Goal: Information Seeking & Learning: Compare options

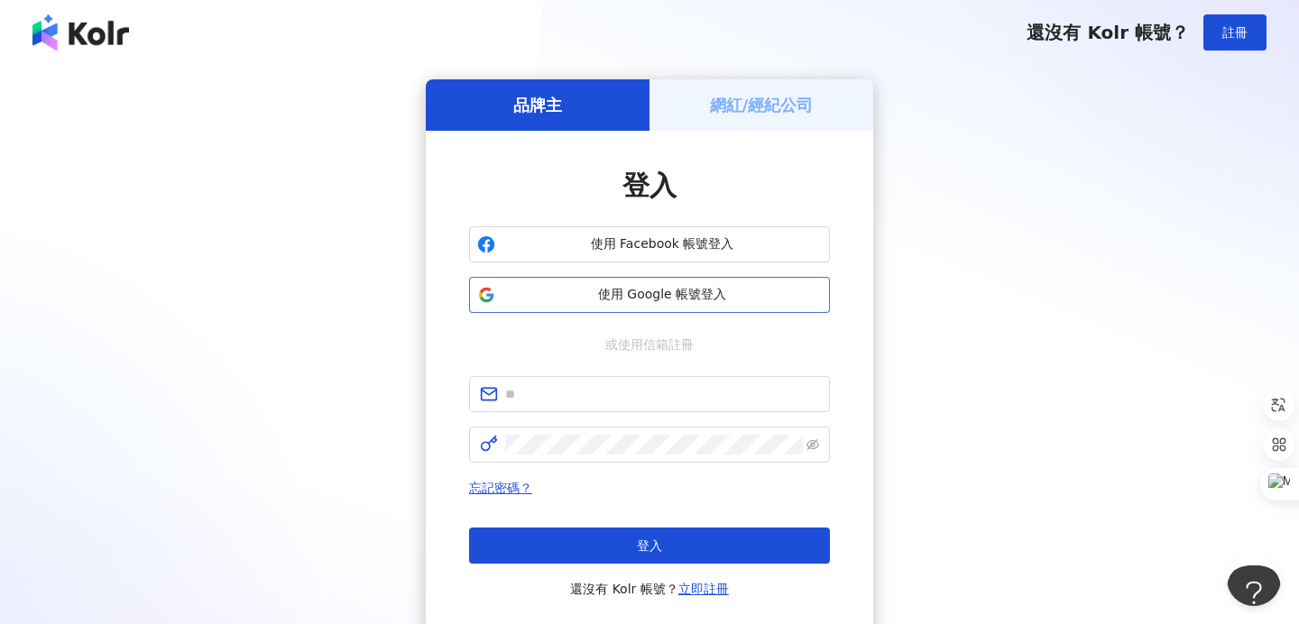
click at [636, 295] on span "使用 Google 帳號登入" at bounding box center [662, 295] width 319 height 18
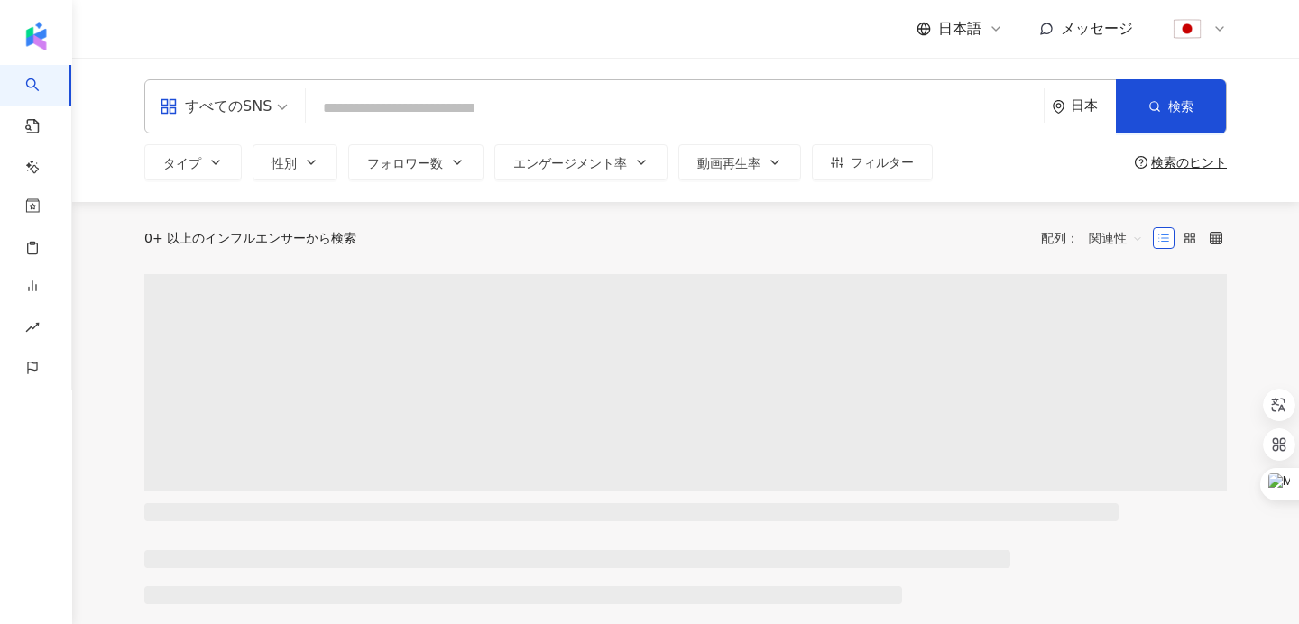
click at [899, 109] on input "search" at bounding box center [675, 108] width 724 height 34
click at [821, 109] on input "search" at bounding box center [675, 108] width 724 height 34
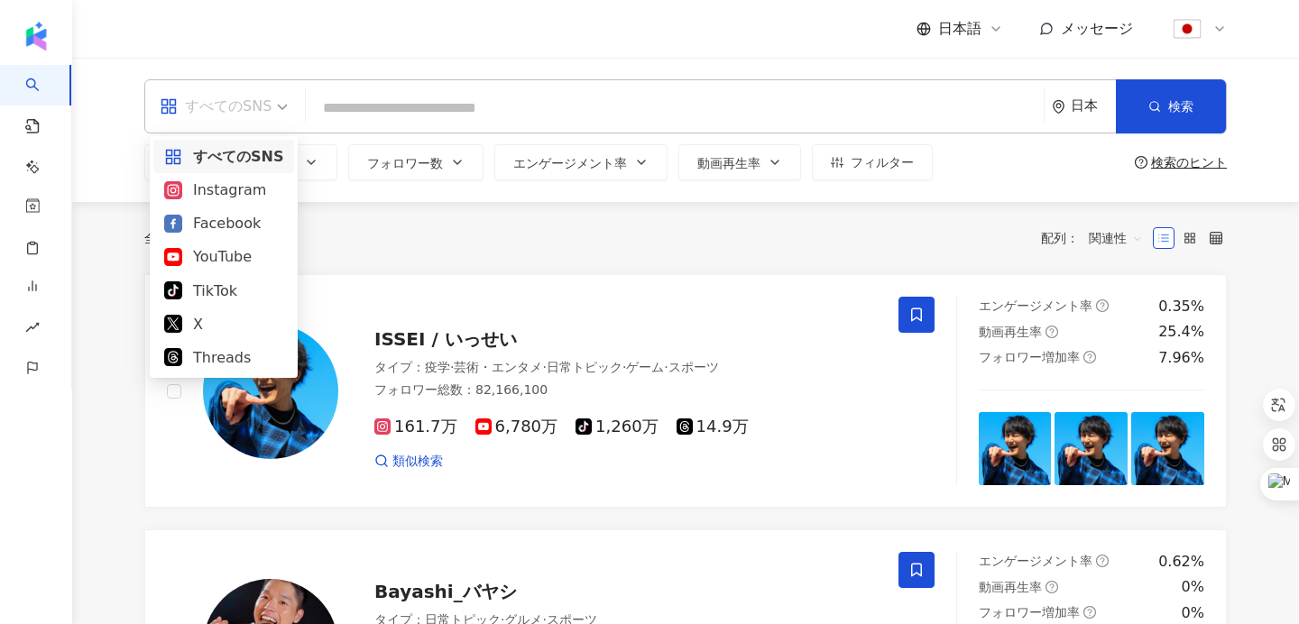
click at [271, 99] on span "すべてのSNS" at bounding box center [224, 106] width 128 height 29
click at [235, 192] on div "Instagram" at bounding box center [223, 190] width 119 height 23
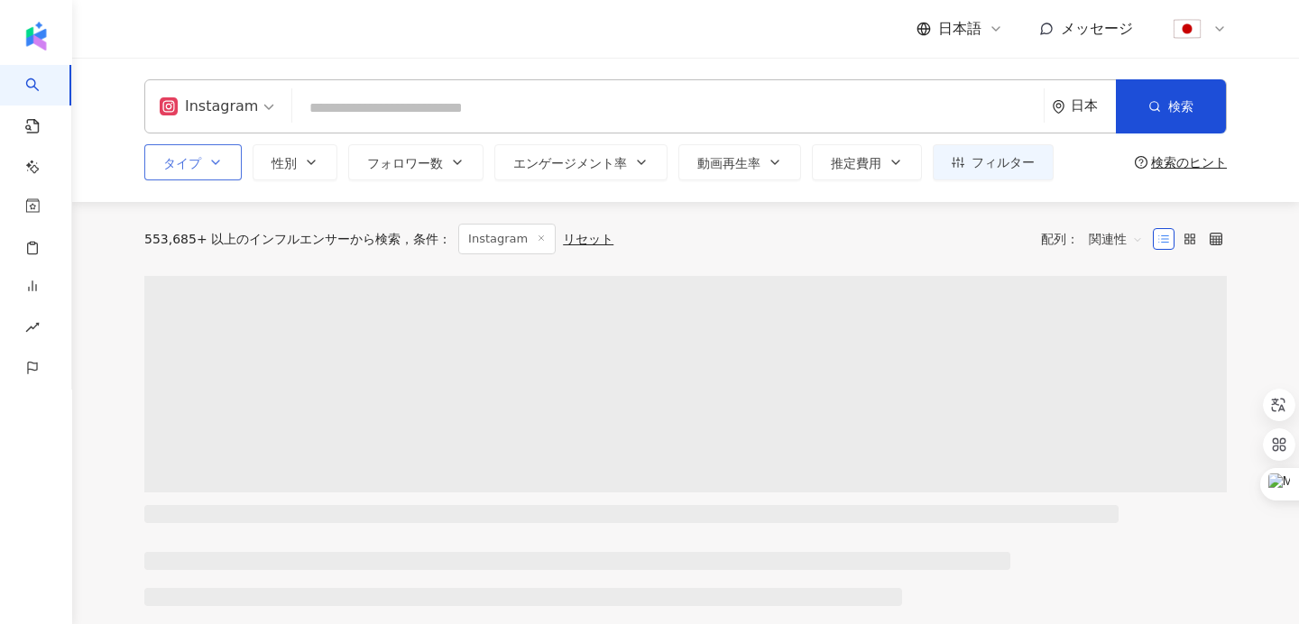
click at [225, 164] on button "タイプ" at bounding box center [192, 162] width 97 height 36
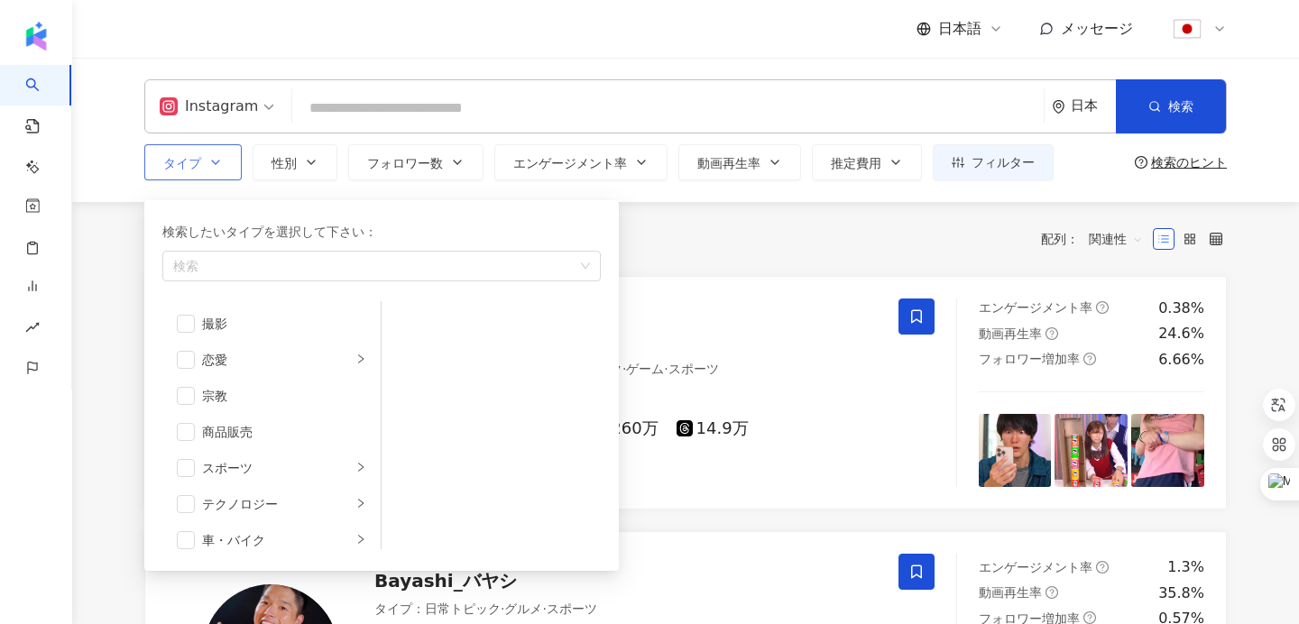
scroll to position [550, 0]
click at [267, 505] on li "テクノロジー" at bounding box center [271, 495] width 211 height 36
click at [193, 496] on span "button" at bounding box center [186, 495] width 18 height 18
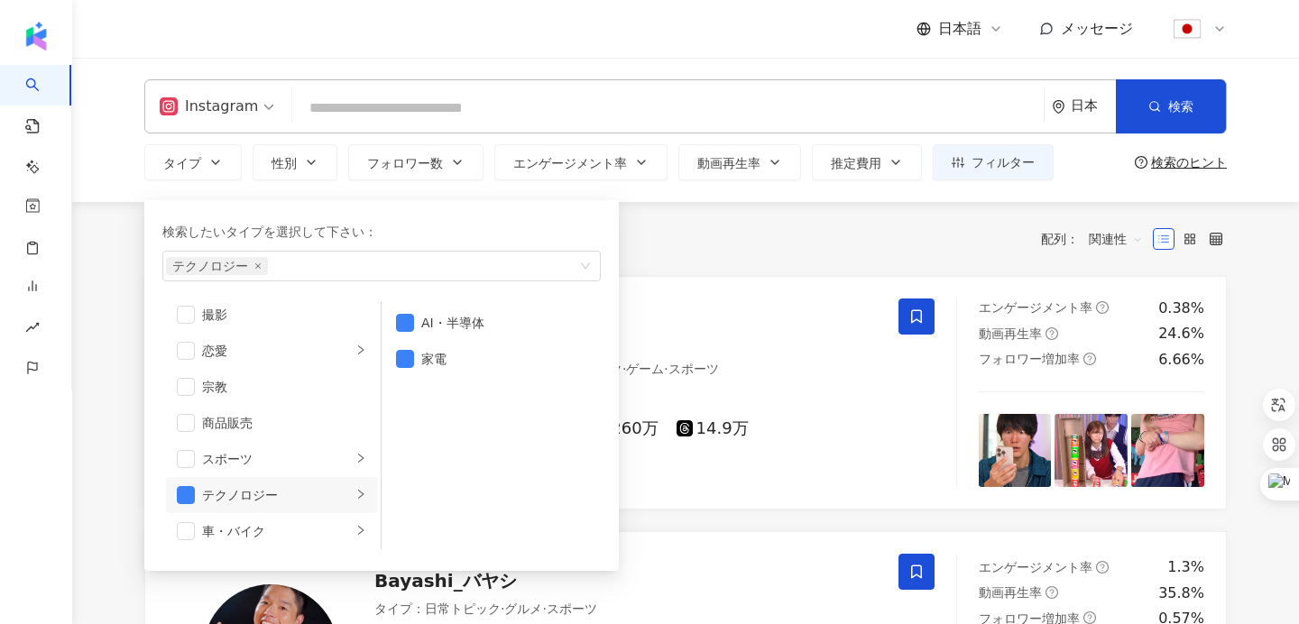
click at [936, 244] on div "全 10,000+ 件 条件 ： Instagram リセット 配列： 関連性" at bounding box center [685, 239] width 1083 height 31
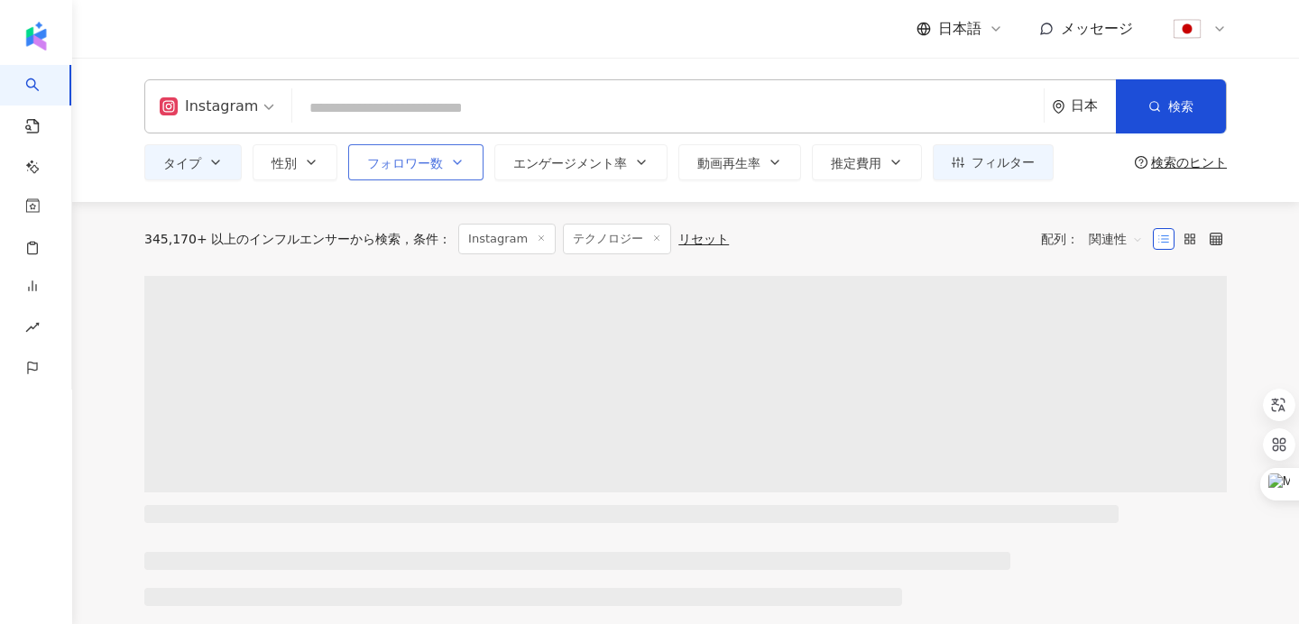
click at [451, 167] on icon "button" at bounding box center [457, 162] width 14 height 14
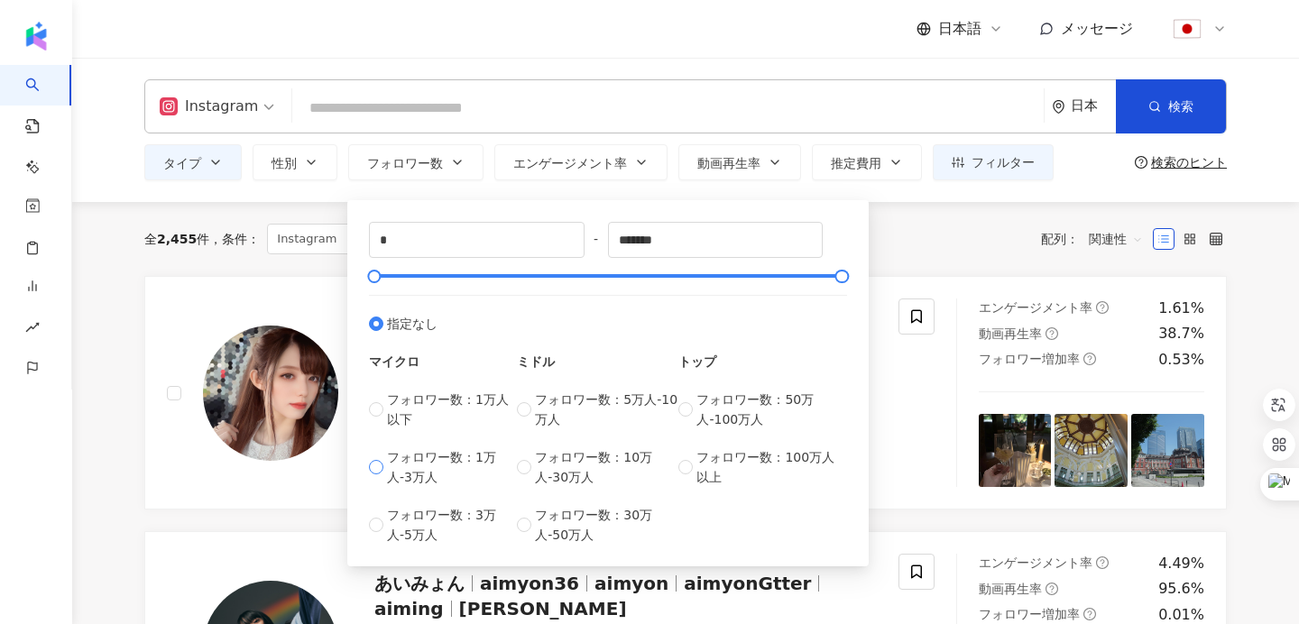
click at [440, 458] on span "フォロワー数：1万人-3万人" at bounding box center [452, 468] width 130 height 40
type input "*****"
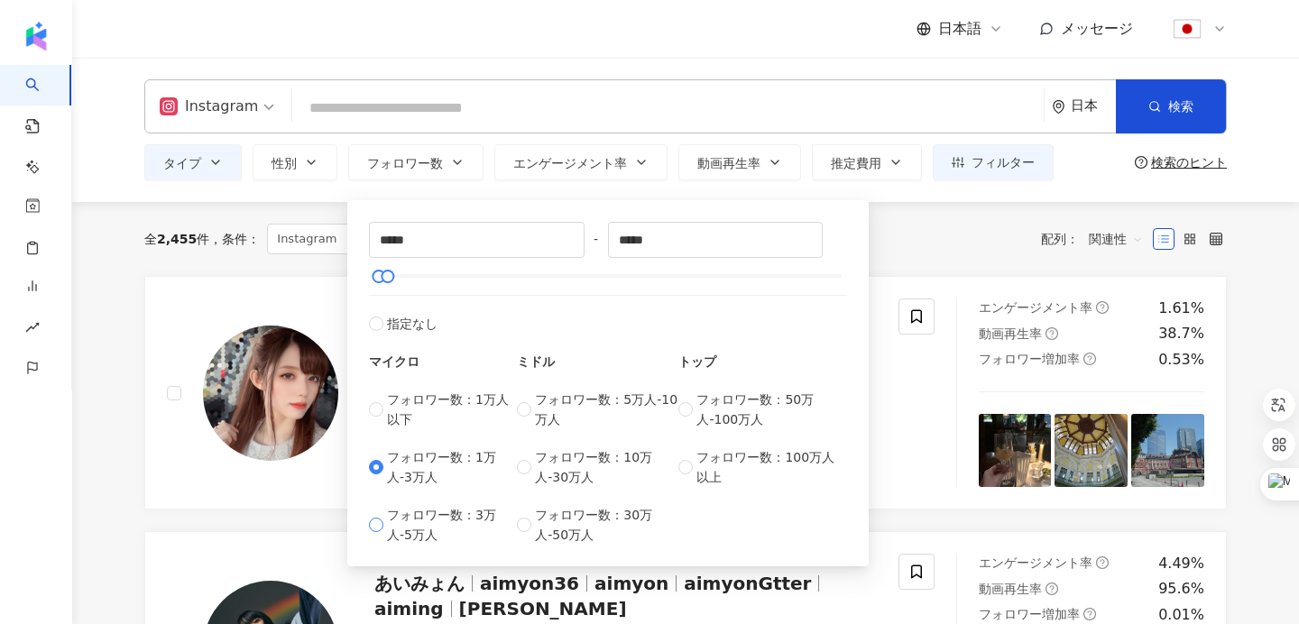
click at [441, 517] on span "フォロワー数：3万人-5万人" at bounding box center [452, 525] width 130 height 40
type input "*****"
click at [430, 460] on span "フォロワー数：1万人-3万人" at bounding box center [452, 468] width 130 height 40
type input "*****"
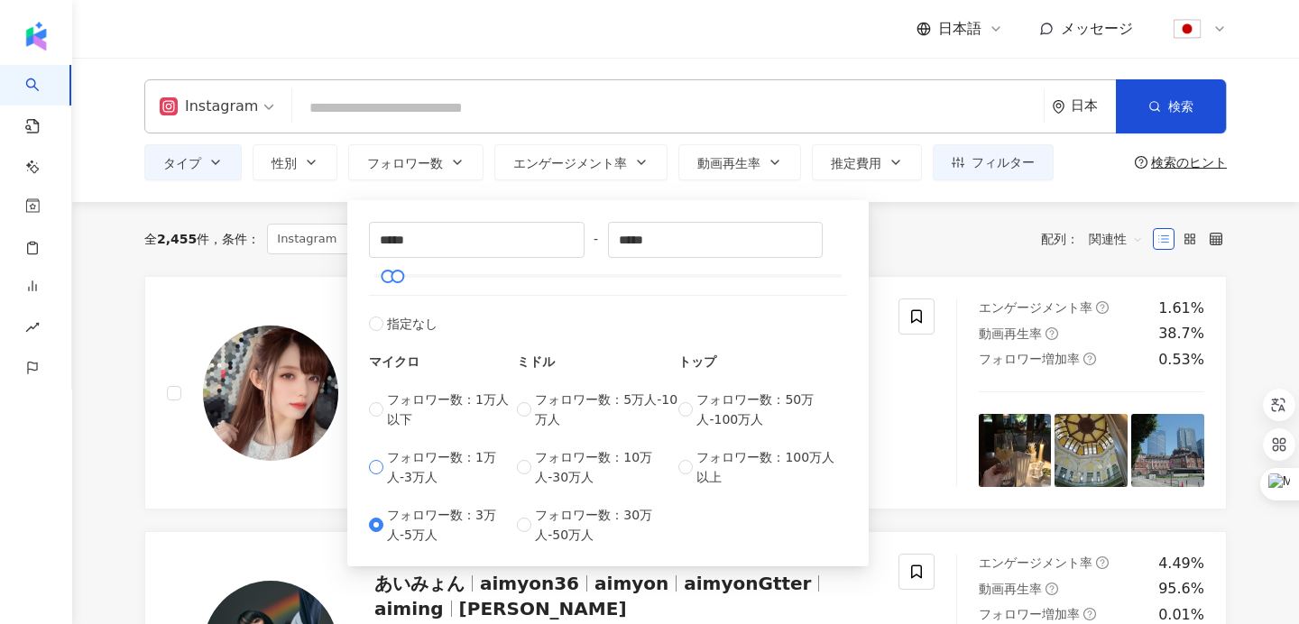
type input "*****"
click at [1179, 96] on button "検索" at bounding box center [1171, 106] width 110 height 54
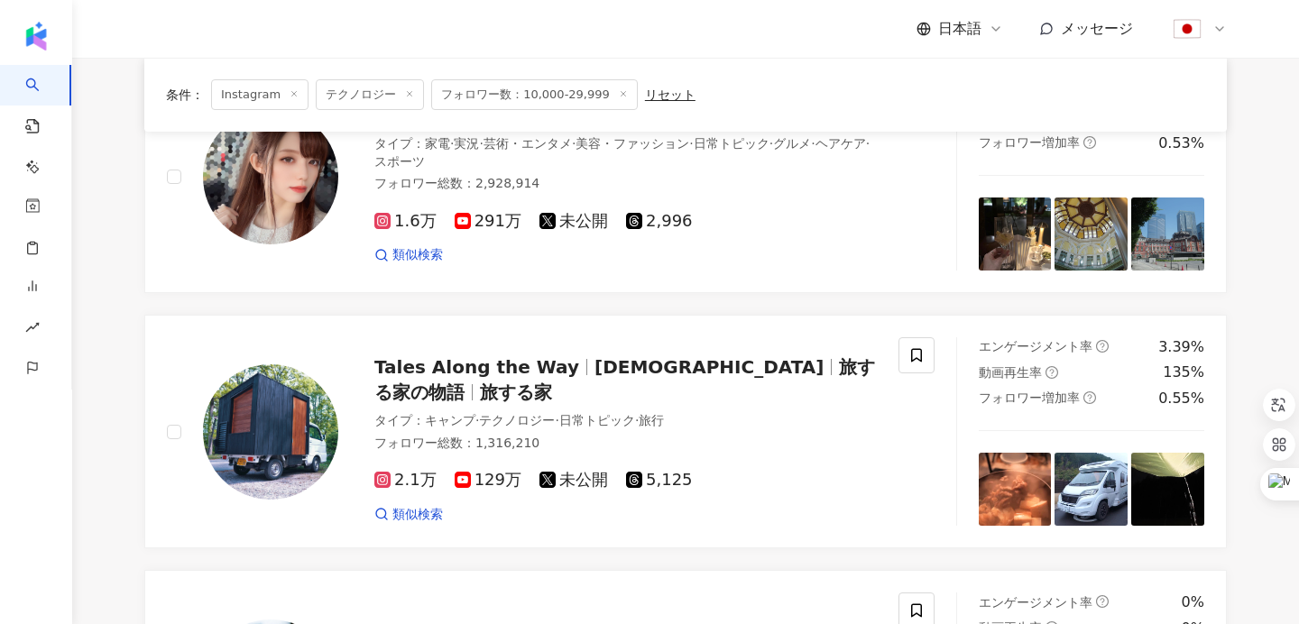
scroll to position [393, 0]
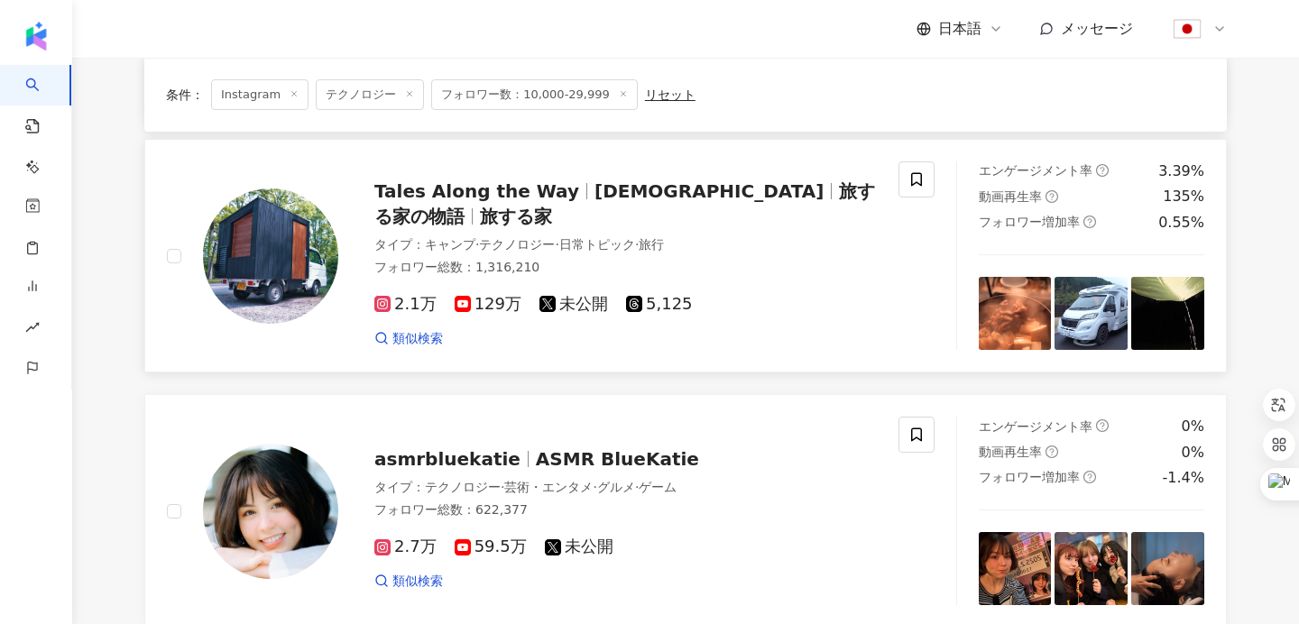
click at [791, 210] on span "旅する家の物語" at bounding box center [624, 203] width 501 height 47
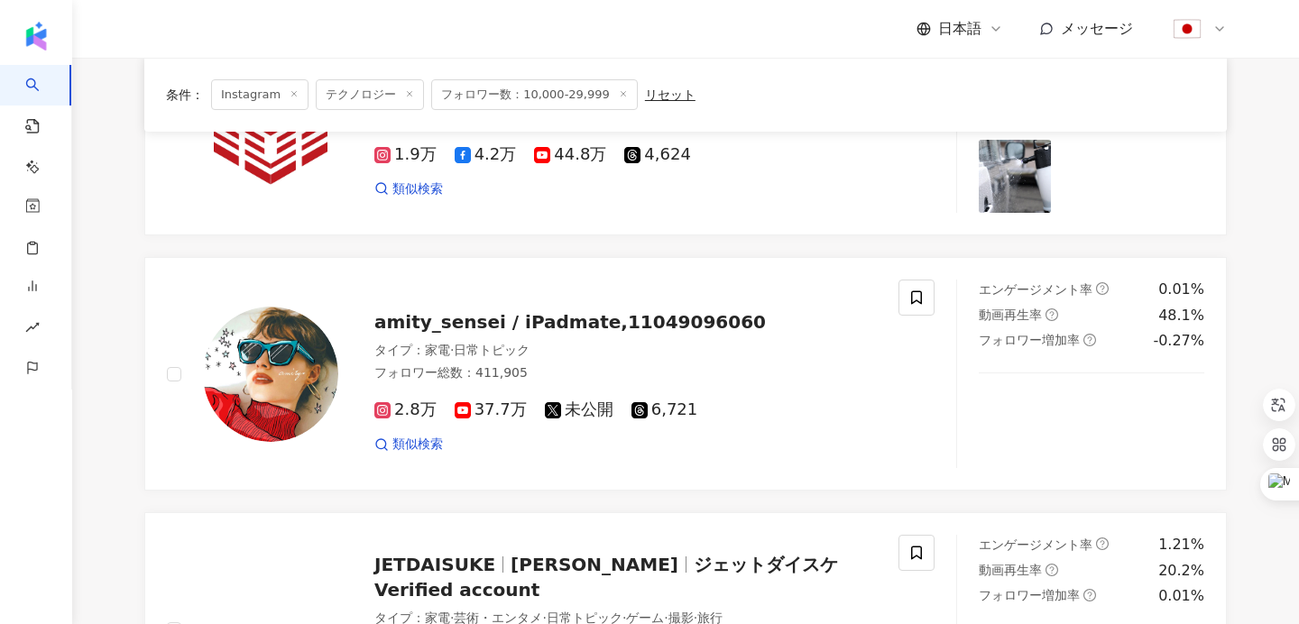
scroll to position [1042, 0]
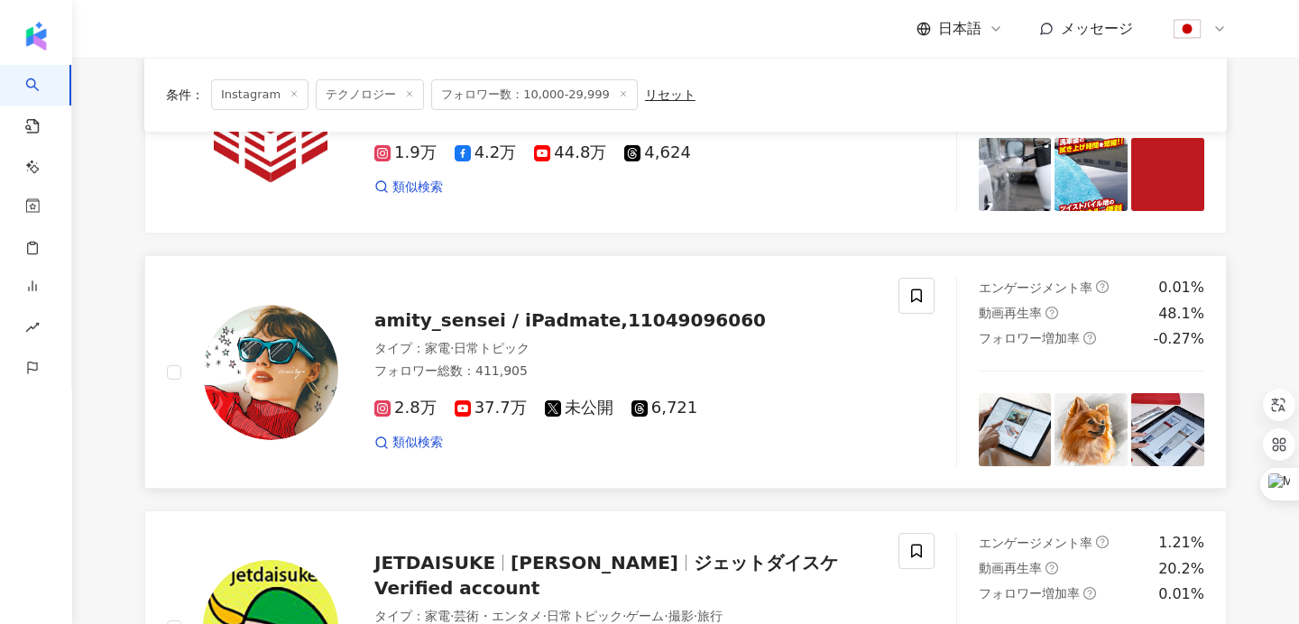
click at [575, 320] on span "amity_sensei / iPadmate,11049096060" at bounding box center [570, 321] width 392 height 22
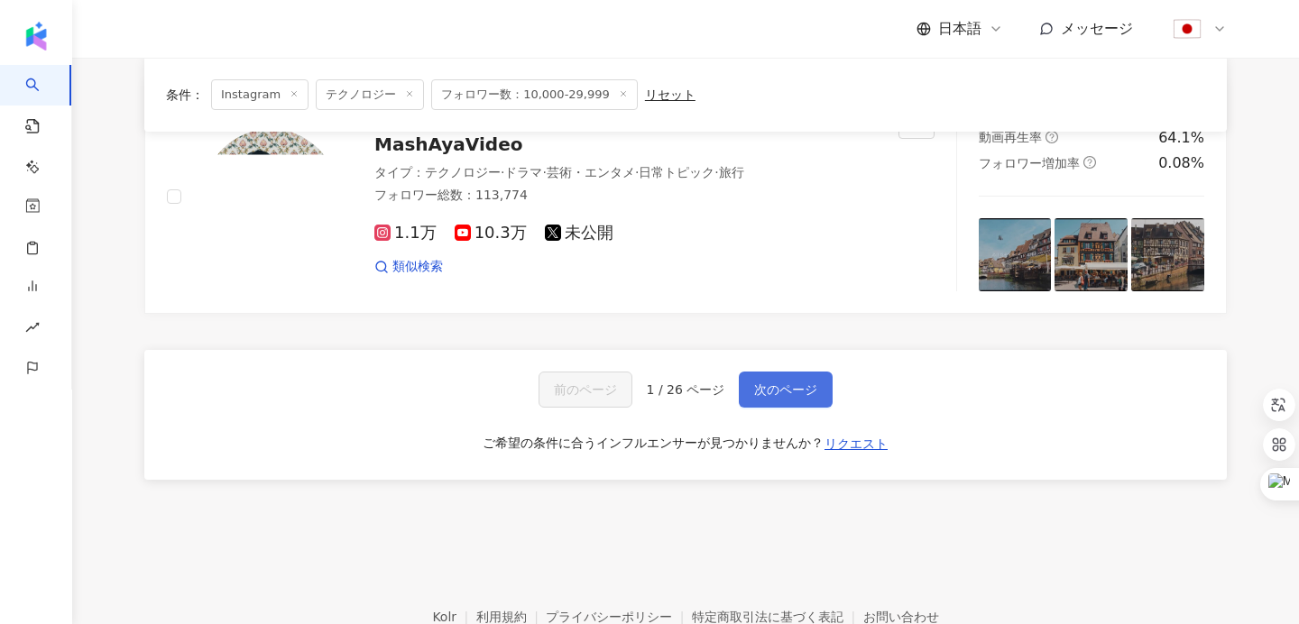
scroll to position [3055, 0]
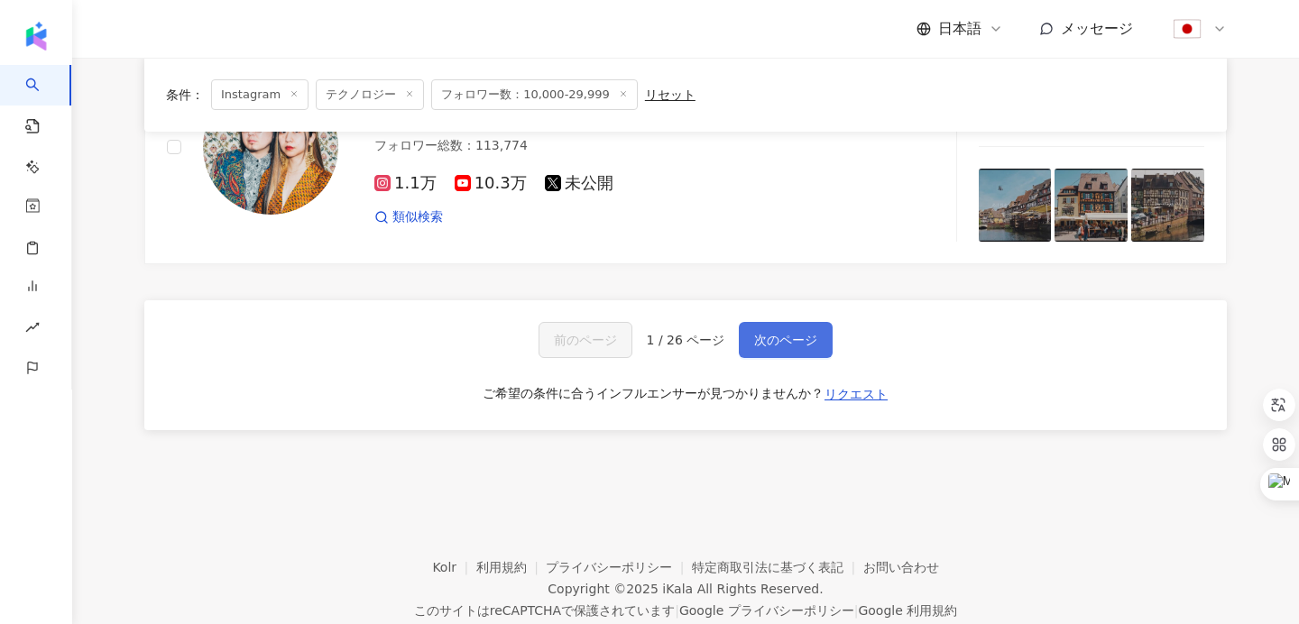
click at [782, 345] on span "次のページ" at bounding box center [785, 340] width 63 height 14
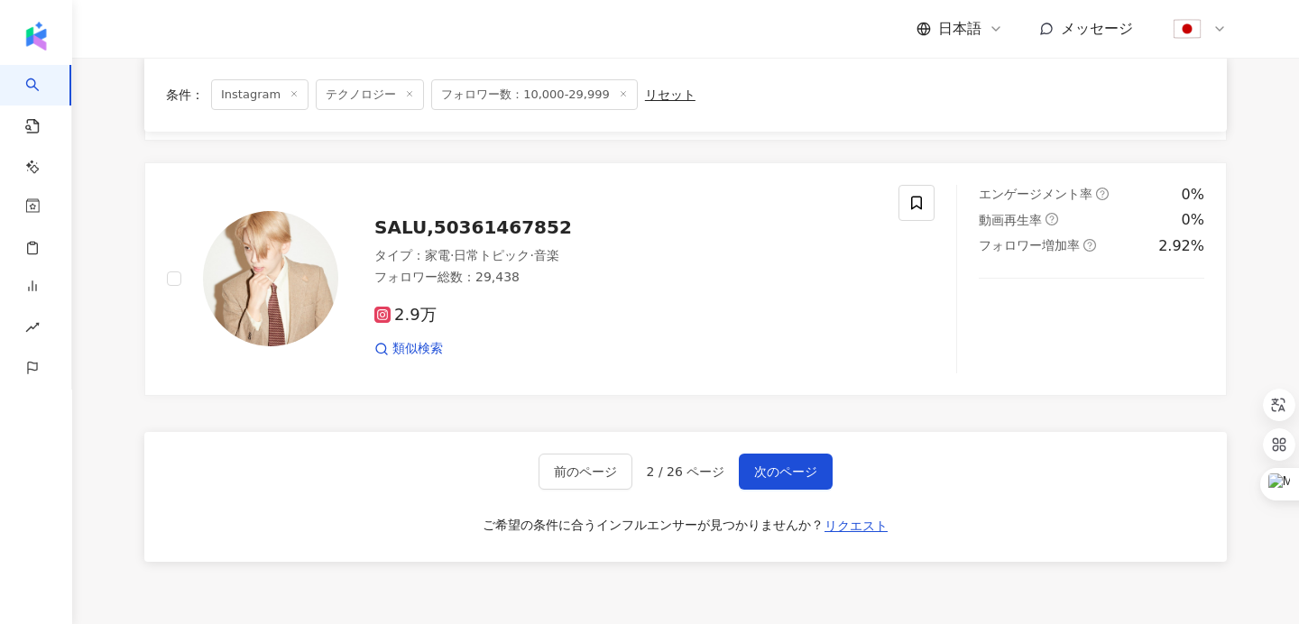
scroll to position [3158, 0]
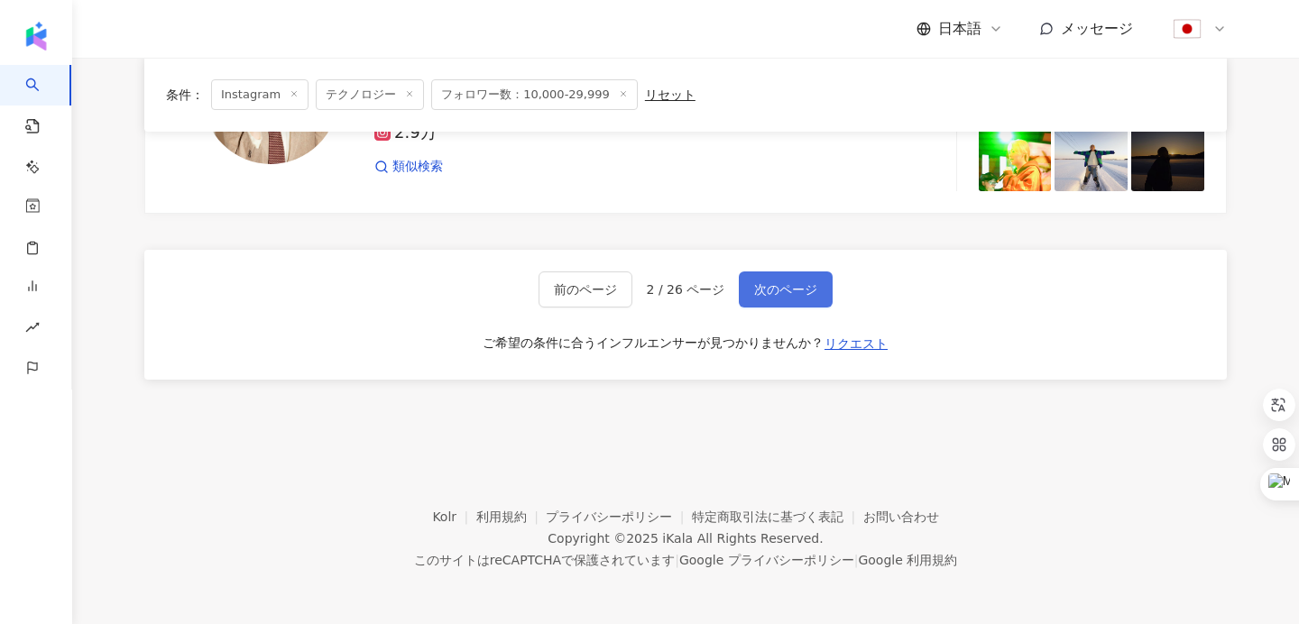
click at [772, 298] on button "次のページ" at bounding box center [786, 290] width 94 height 36
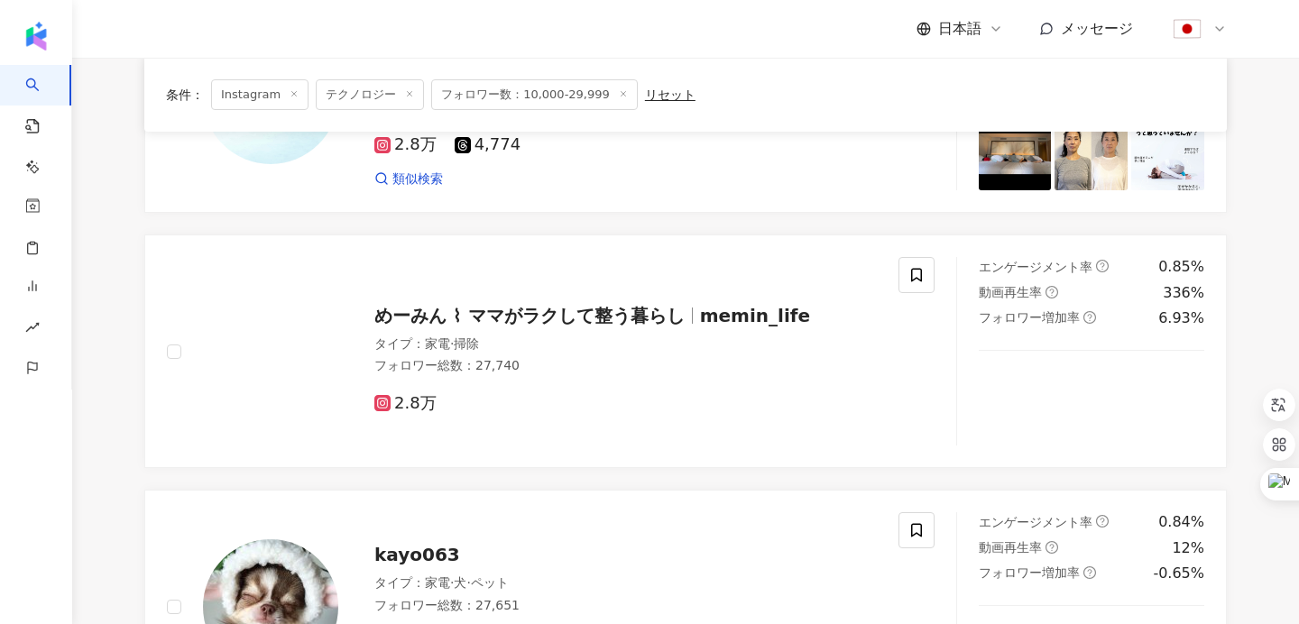
scroll to position [2704, 0]
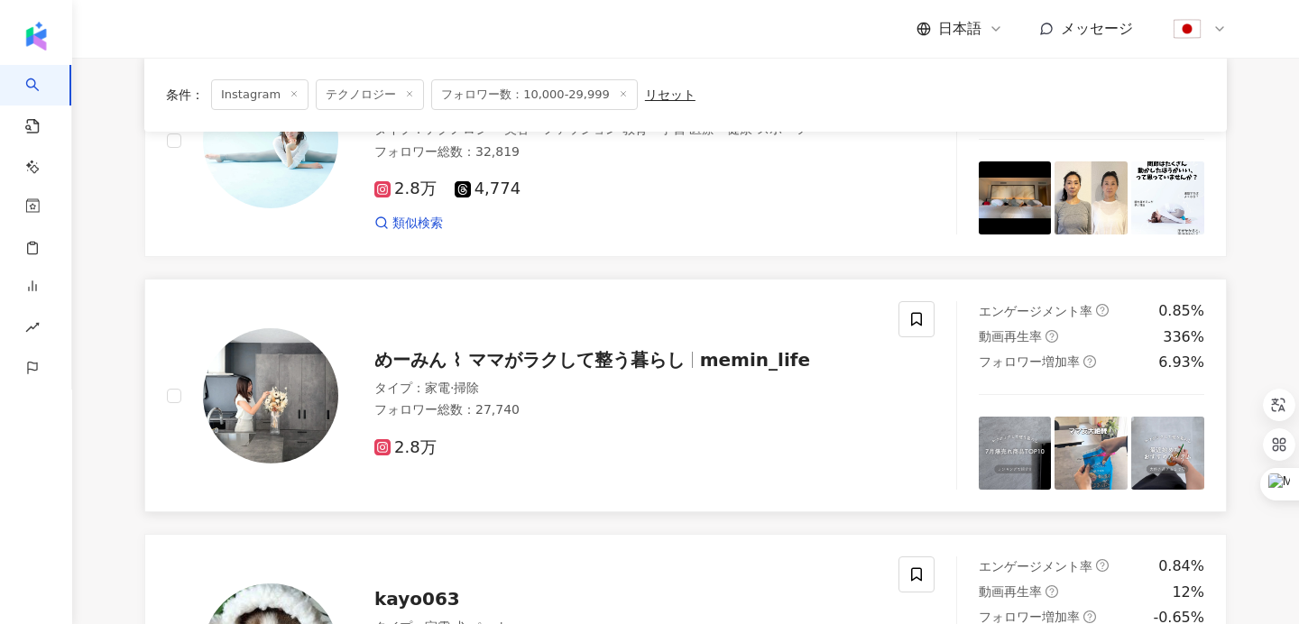
click at [664, 369] on div "めーみん ⌇ ママがラクして整う暮らし memin_life" at bounding box center [625, 359] width 503 height 25
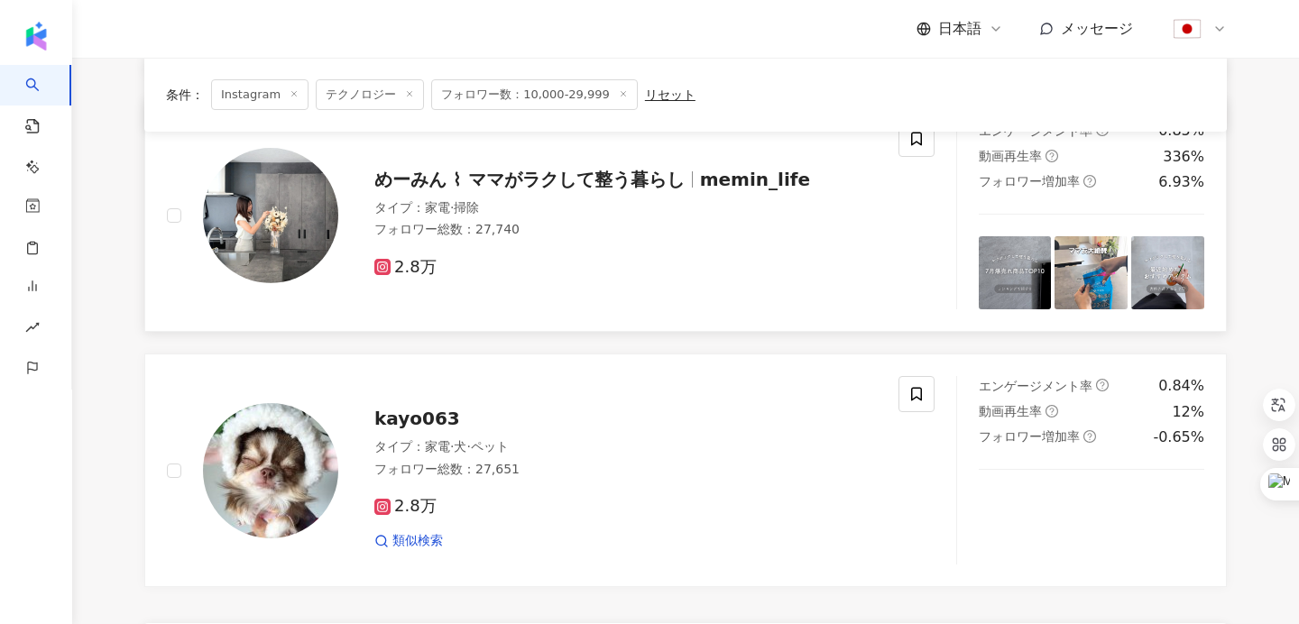
scroll to position [2971, 0]
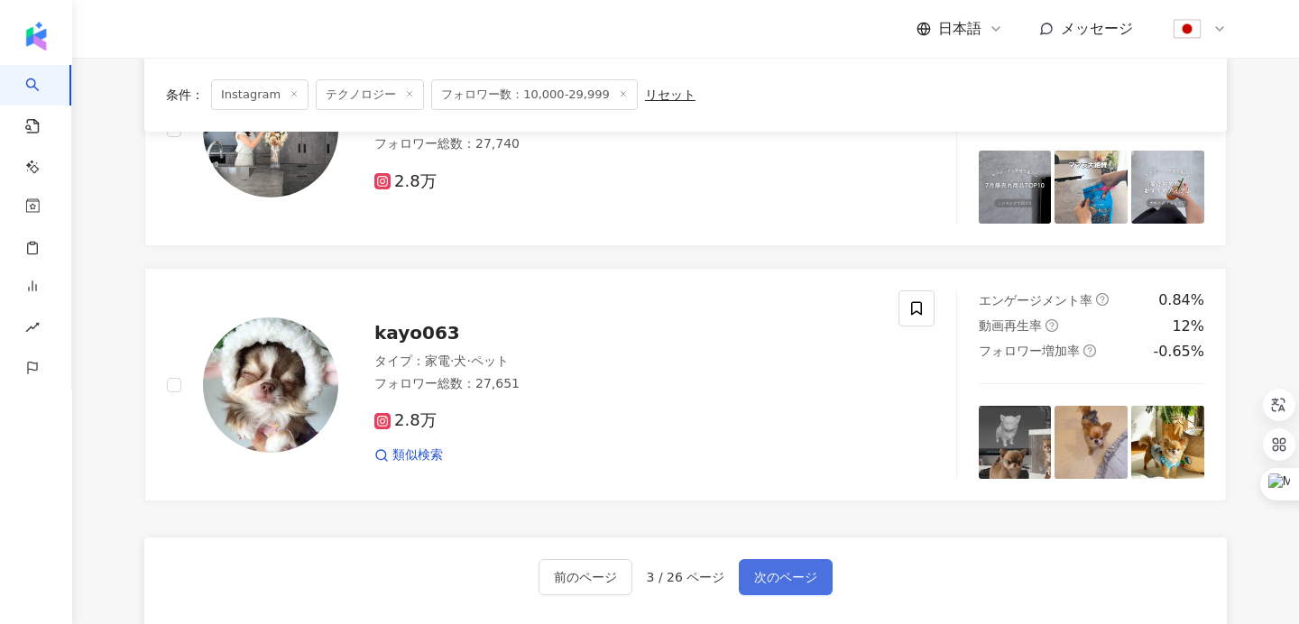
click at [772, 578] on span "次のページ" at bounding box center [785, 577] width 63 height 14
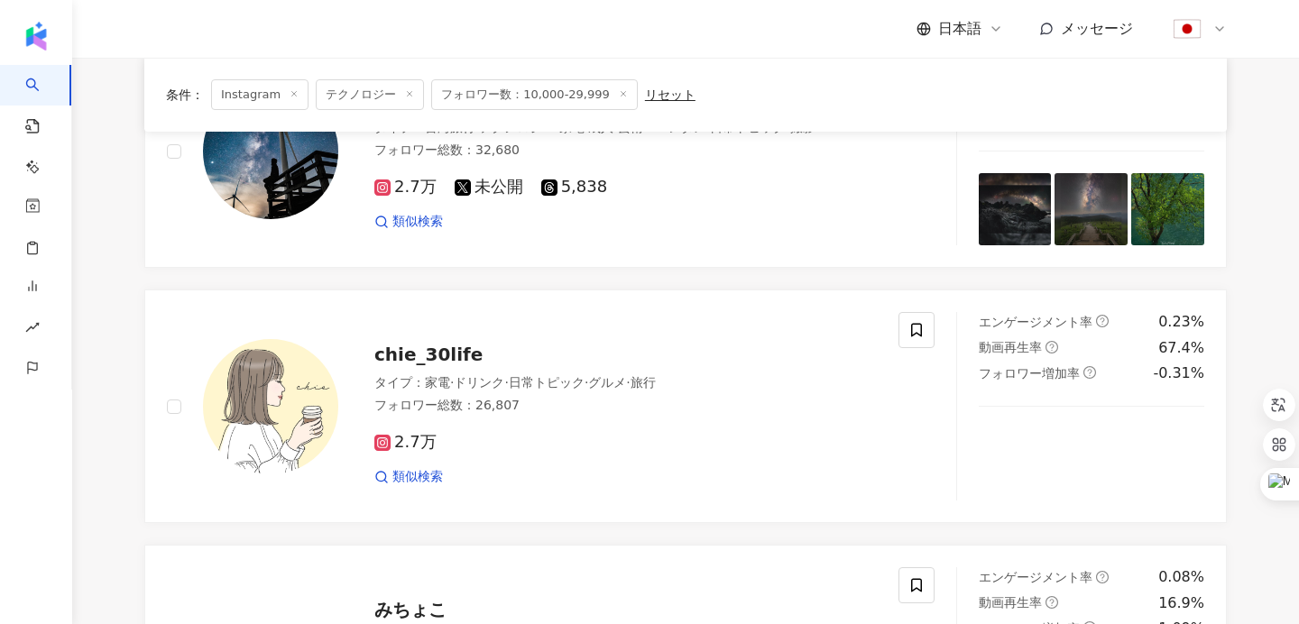
scroll to position [1796, 0]
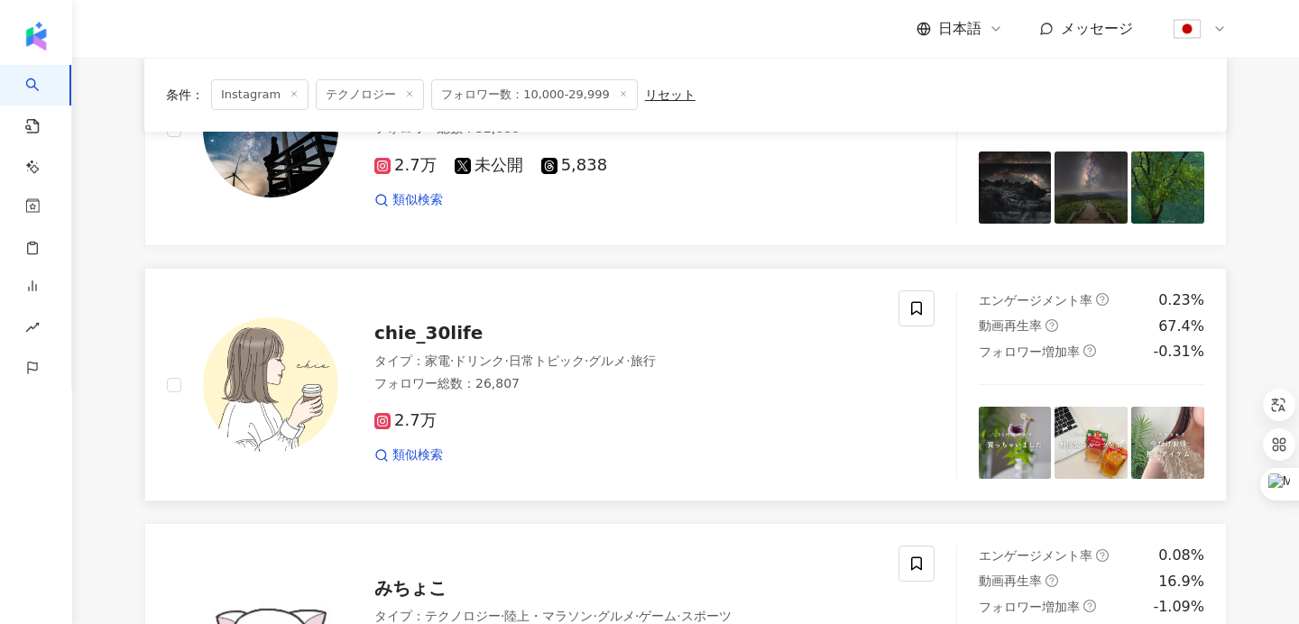
click at [430, 340] on span "chie_30life" at bounding box center [428, 333] width 108 height 22
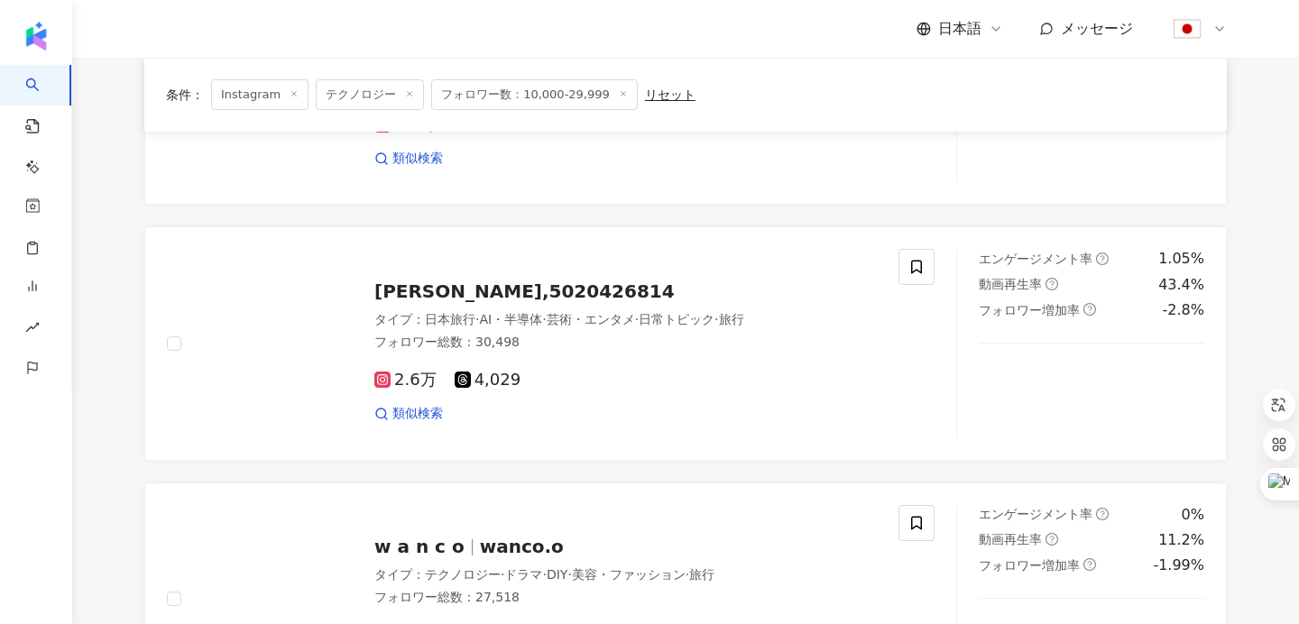
scroll to position [2633, 0]
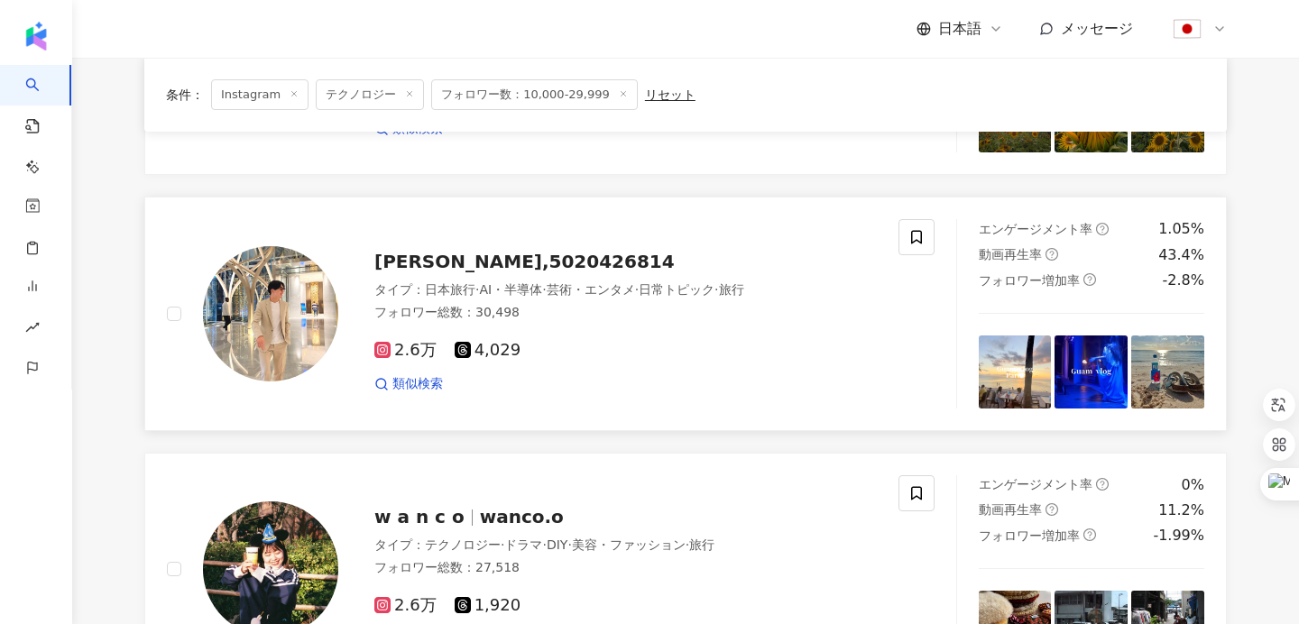
click at [506, 263] on span "satoshi,5020426814" at bounding box center [524, 262] width 300 height 22
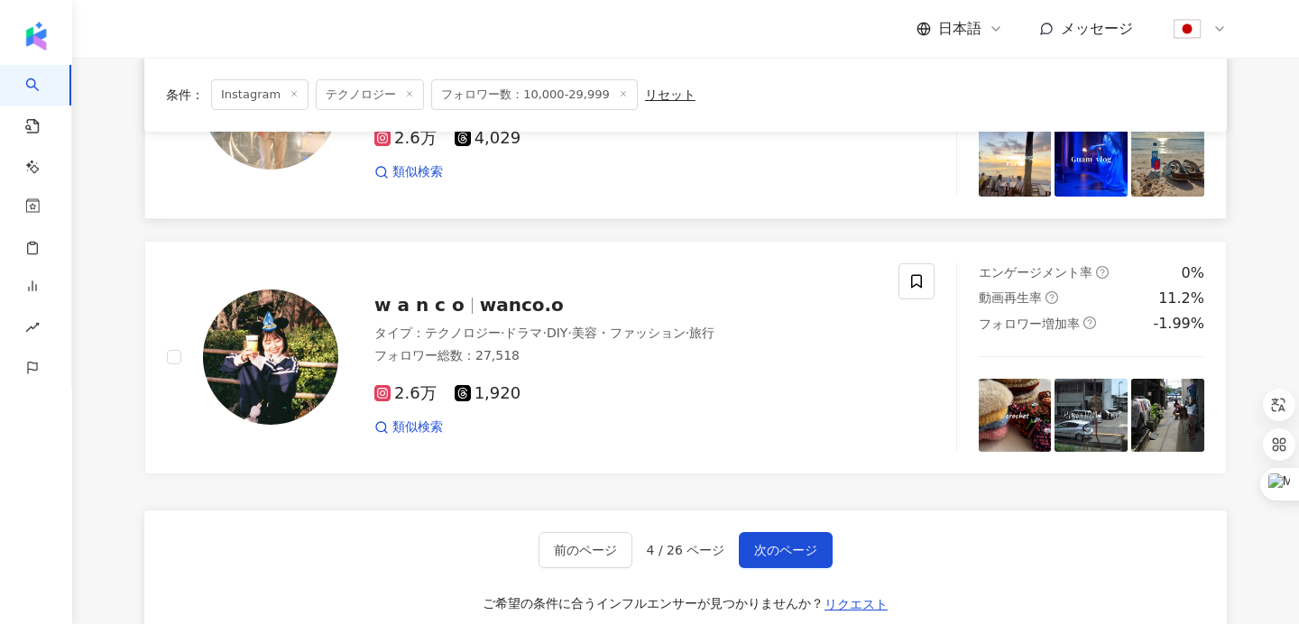
scroll to position [2846, 0]
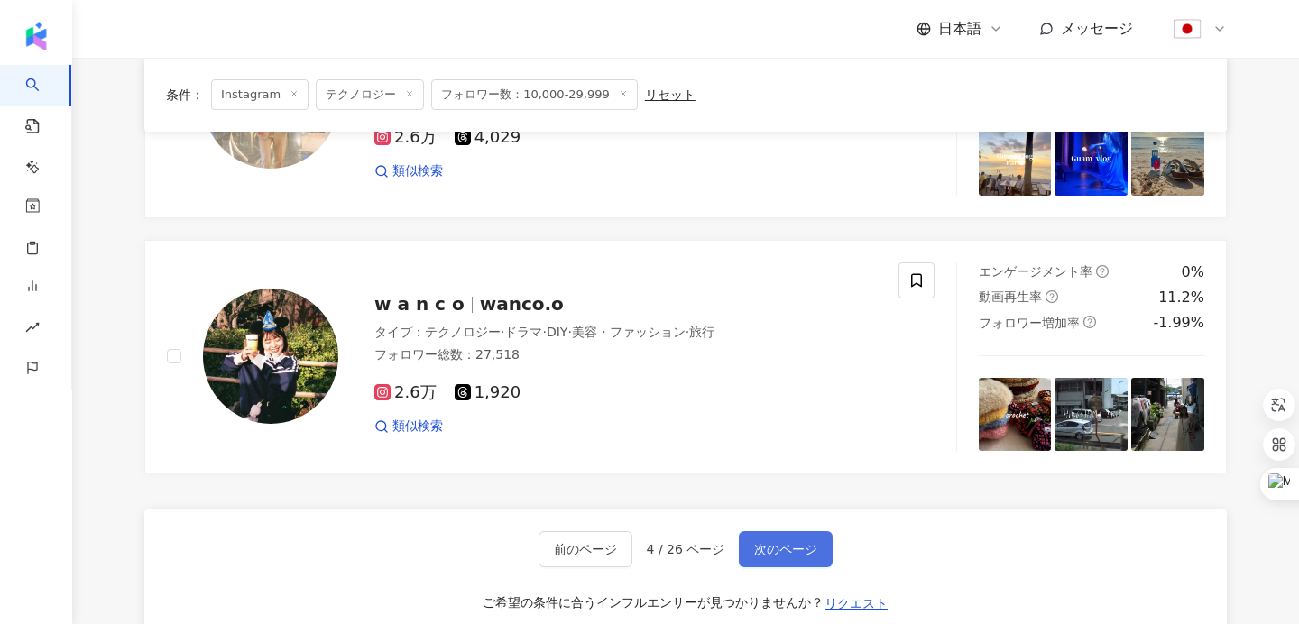
click at [770, 557] on button "次のページ" at bounding box center [786, 550] width 94 height 36
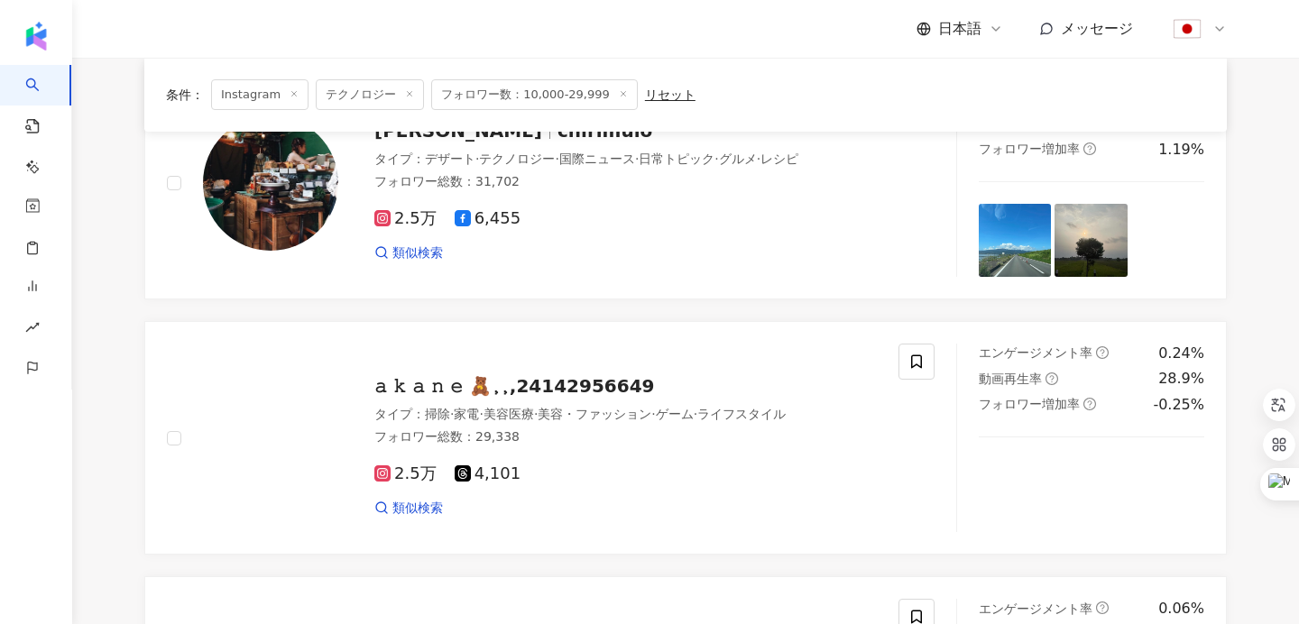
scroll to position [214, 0]
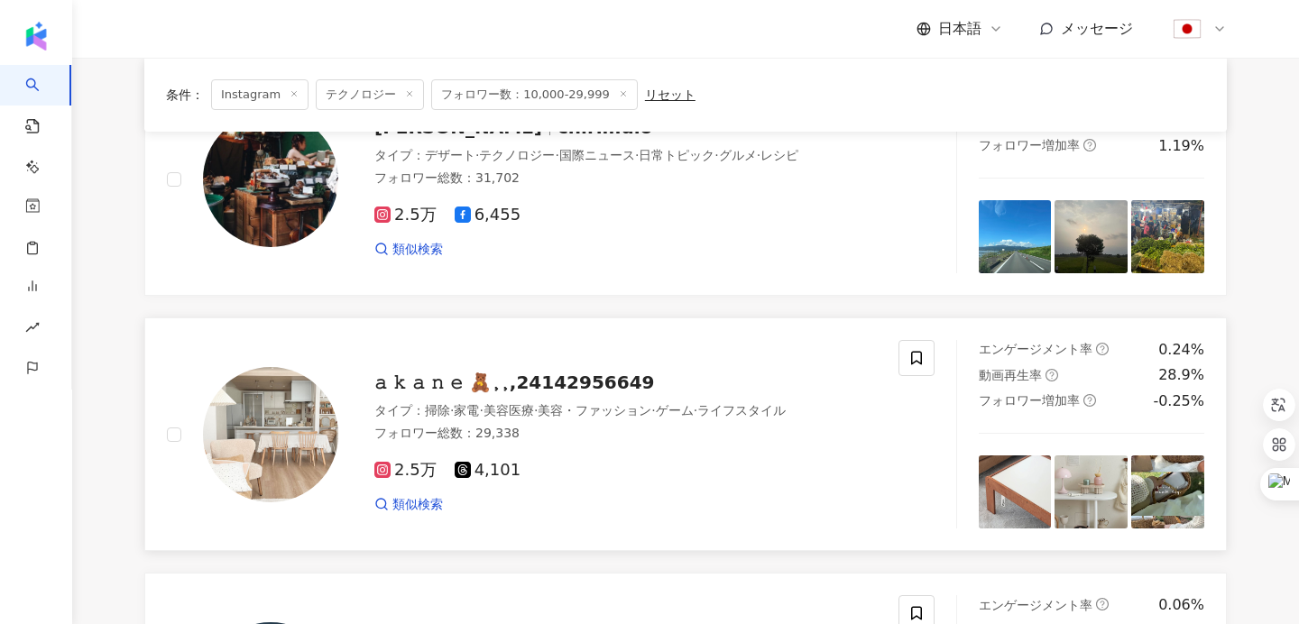
click at [518, 384] on span "𝚊 𝚔 𝚊 𝚗 𝚎 🧸⸒⸒,24142956649" at bounding box center [514, 383] width 281 height 22
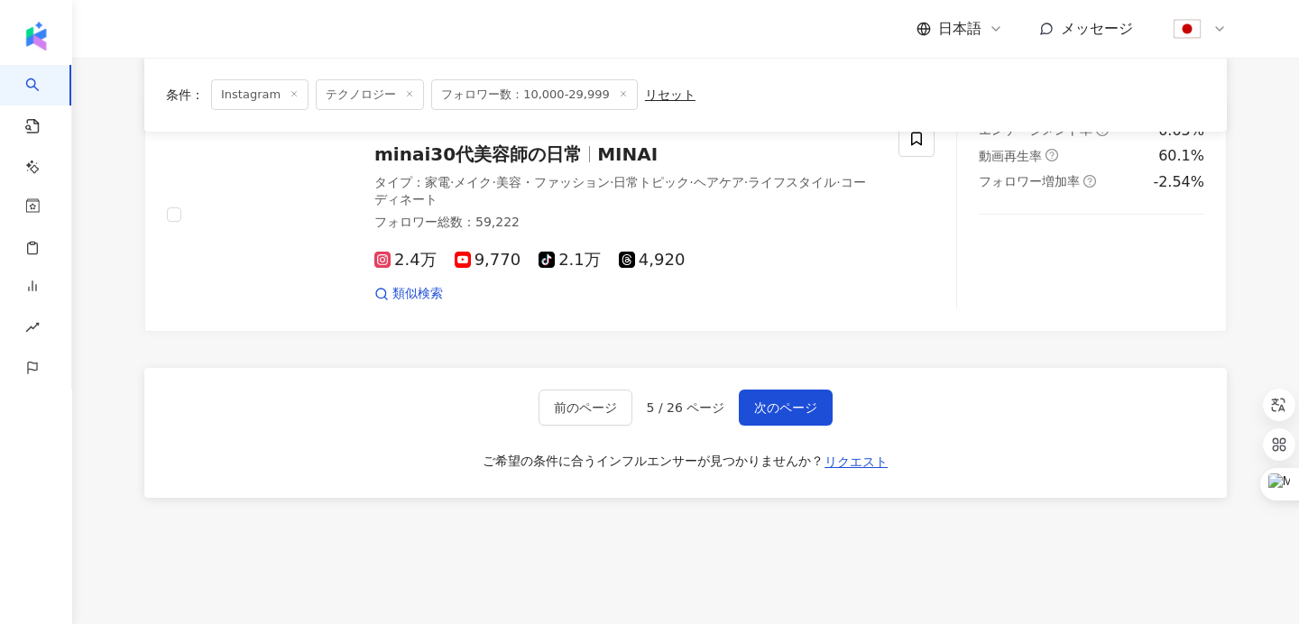
scroll to position [3048, 0]
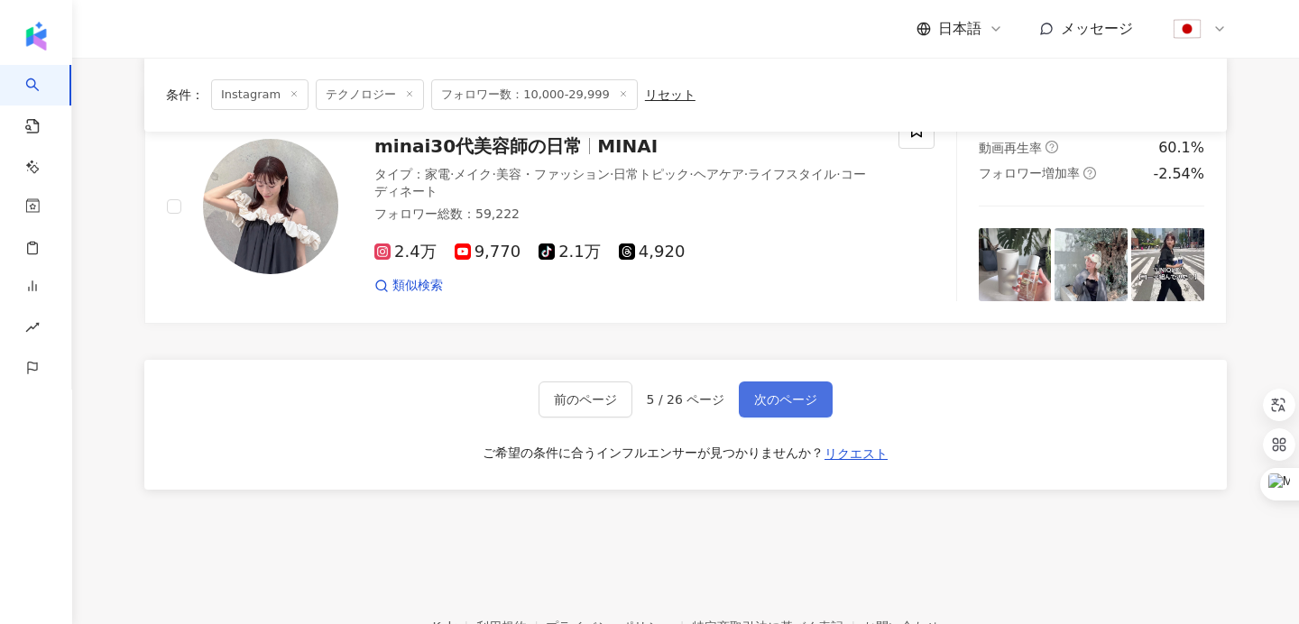
click at [781, 398] on span "次のページ" at bounding box center [785, 400] width 63 height 14
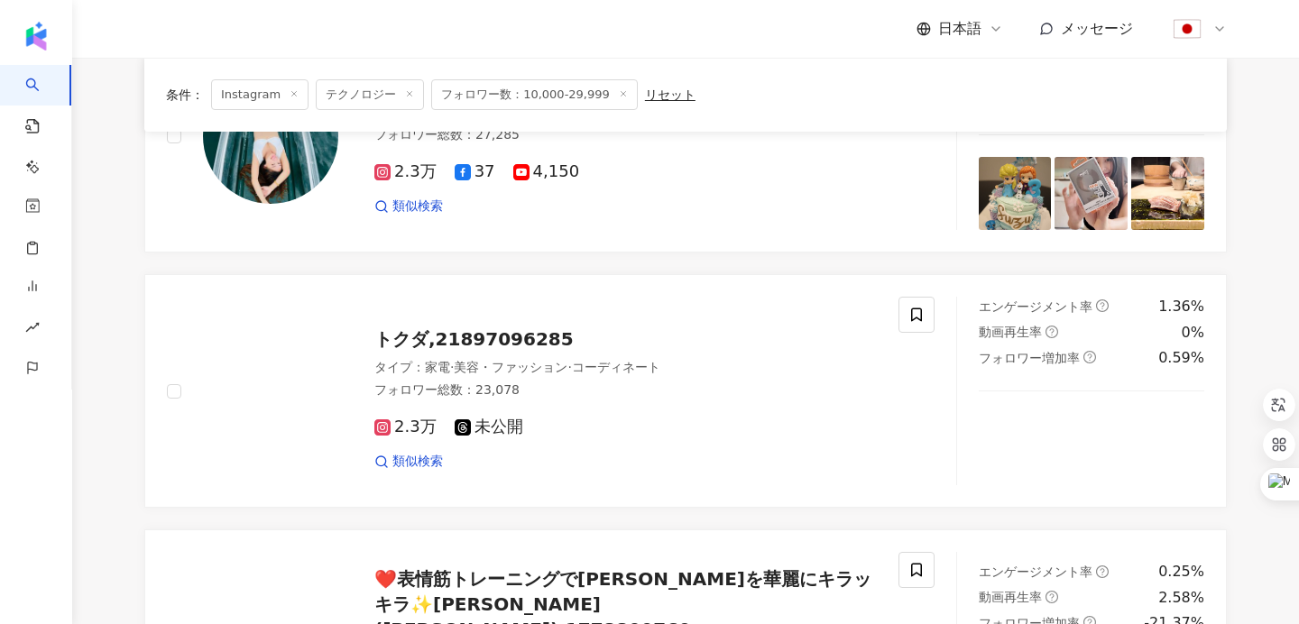
scroll to position [1532, 0]
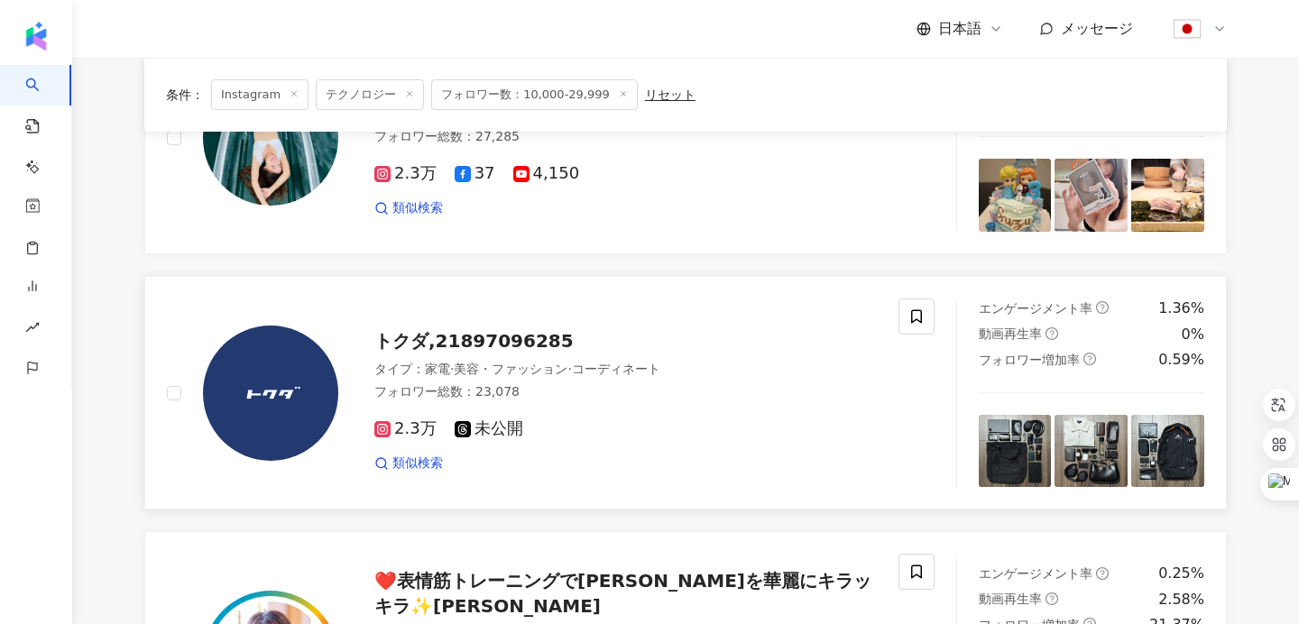
click at [502, 343] on span "トクダ,21897096285" at bounding box center [473, 341] width 199 height 22
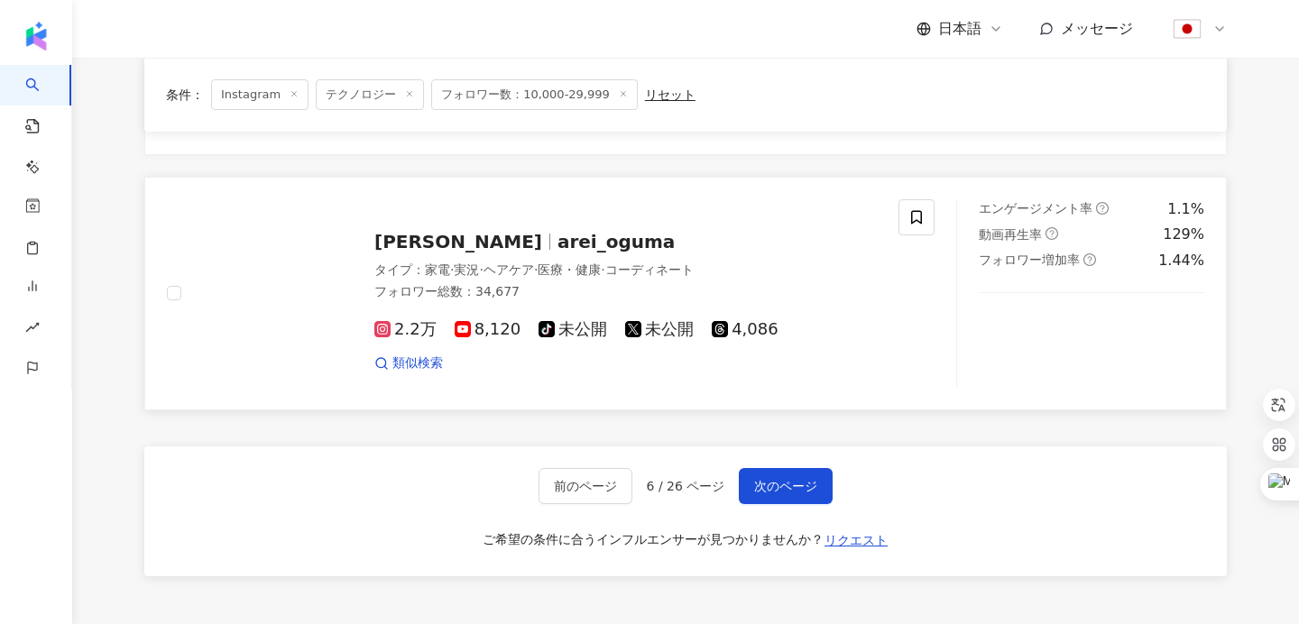
scroll to position [2930, 0]
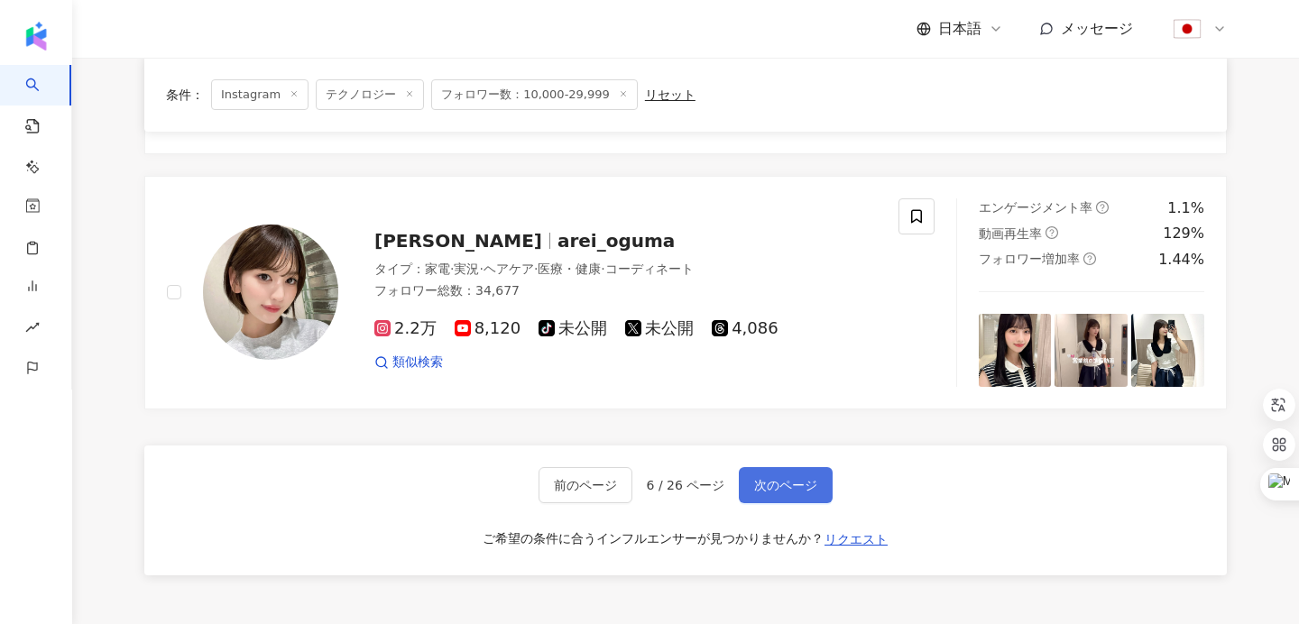
click at [801, 478] on span "次のページ" at bounding box center [785, 485] width 63 height 14
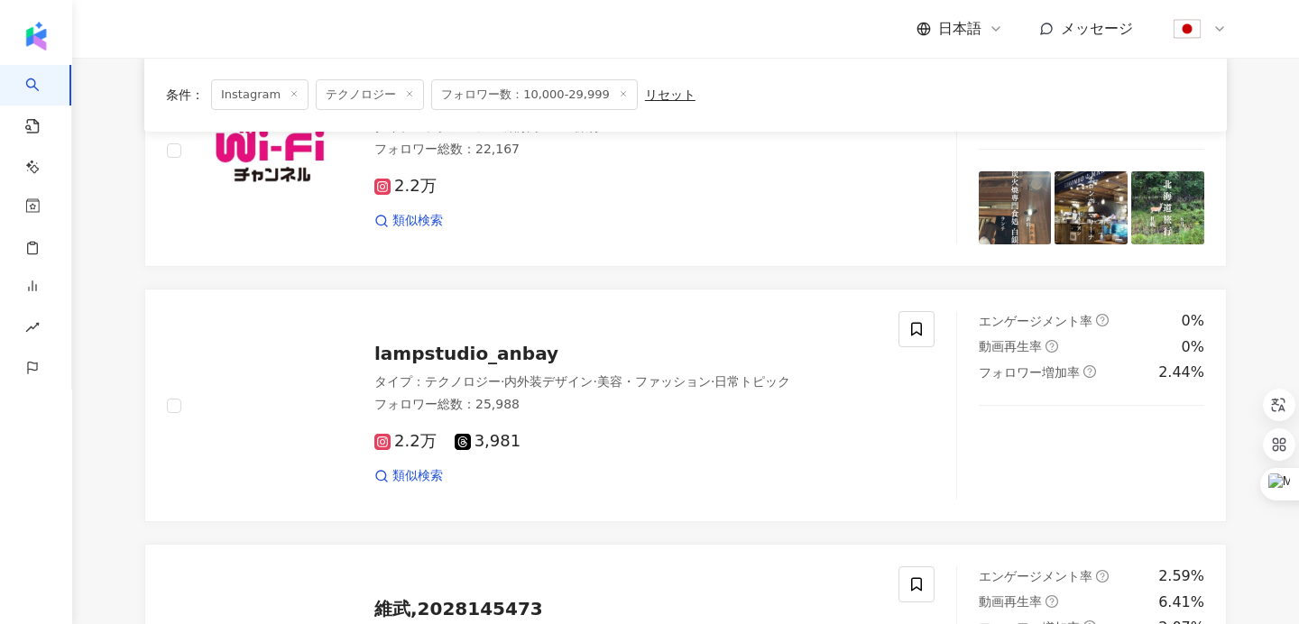
scroll to position [771, 0]
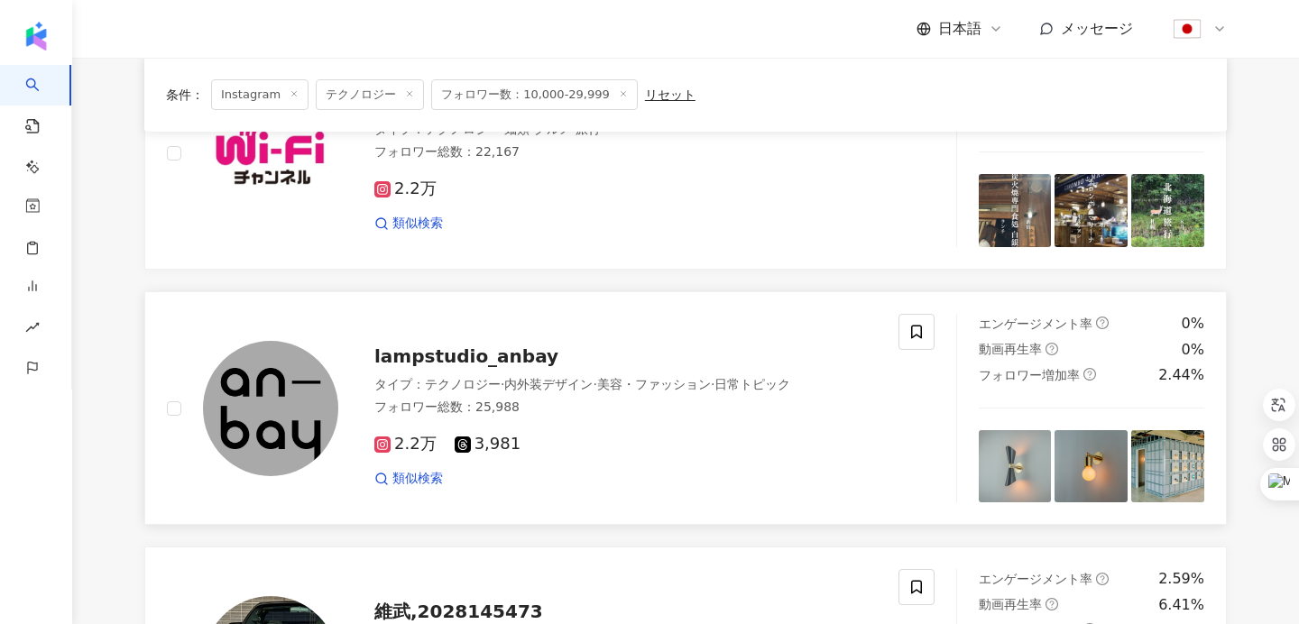
click at [484, 346] on span "lampstudio_anbay" at bounding box center [466, 357] width 184 height 22
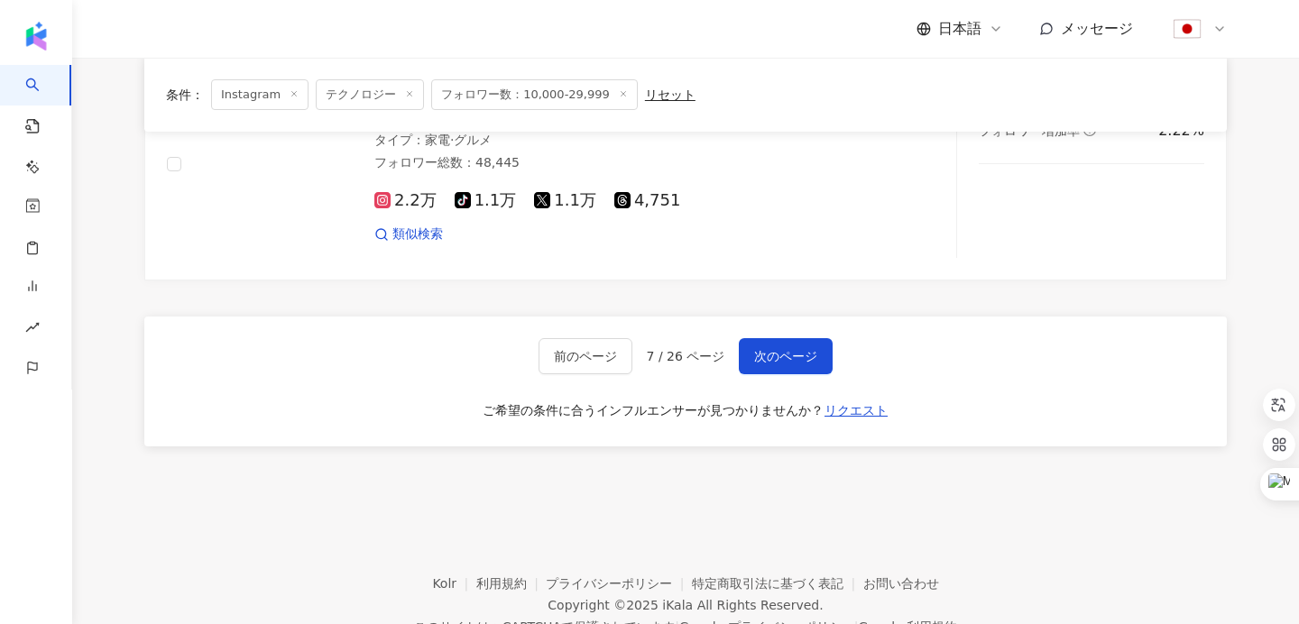
scroll to position [2851, 0]
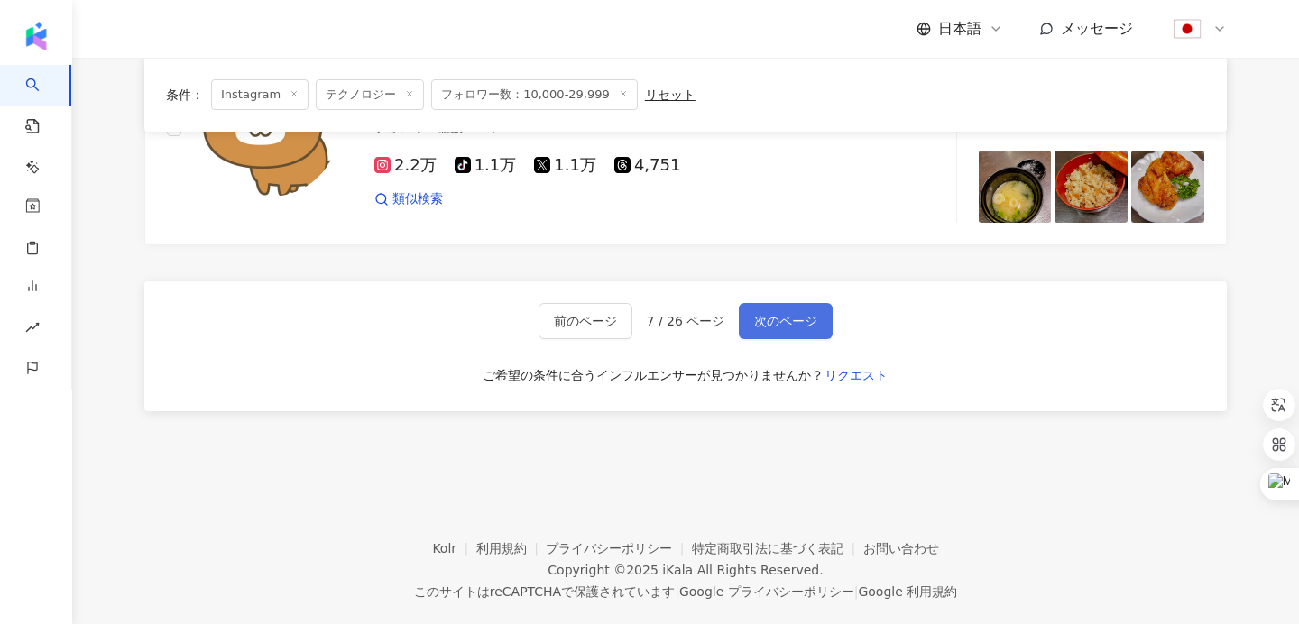
click at [788, 314] on span "次のページ" at bounding box center [785, 321] width 63 height 14
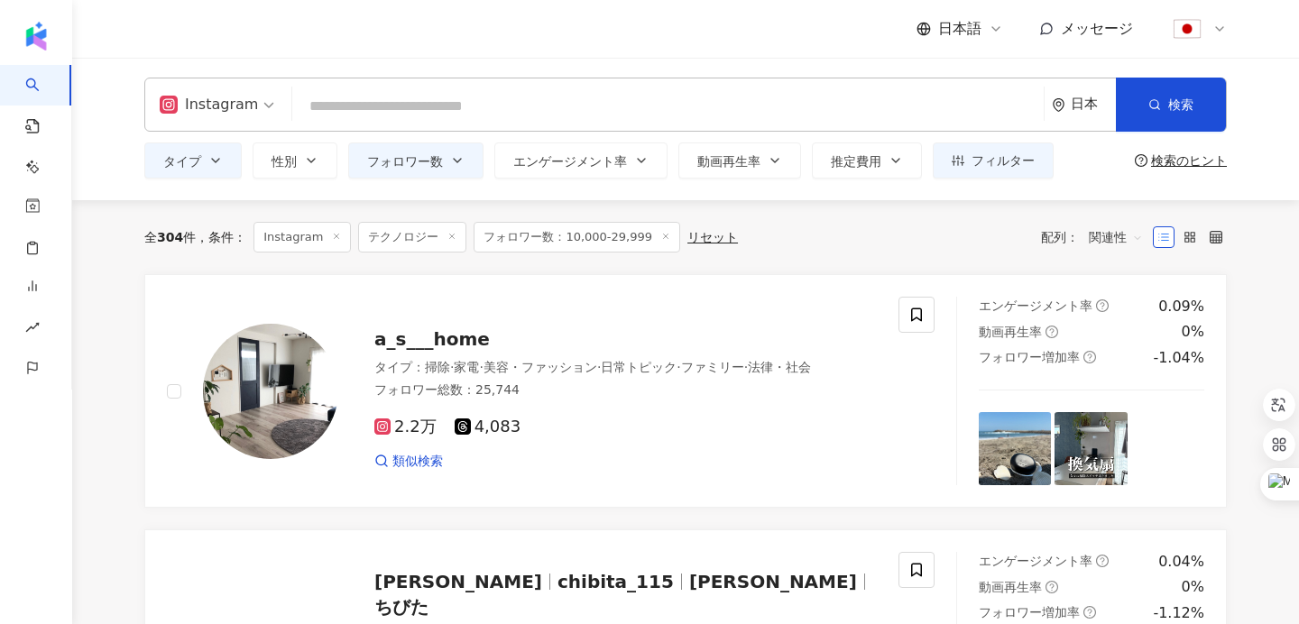
scroll to position [0, 0]
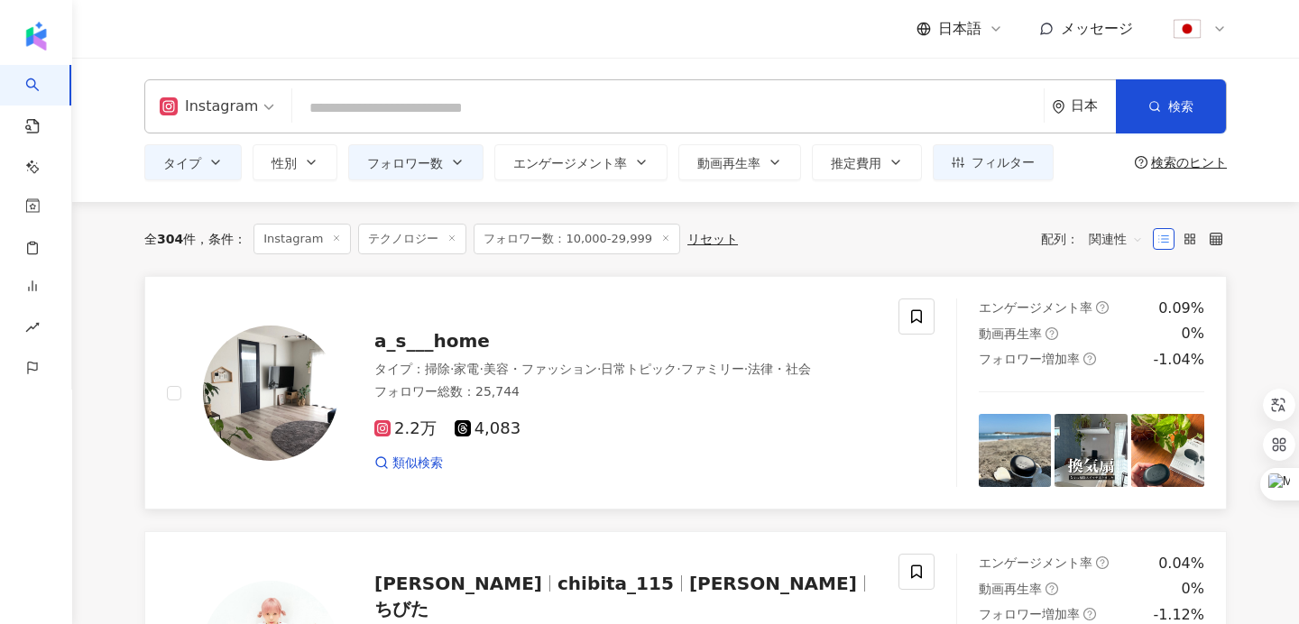
click at [445, 341] on span "a_s___home" at bounding box center [432, 341] width 116 height 22
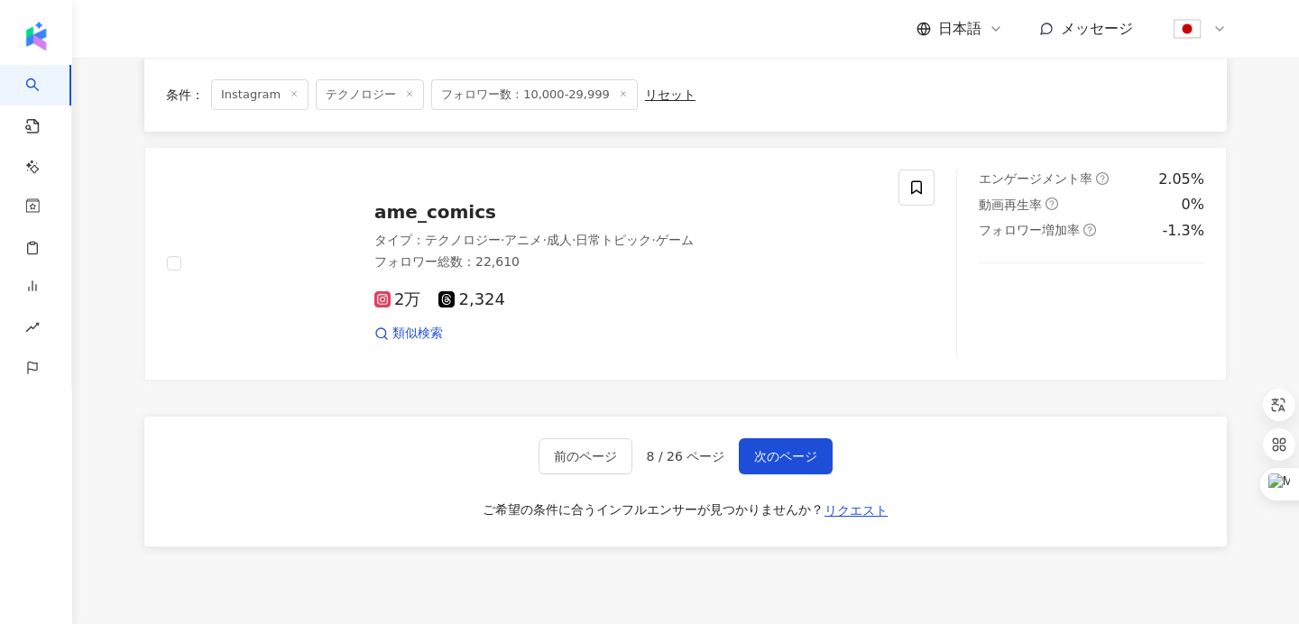
scroll to position [3061, 0]
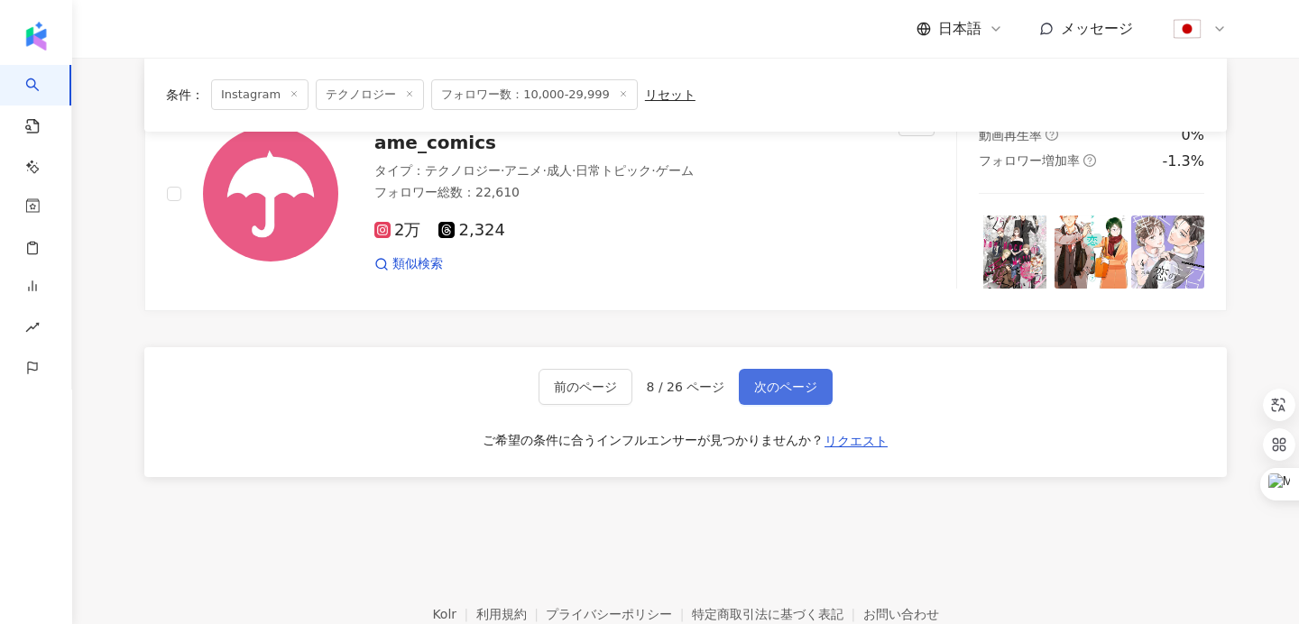
click at [783, 381] on span "次のページ" at bounding box center [785, 387] width 63 height 14
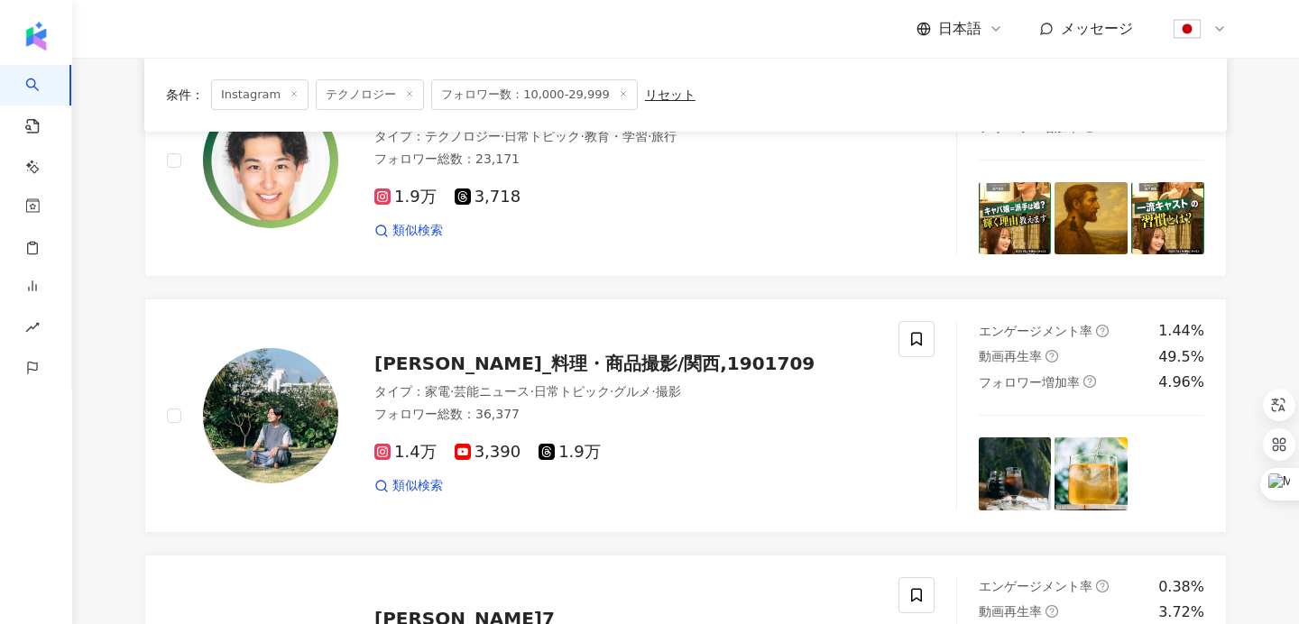
scroll to position [2529, 0]
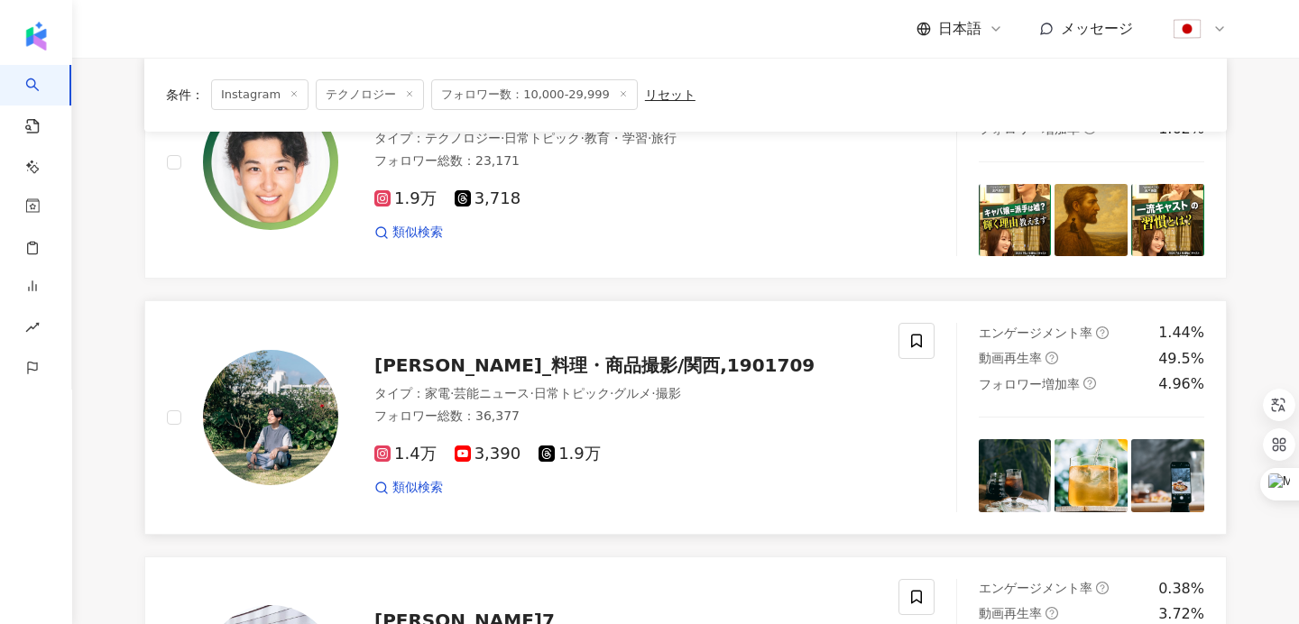
click at [698, 376] on div "たかたこうへい_料理・商品撮影/関西,1901709" at bounding box center [625, 365] width 503 height 25
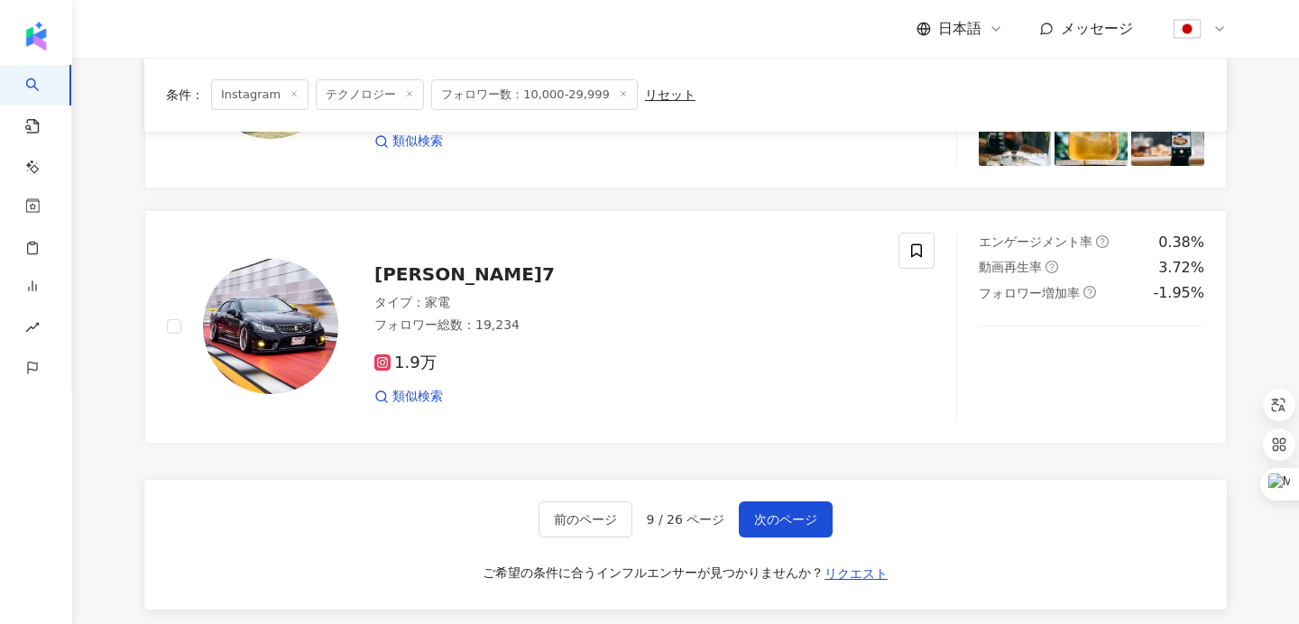
scroll to position [2909, 0]
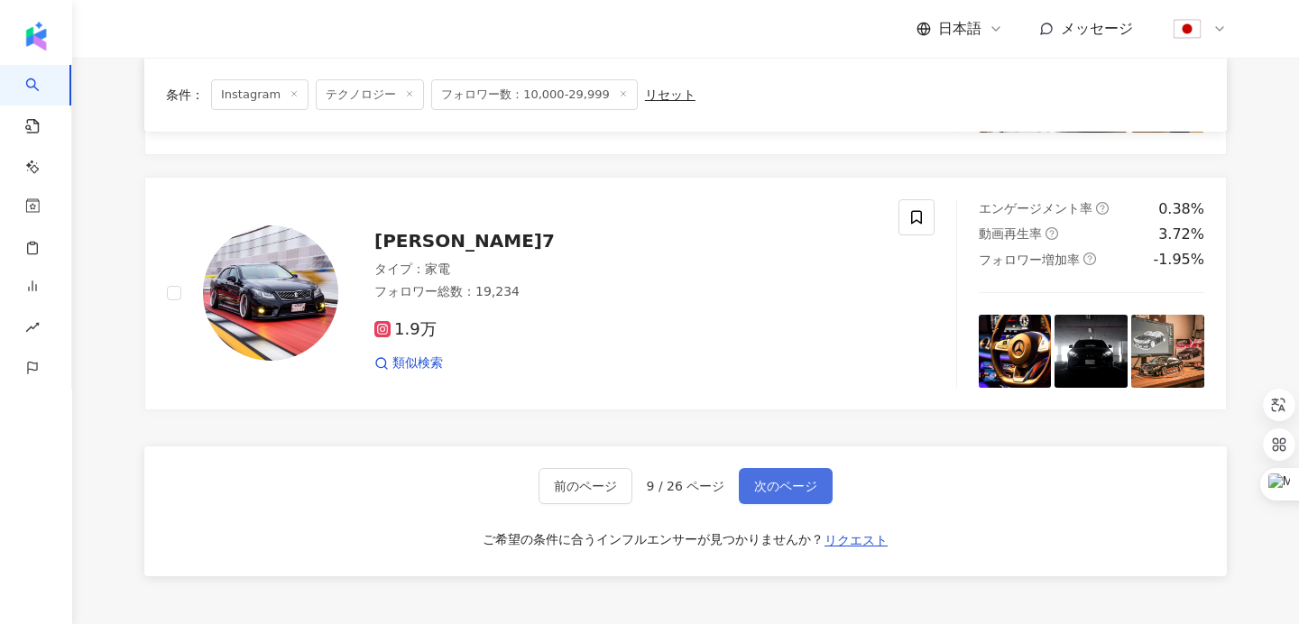
click at [801, 485] on span "次のページ" at bounding box center [785, 486] width 63 height 14
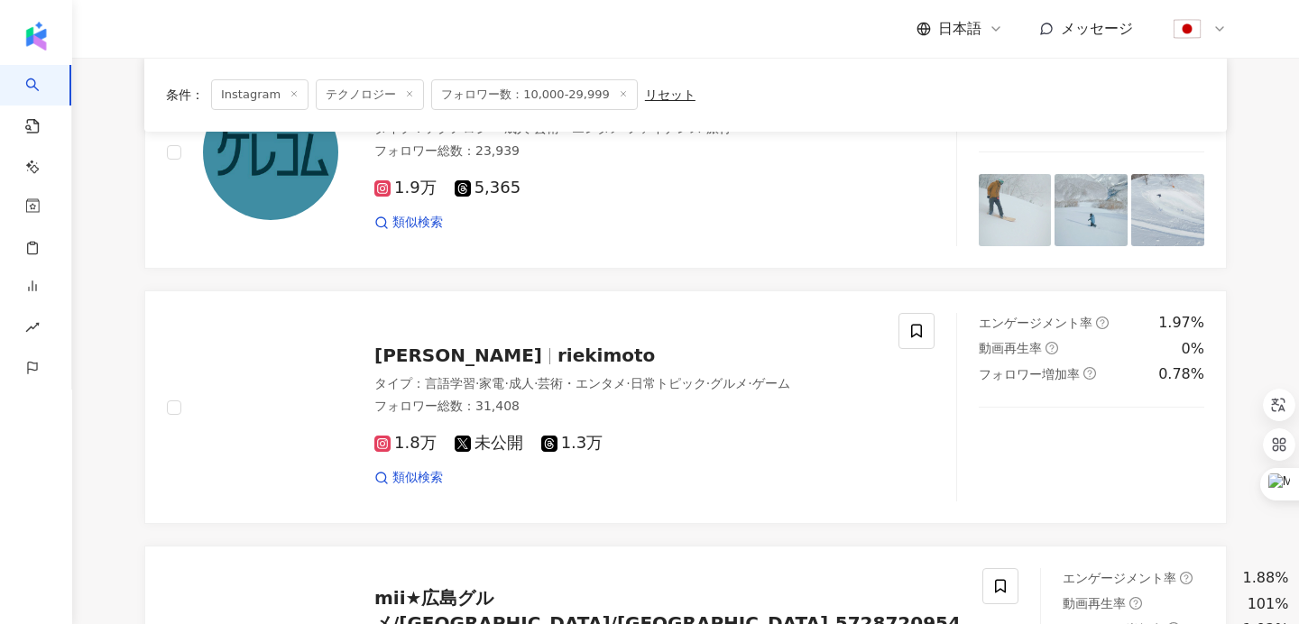
scroll to position [3106, 0]
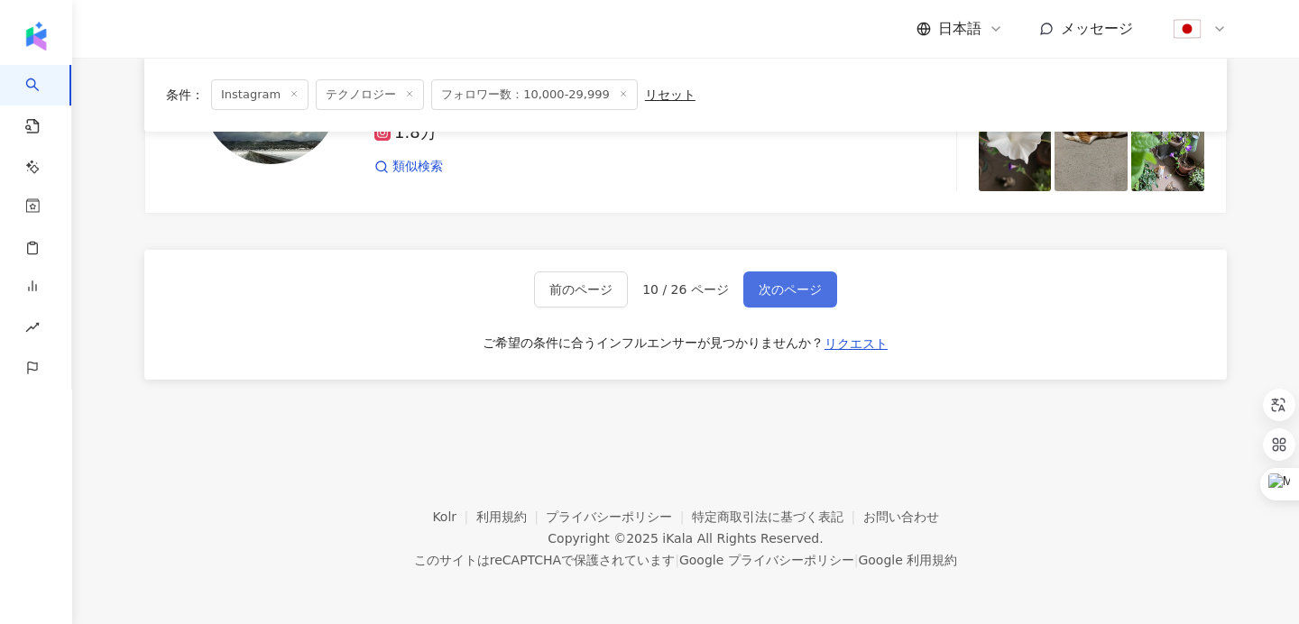
click at [781, 291] on span "次のページ" at bounding box center [790, 289] width 63 height 14
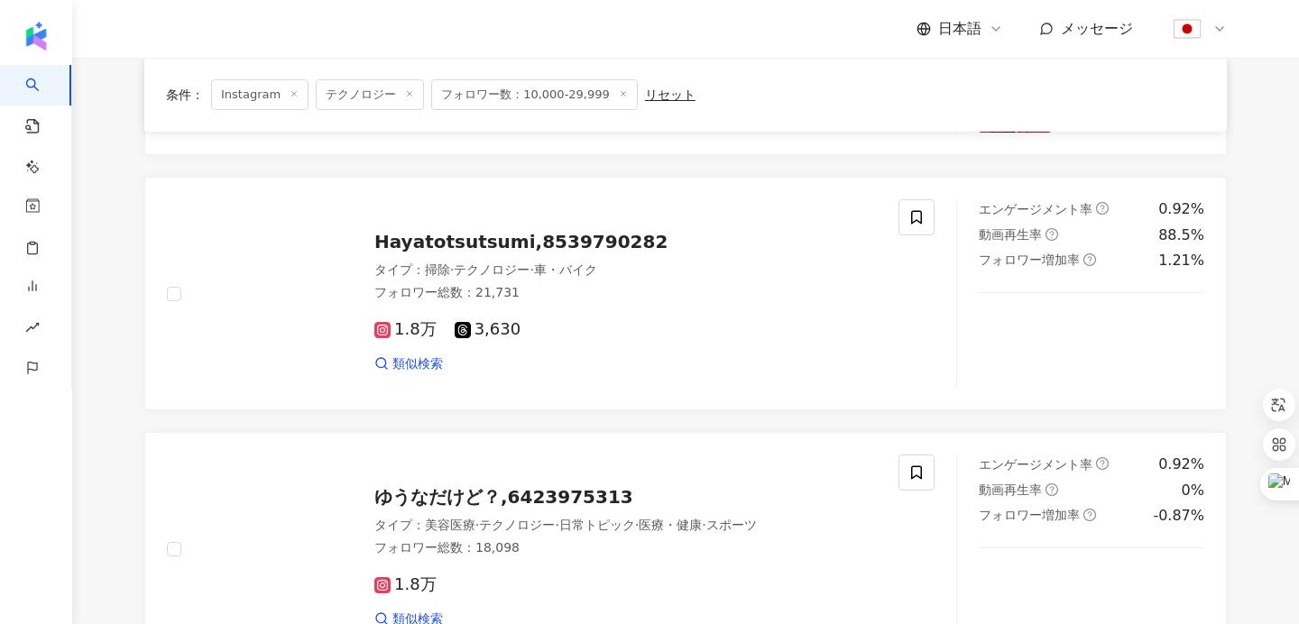
scroll to position [706, 0]
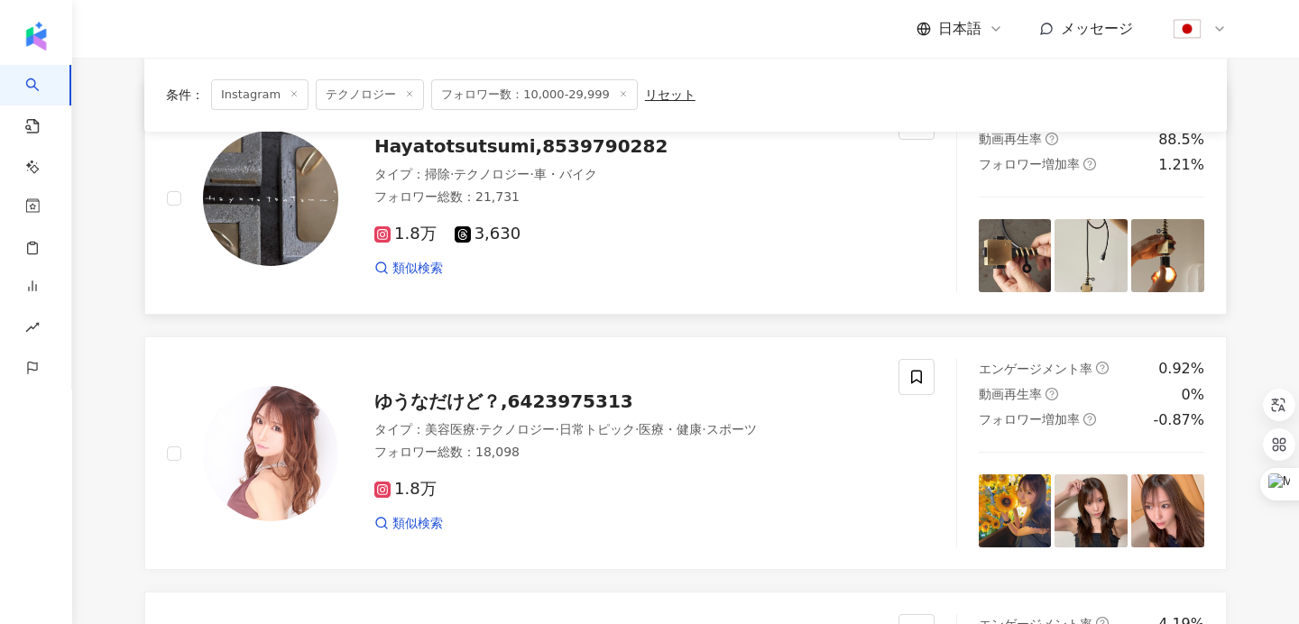
click at [424, 146] on span "Hayatotsutsumi,8539790282" at bounding box center [520, 146] width 293 height 22
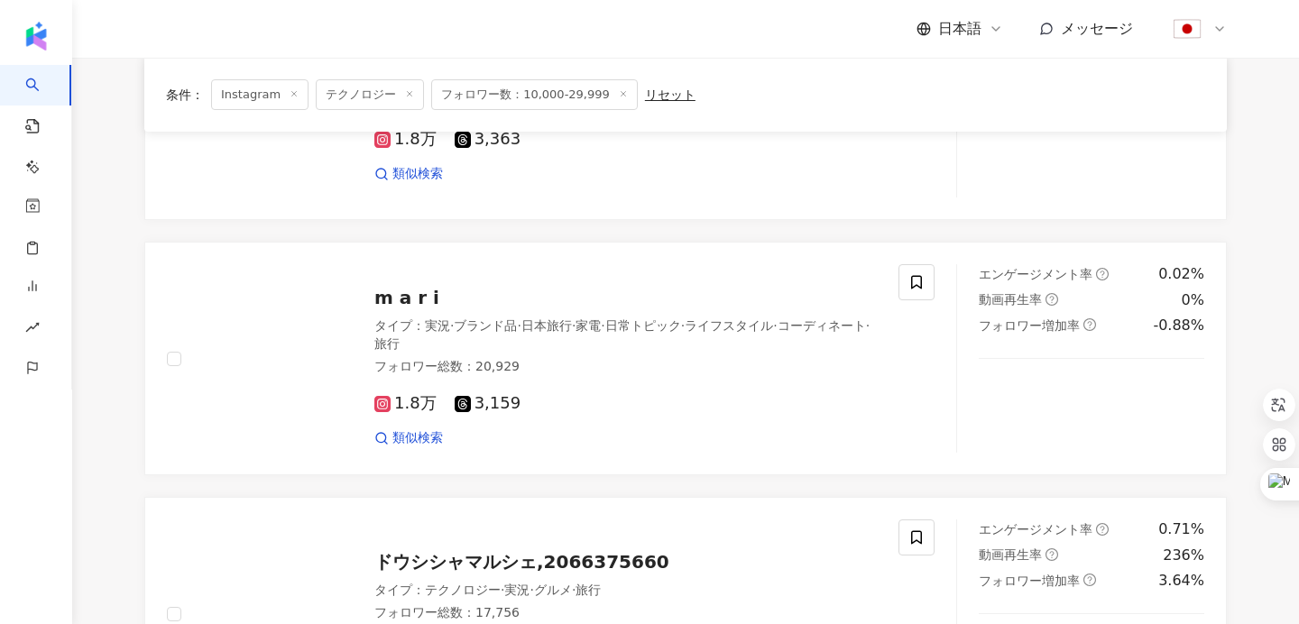
scroll to position [2078, 0]
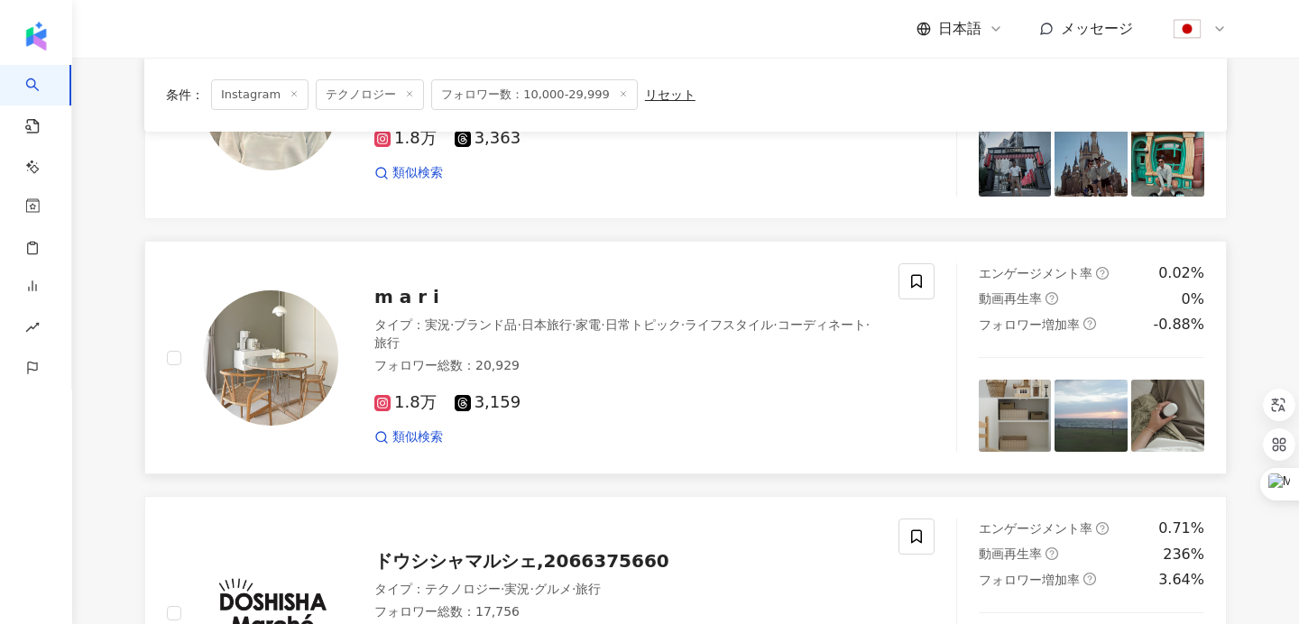
click at [399, 299] on span "m a r i" at bounding box center [406, 297] width 65 height 22
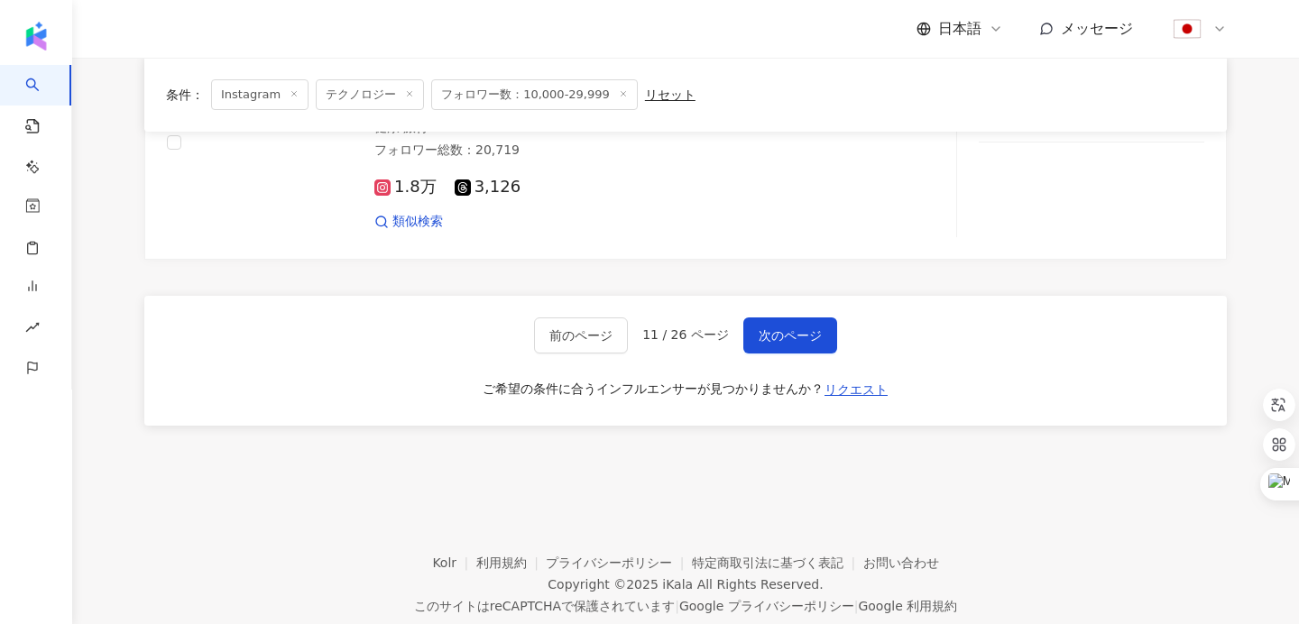
scroll to position [2816, 0]
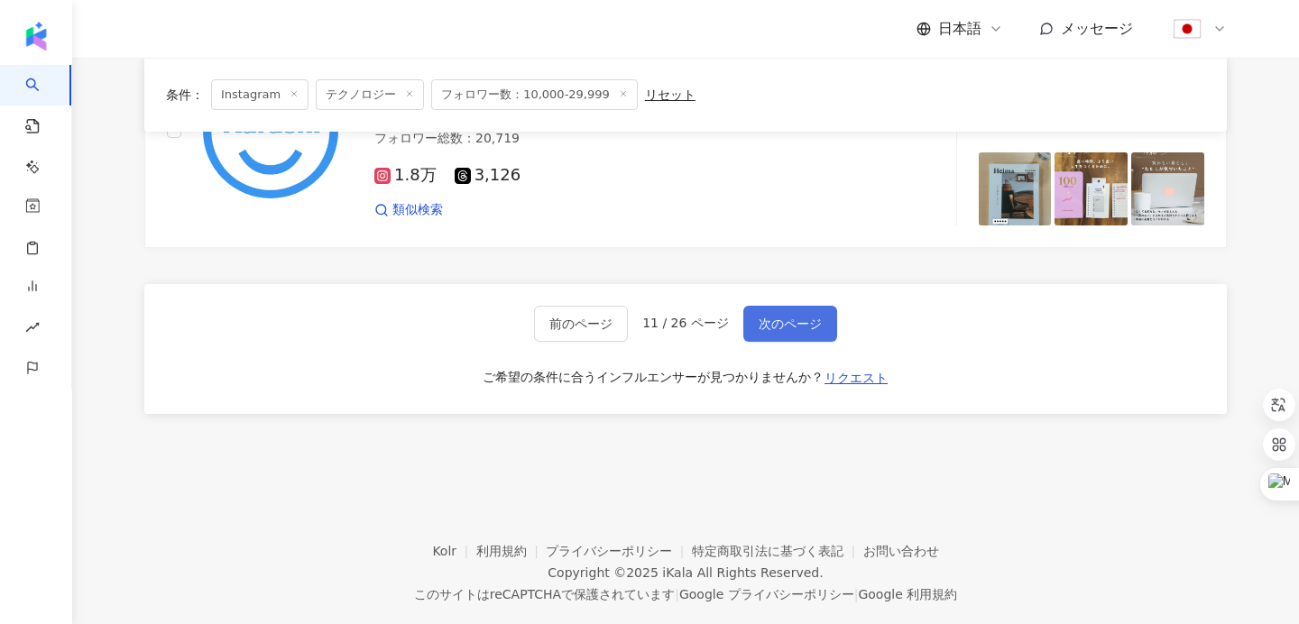
click at [797, 328] on span "次のページ" at bounding box center [790, 324] width 63 height 14
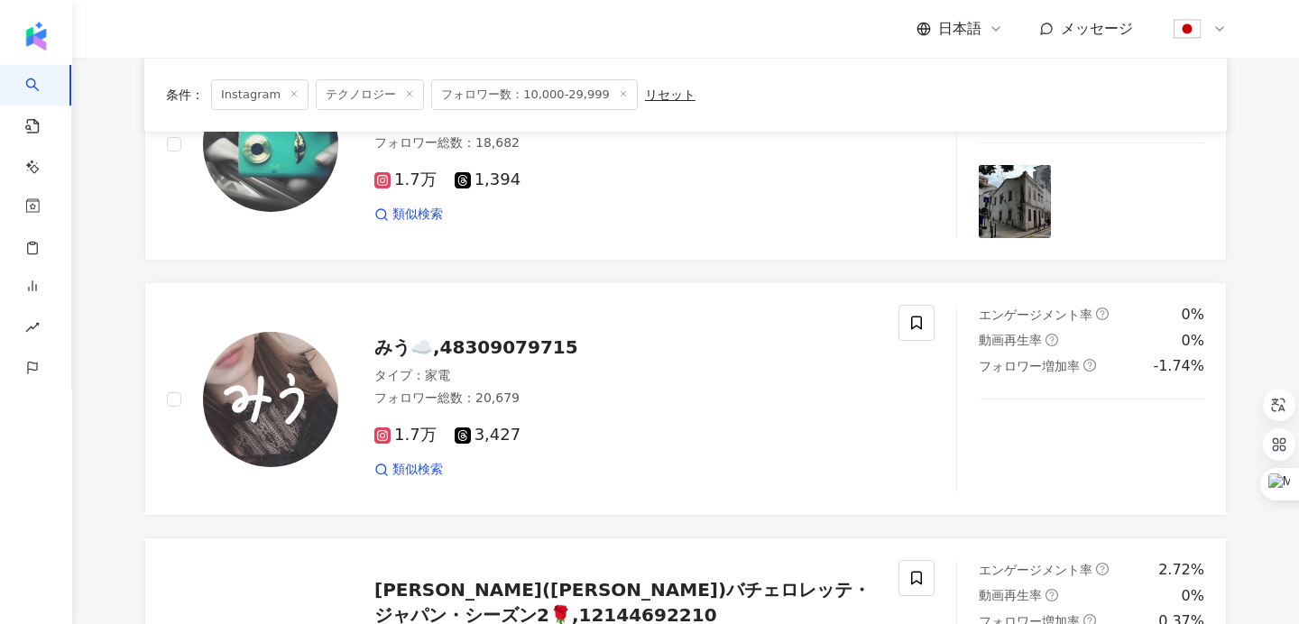
scroll to position [1502, 0]
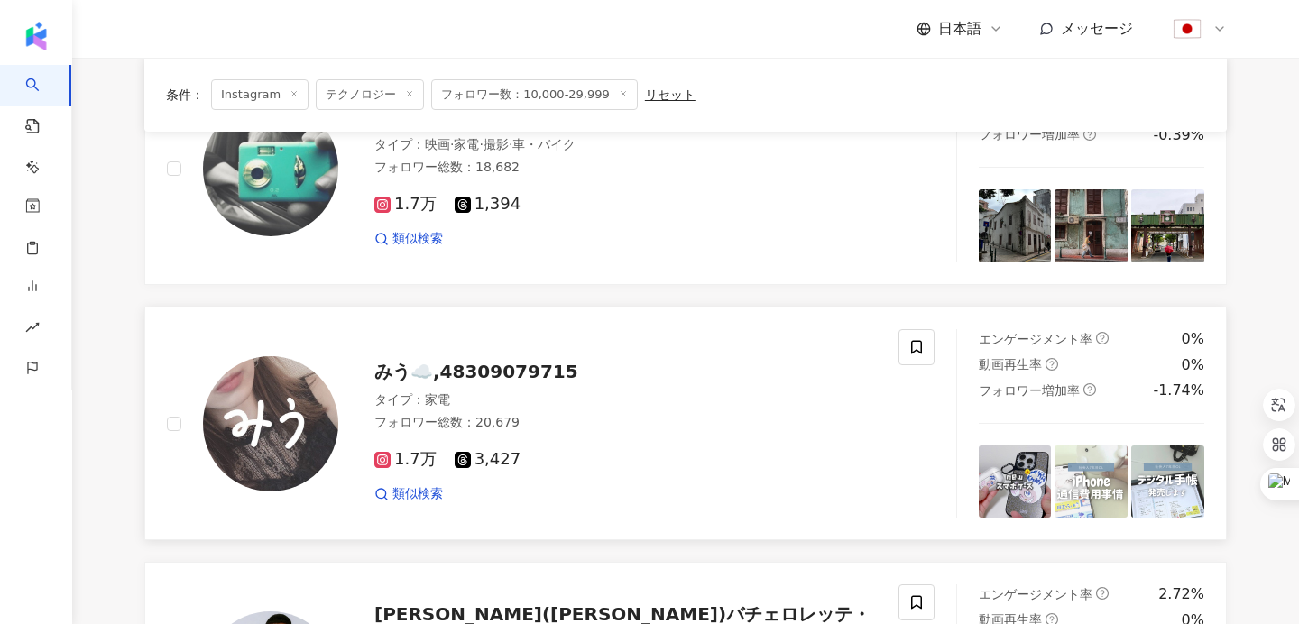
click at [505, 370] on span "みう☁️,48309079715" at bounding box center [476, 372] width 204 height 22
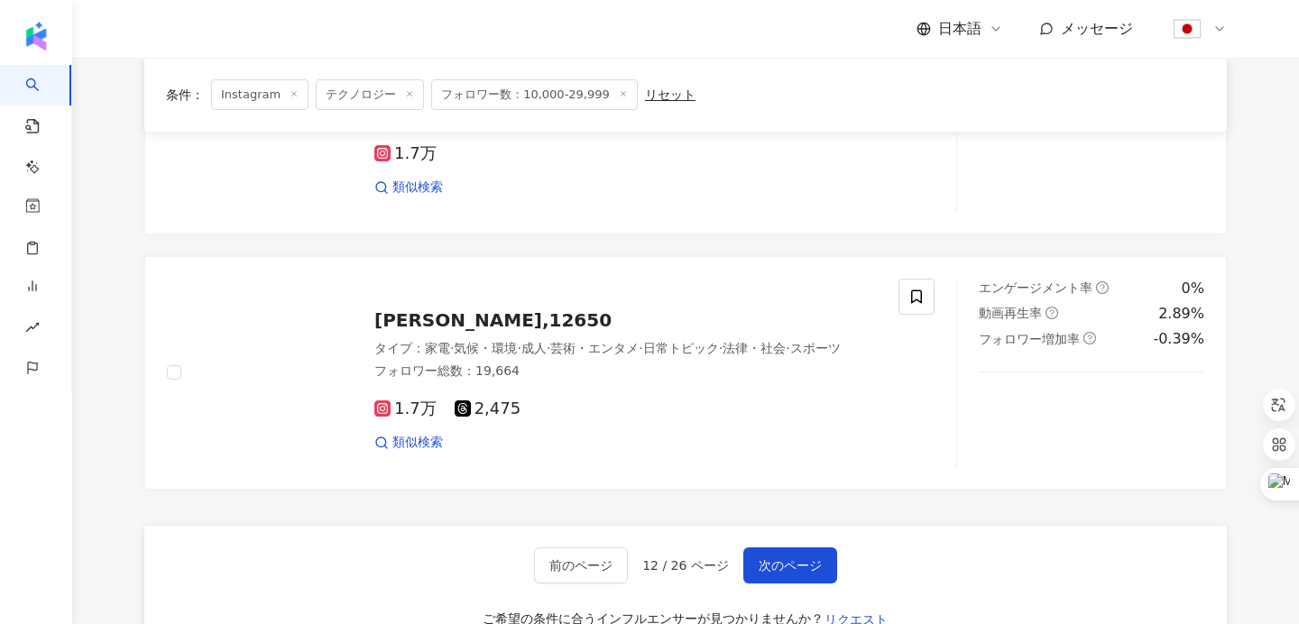
scroll to position [2869, 0]
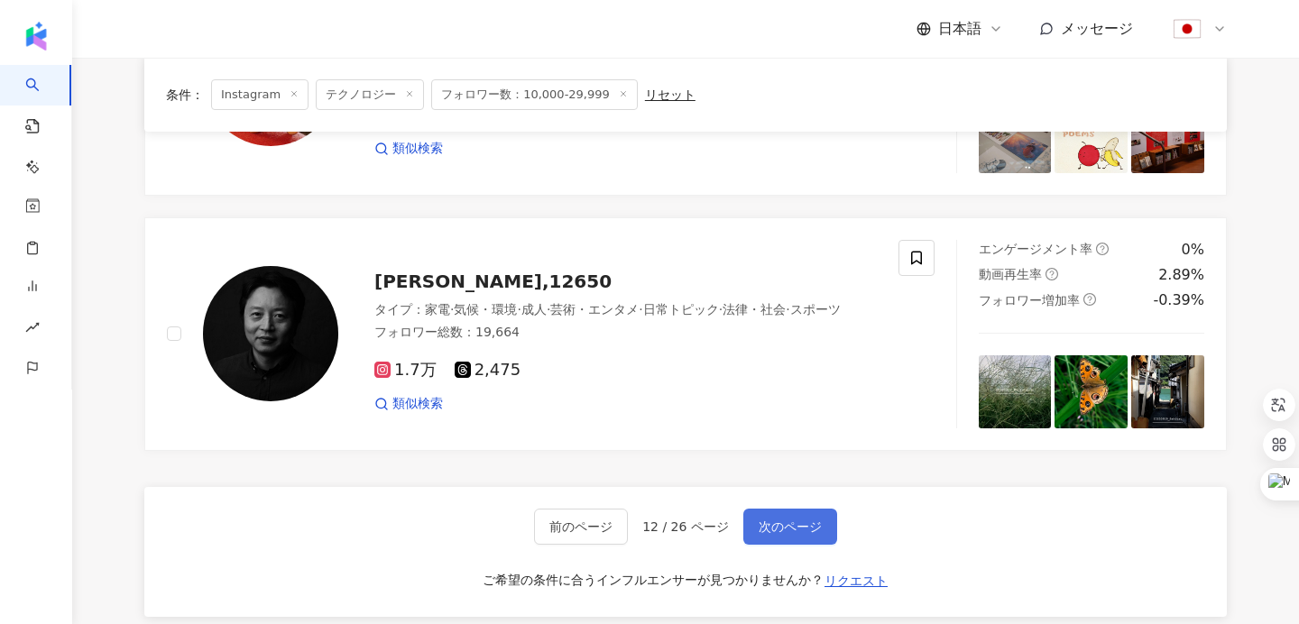
click at [780, 532] on span "次のページ" at bounding box center [790, 527] width 63 height 14
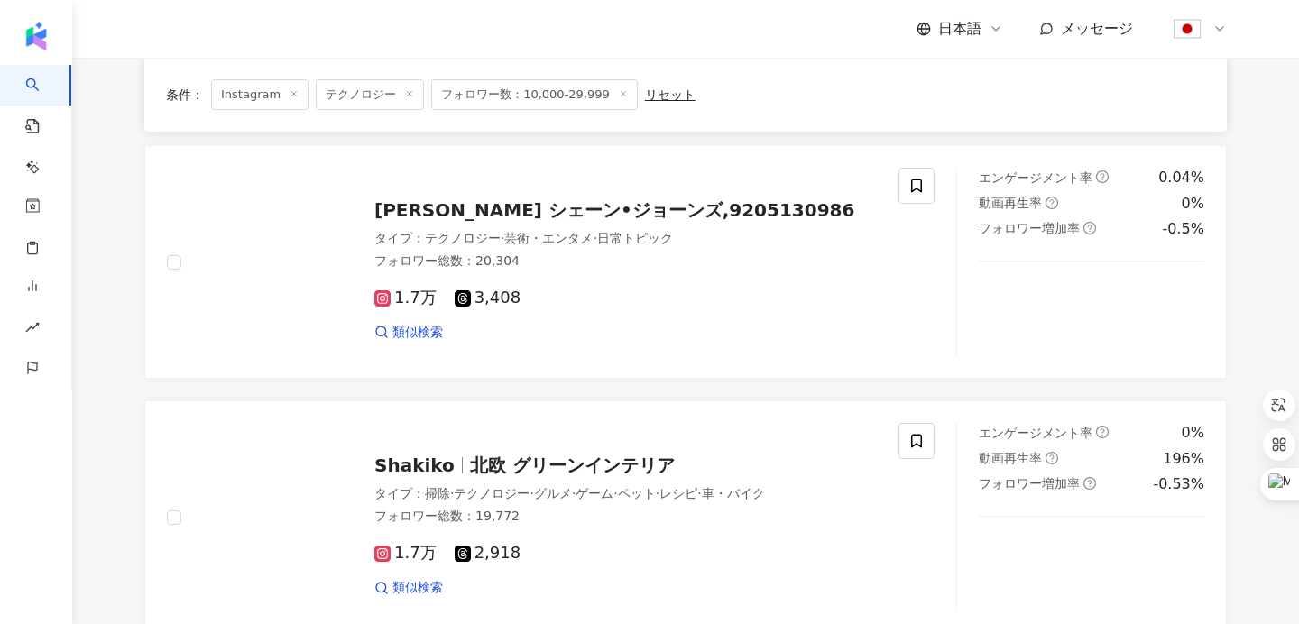
scroll to position [2613, 0]
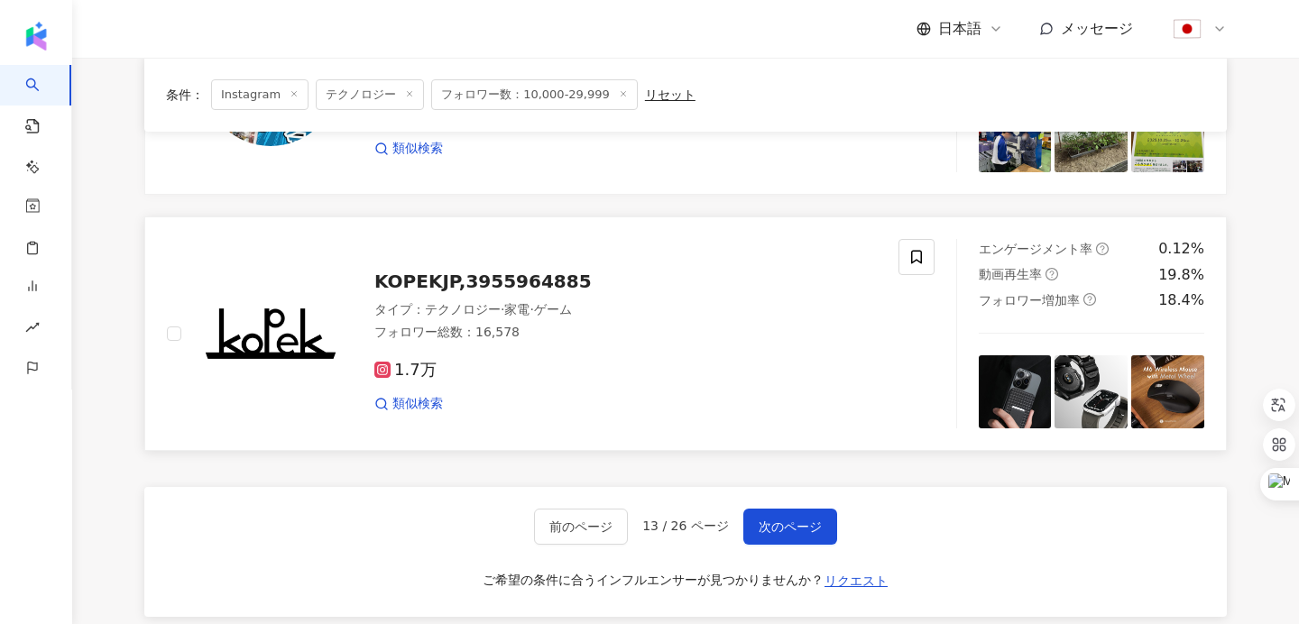
click at [510, 280] on span "KOPEKJP,3955964885" at bounding box center [482, 282] width 217 height 22
click at [778, 527] on span "次のページ" at bounding box center [790, 527] width 63 height 14
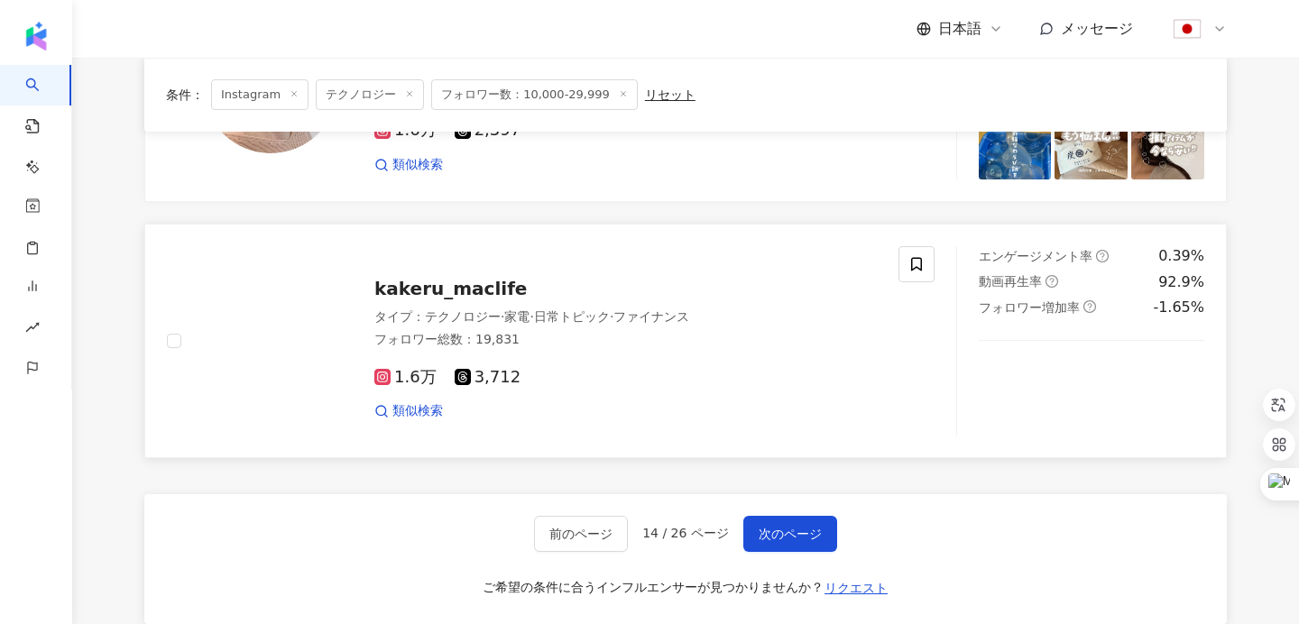
scroll to position [2602, 0]
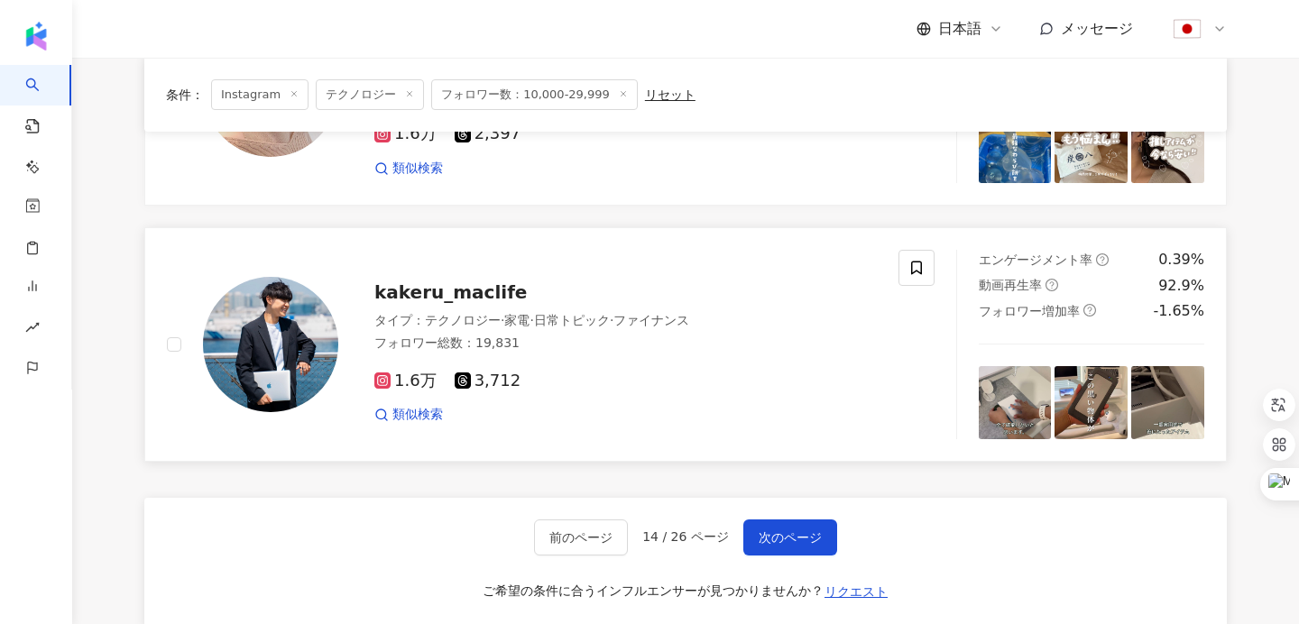
click at [441, 291] on span "kakeru_maclife" at bounding box center [450, 293] width 153 height 22
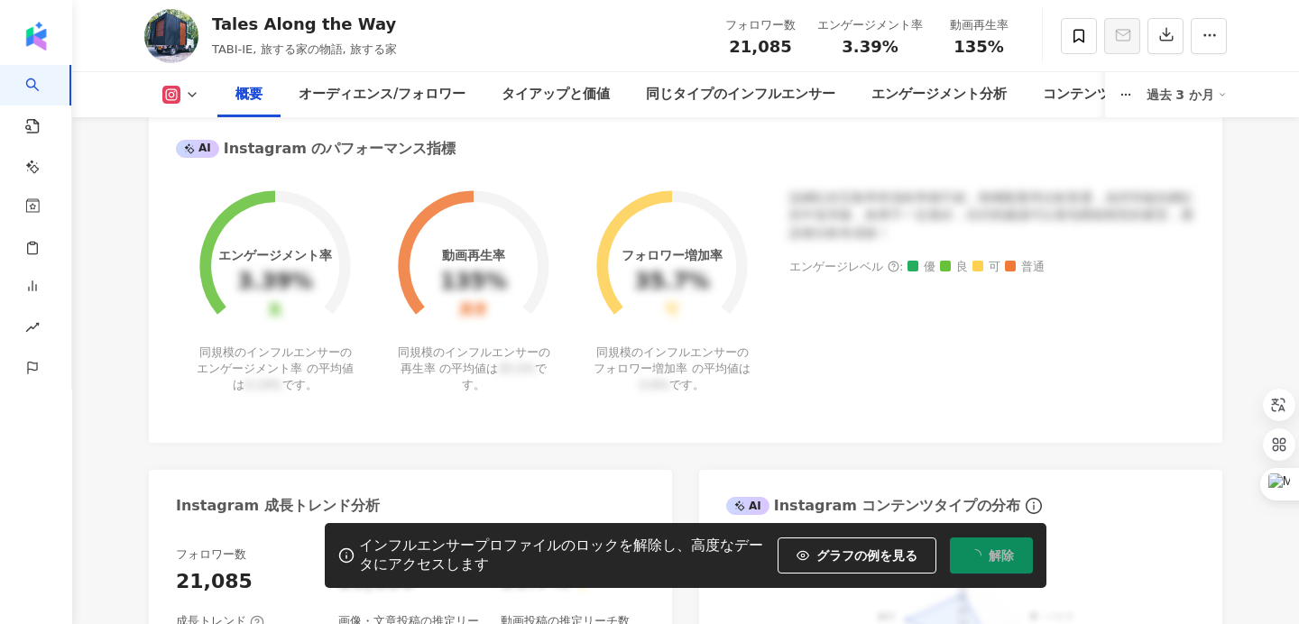
scroll to position [670, 0]
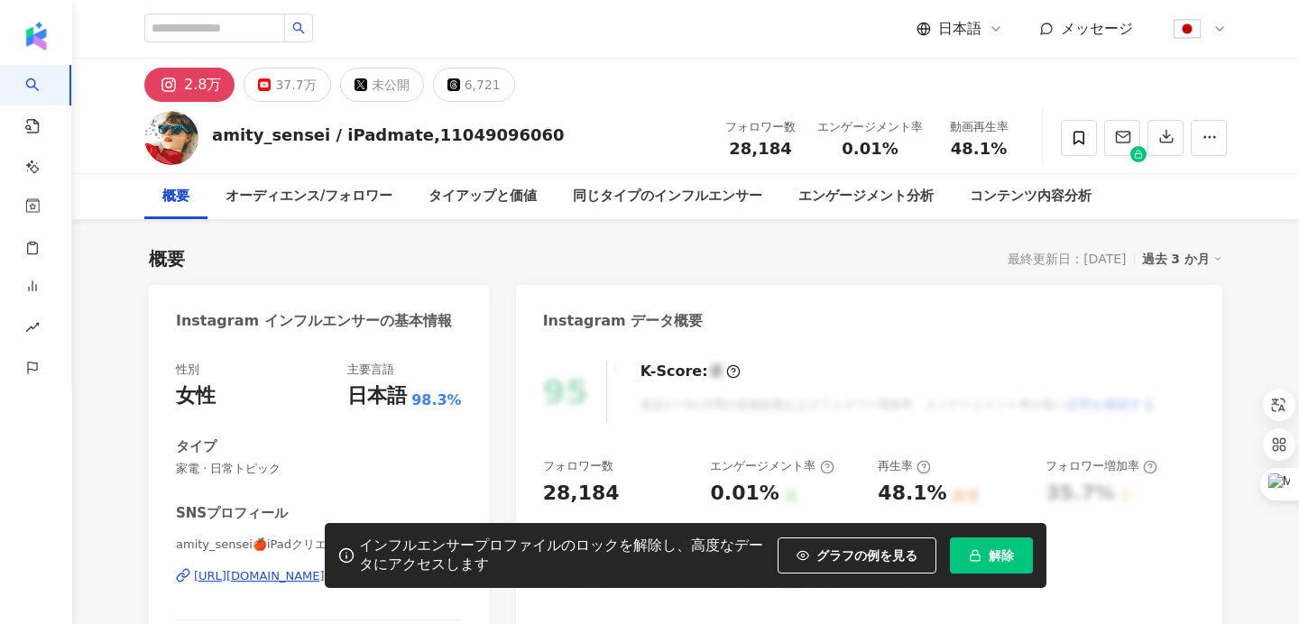
click at [987, 566] on button "解除" at bounding box center [991, 556] width 83 height 36
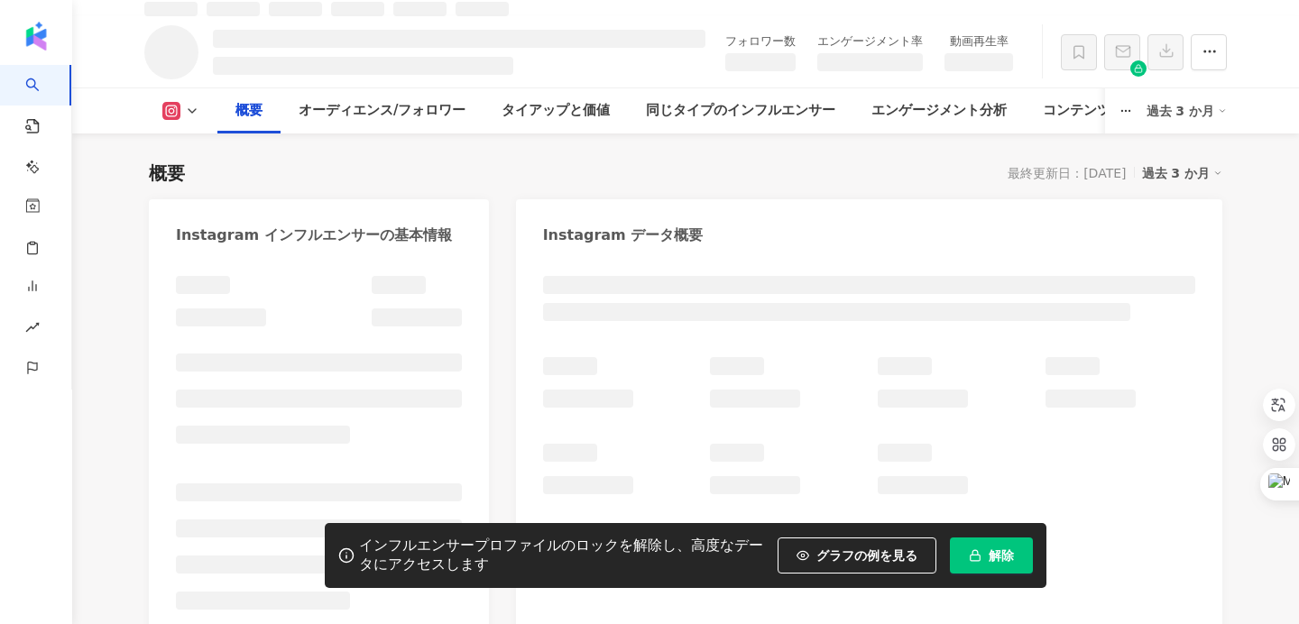
scroll to position [106, 0]
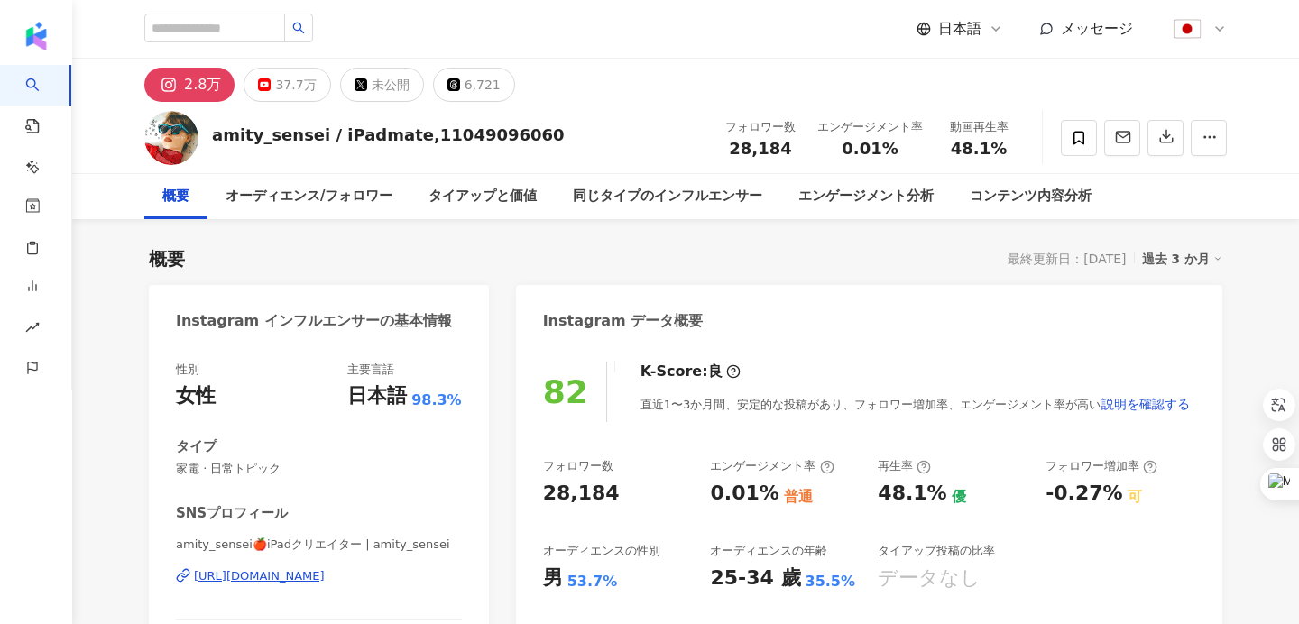
click at [325, 575] on div "https://www.instagram.com/amity_sensei/" at bounding box center [259, 577] width 131 height 16
click at [325, 573] on div "https://www.instagram.com/amity_sensei/" at bounding box center [259, 577] width 131 height 16
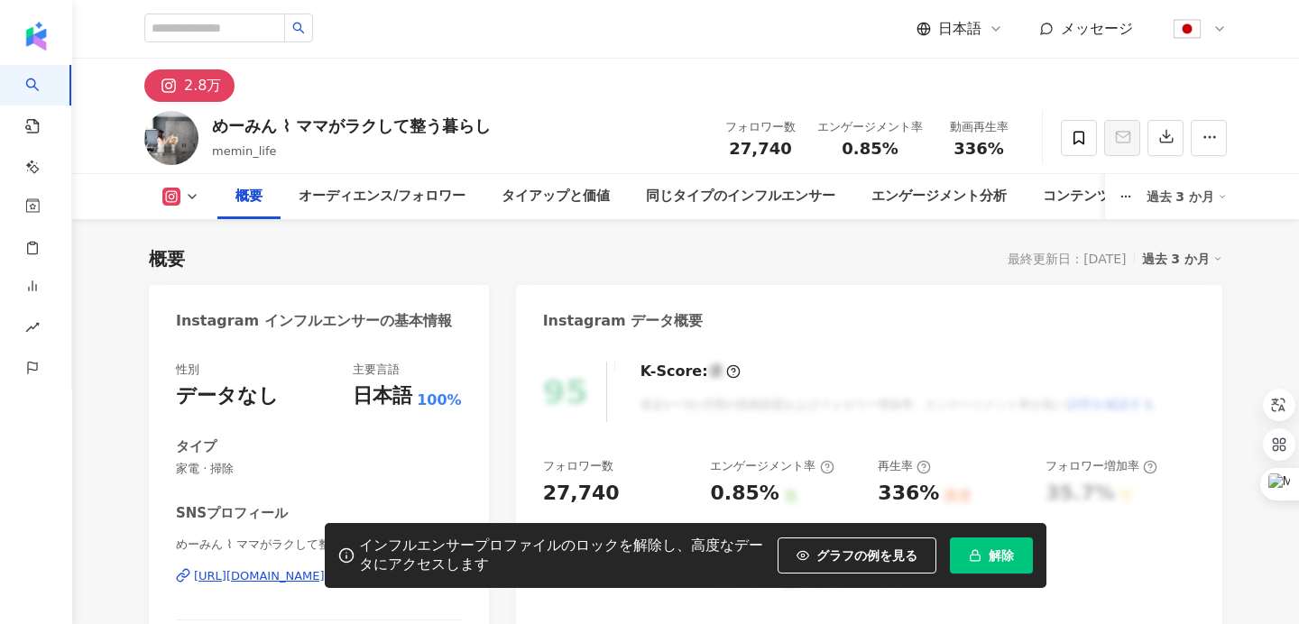
click at [989, 559] on span "解除" at bounding box center [1001, 556] width 25 height 14
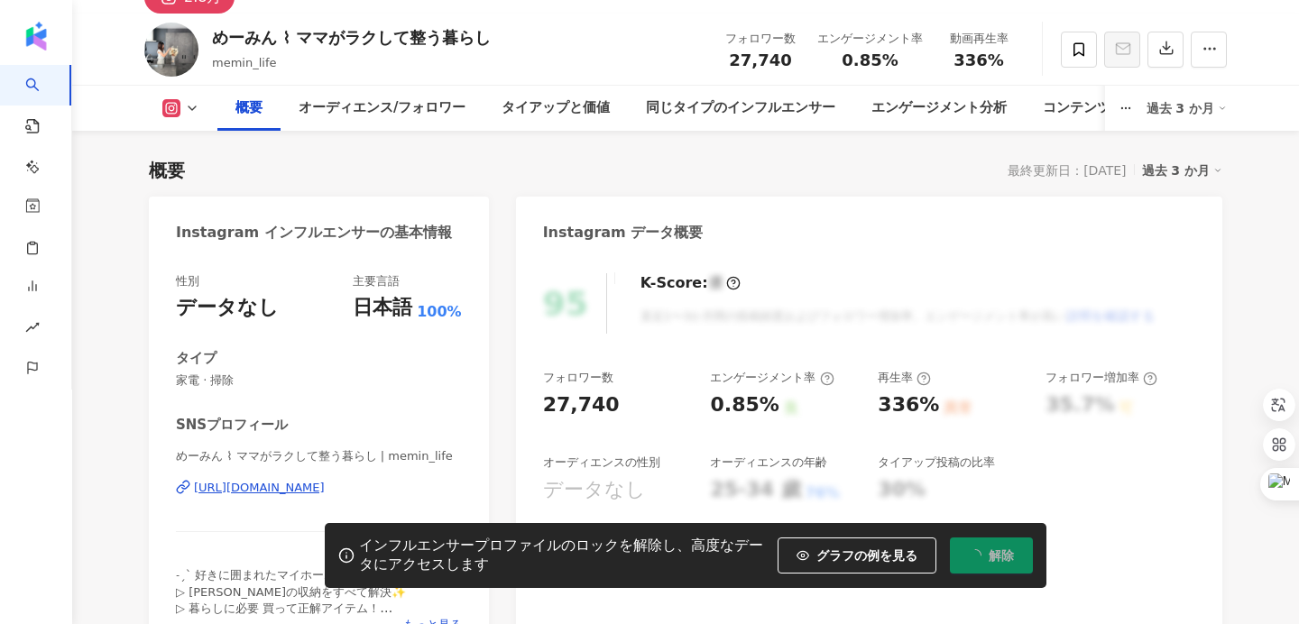
scroll to position [89, 0]
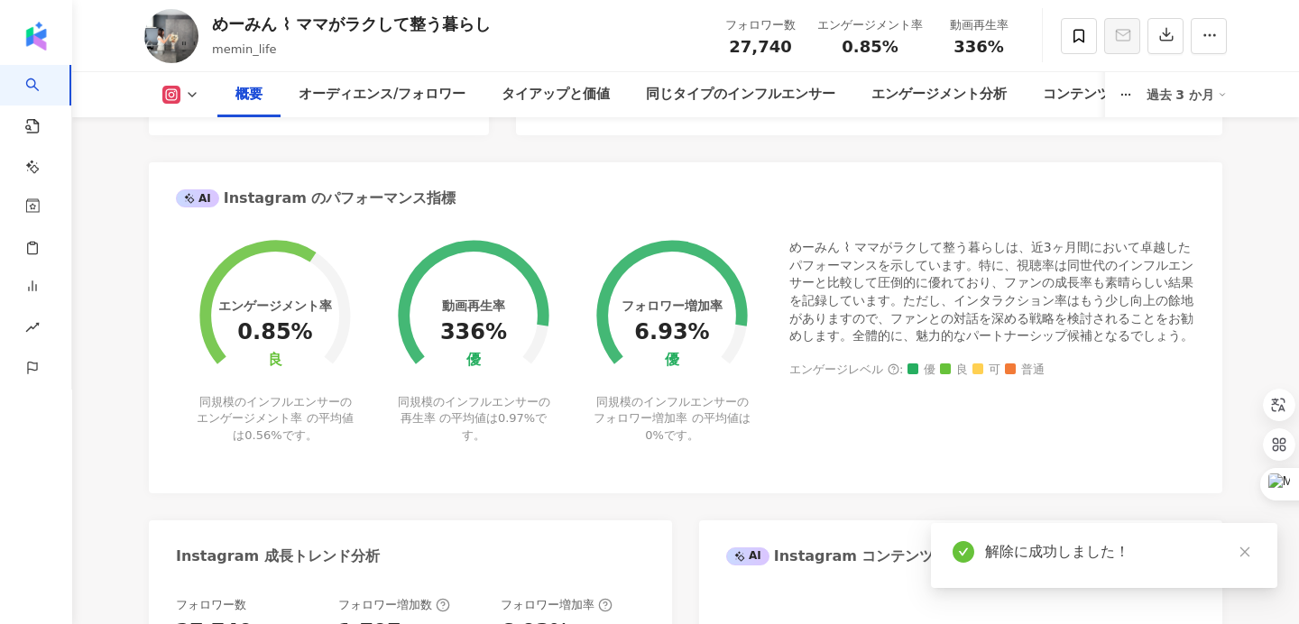
scroll to position [315, 0]
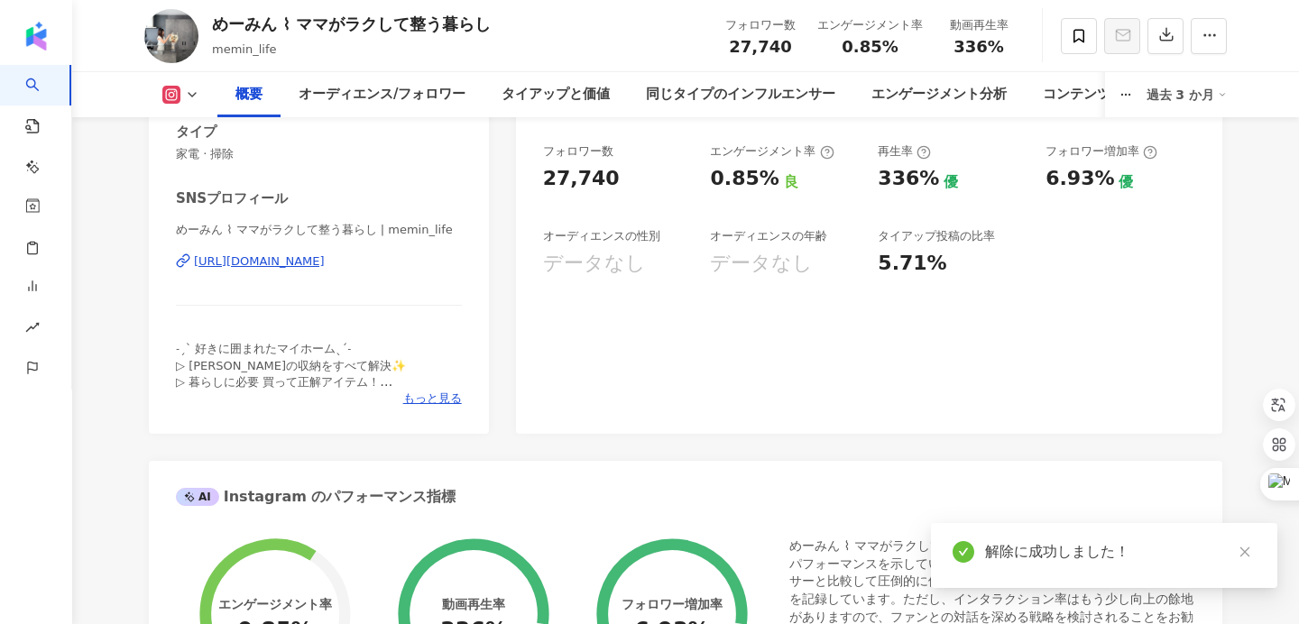
click at [325, 262] on div "https://www.instagram.com/memin_life/" at bounding box center [259, 262] width 131 height 16
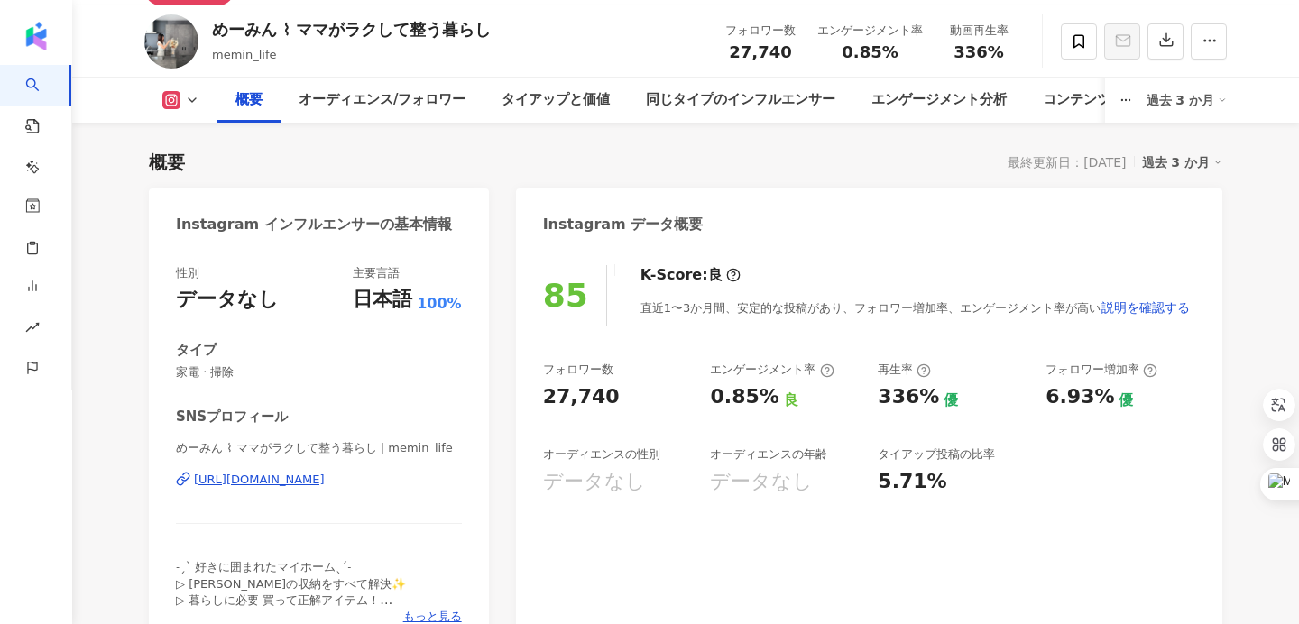
scroll to position [98, 0]
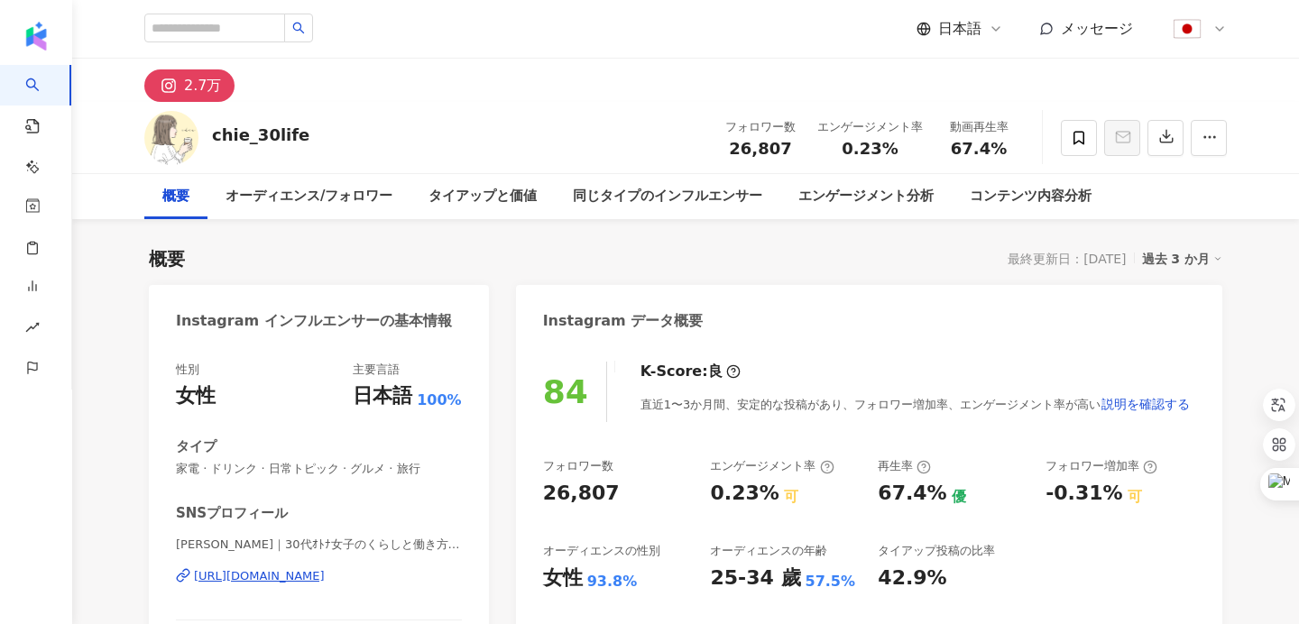
scroll to position [80, 0]
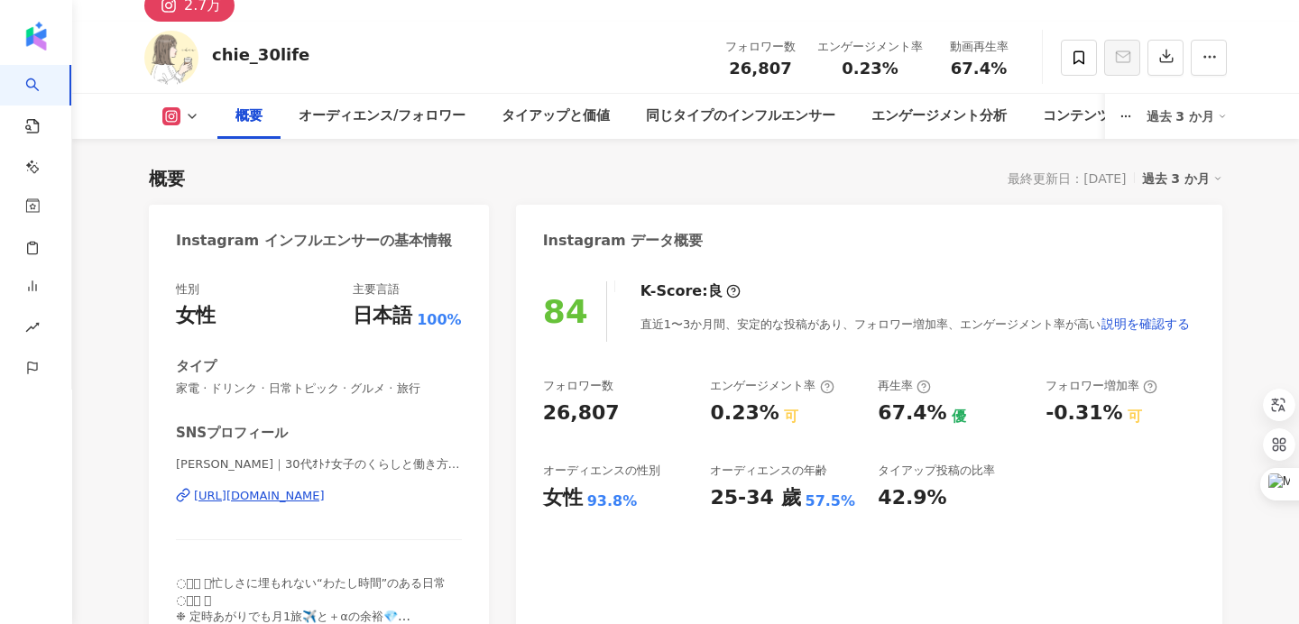
click at [322, 498] on div "https://www.instagram.com/chie_30life/" at bounding box center [259, 496] width 131 height 16
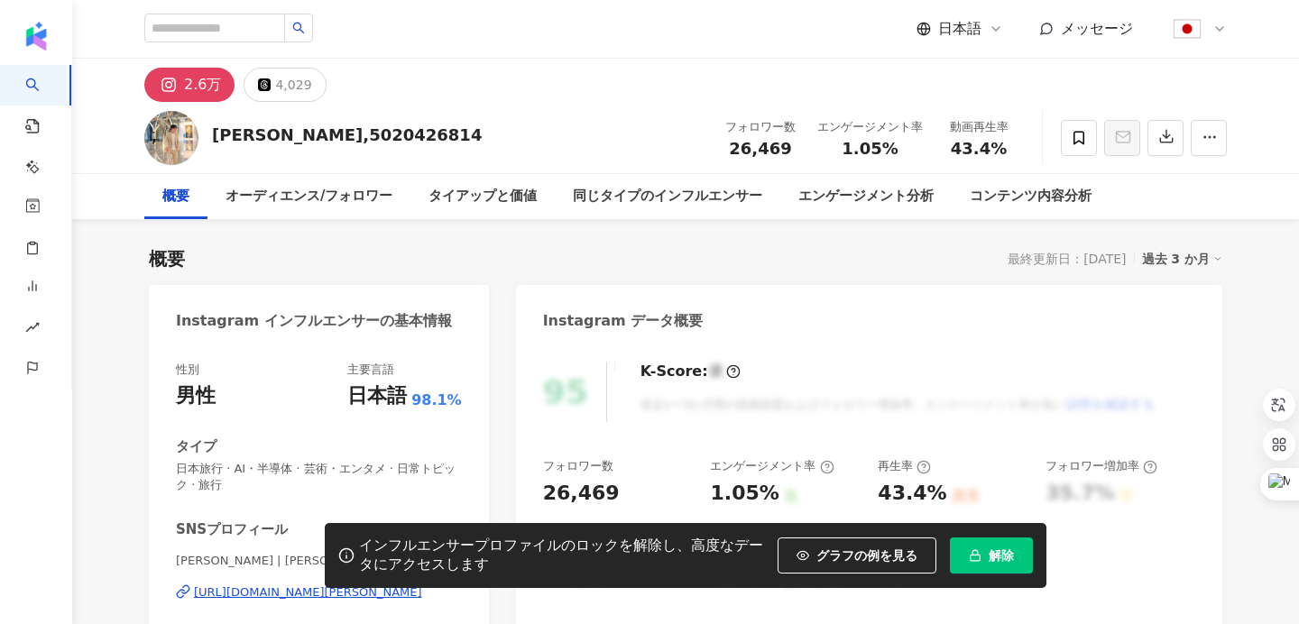
click at [992, 566] on button "解除" at bounding box center [991, 556] width 83 height 36
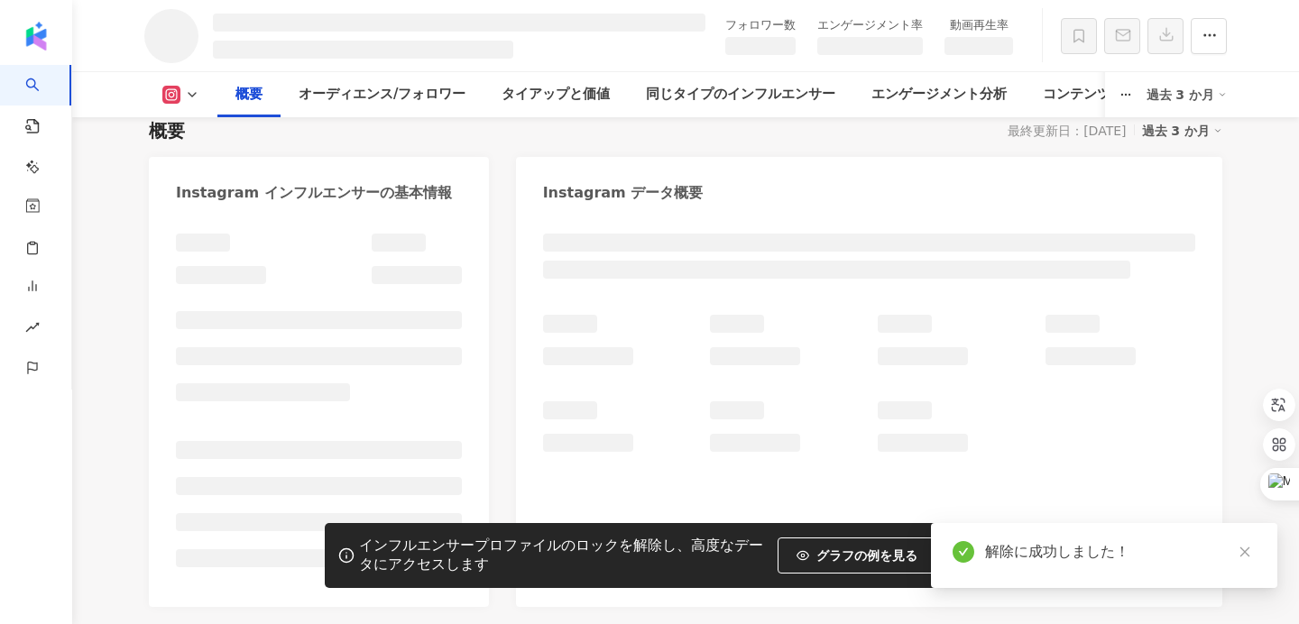
scroll to position [504, 0]
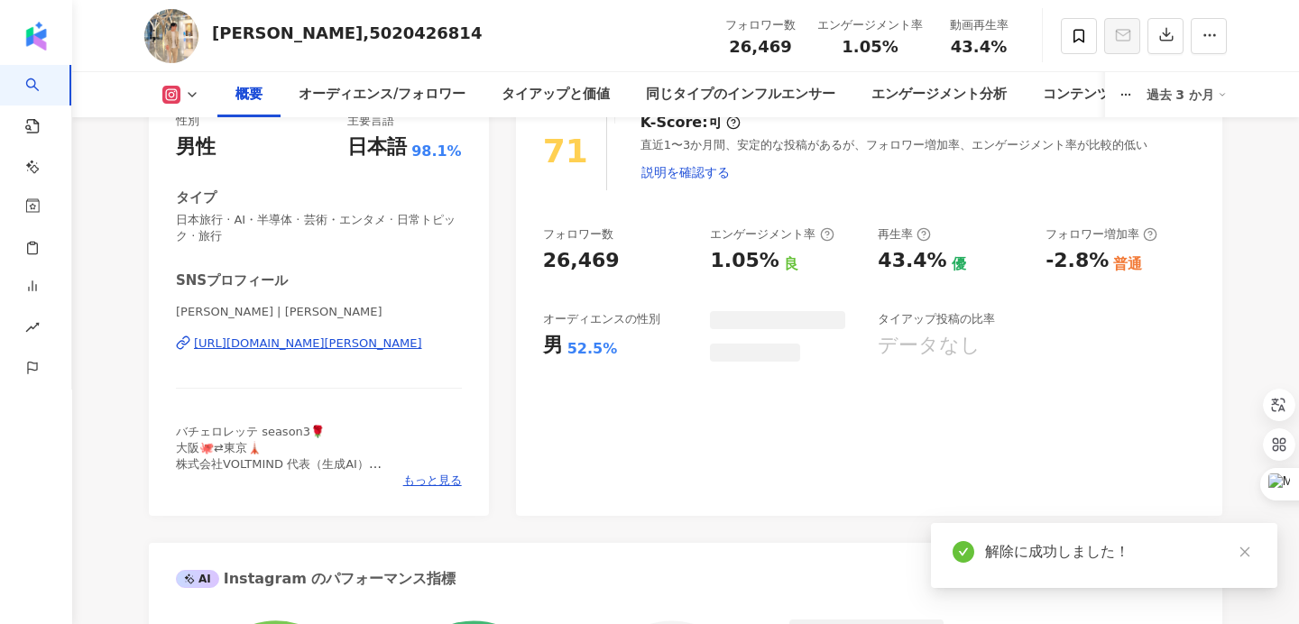
scroll to position [238, 0]
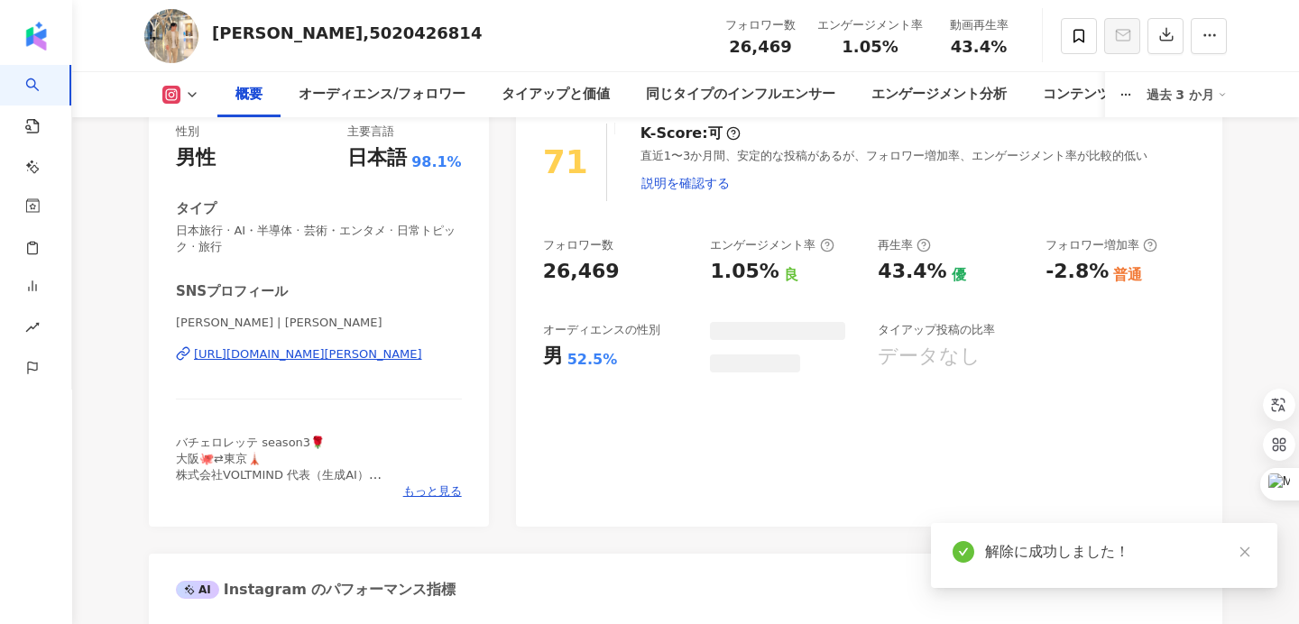
click at [395, 352] on div "[URL][DOMAIN_NAME][PERSON_NAME]" at bounding box center [308, 355] width 228 height 16
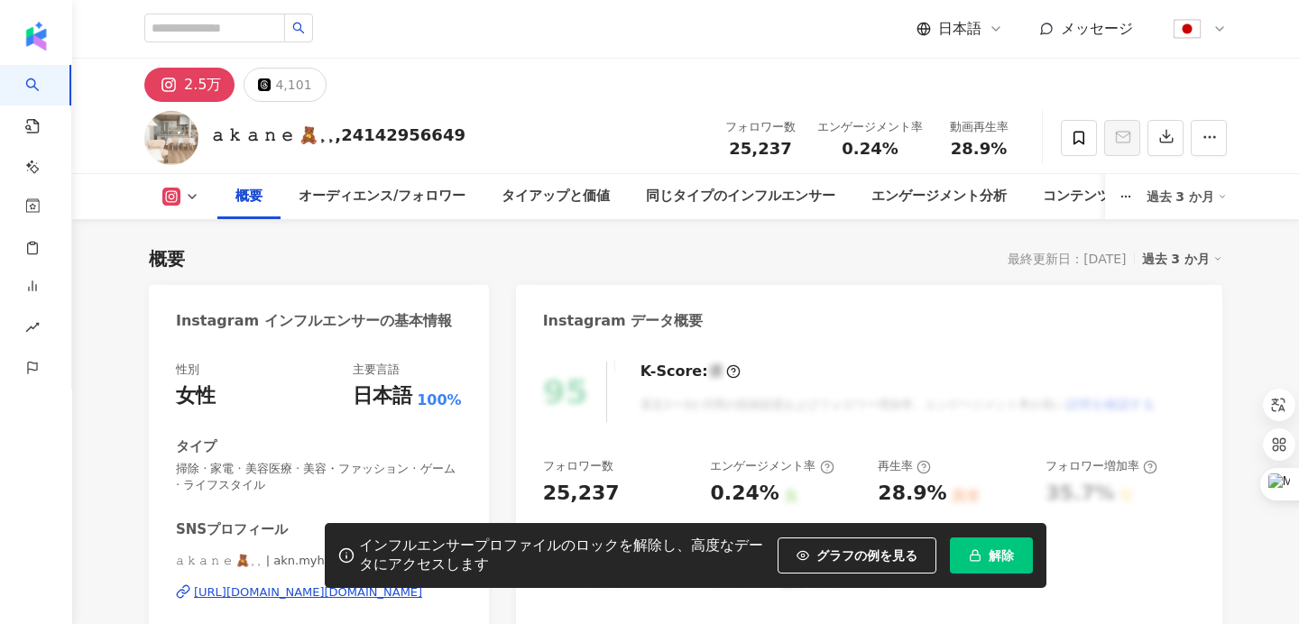
click at [1000, 561] on button "解除" at bounding box center [991, 556] width 83 height 36
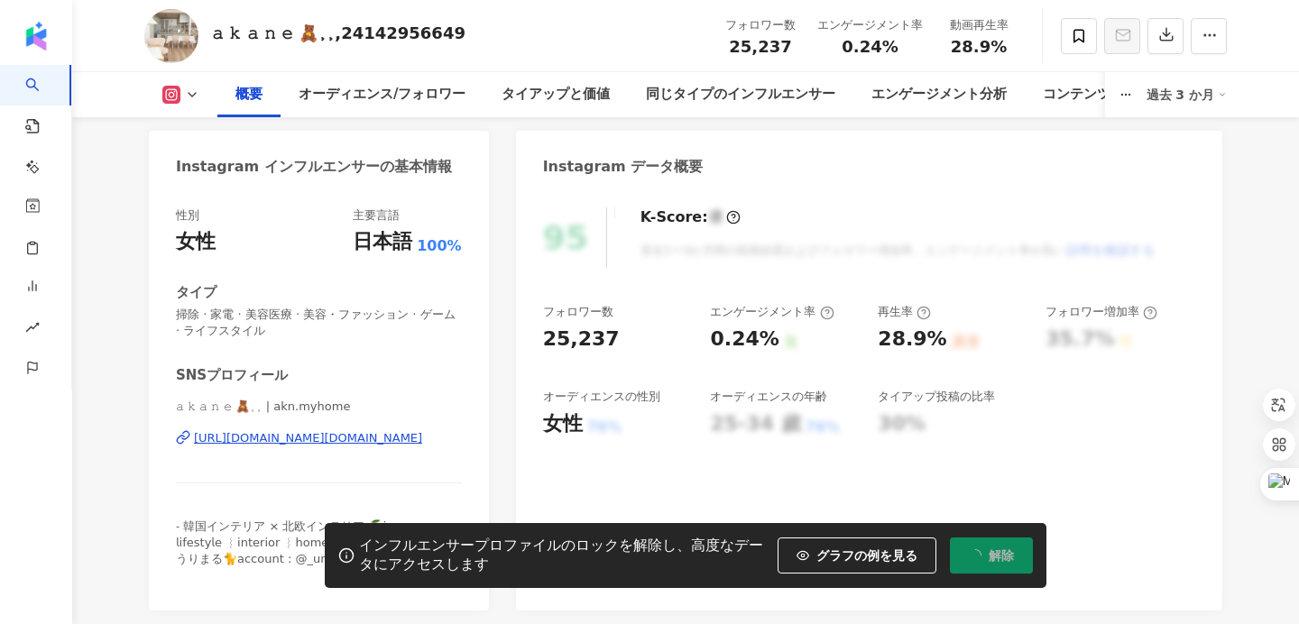
scroll to position [251, 0]
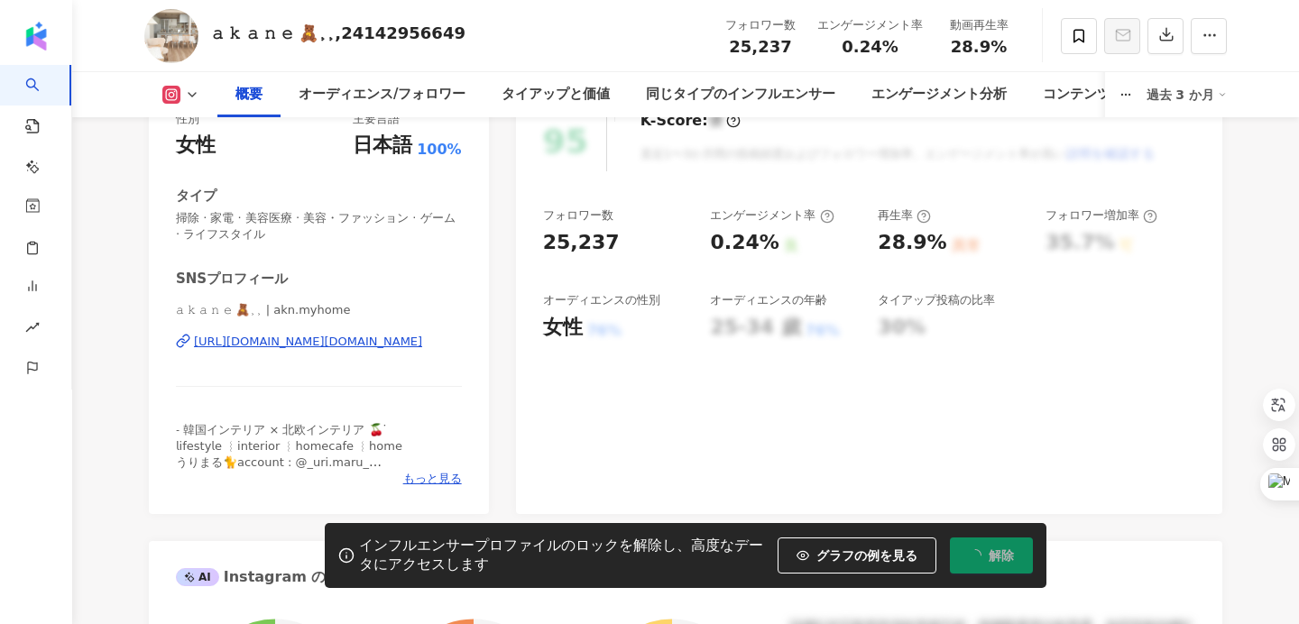
click at [363, 339] on div "https://www.instagram.com/akn.myhome/" at bounding box center [308, 342] width 228 height 16
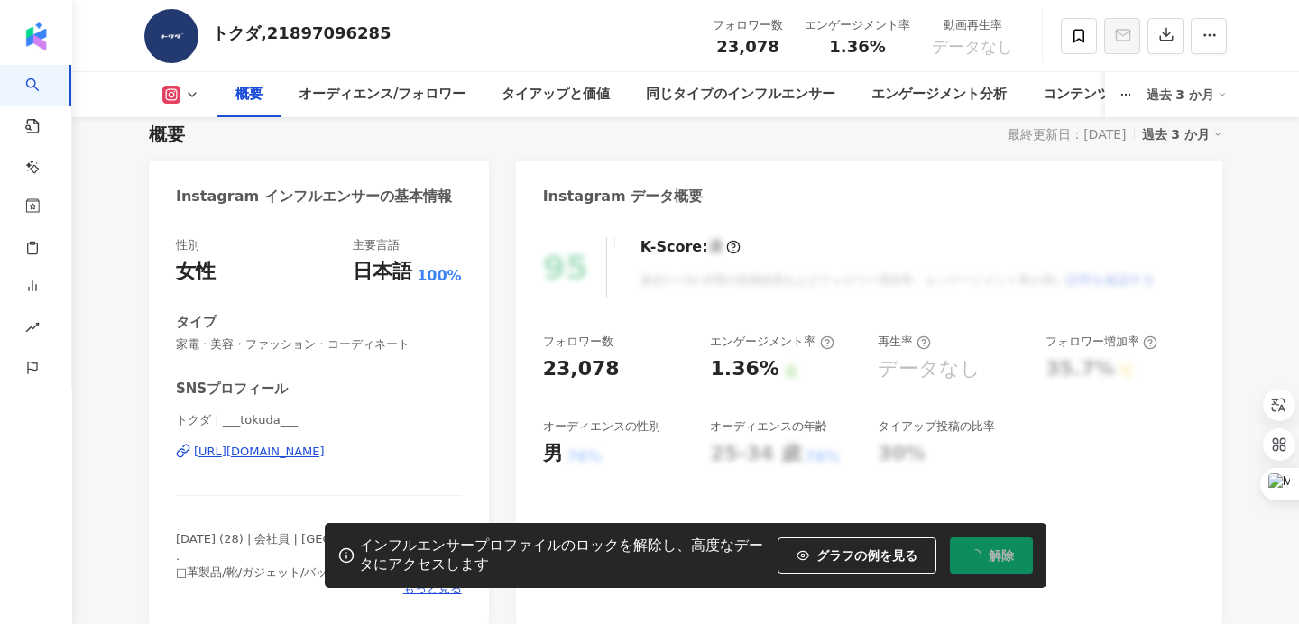
scroll to position [148, 0]
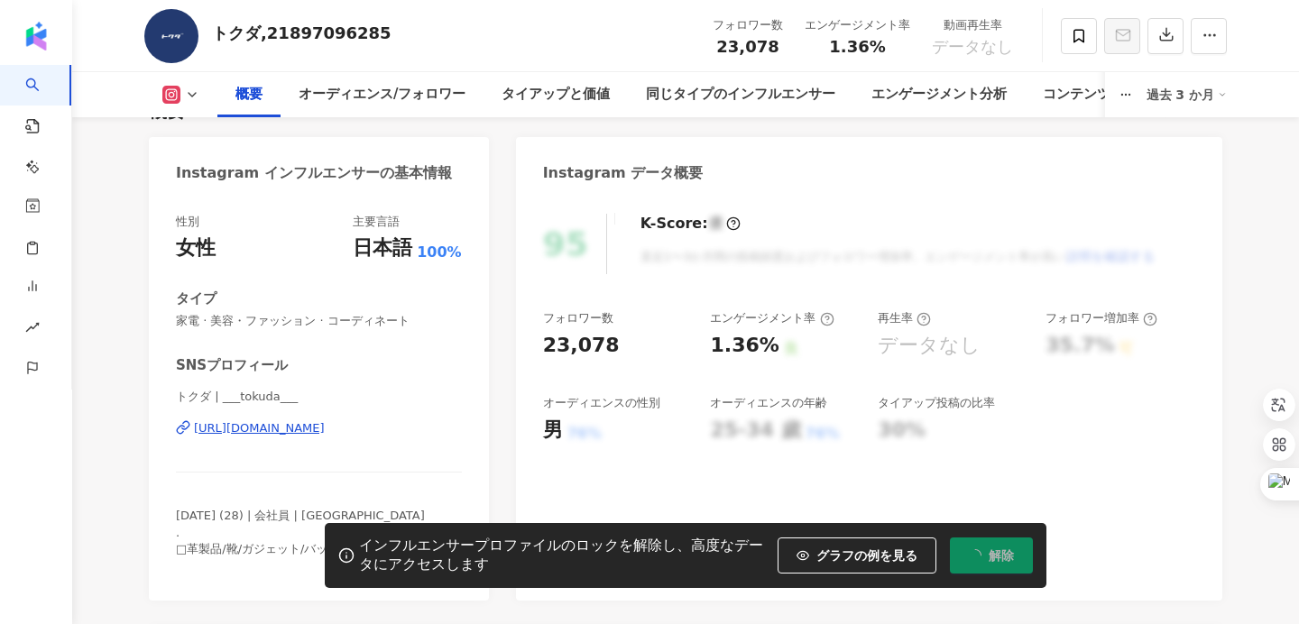
click at [325, 432] on div "https://www.instagram.com/___tokuda___/" at bounding box center [259, 429] width 131 height 16
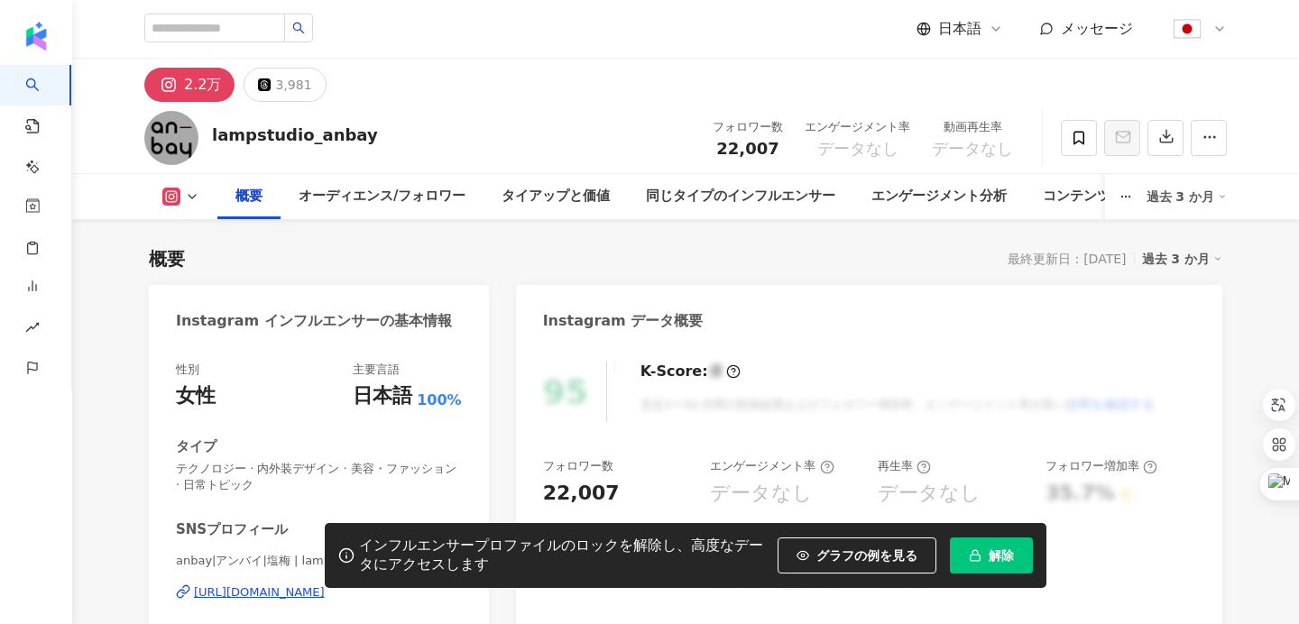
click at [994, 553] on span "解除" at bounding box center [1001, 556] width 25 height 14
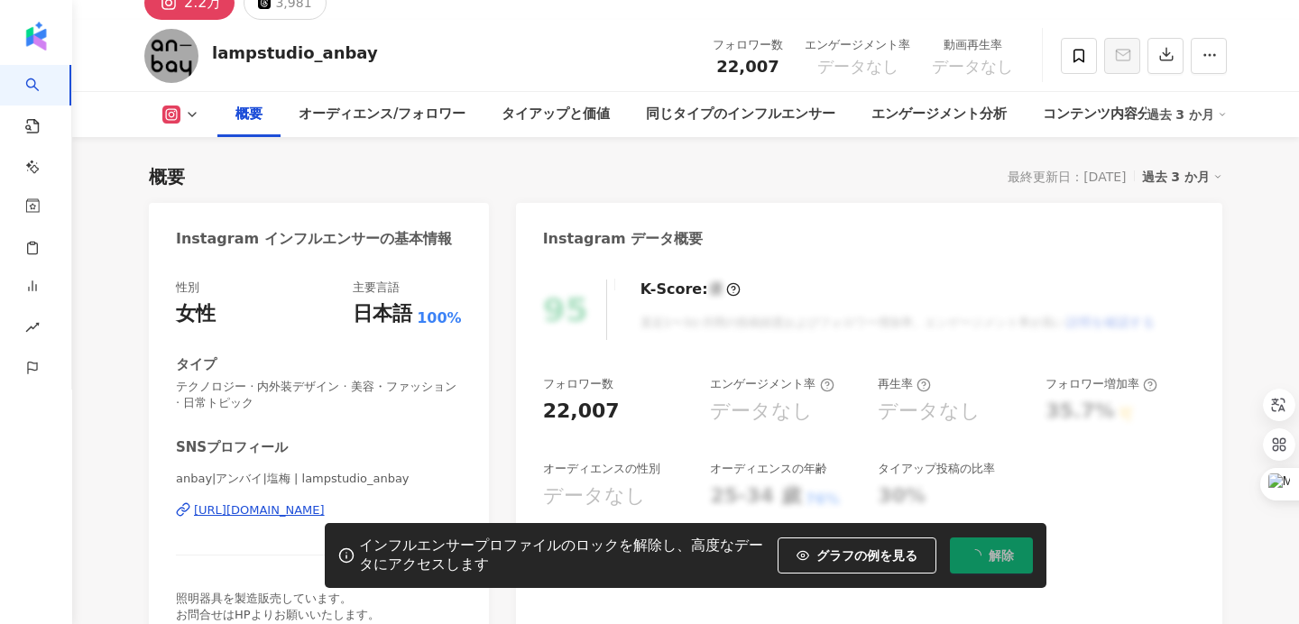
scroll to position [88, 0]
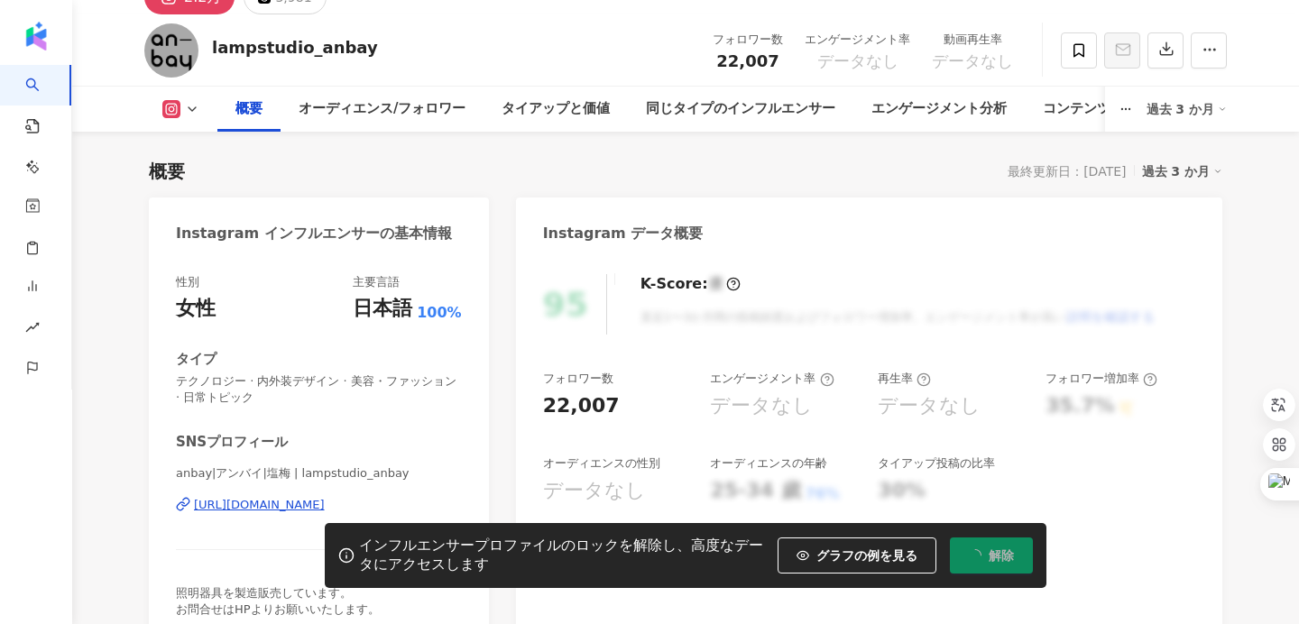
click at [325, 508] on div "https://www.instagram.com/lampstudio_anbay/" at bounding box center [259, 505] width 131 height 16
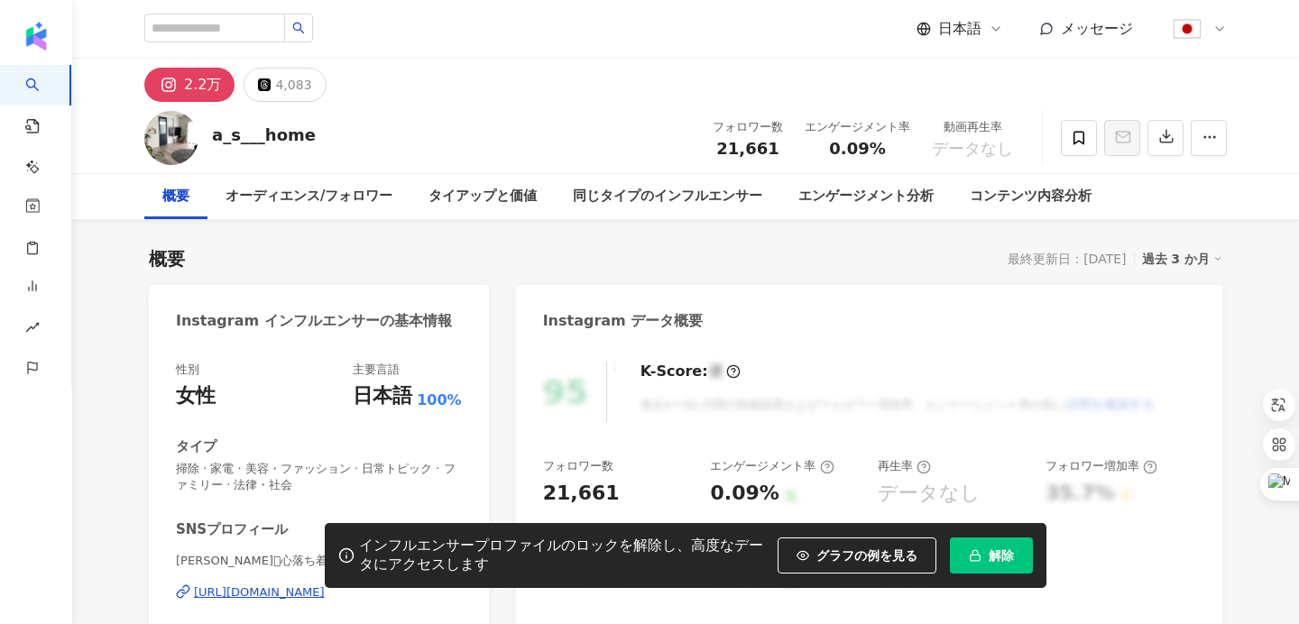
click at [985, 556] on button "解除" at bounding box center [991, 556] width 83 height 36
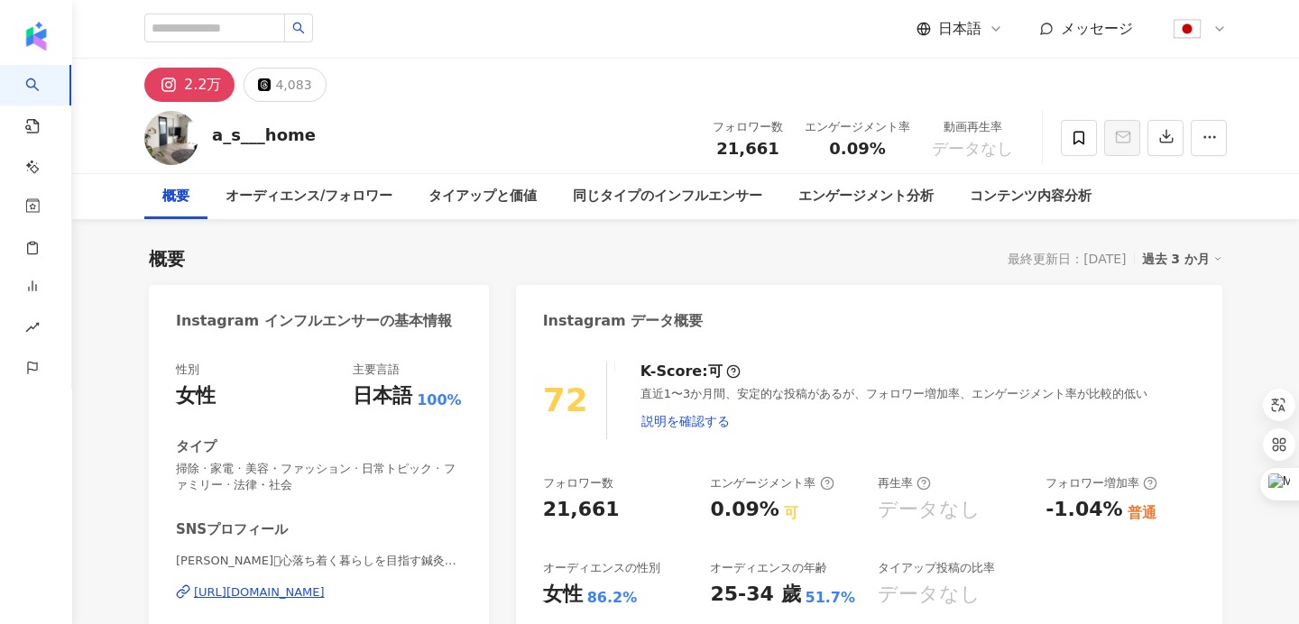
click at [325, 594] on div "https://www.instagram.com/a_s___home/" at bounding box center [259, 593] width 131 height 16
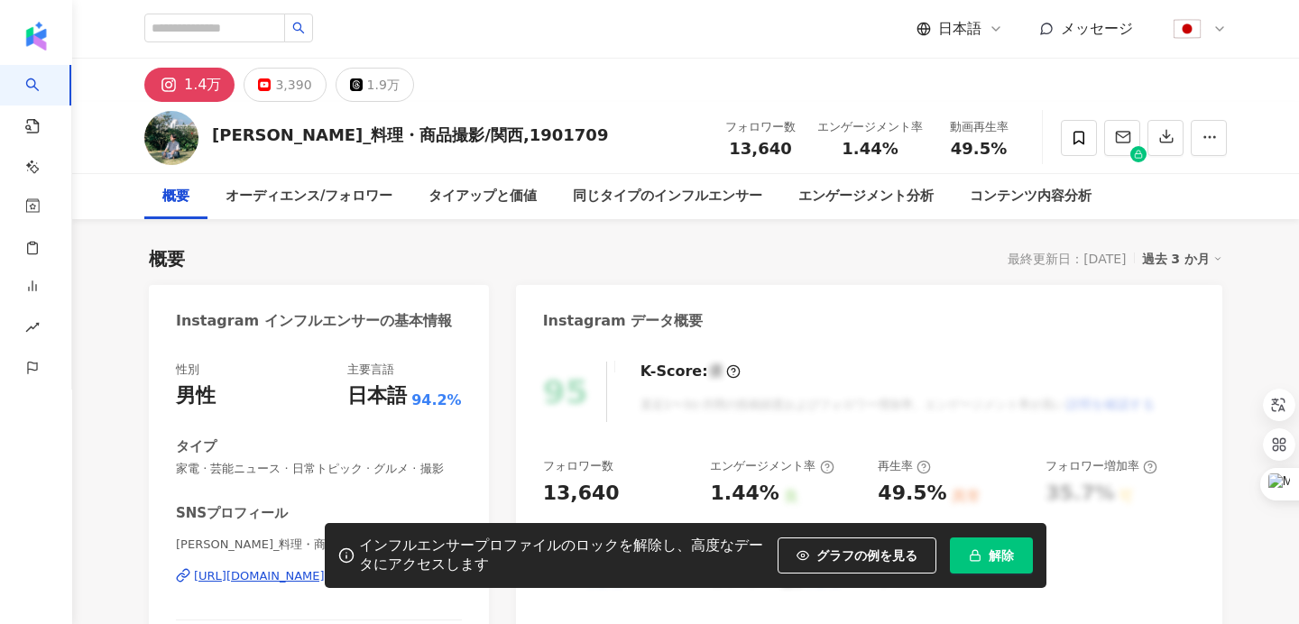
click at [971, 559] on button "解除" at bounding box center [991, 556] width 83 height 36
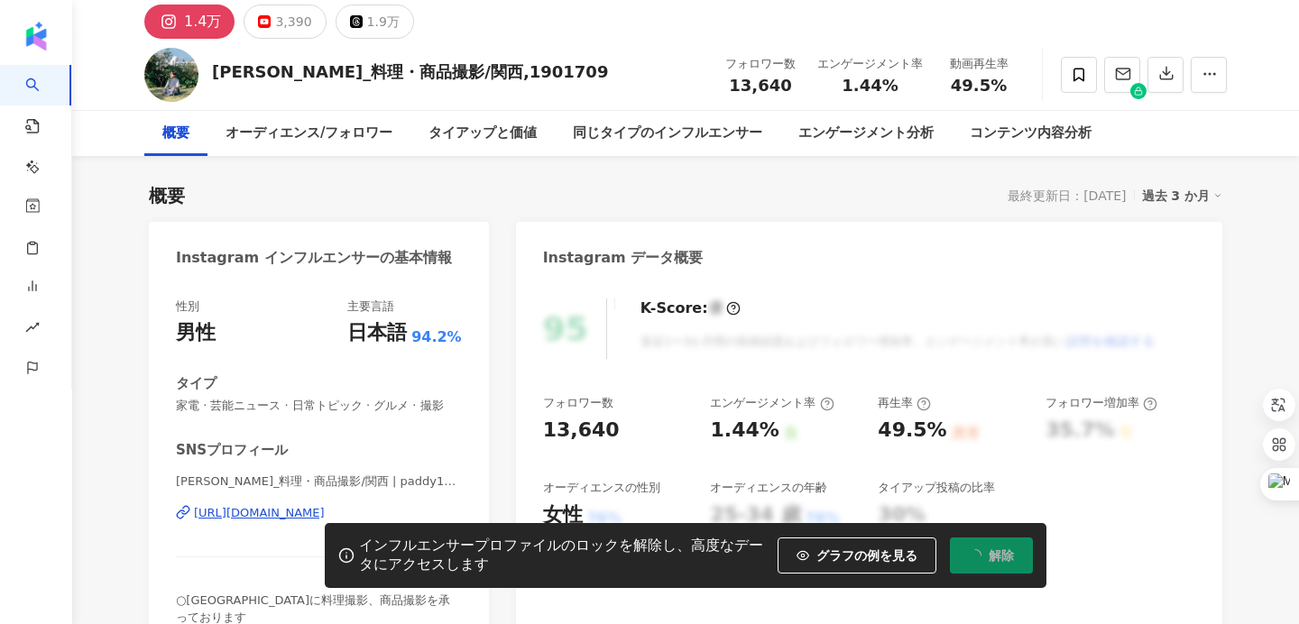
click at [301, 515] on div "https://www.instagram.com/paddy193018/" at bounding box center [259, 513] width 131 height 16
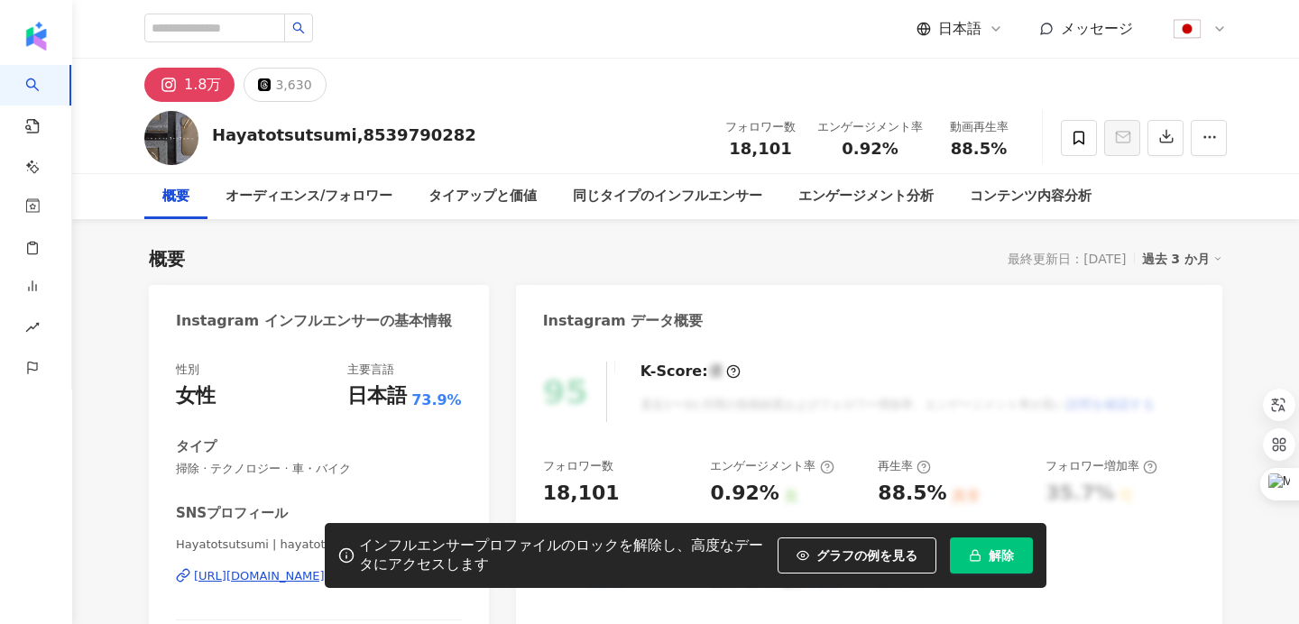
click at [996, 556] on span "解除" at bounding box center [1001, 556] width 25 height 14
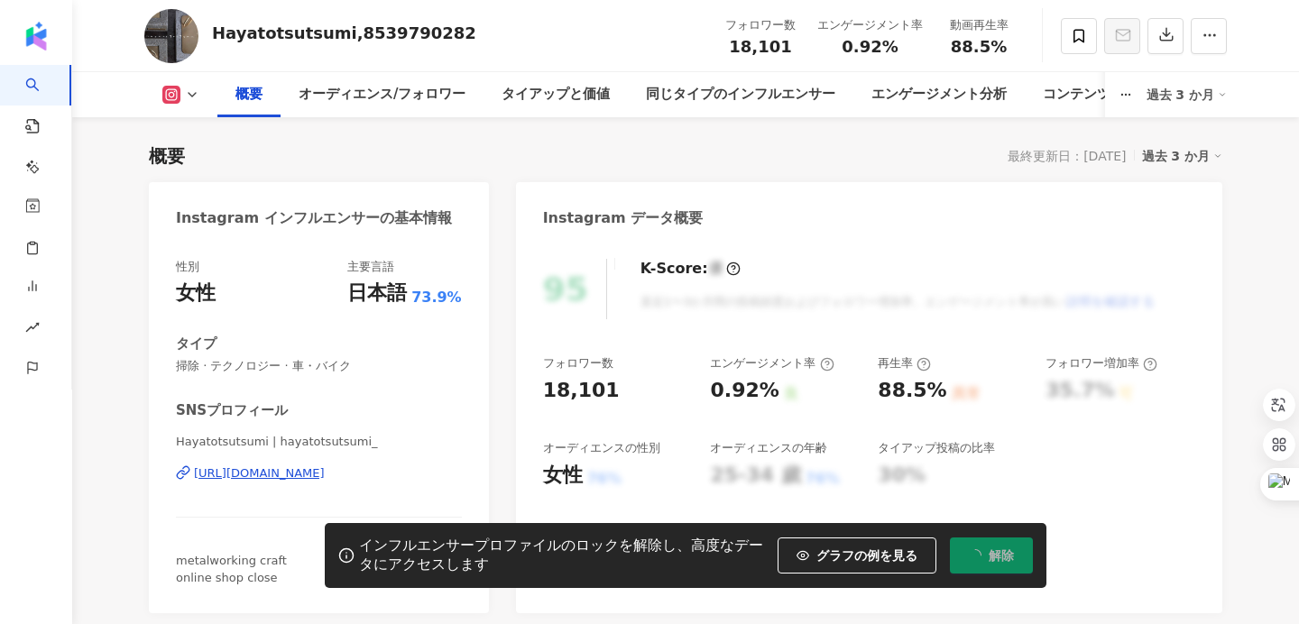
scroll to position [106, 0]
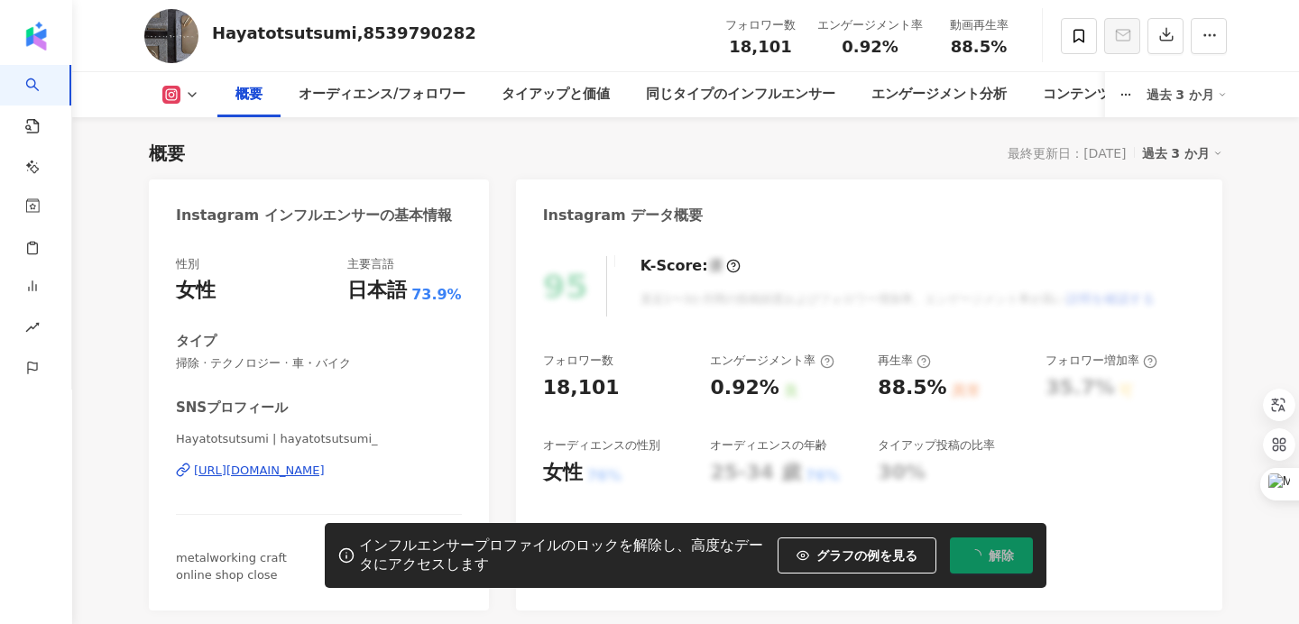
click at [325, 471] on div "[URL][DOMAIN_NAME]" at bounding box center [259, 471] width 131 height 16
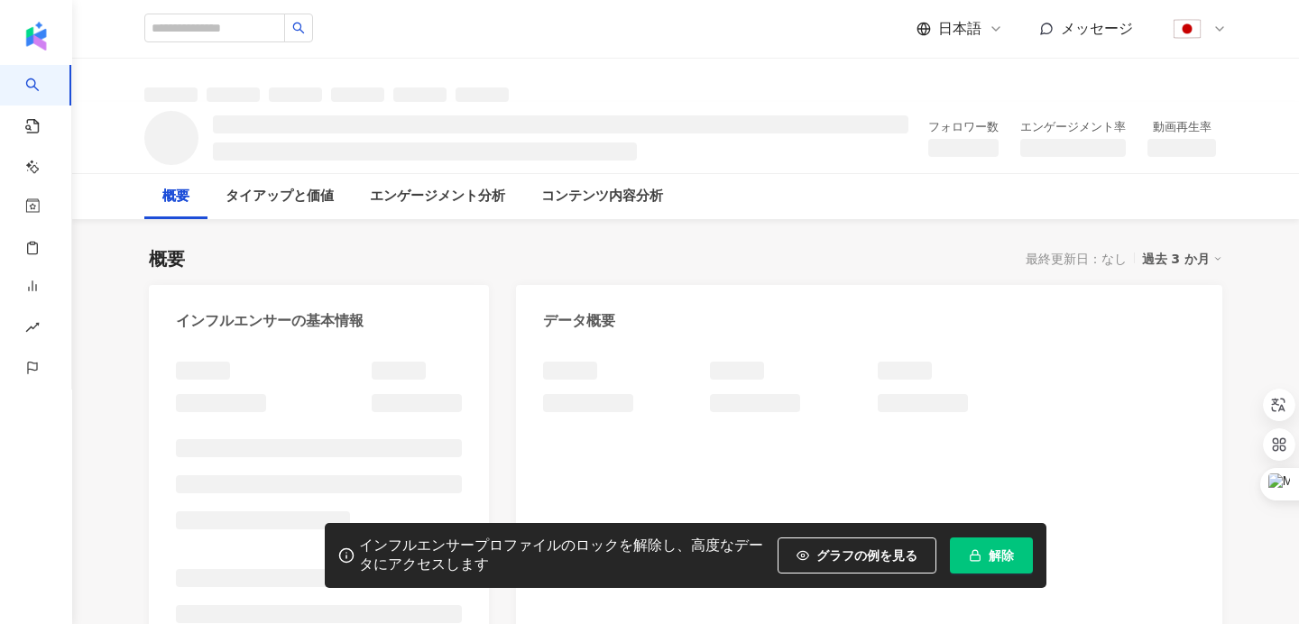
click at [988, 543] on button "解除" at bounding box center [991, 556] width 83 height 36
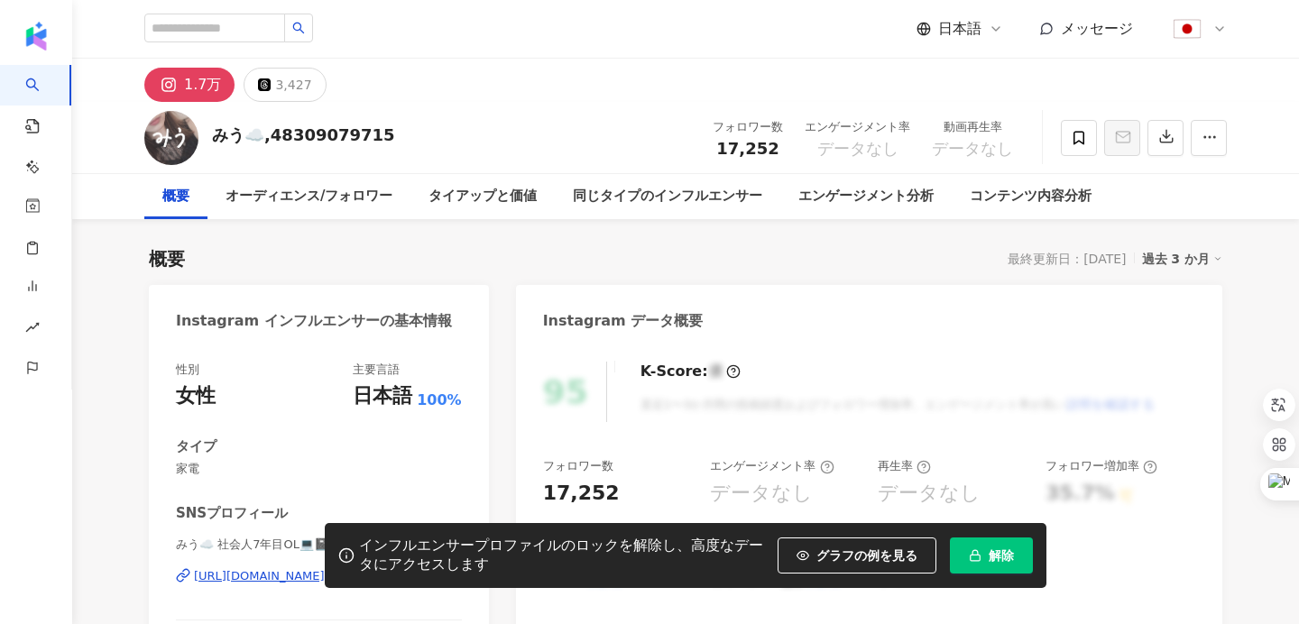
click at [982, 558] on button "解除" at bounding box center [991, 556] width 83 height 36
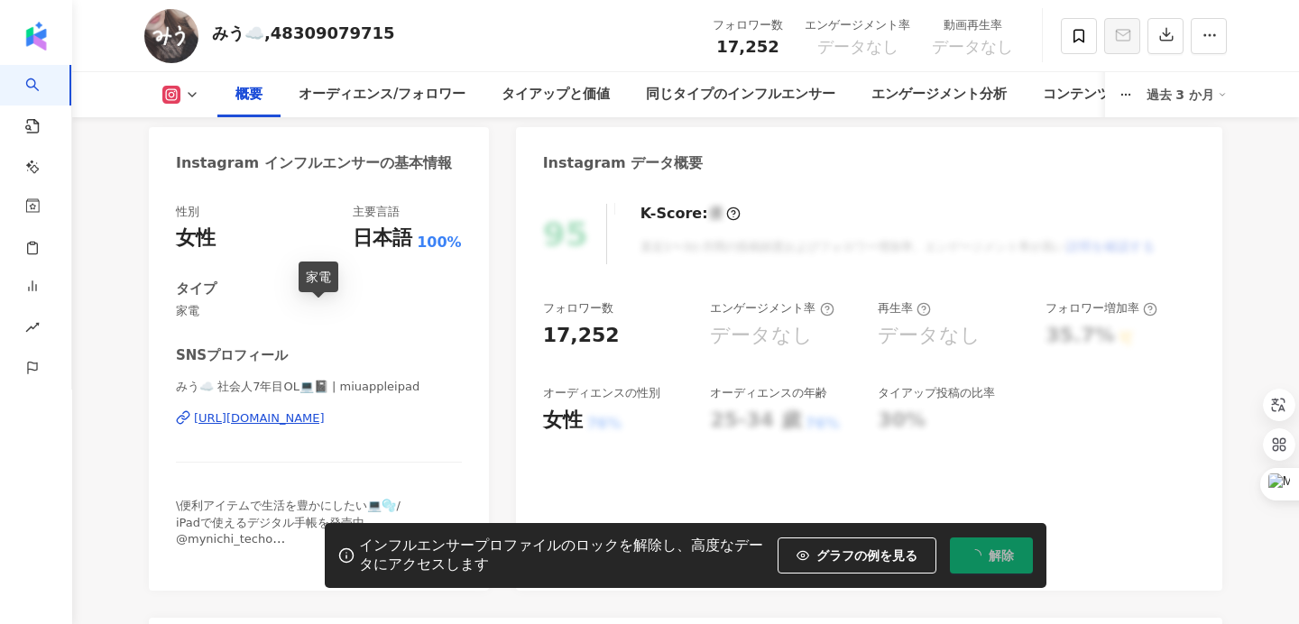
scroll to position [170, 0]
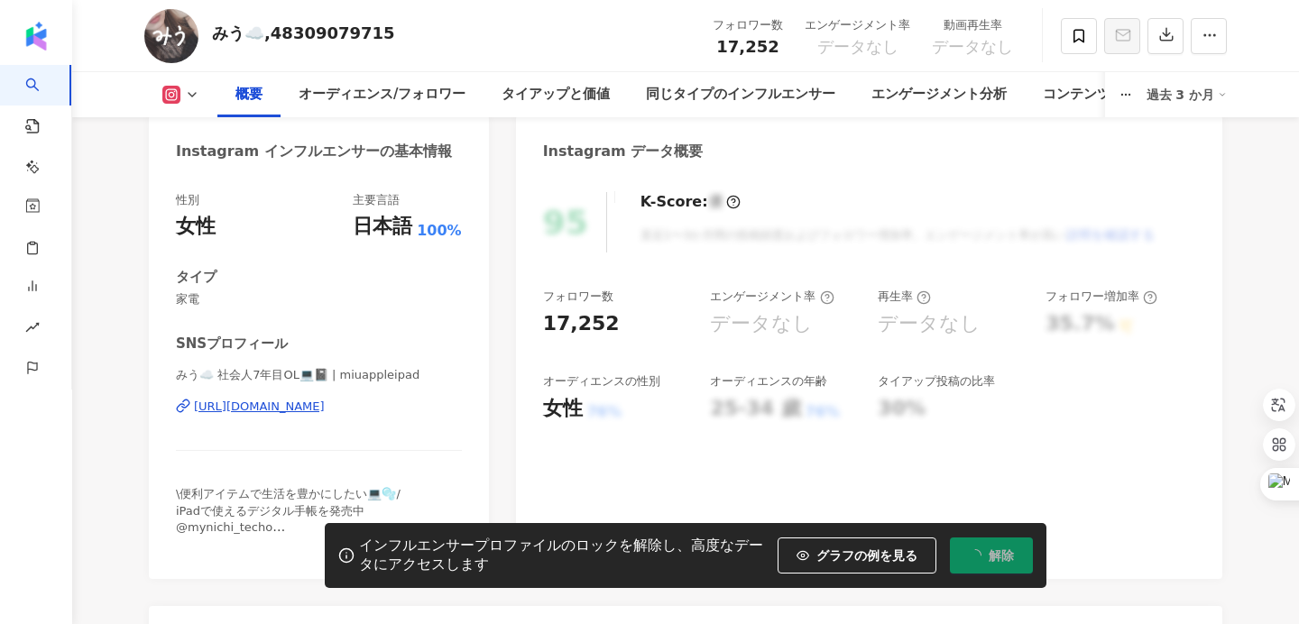
click at [325, 409] on div "[URL][DOMAIN_NAME]" at bounding box center [259, 407] width 131 height 16
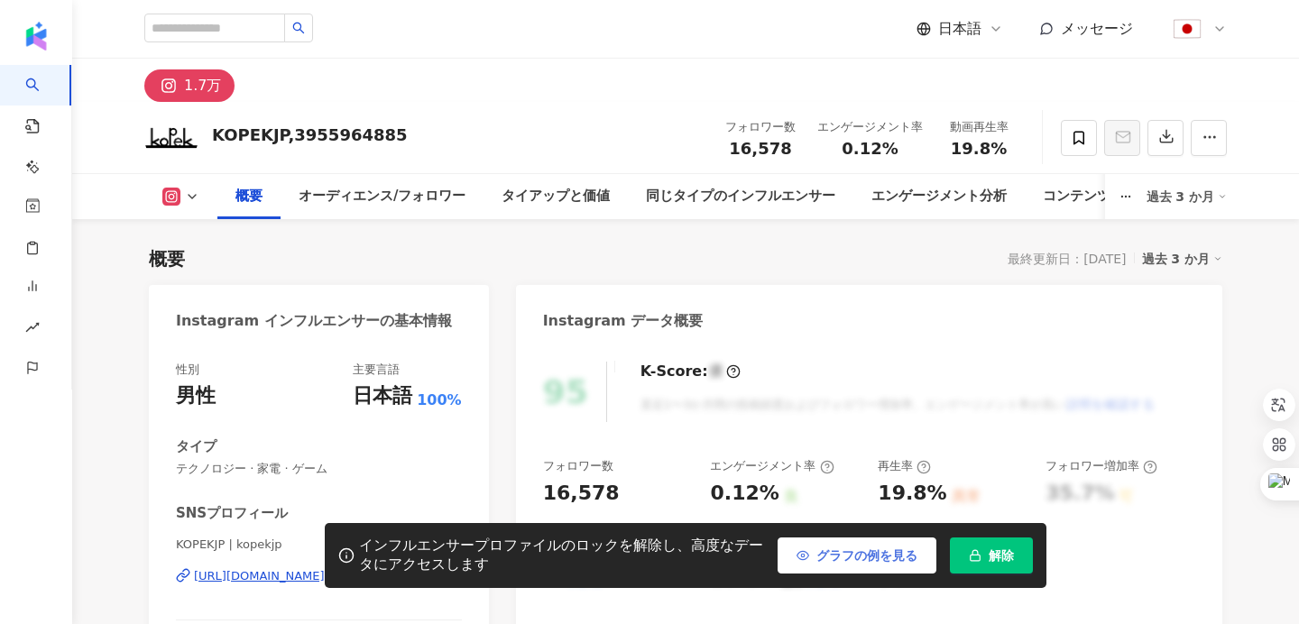
click at [1002, 552] on span "解除" at bounding box center [1001, 556] width 25 height 14
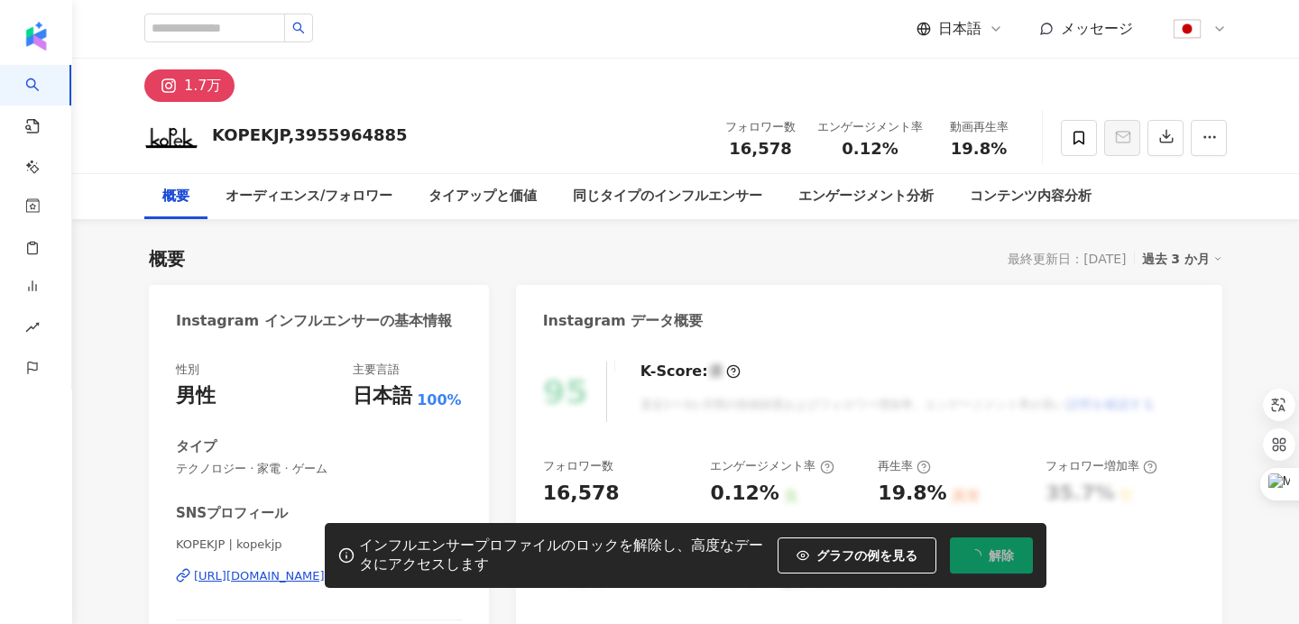
click at [267, 581] on div "インフルエンサープロファイルのロックを解除し、高度なデータにアクセスします グラフの例を見る 解除" at bounding box center [649, 555] width 1299 height 65
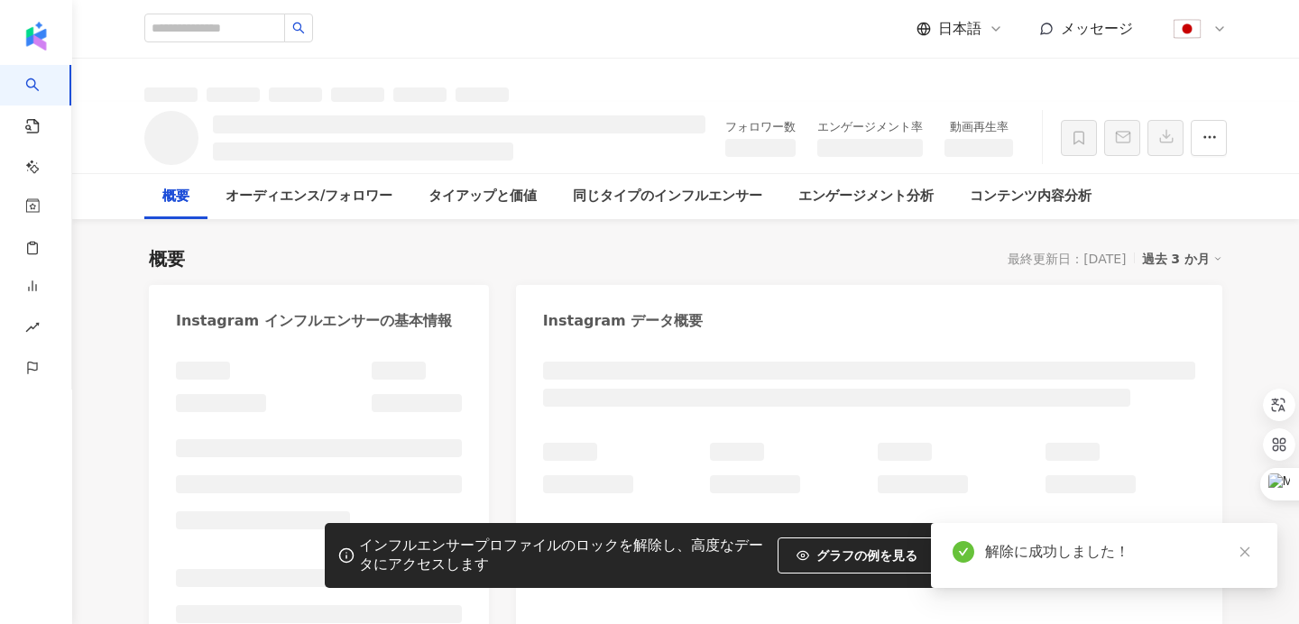
click at [302, 513] on li at bounding box center [263, 521] width 174 height 18
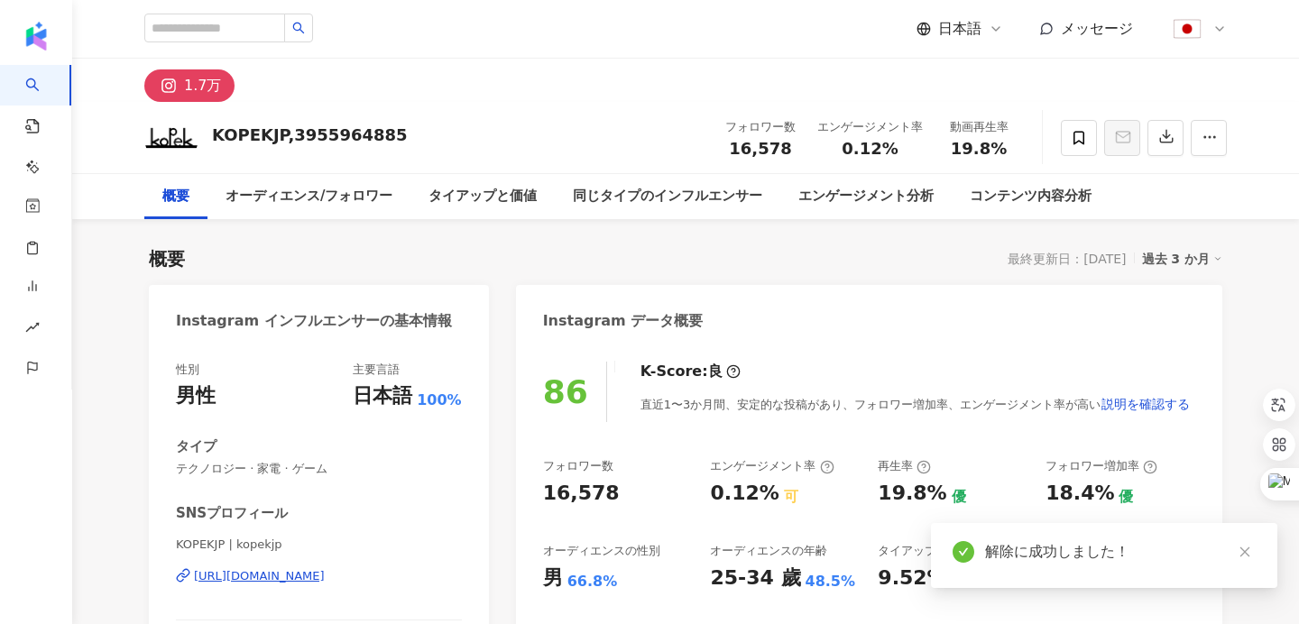
click at [310, 578] on div "[URL][DOMAIN_NAME]" at bounding box center [259, 577] width 131 height 16
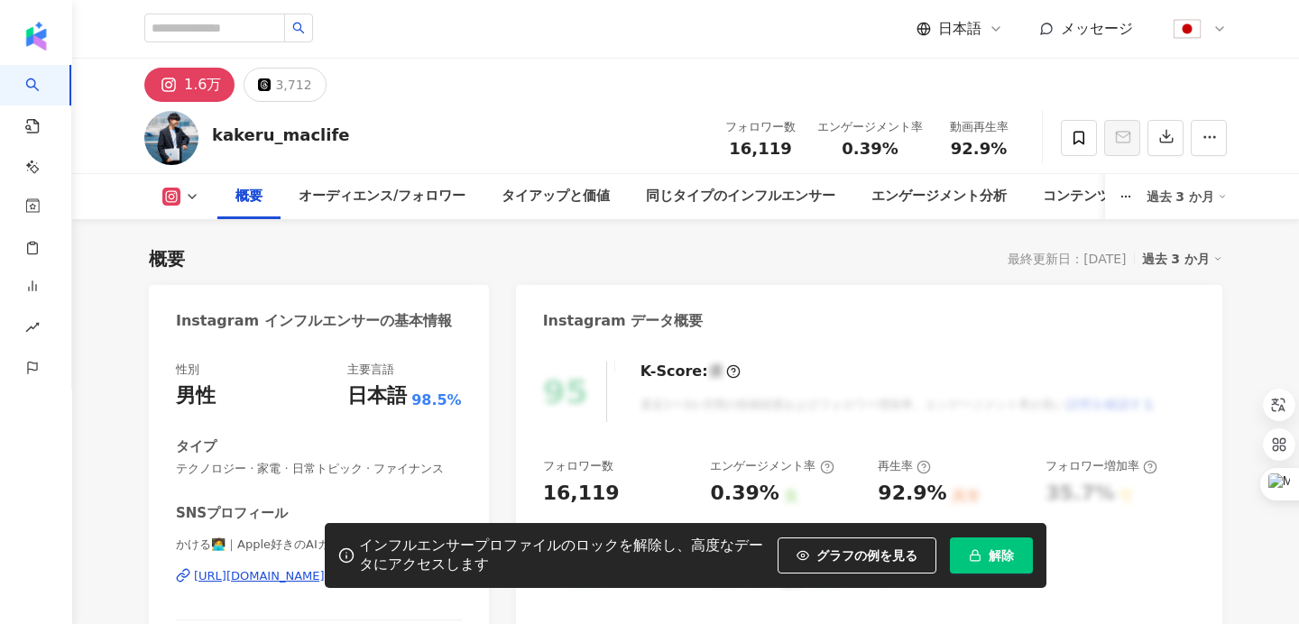
click at [1008, 558] on span "解除" at bounding box center [1001, 556] width 25 height 14
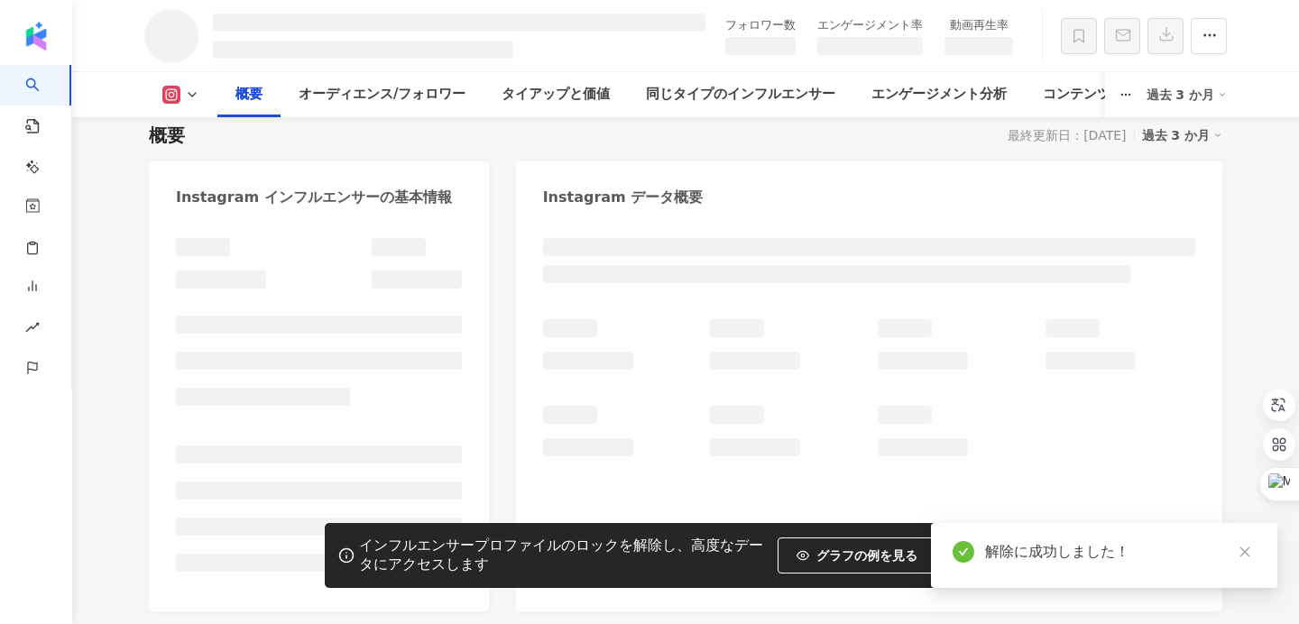
scroll to position [154, 0]
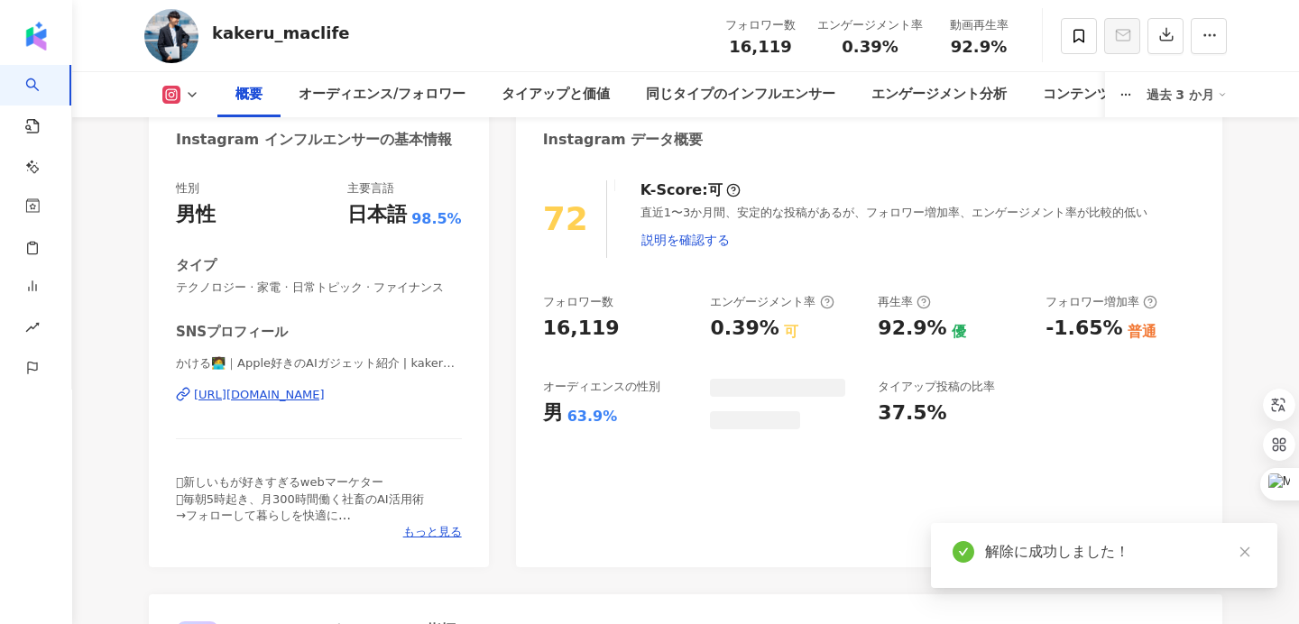
scroll to position [191, 0]
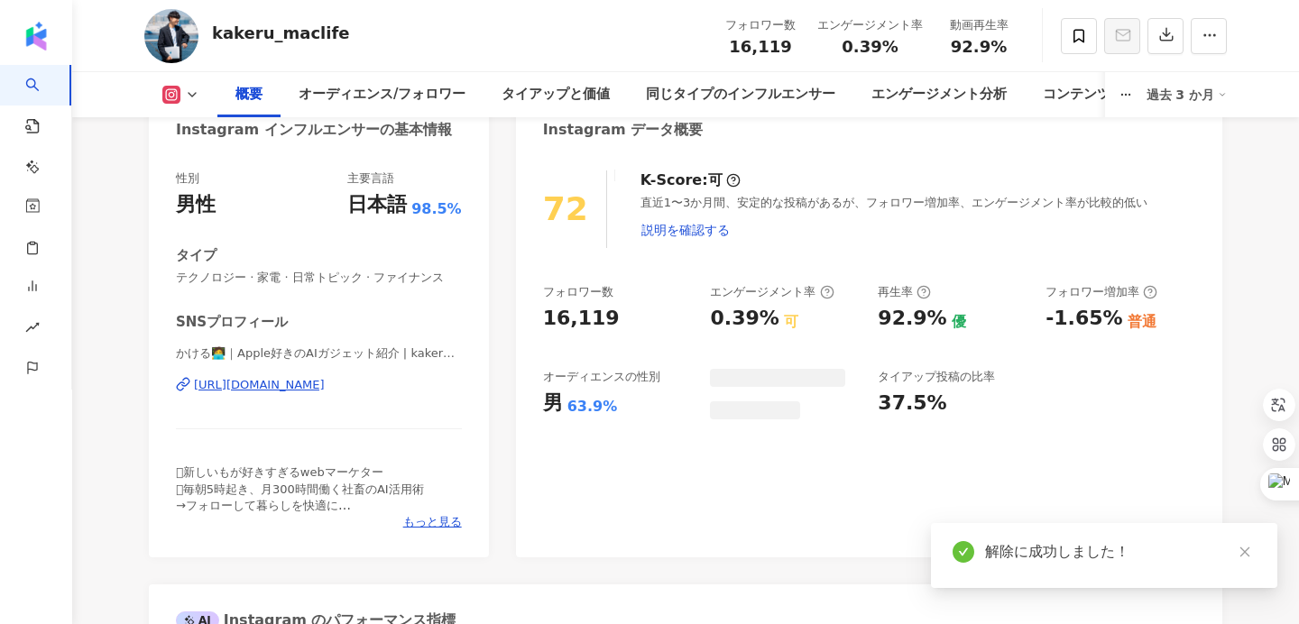
click at [319, 380] on div "[URL][DOMAIN_NAME]" at bounding box center [259, 385] width 131 height 16
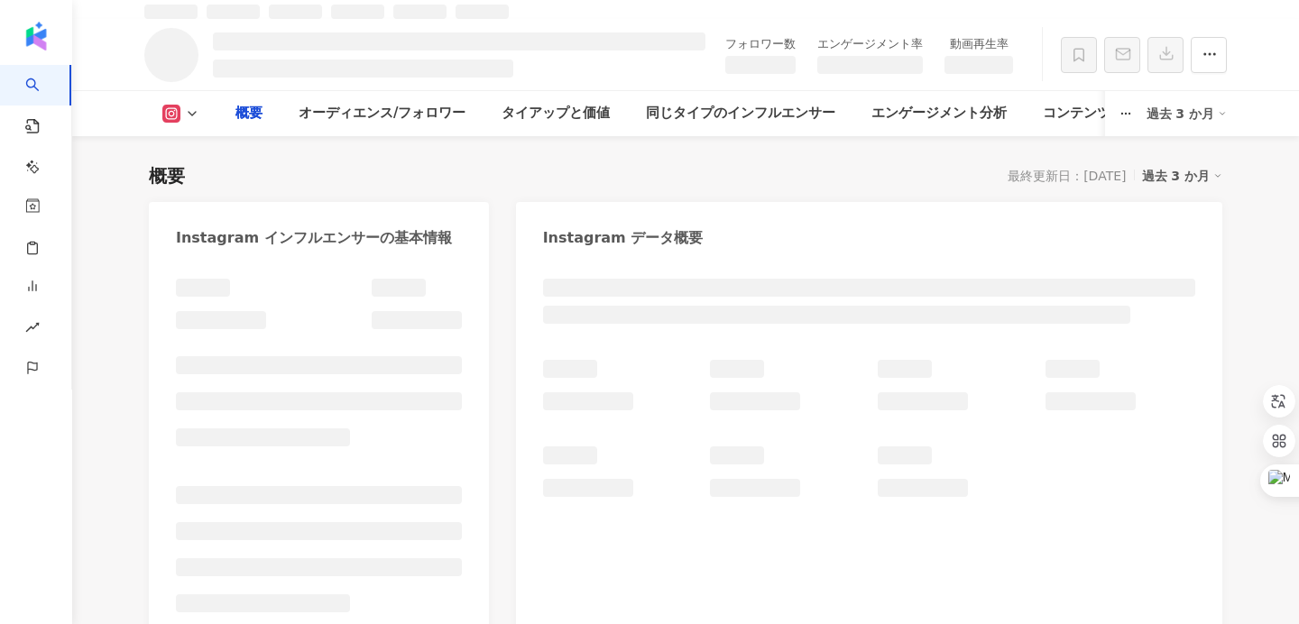
scroll to position [570, 0]
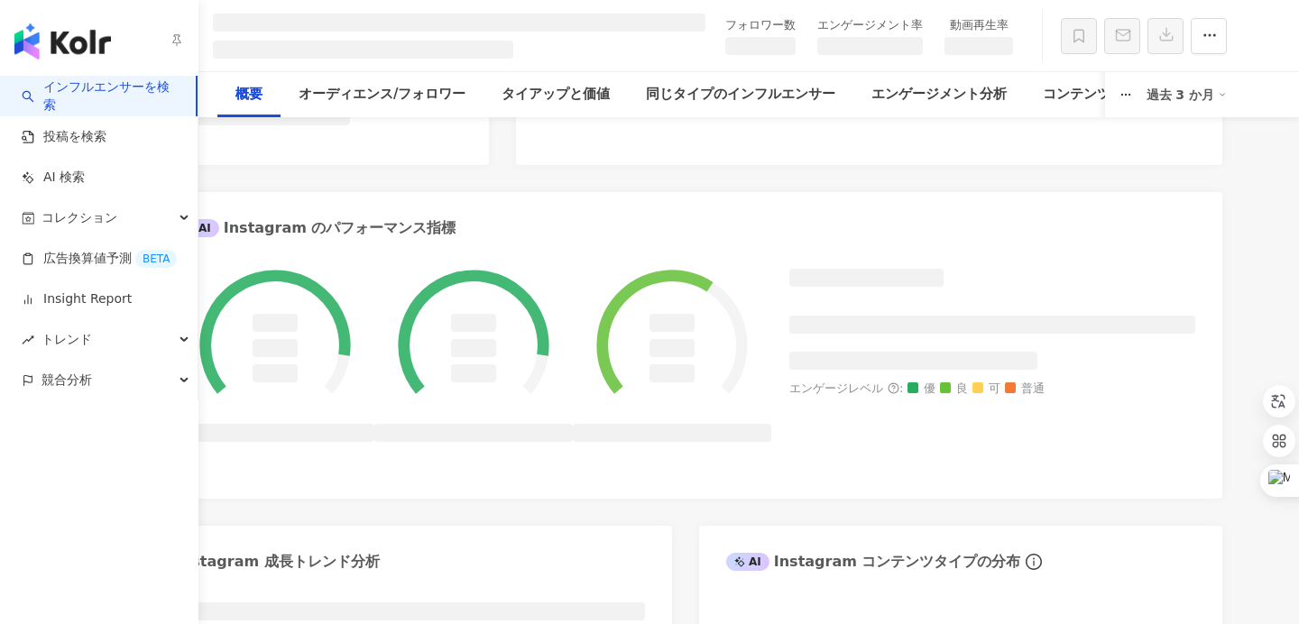
click at [37, 42] on img "button" at bounding box center [62, 41] width 97 height 36
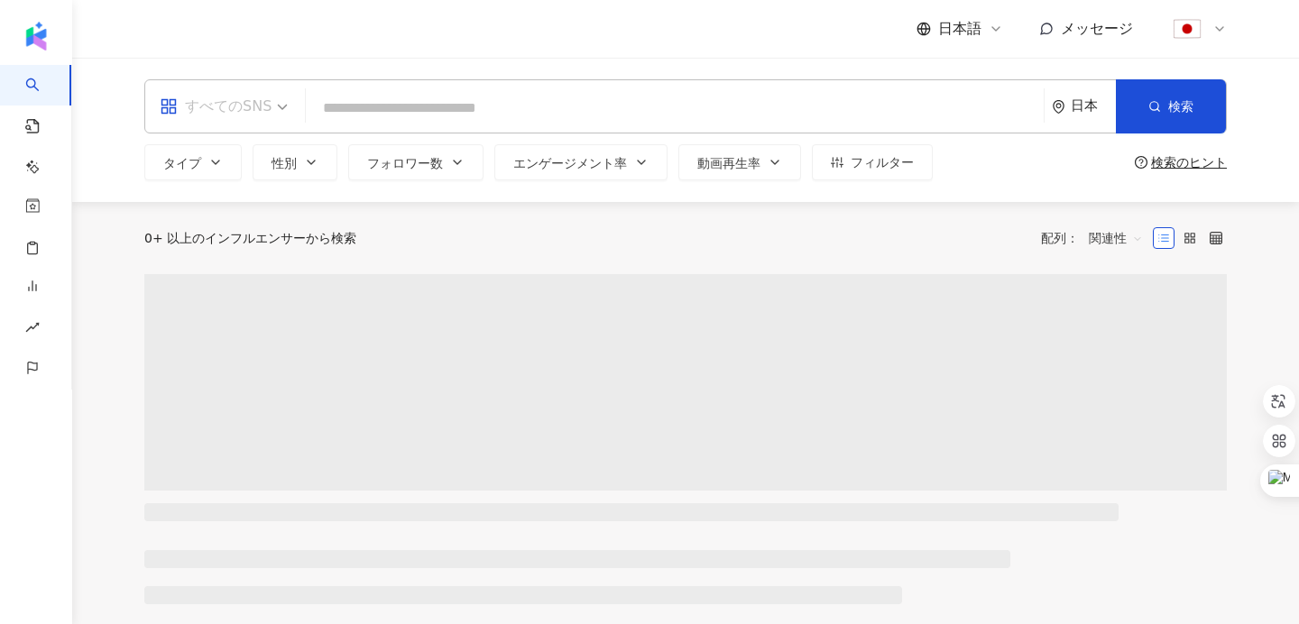
click at [286, 110] on span "すべてのSNS" at bounding box center [224, 106] width 128 height 29
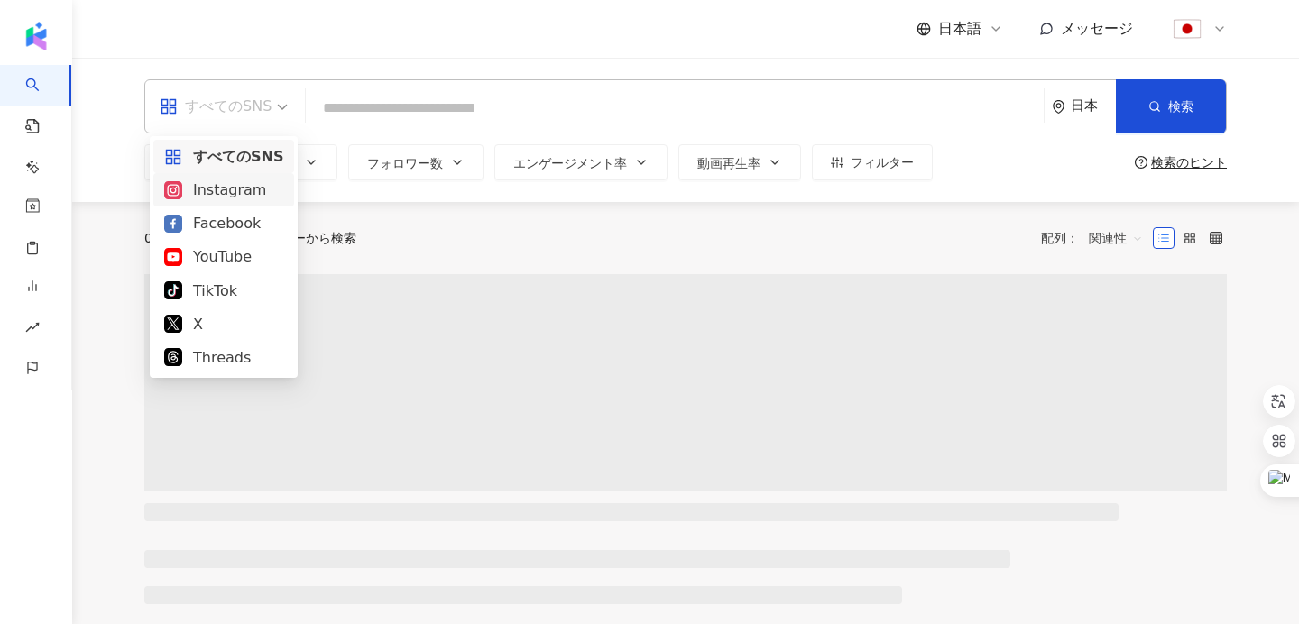
click at [226, 195] on div "Instagram" at bounding box center [223, 190] width 119 height 23
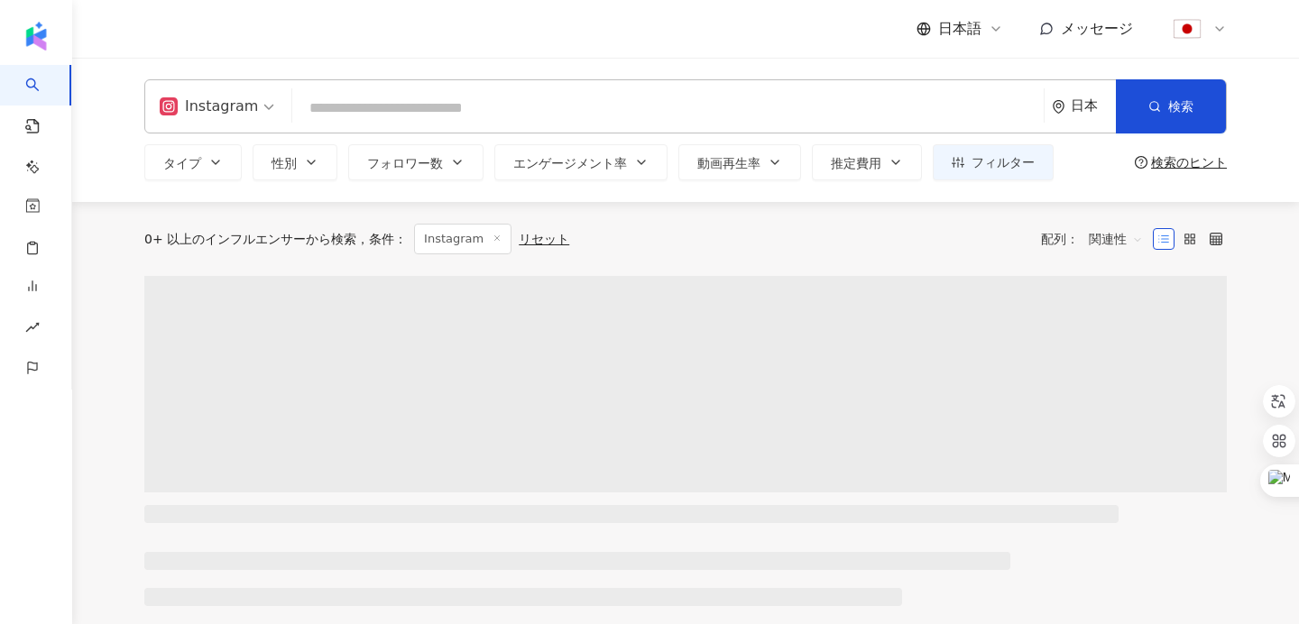
click at [332, 117] on input "search" at bounding box center [668, 108] width 737 height 34
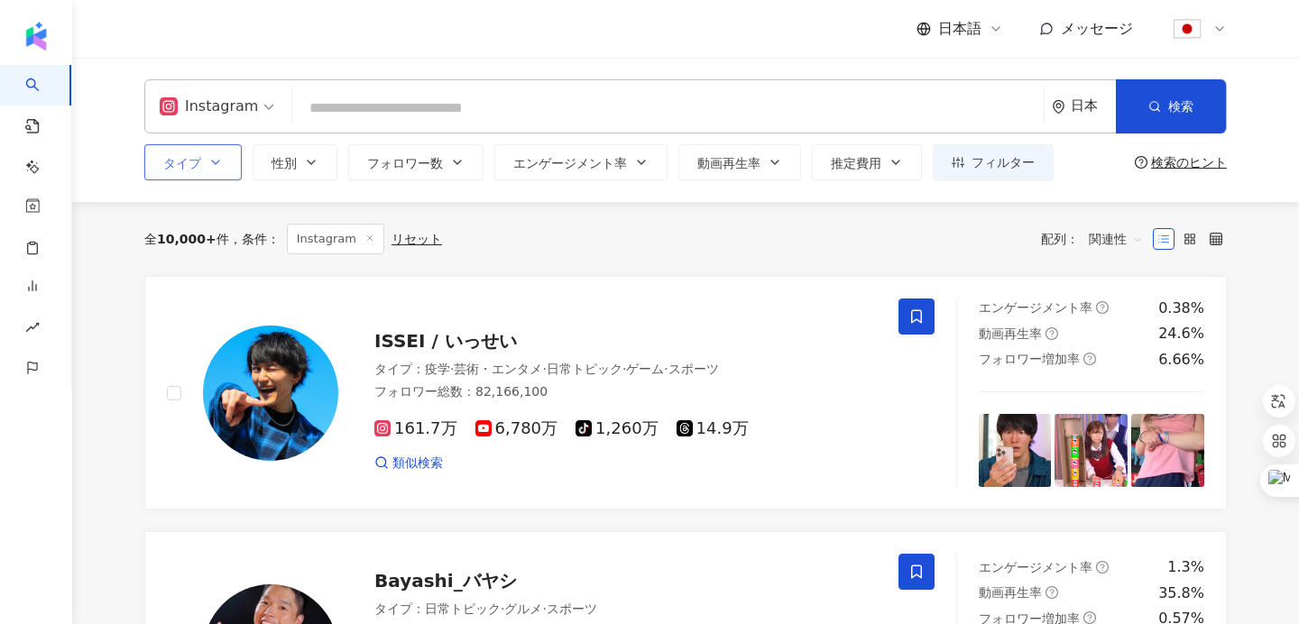
click at [226, 166] on button "タイプ" at bounding box center [192, 162] width 97 height 36
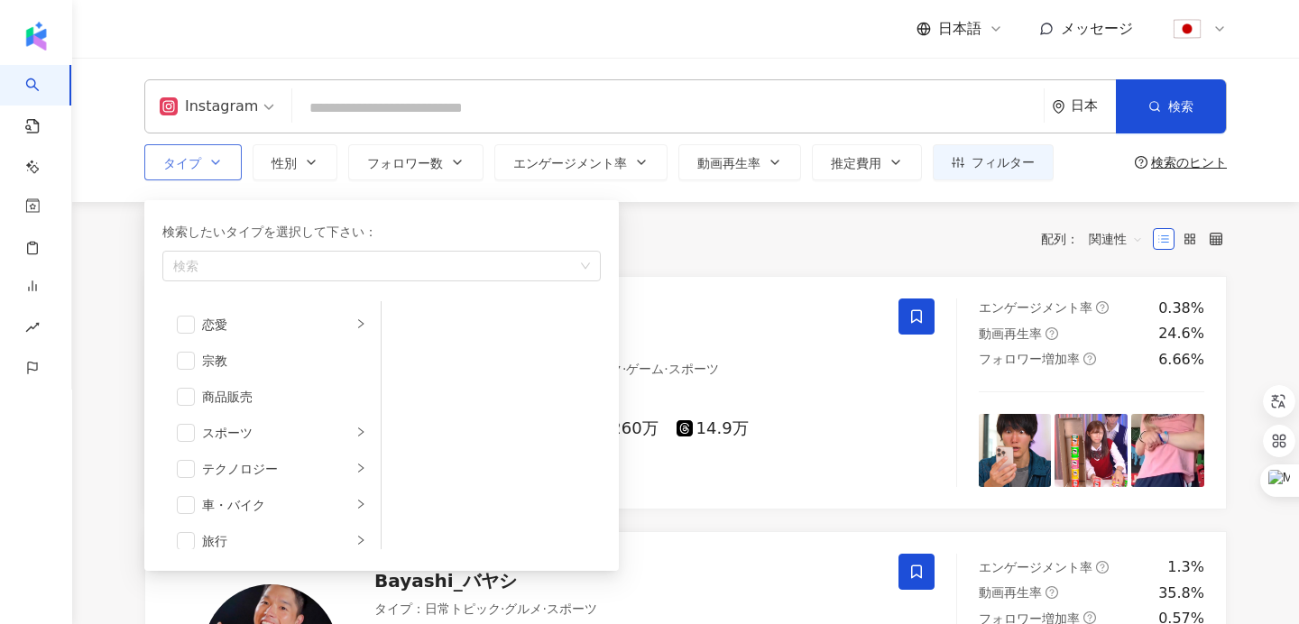
scroll to position [580, 0]
click at [190, 463] on span "button" at bounding box center [186, 465] width 18 height 18
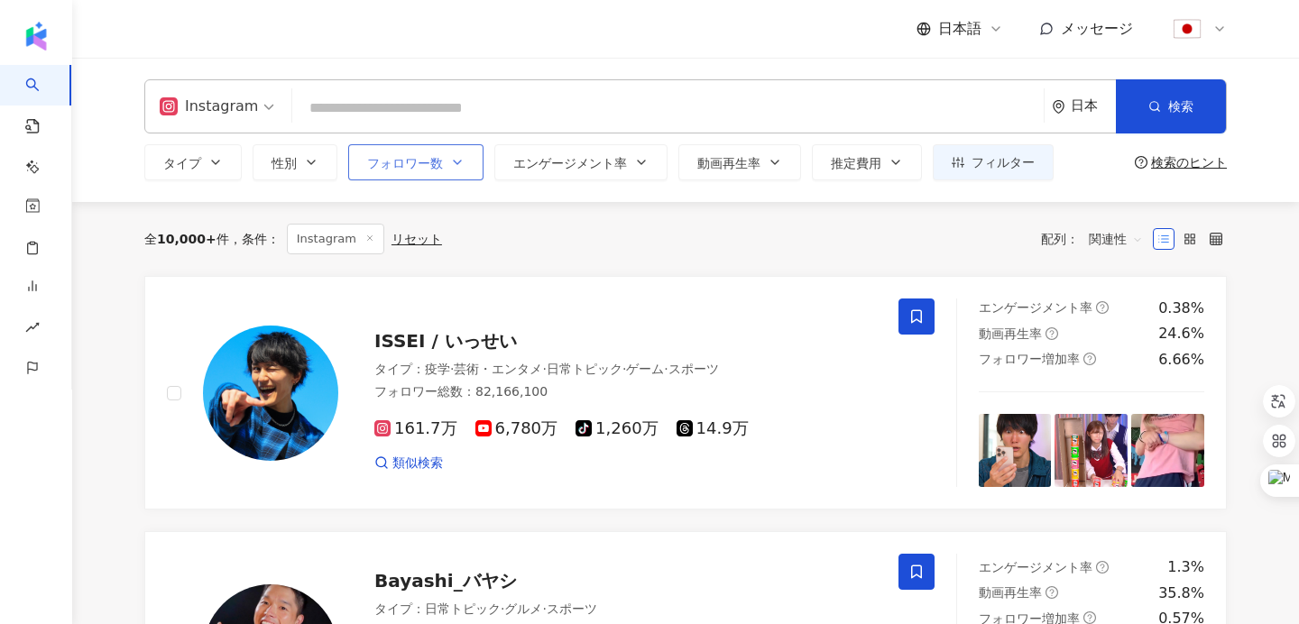
click at [447, 170] on button "フォロワー数" at bounding box center [415, 162] width 135 height 36
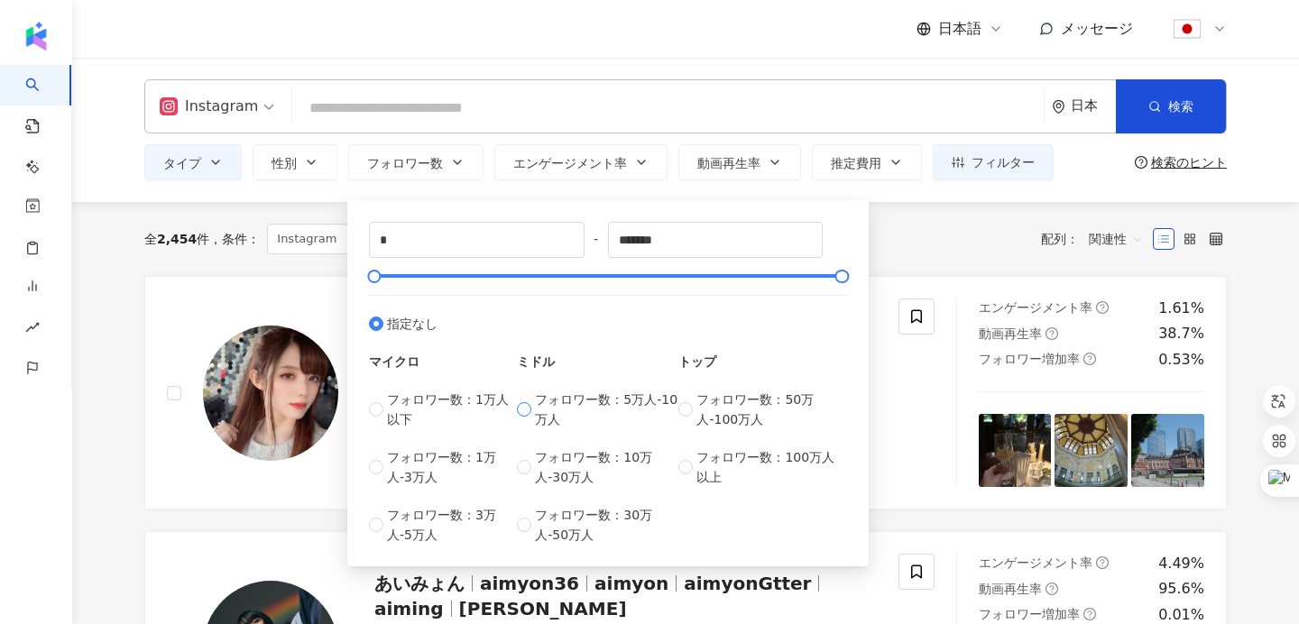
type input "*****"
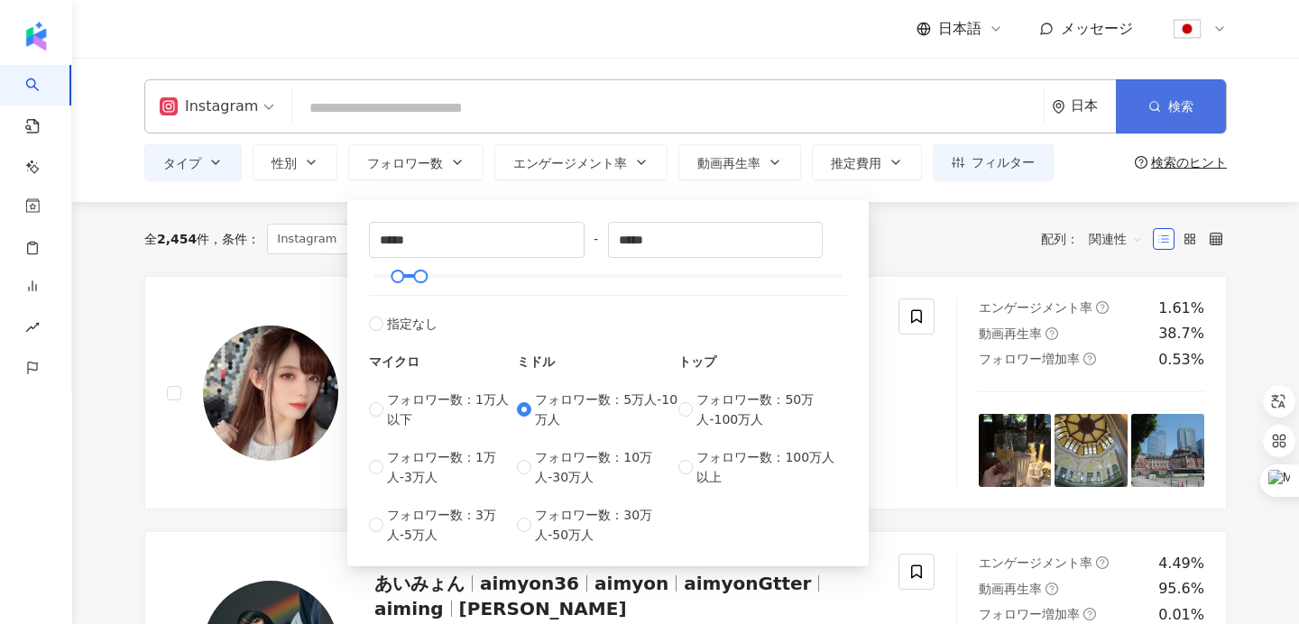
click at [1153, 115] on button "検索" at bounding box center [1171, 106] width 110 height 54
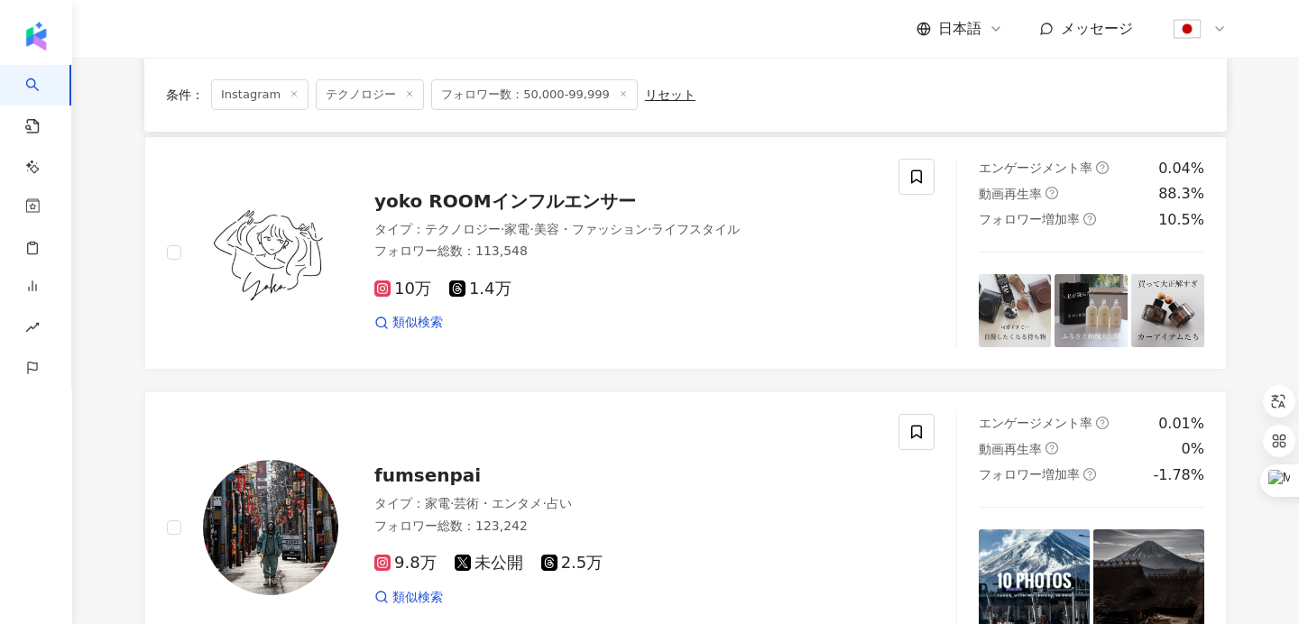
scroll to position [2483, 0]
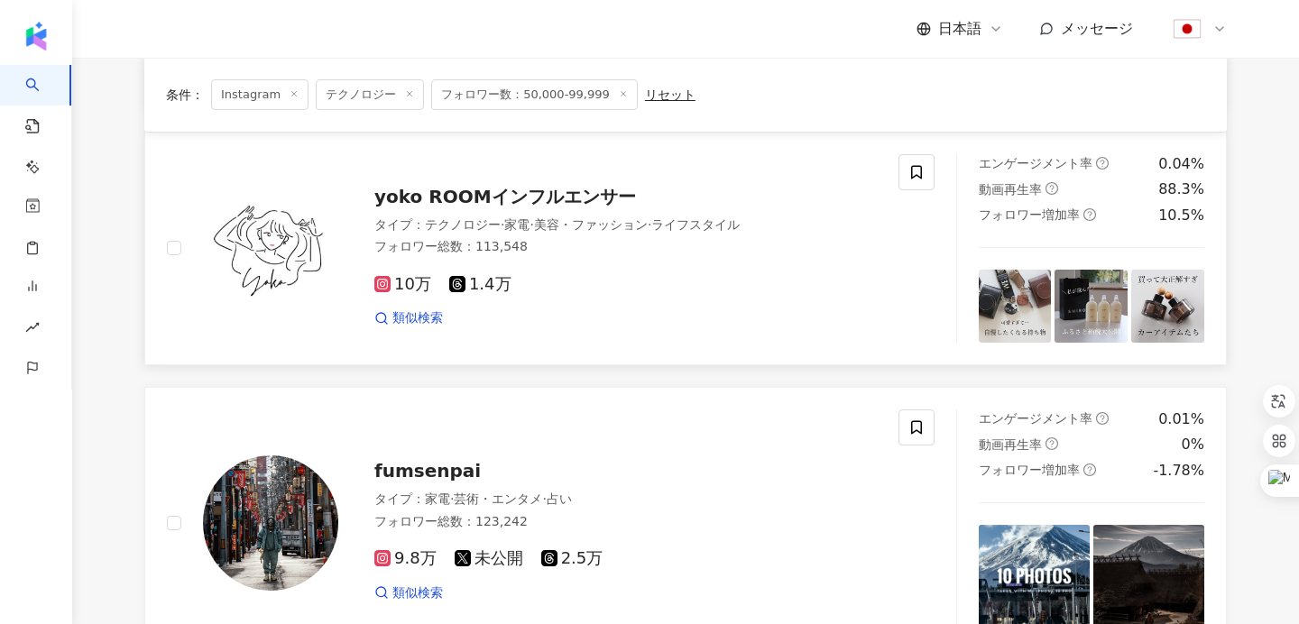
click at [466, 185] on div "yoko ROOMインフルエンサー" at bounding box center [625, 196] width 503 height 25
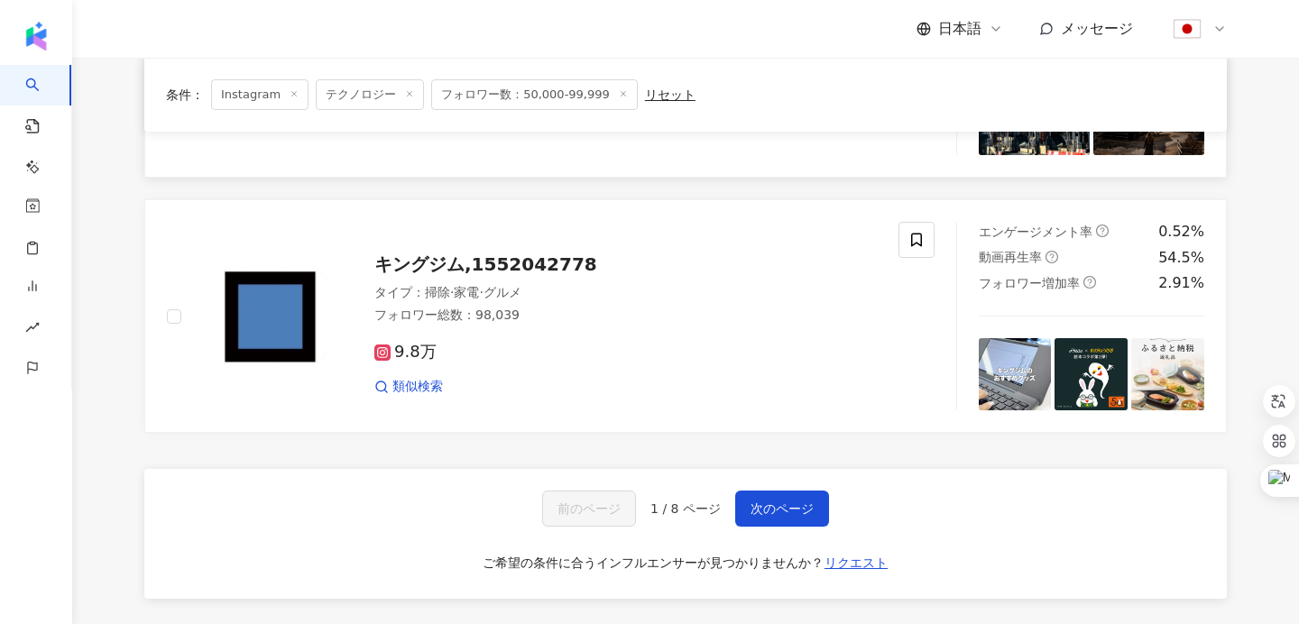
scroll to position [3042, 0]
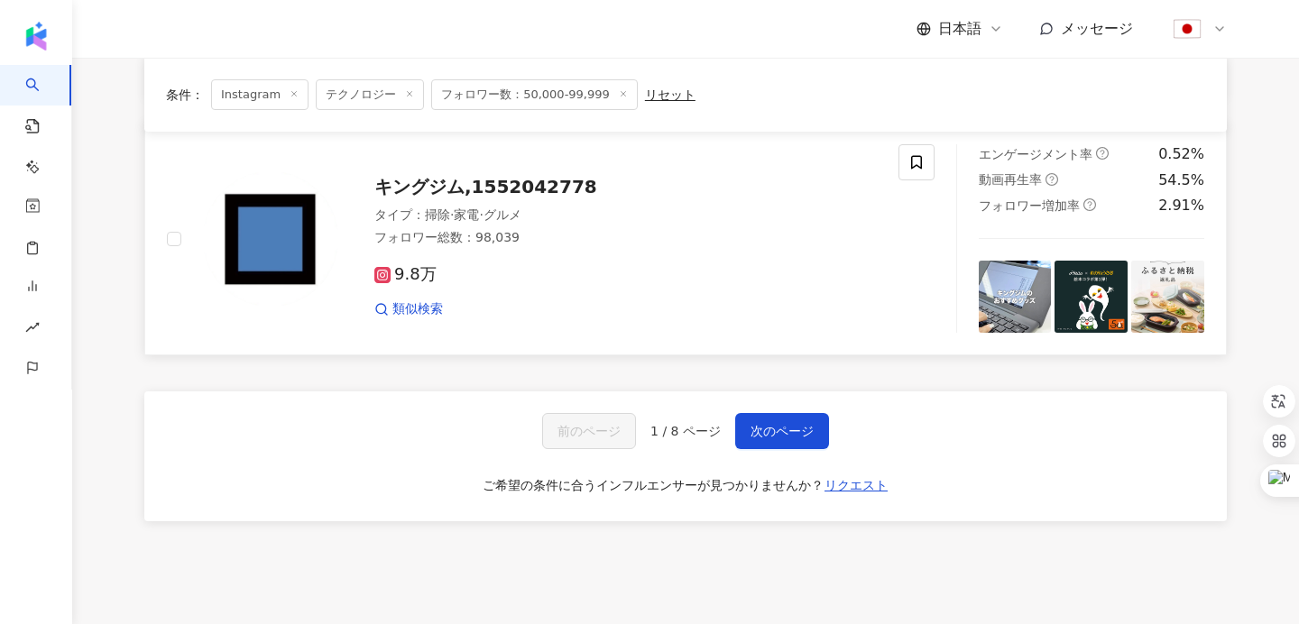
click at [436, 176] on span "キングジム,1552042778" at bounding box center [485, 187] width 223 height 22
click at [767, 419] on button "次のページ" at bounding box center [782, 431] width 94 height 36
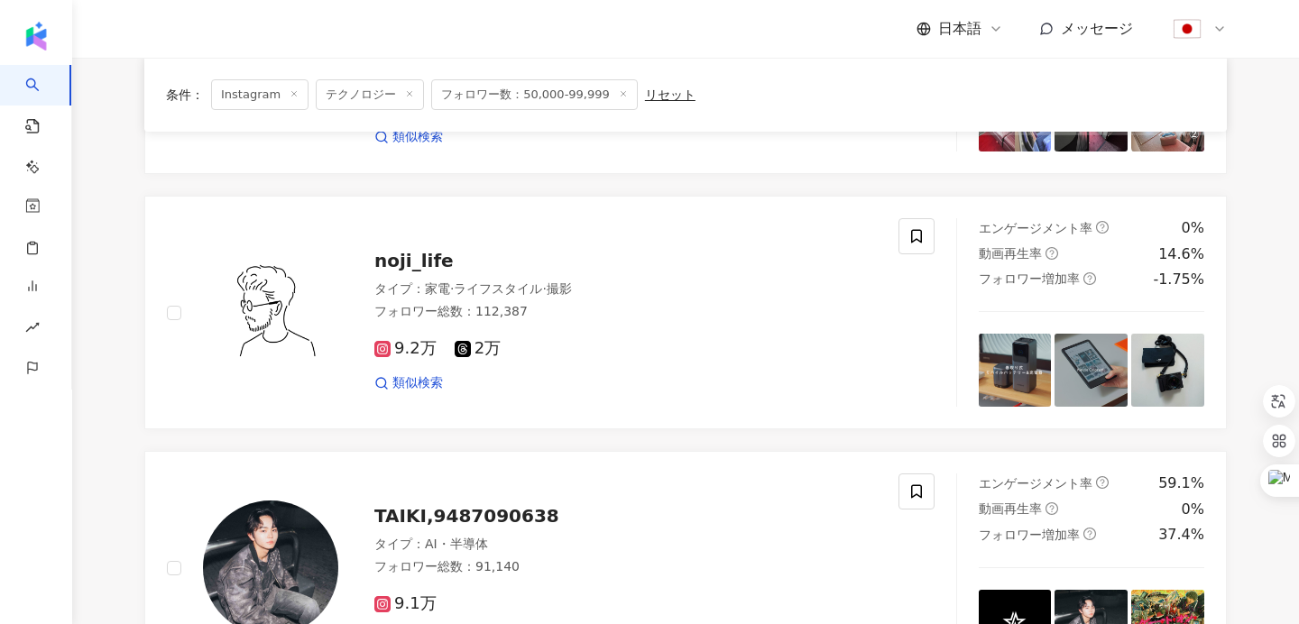
scroll to position [1314, 0]
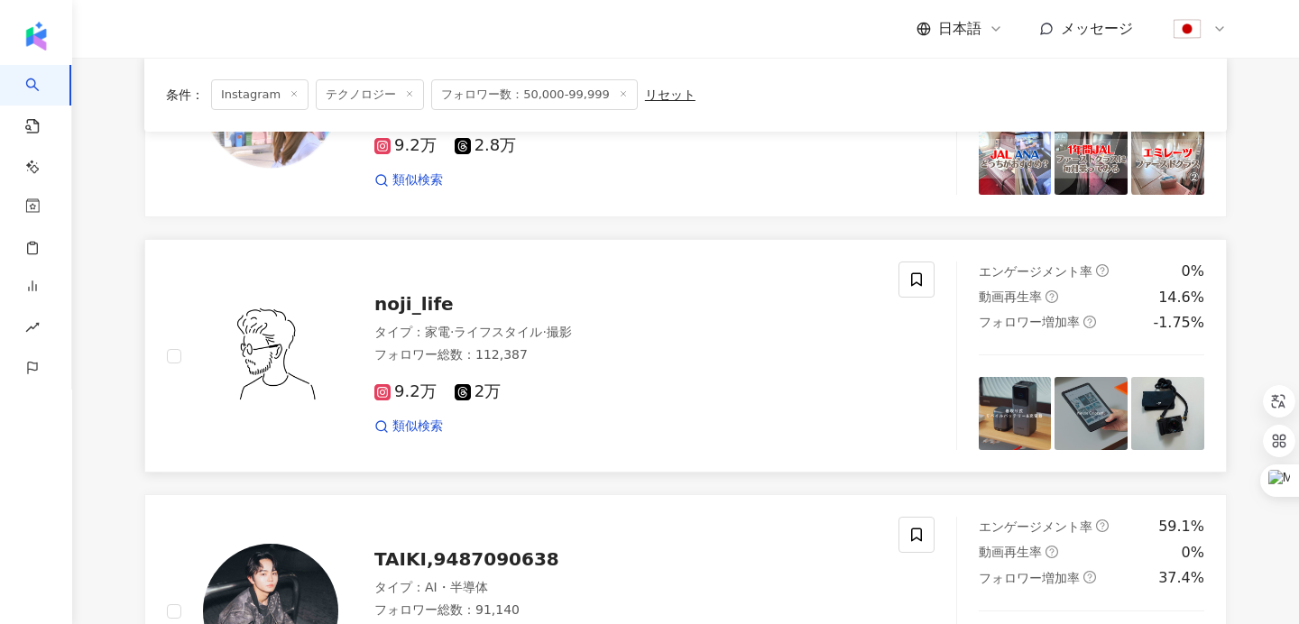
click at [422, 309] on span "noji_life" at bounding box center [413, 304] width 79 height 22
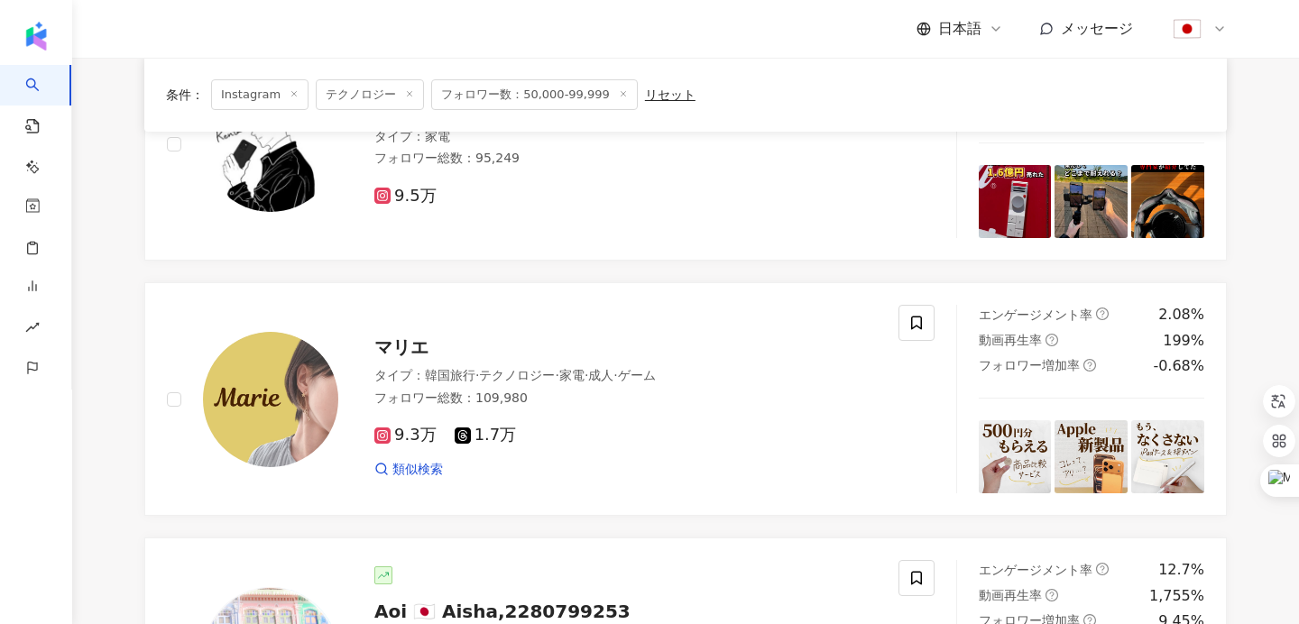
scroll to position [675, 0]
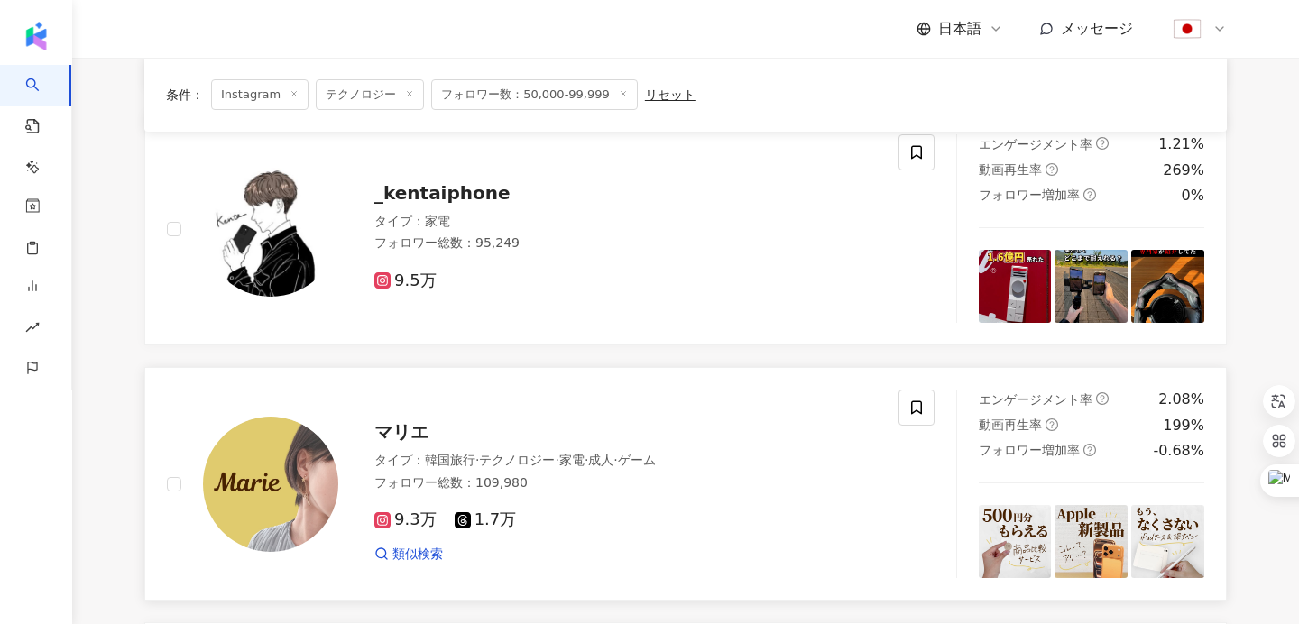
click at [415, 427] on span "マリエ" at bounding box center [401, 432] width 54 height 22
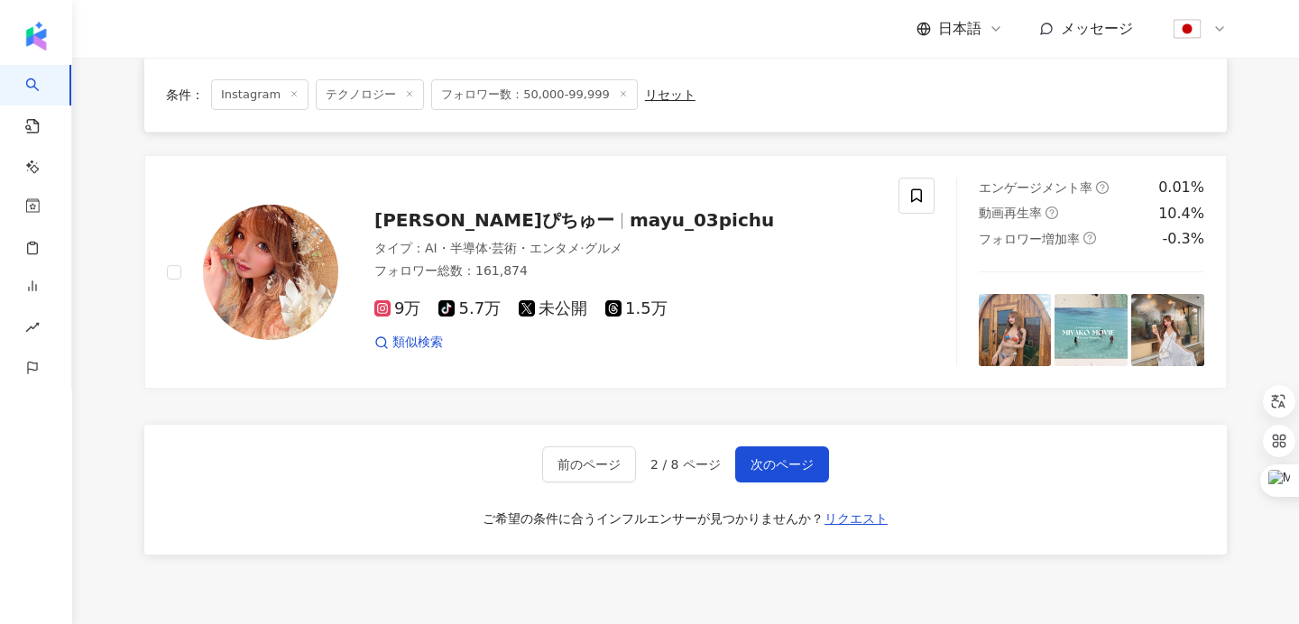
scroll to position [2370, 0]
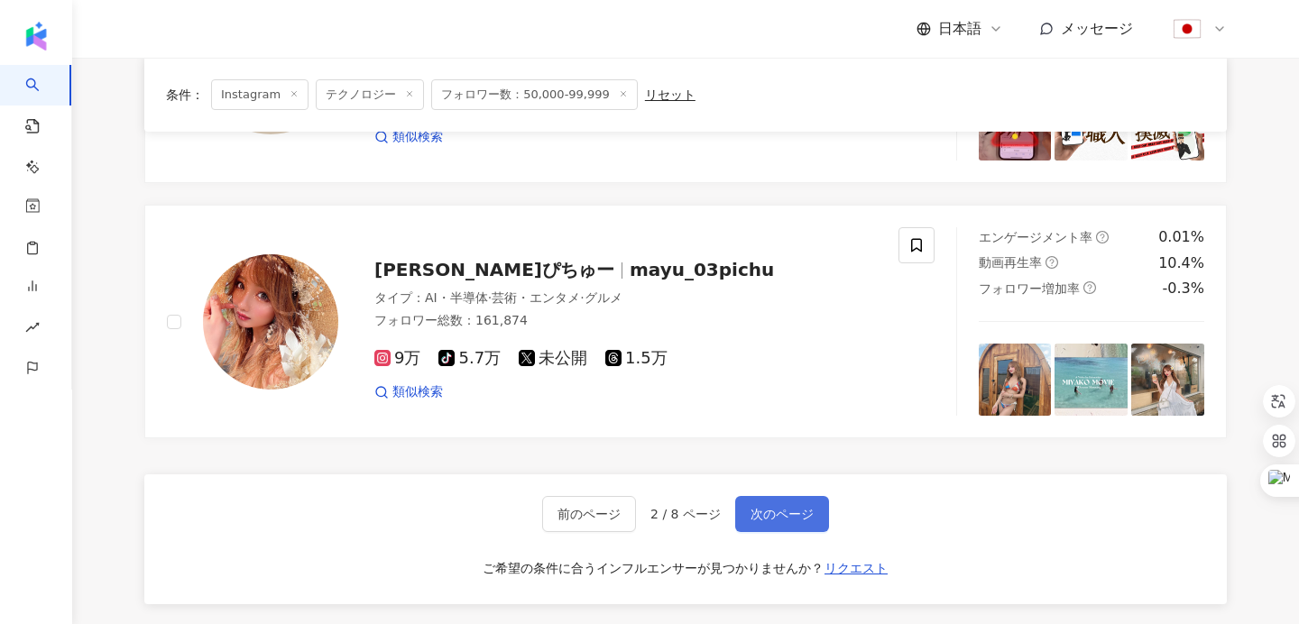
click at [762, 520] on span "次のページ" at bounding box center [782, 514] width 63 height 14
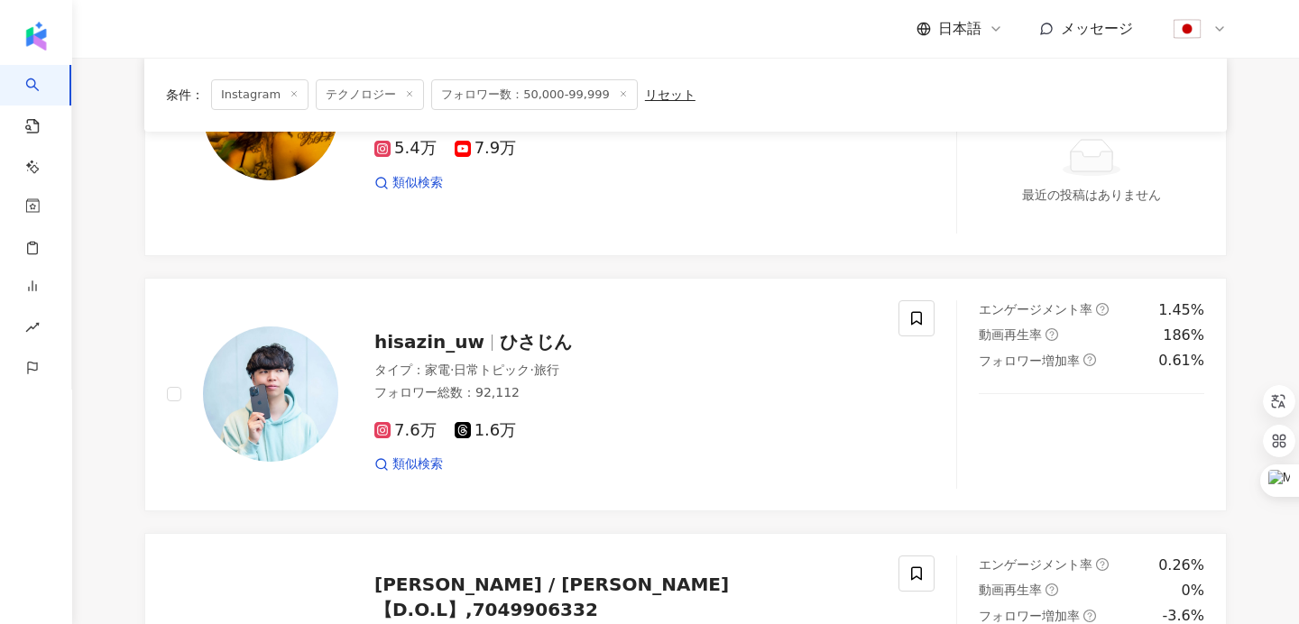
scroll to position [1832, 0]
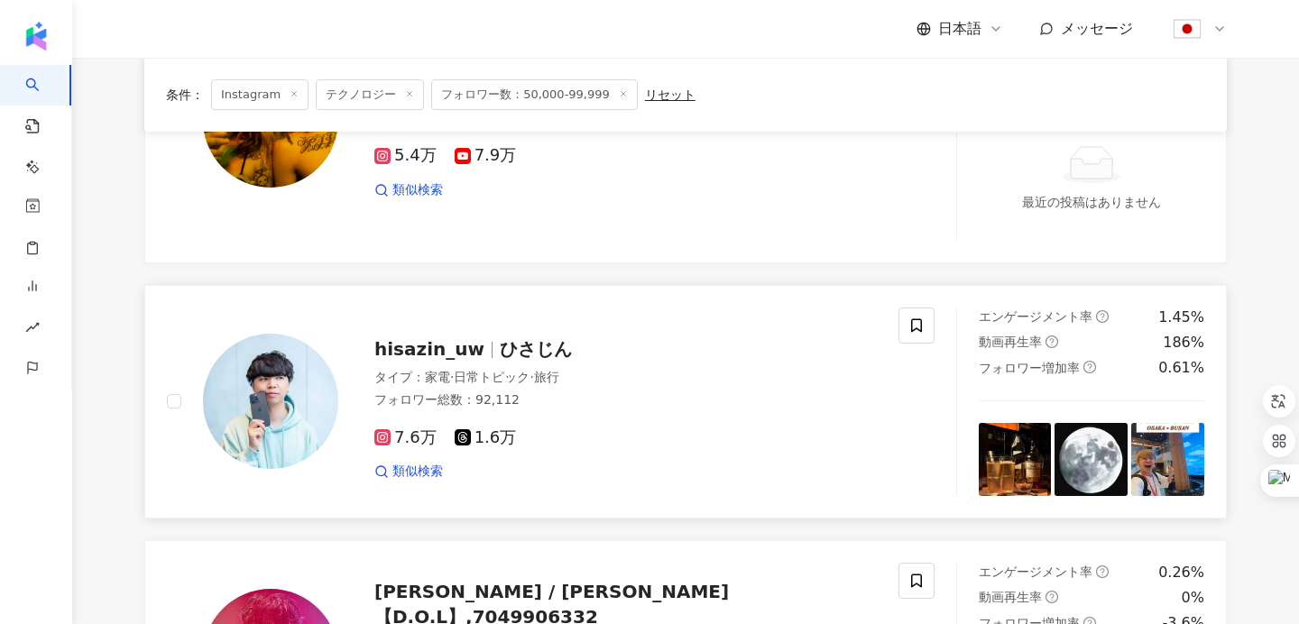
click at [459, 354] on span "hisazin_uw" at bounding box center [429, 349] width 110 height 22
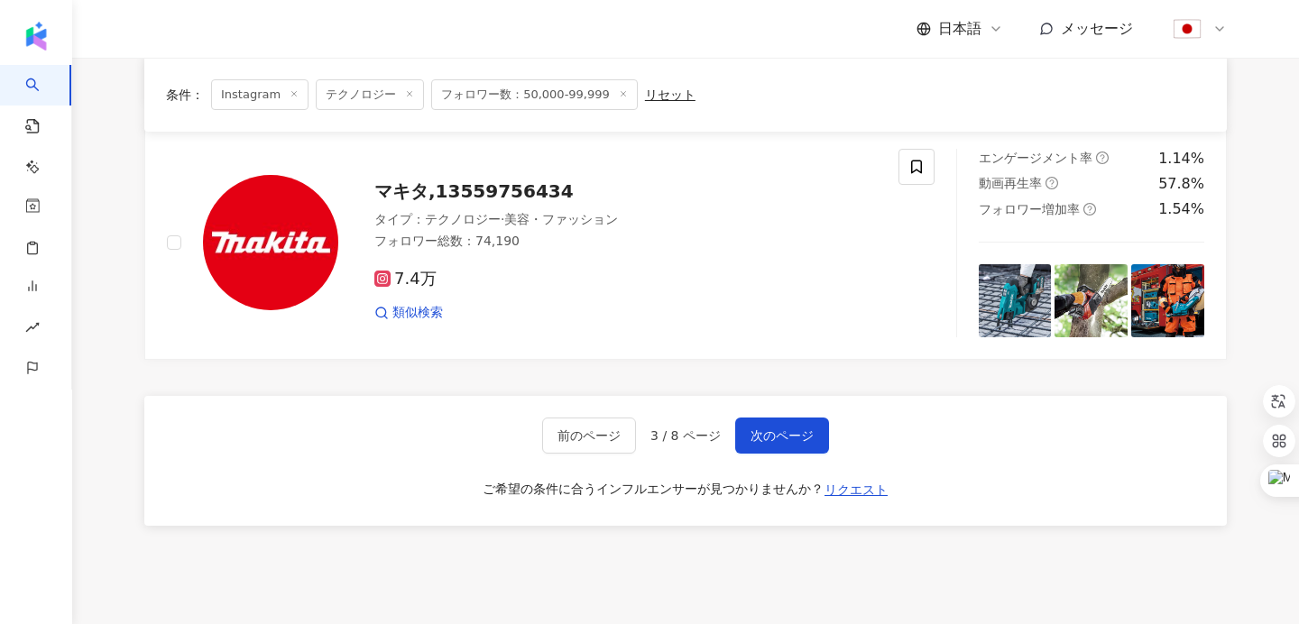
scroll to position [2903, 0]
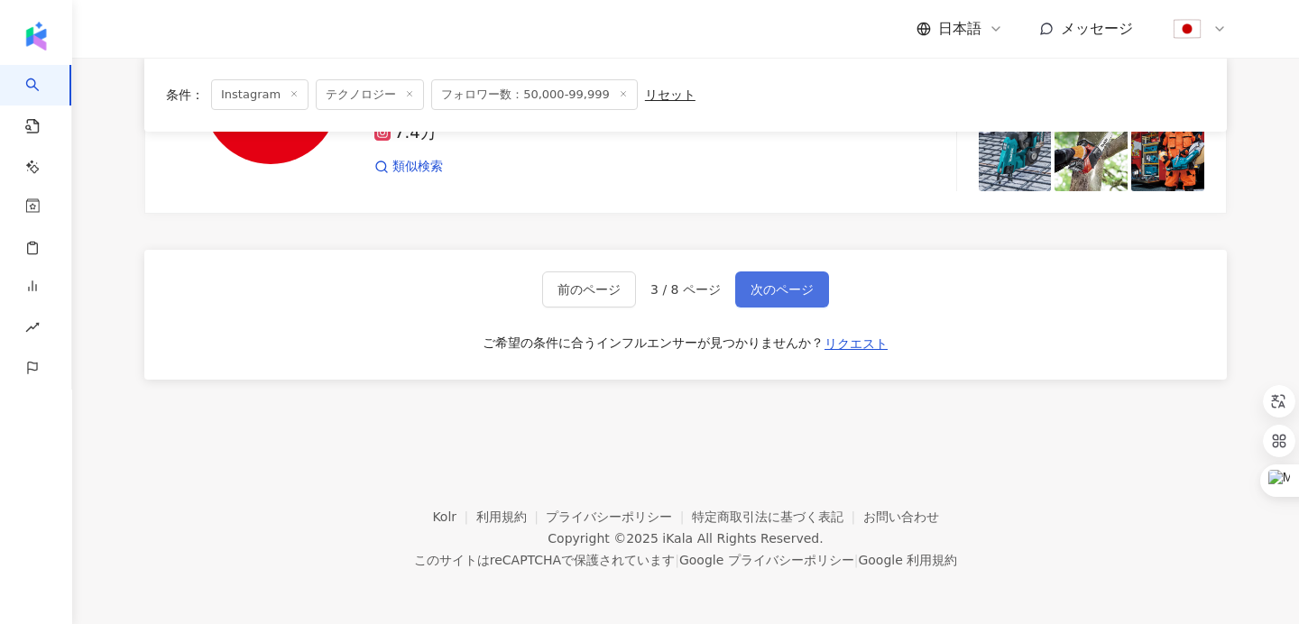
click at [787, 297] on button "次のページ" at bounding box center [782, 290] width 94 height 36
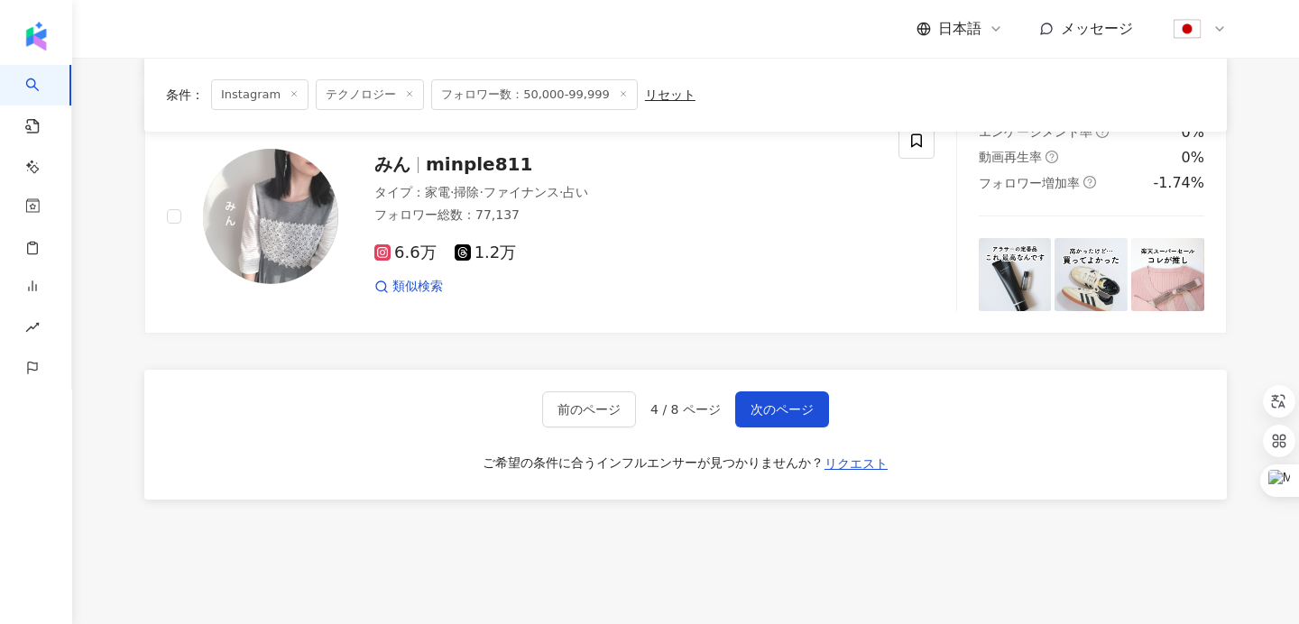
scroll to position [2876, 0]
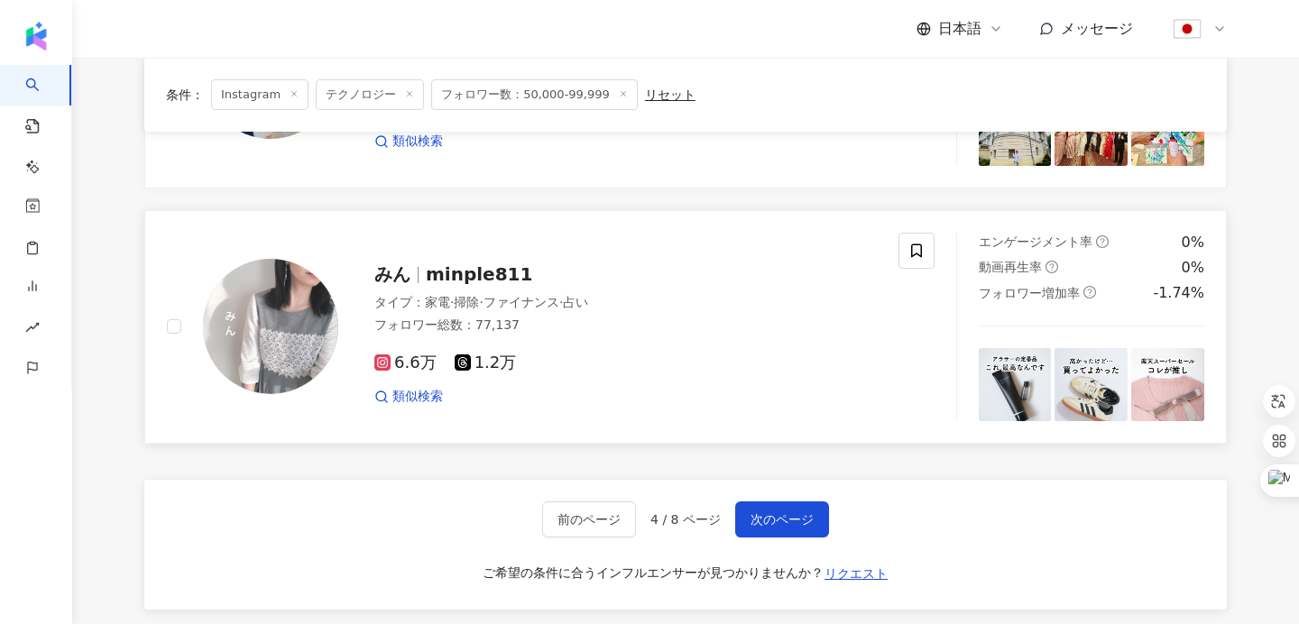
click at [451, 266] on span "minple811" at bounding box center [479, 274] width 106 height 22
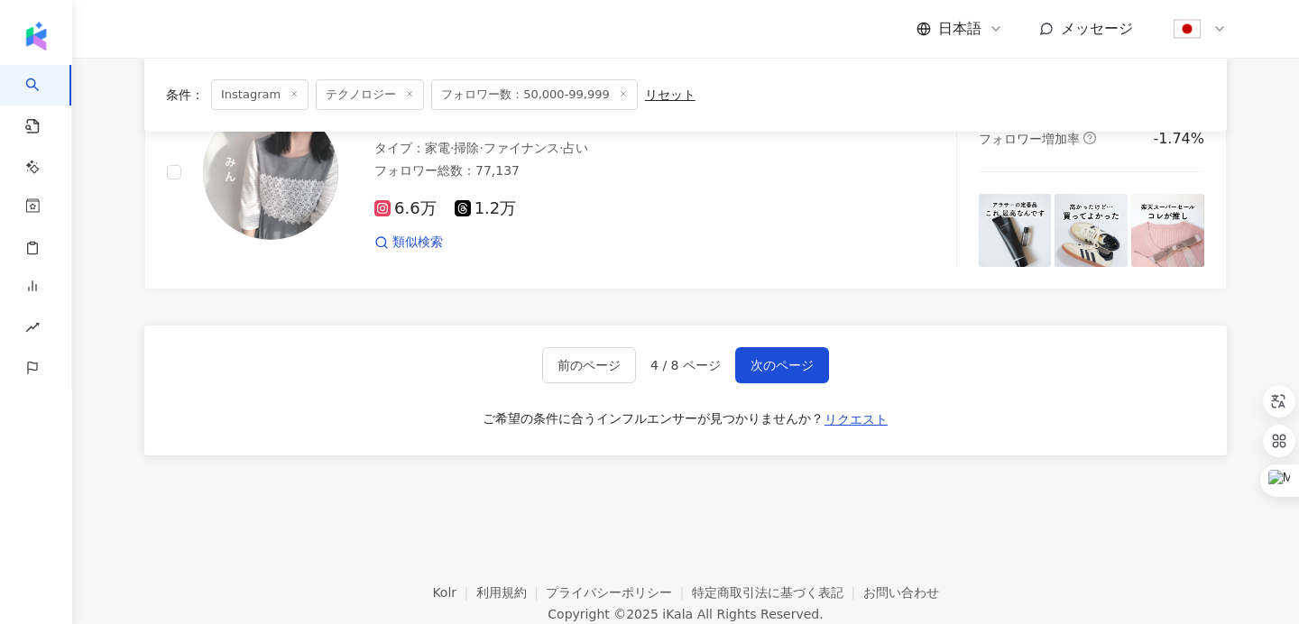
scroll to position [3106, 0]
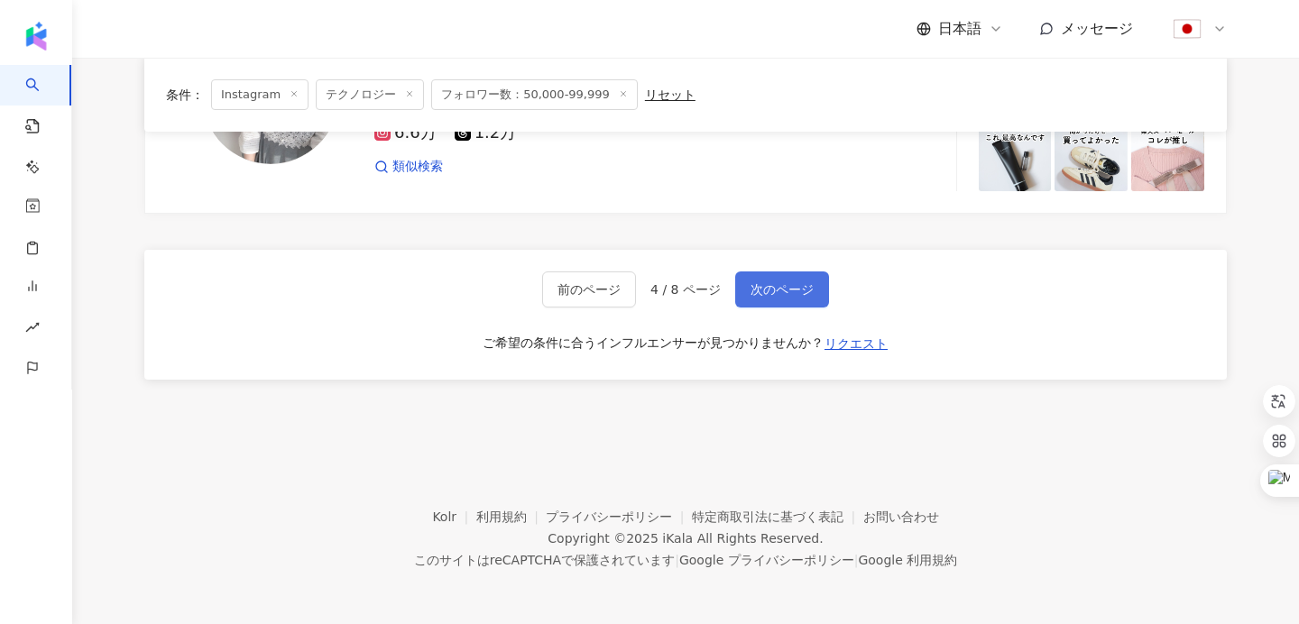
click at [766, 293] on span "次のページ" at bounding box center [782, 289] width 63 height 14
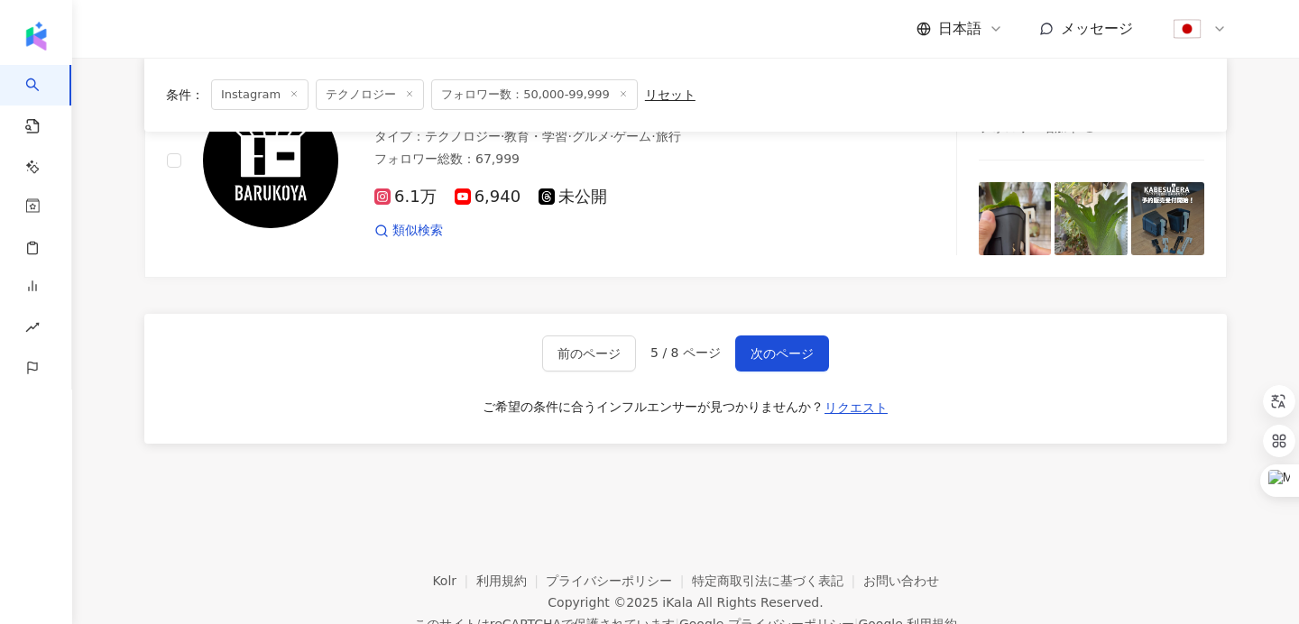
scroll to position [2848, 0]
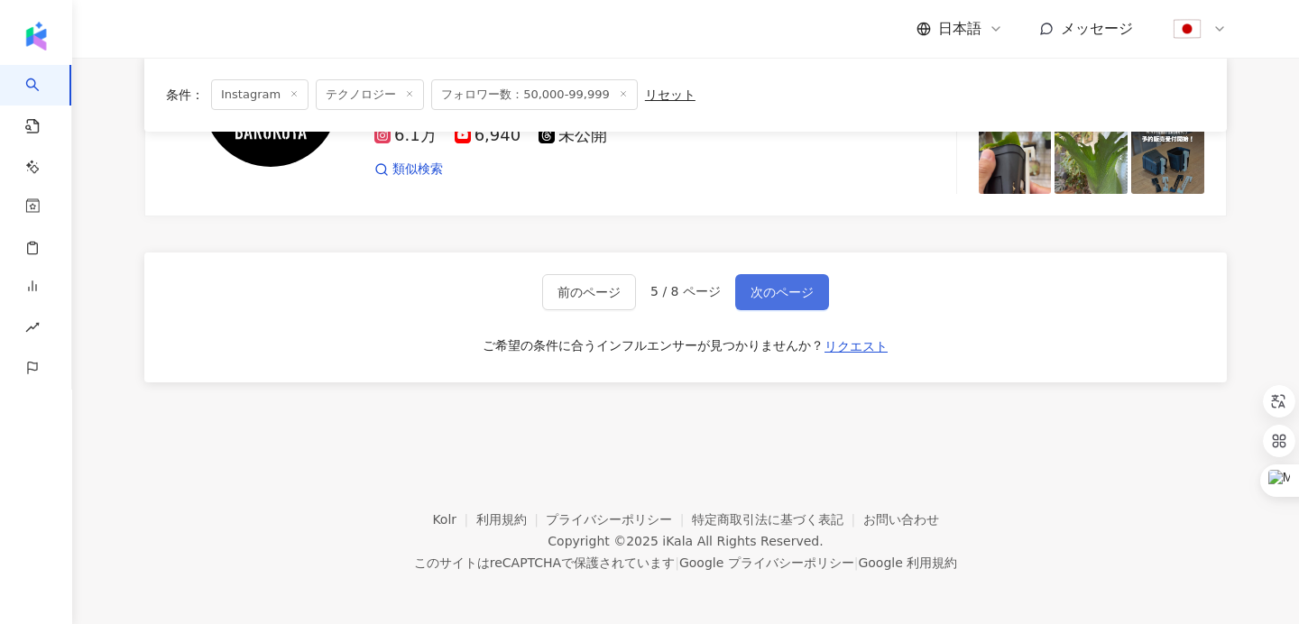
click at [772, 292] on span "次のページ" at bounding box center [782, 292] width 63 height 14
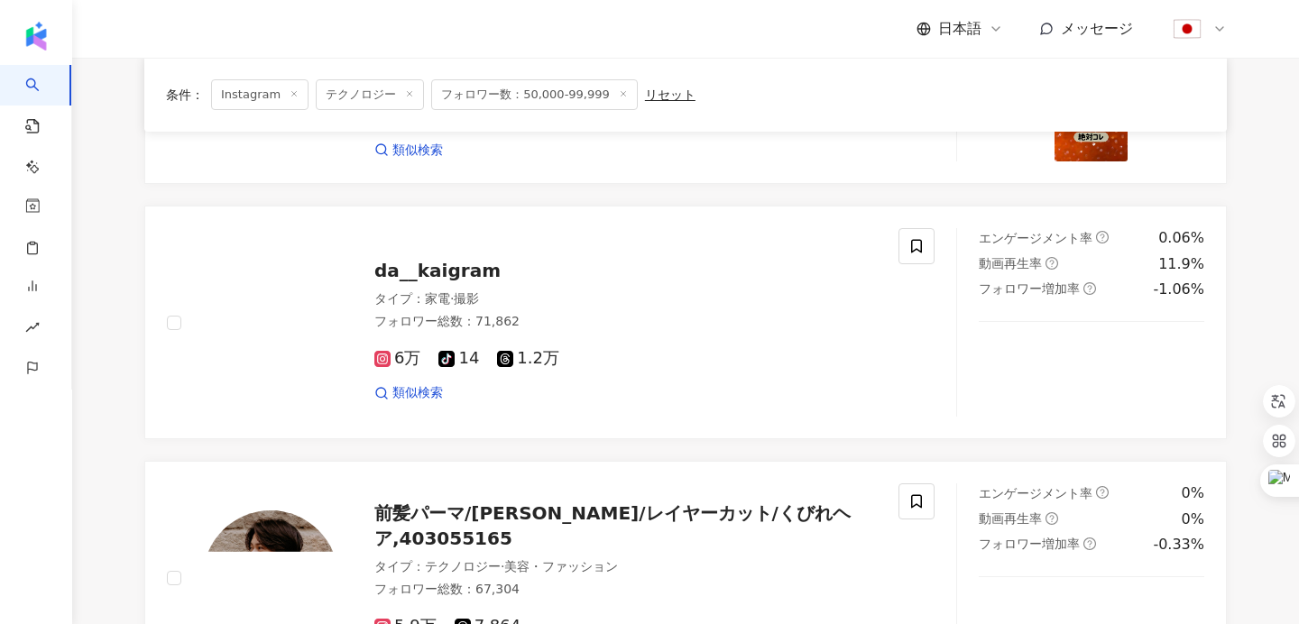
scroll to position [1090, 0]
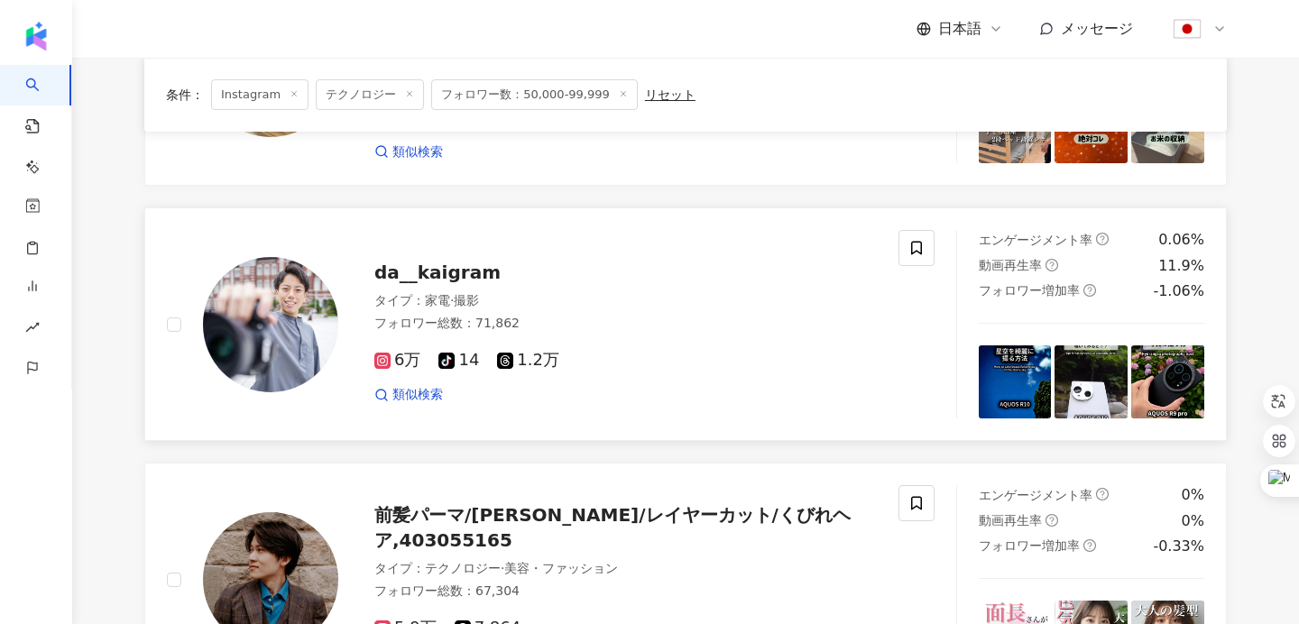
click at [405, 278] on span "da__kaigram" at bounding box center [437, 273] width 126 height 22
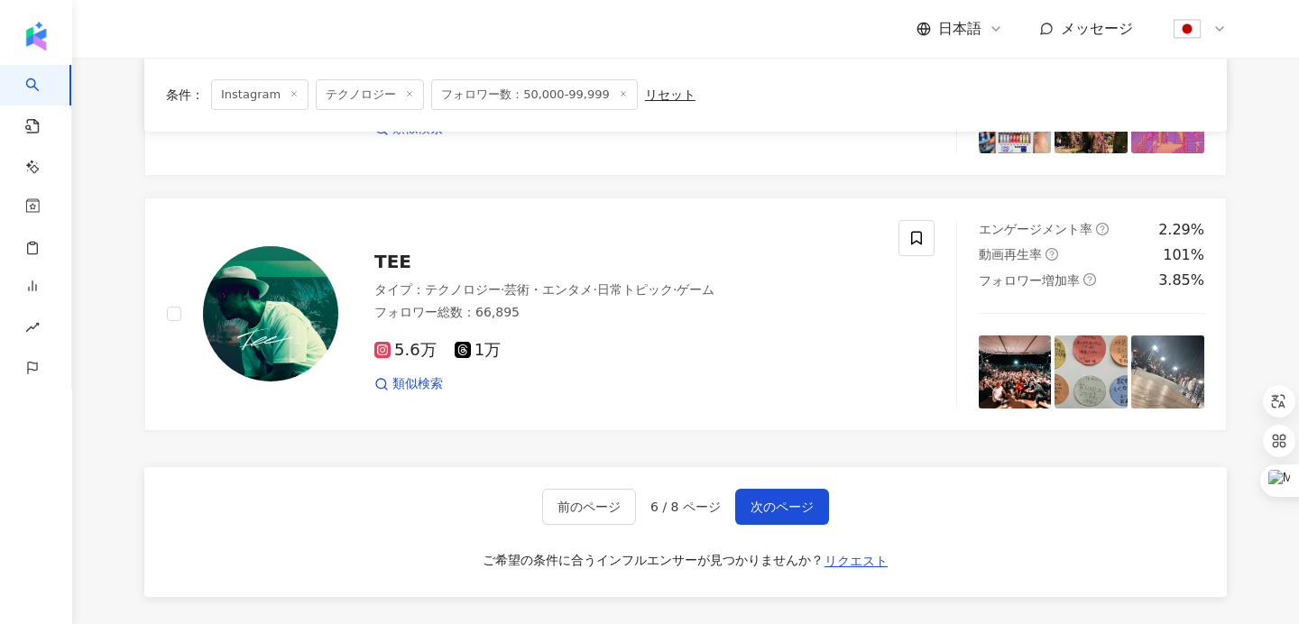
scroll to position [3106, 0]
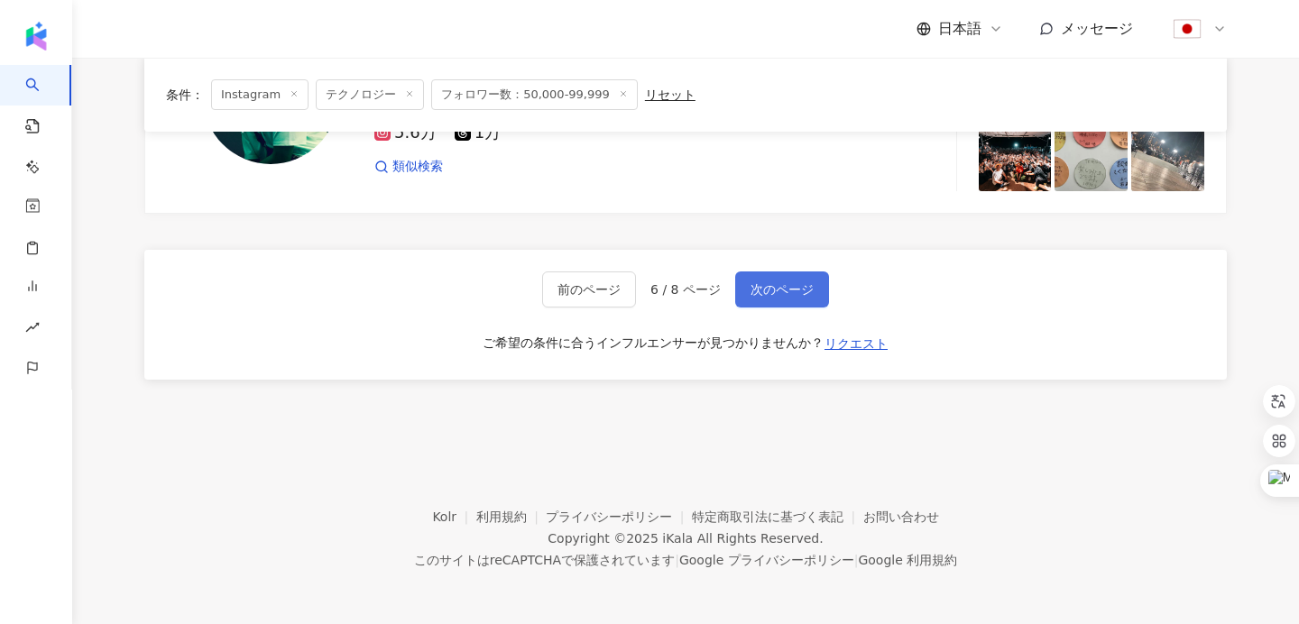
click at [760, 289] on span "次のページ" at bounding box center [782, 289] width 63 height 14
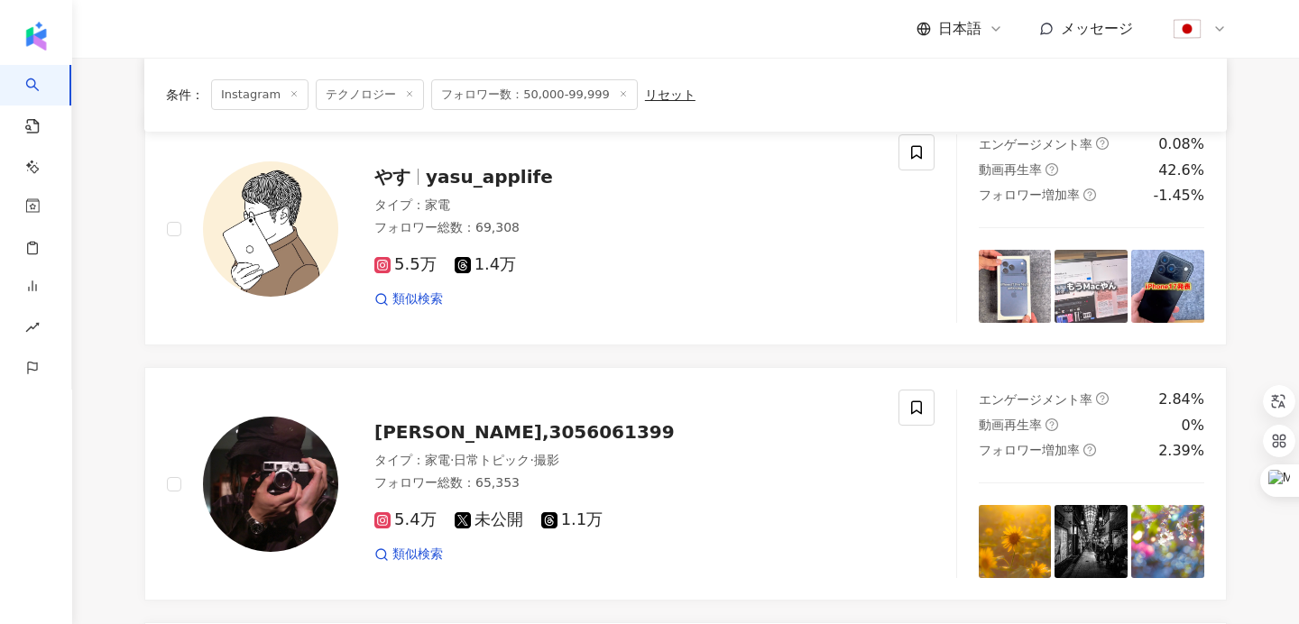
scroll to position [1026, 0]
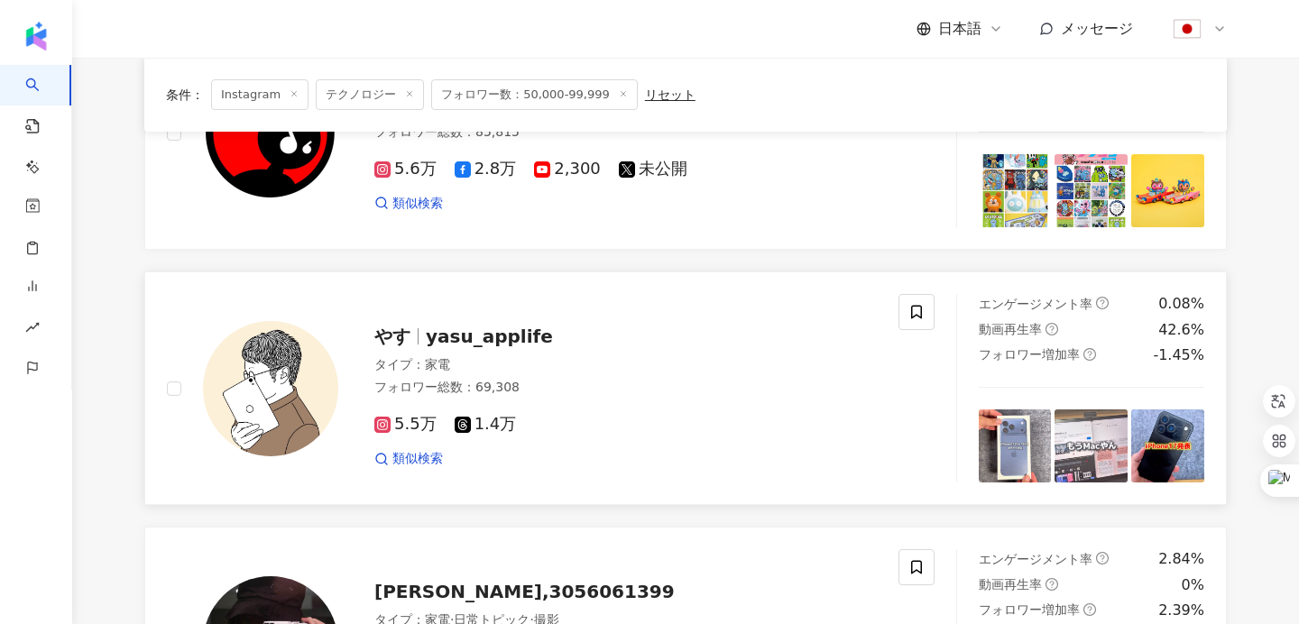
click at [465, 335] on span "yasu_applife" at bounding box center [489, 337] width 127 height 22
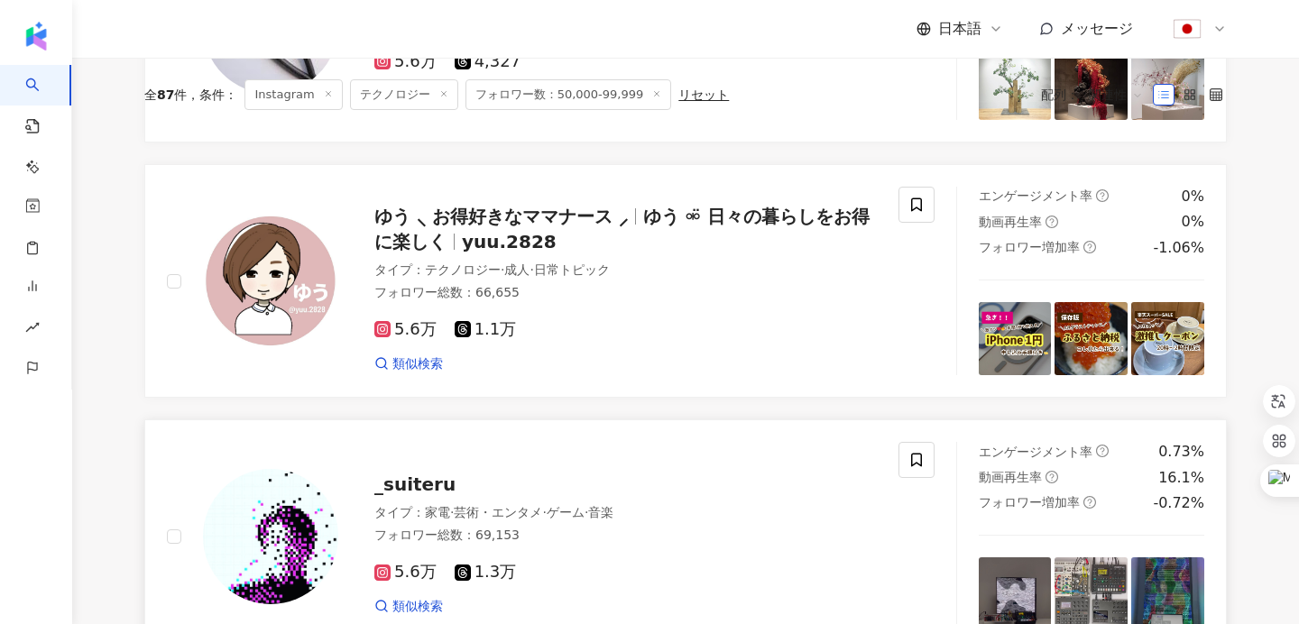
scroll to position [0, 0]
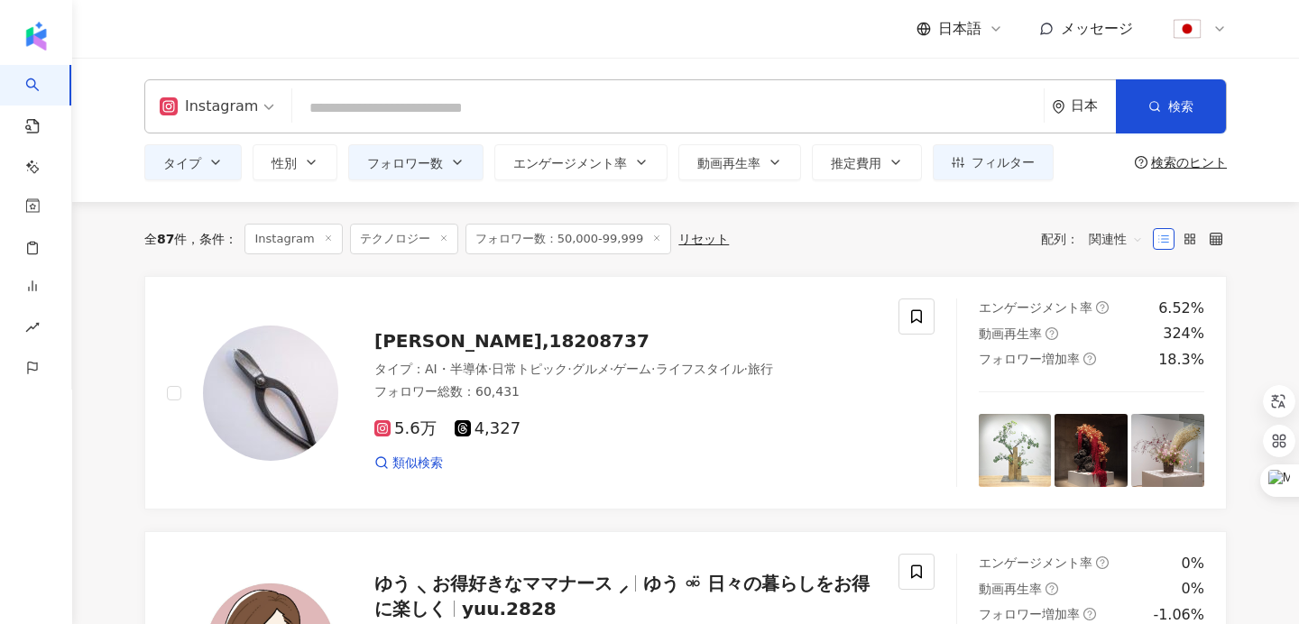
click at [326, 236] on icon at bounding box center [328, 238] width 9 height 9
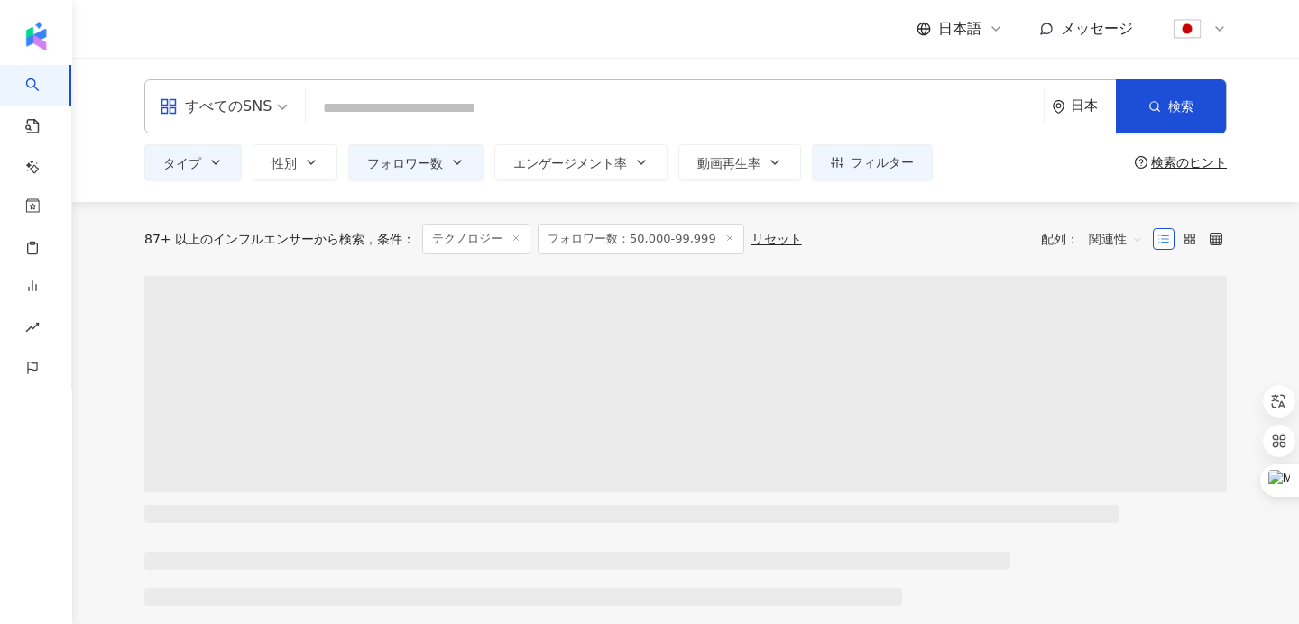
click at [277, 102] on span "すべてのSNS" at bounding box center [224, 106] width 128 height 29
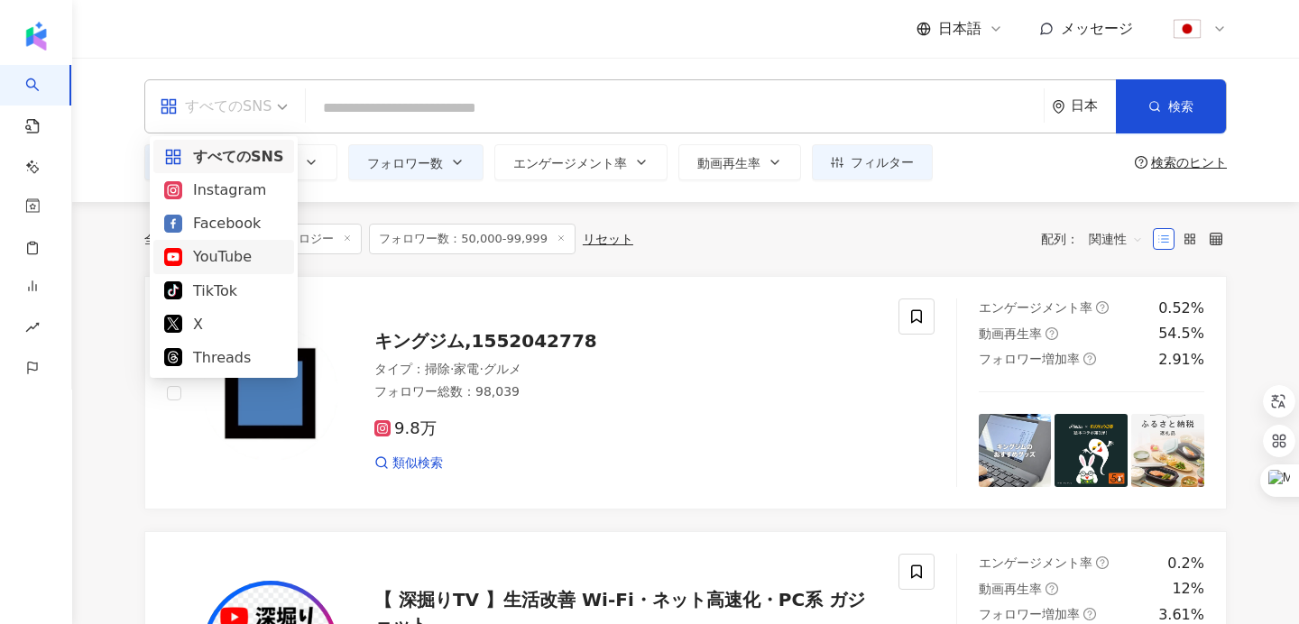
click at [234, 260] on div "YouTube" at bounding box center [223, 256] width 119 height 23
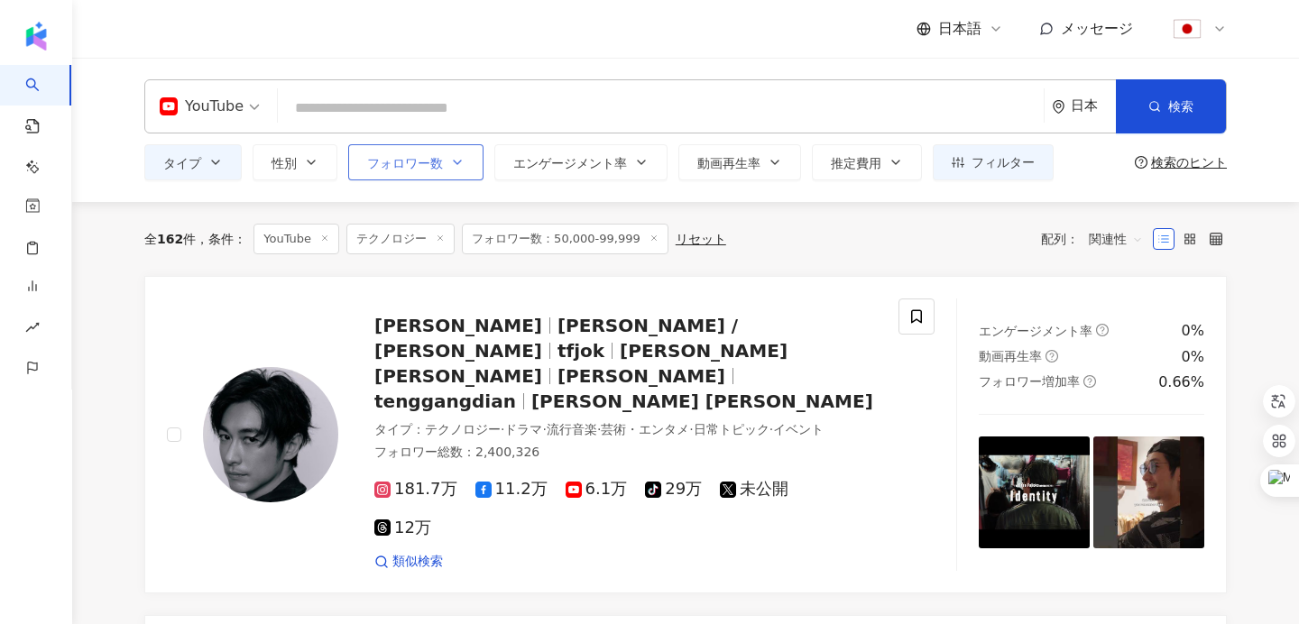
click at [411, 157] on span "フォロワー数" at bounding box center [405, 163] width 76 height 14
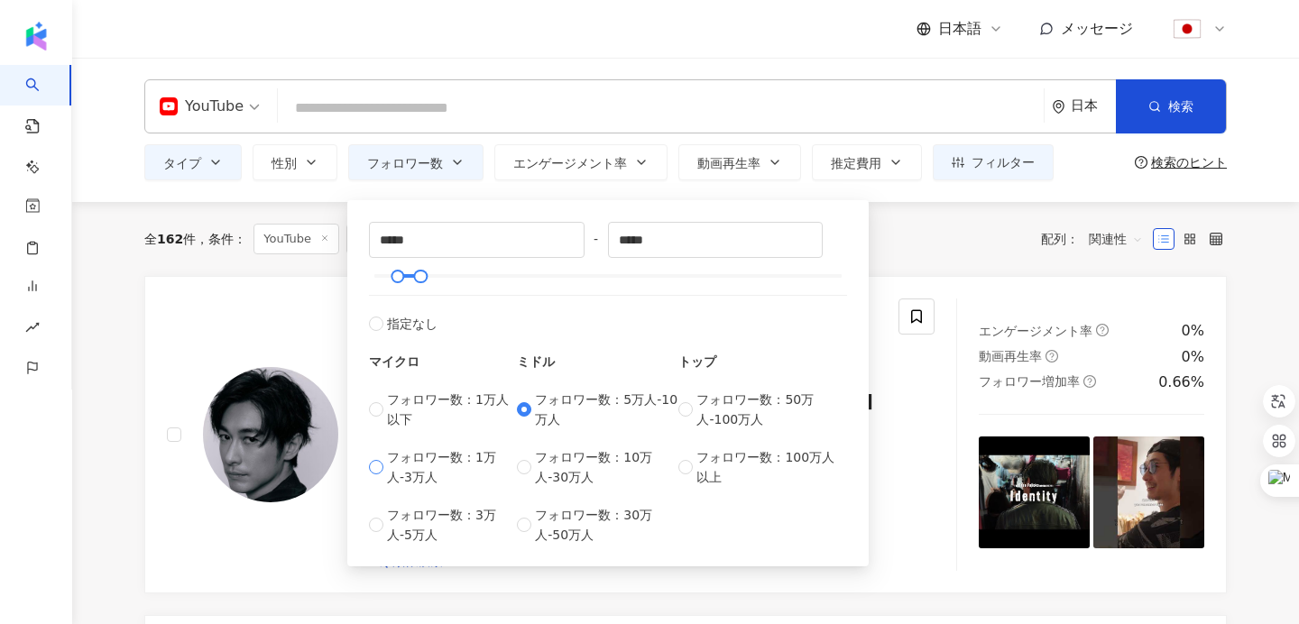
click at [433, 456] on span "フォロワー数：1万人-3万人" at bounding box center [452, 468] width 130 height 40
type input "*****"
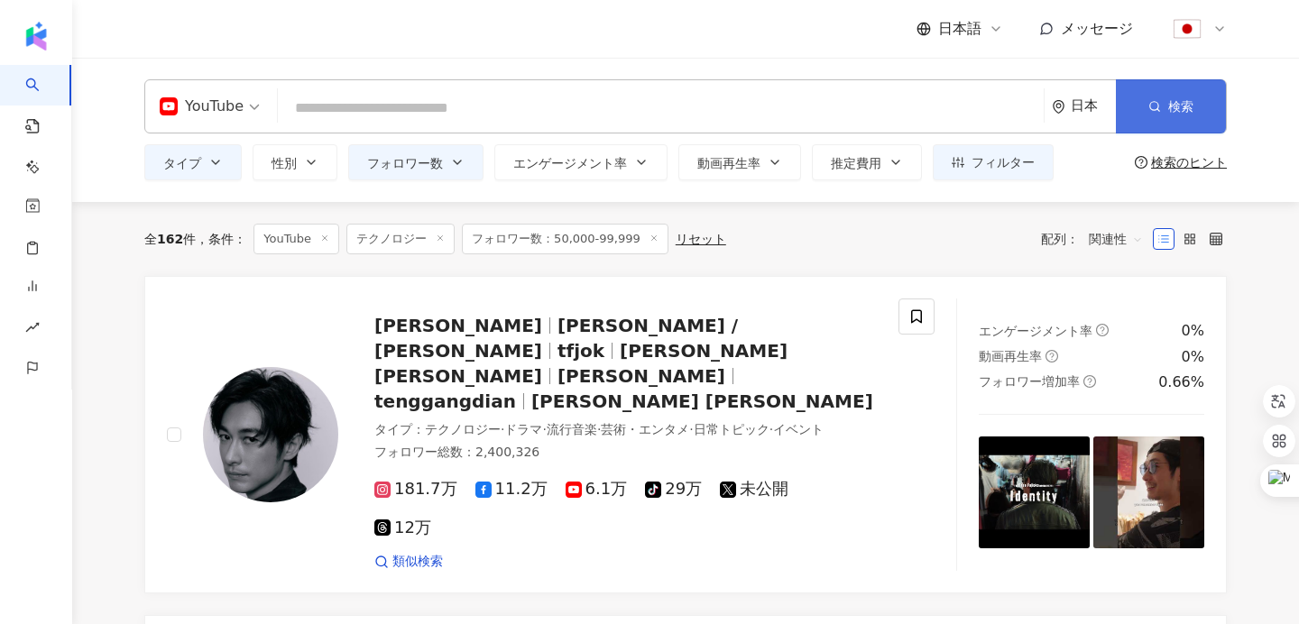
click at [1162, 119] on button "検索" at bounding box center [1171, 106] width 110 height 54
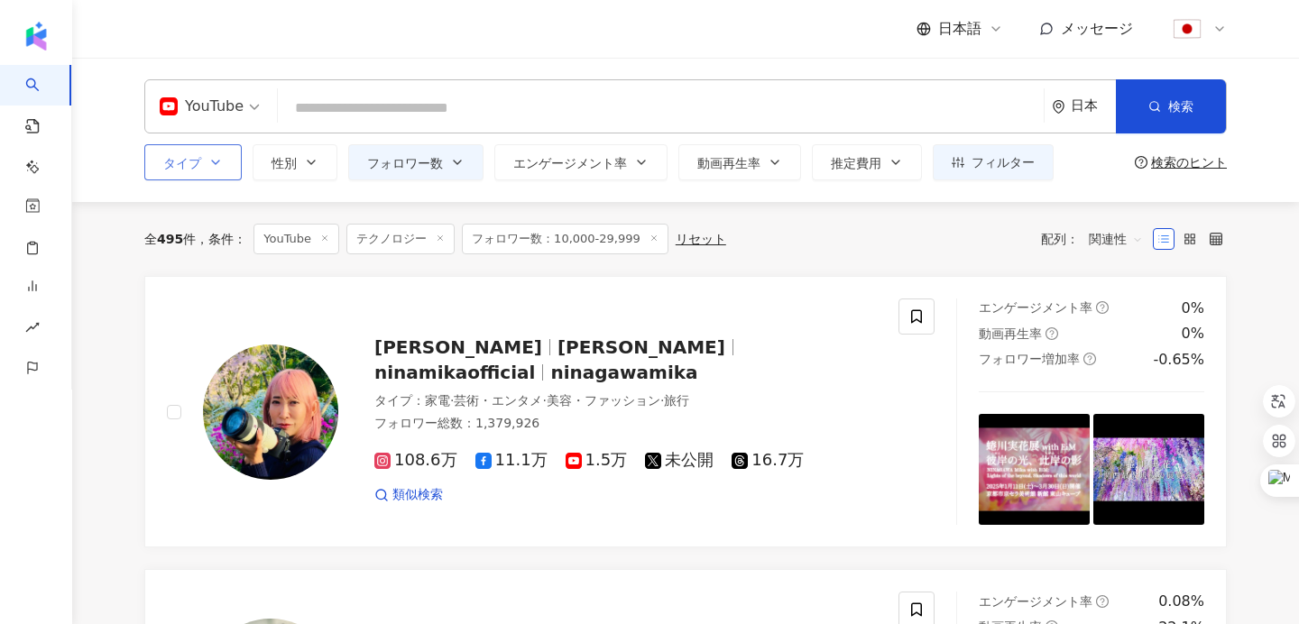
click at [221, 153] on button "タイプ" at bounding box center [192, 162] width 97 height 36
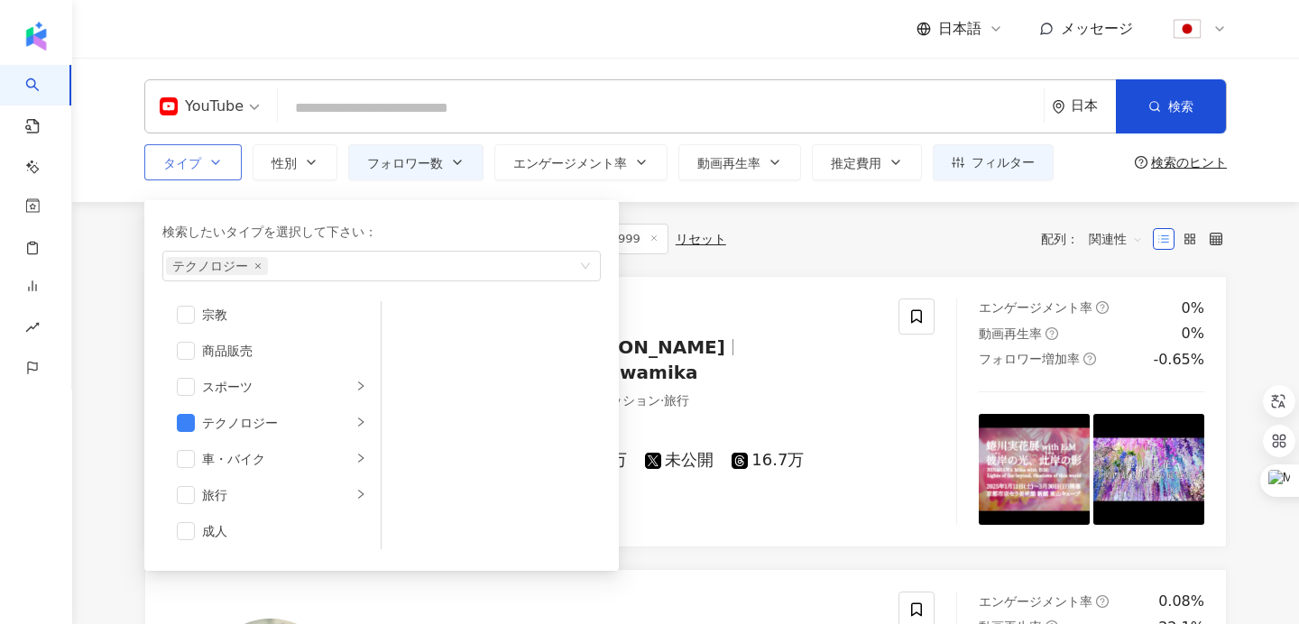
scroll to position [625, 0]
click at [747, 219] on div "全 495 件 条件 ： YouTube テクノロジー フォロワー数：10,000-29,999 リセット 配列： 関連性" at bounding box center [685, 239] width 1083 height 74
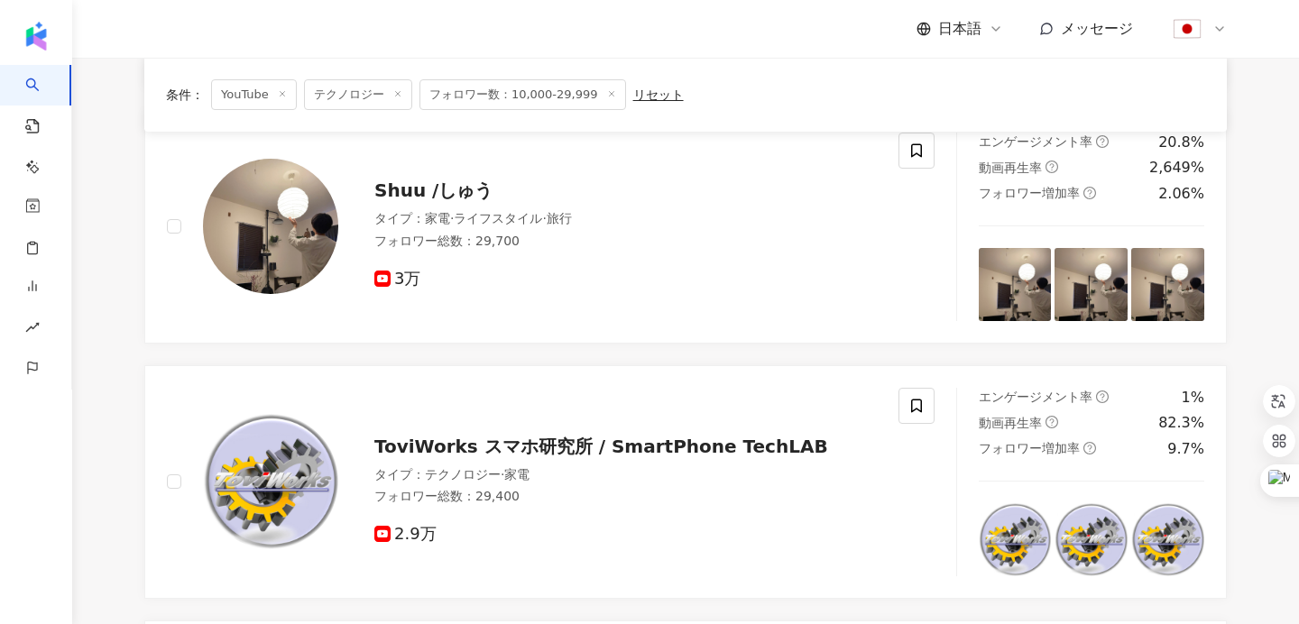
scroll to position [1977, 0]
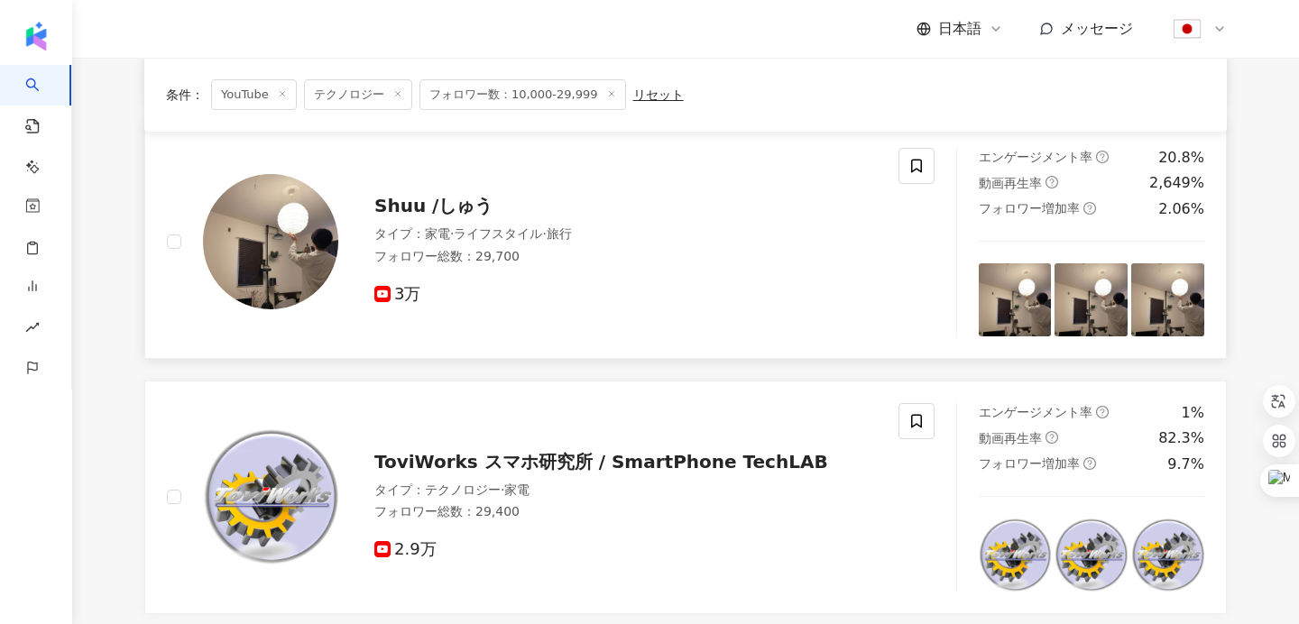
click at [445, 209] on span "Shuu /しゅう" at bounding box center [433, 206] width 118 height 22
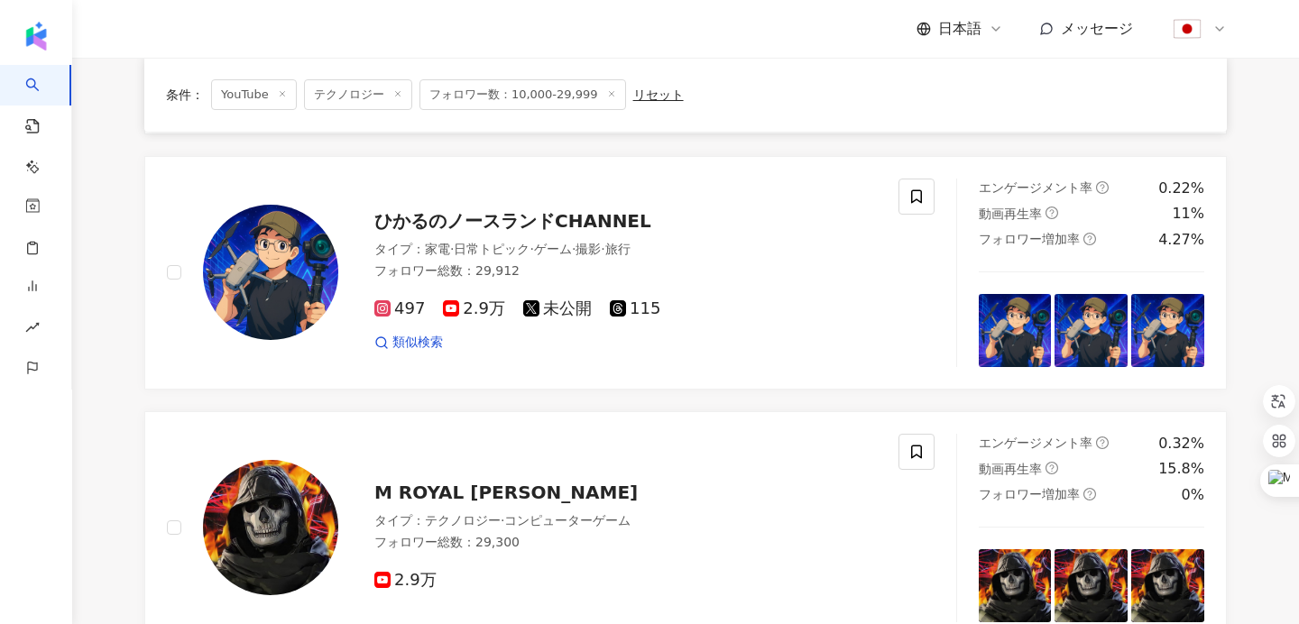
scroll to position [2473, 0]
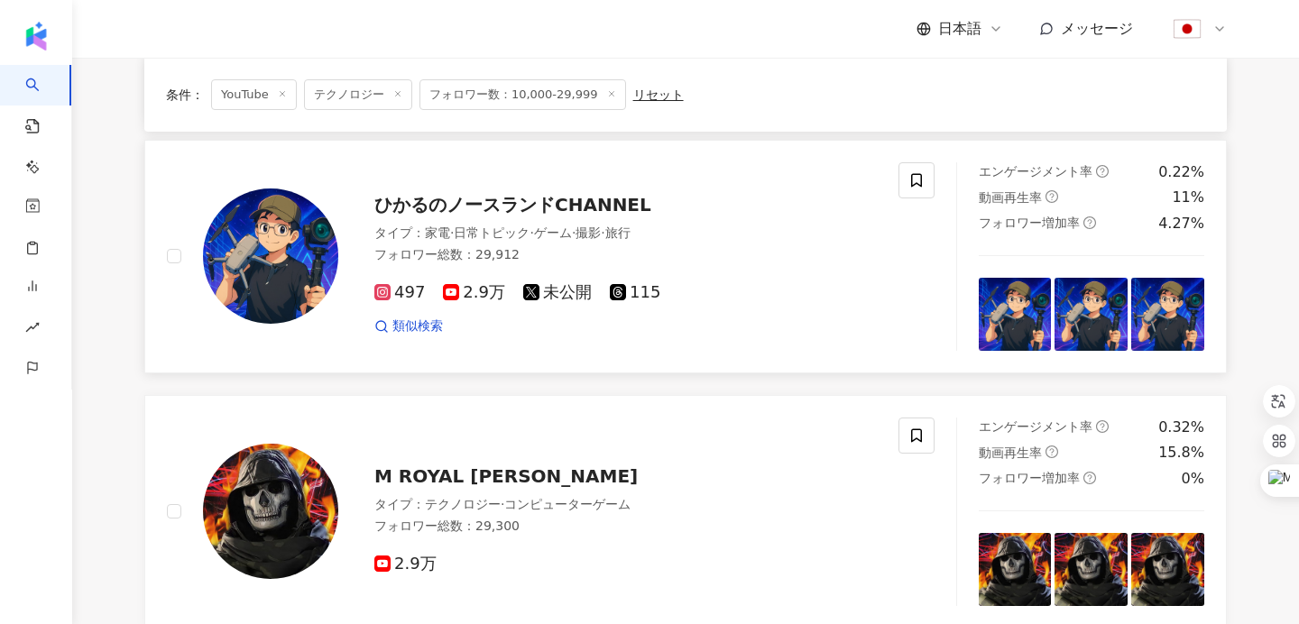
click at [507, 211] on span "ひかるのノースランドCHANNEL" at bounding box center [512, 205] width 277 height 22
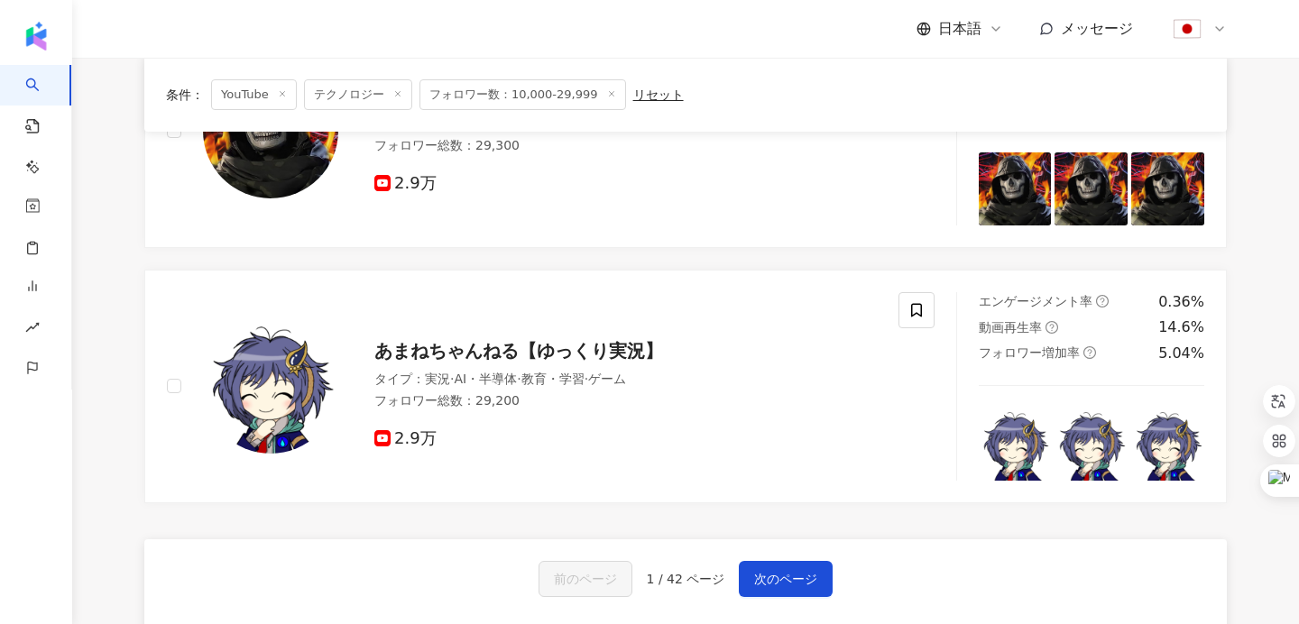
scroll to position [2860, 0]
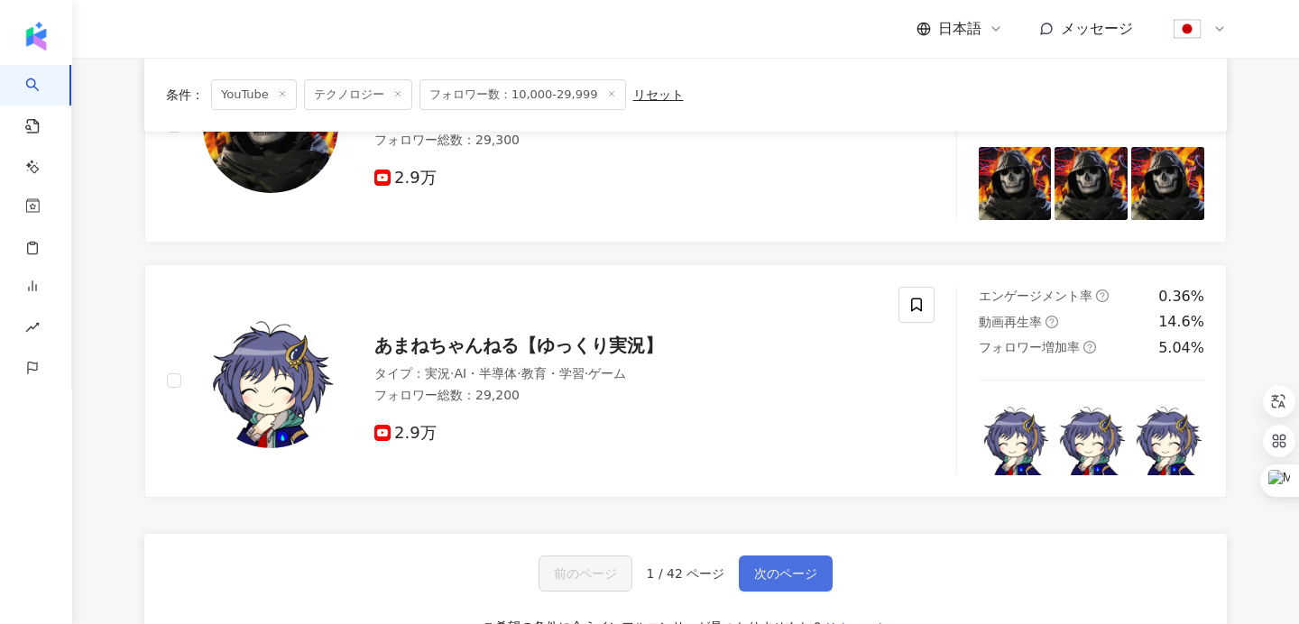
click at [768, 574] on span "次のページ" at bounding box center [785, 574] width 63 height 14
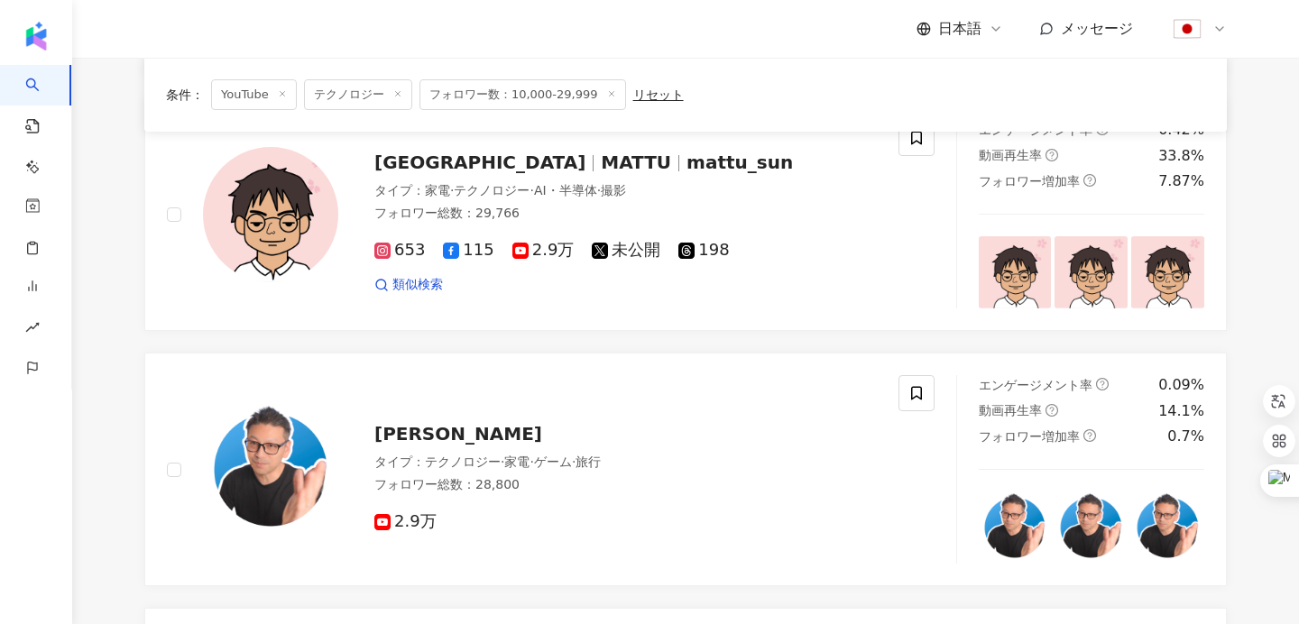
scroll to position [1706, 0]
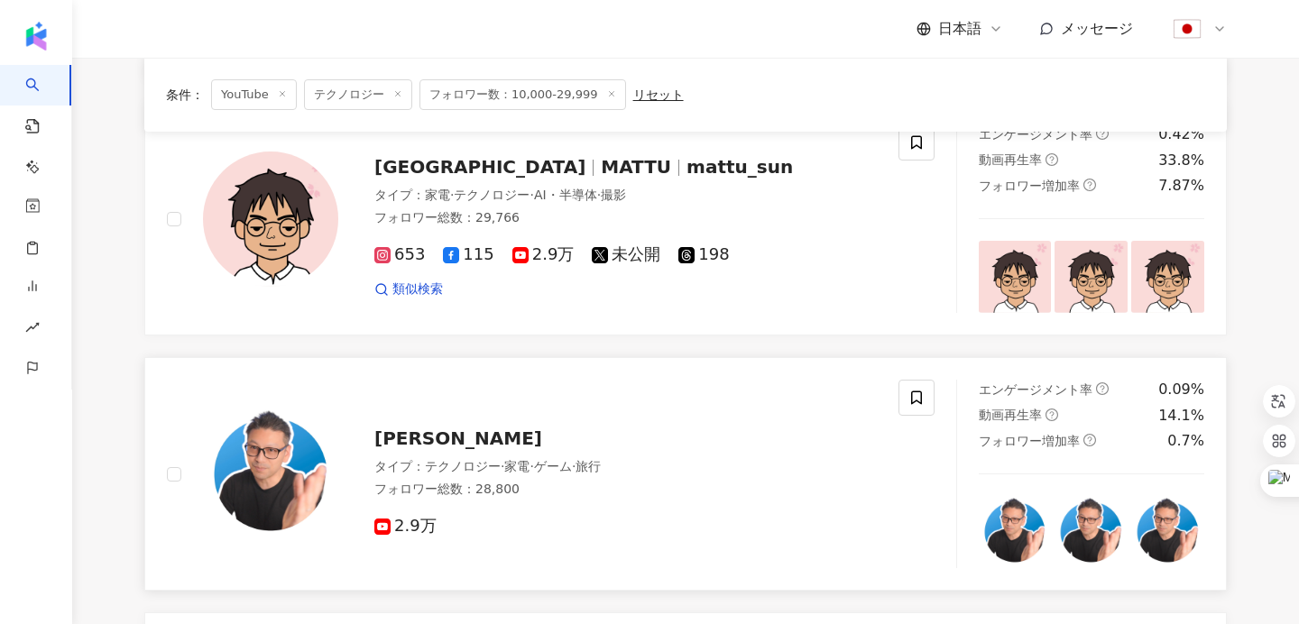
click at [415, 434] on span "よしお" at bounding box center [458, 439] width 168 height 22
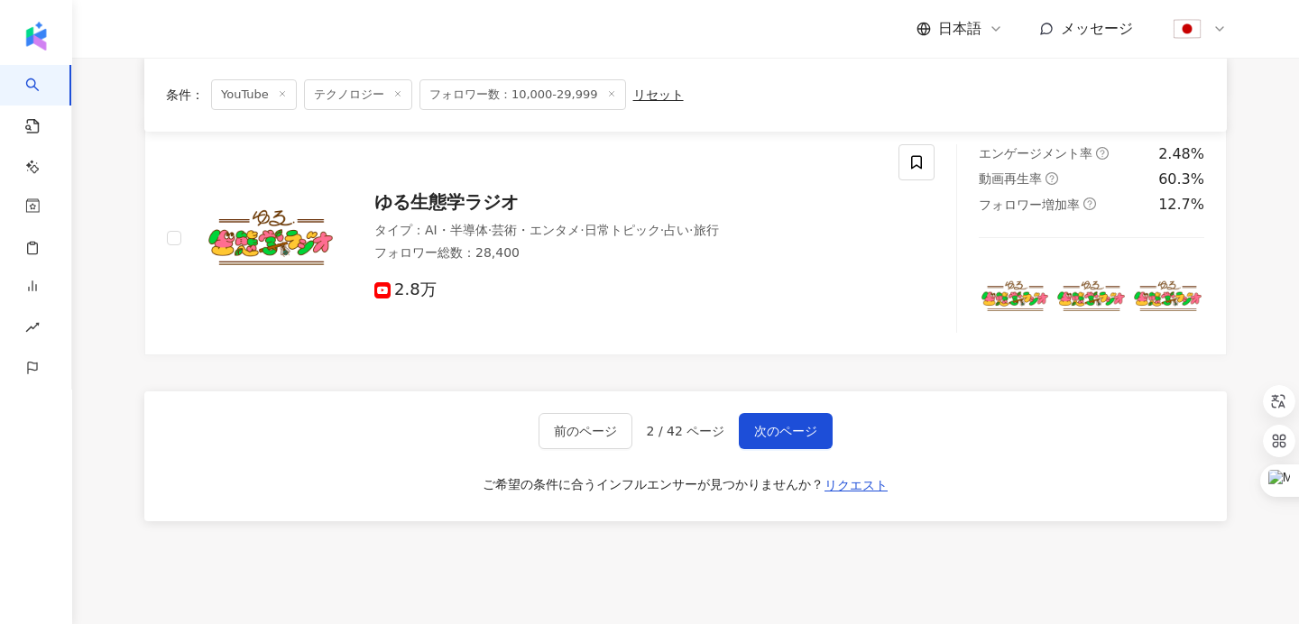
scroll to position [2989, 0]
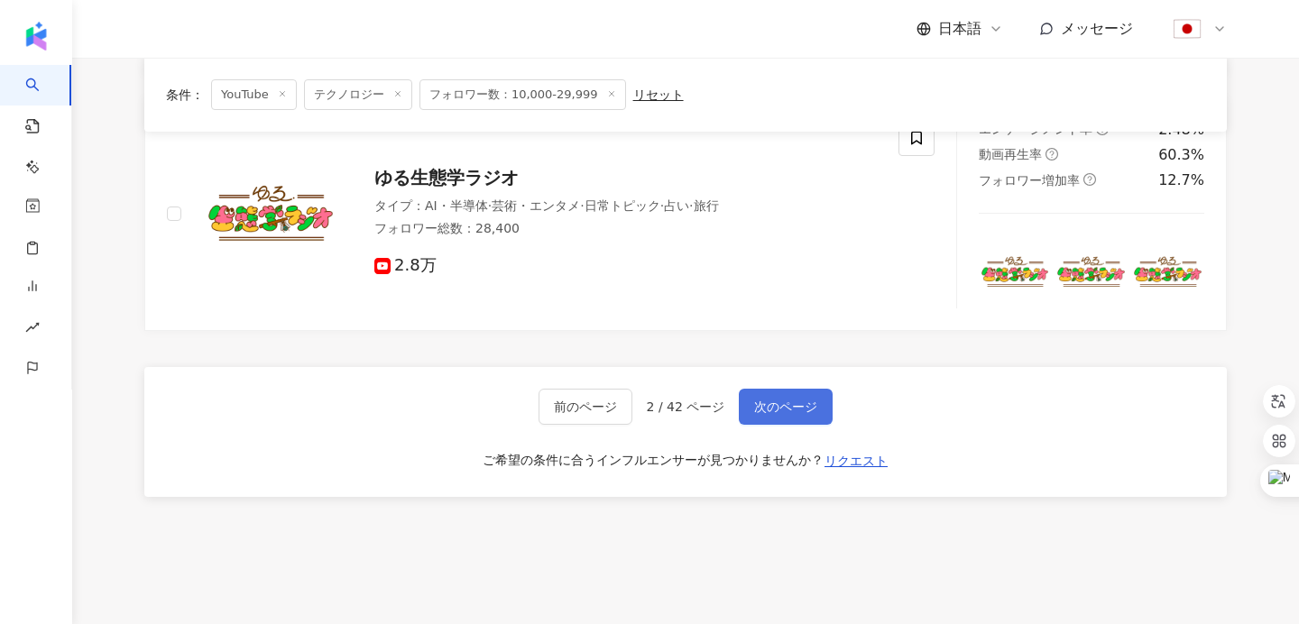
click at [812, 408] on span "次のページ" at bounding box center [785, 407] width 63 height 14
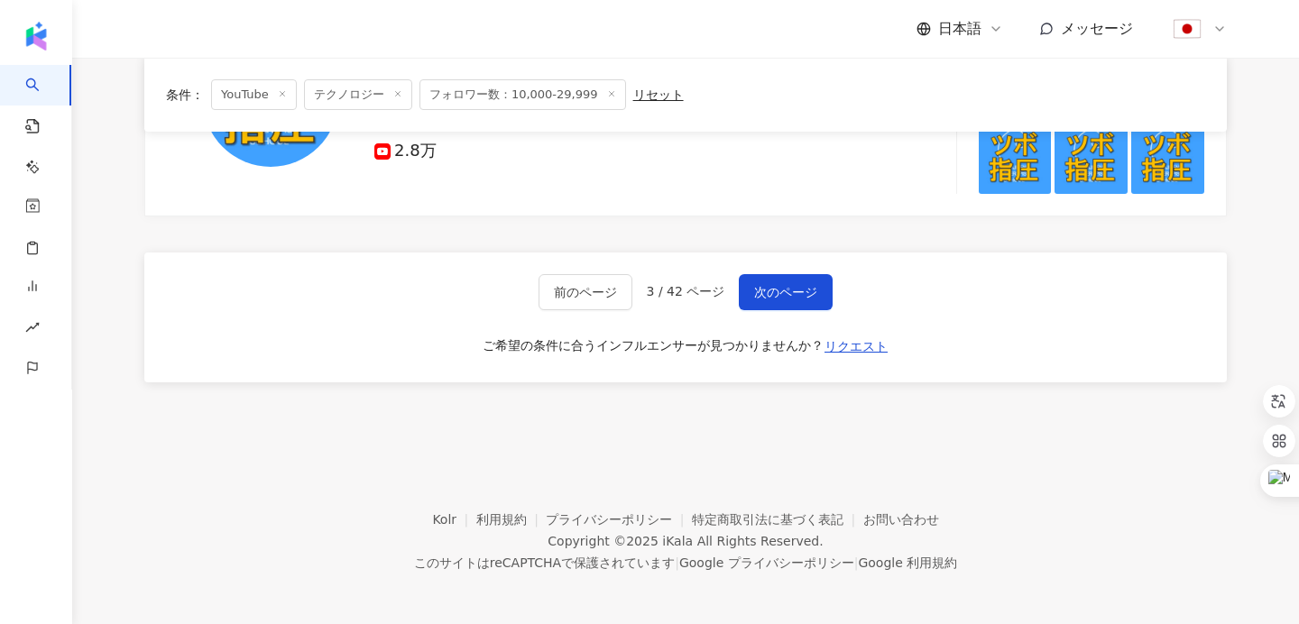
scroll to position [2851, 0]
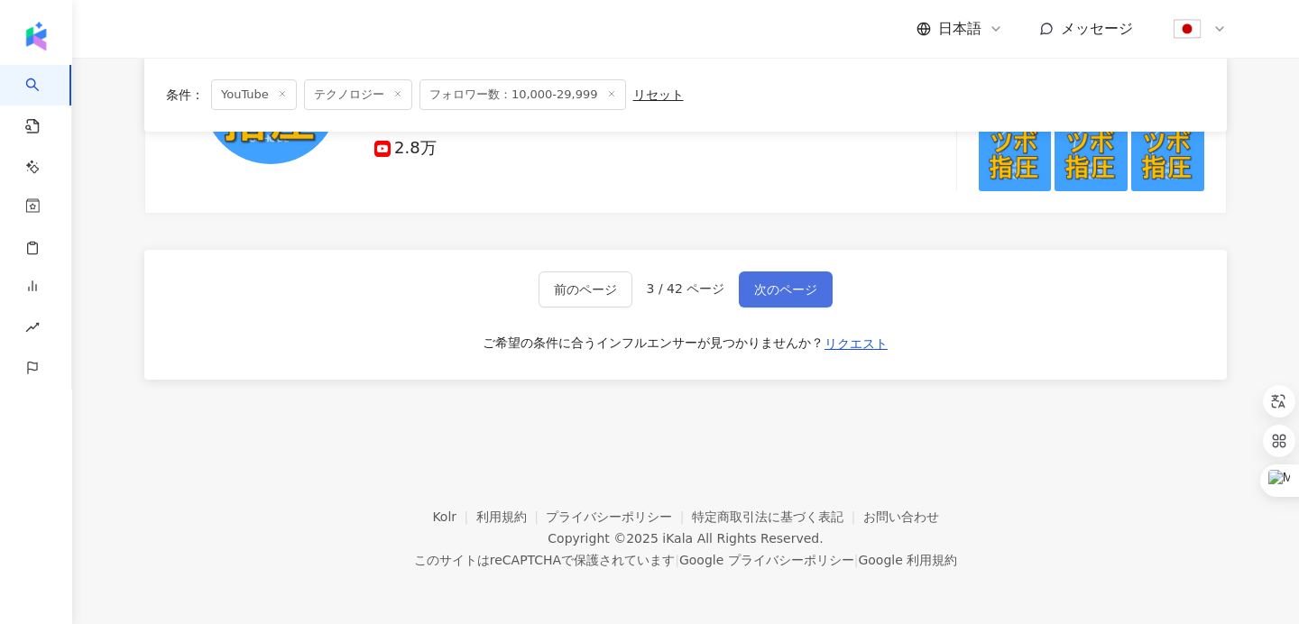
click at [781, 294] on span "次のページ" at bounding box center [785, 289] width 63 height 14
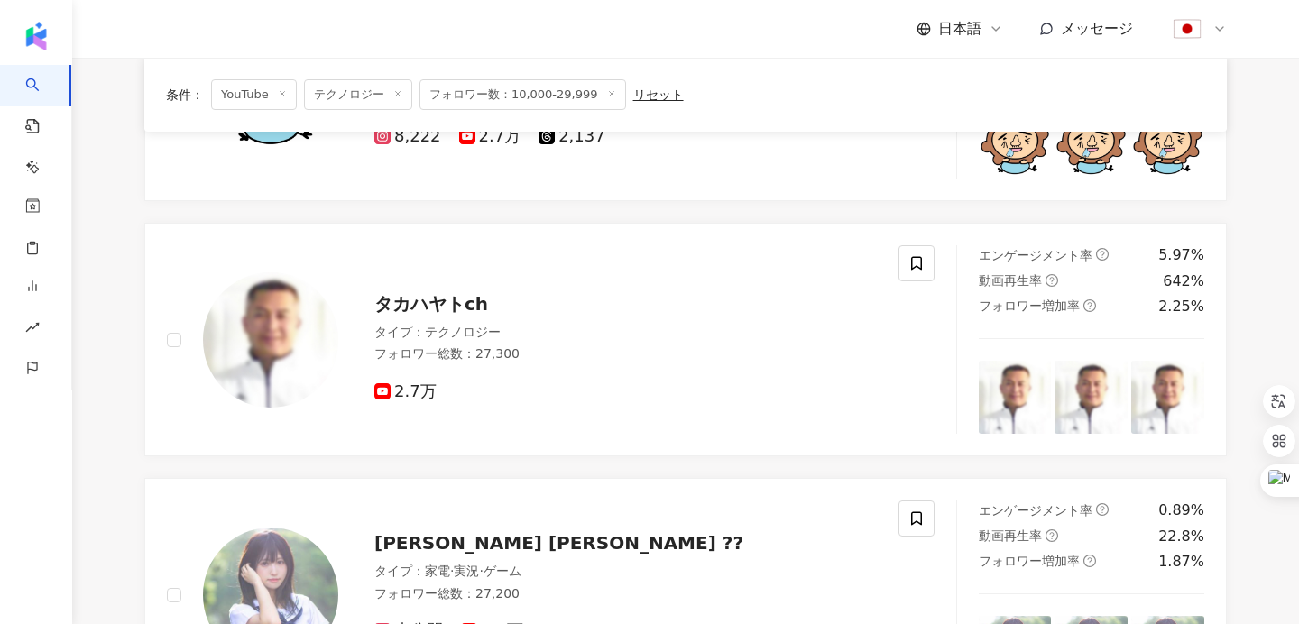
scroll to position [555, 0]
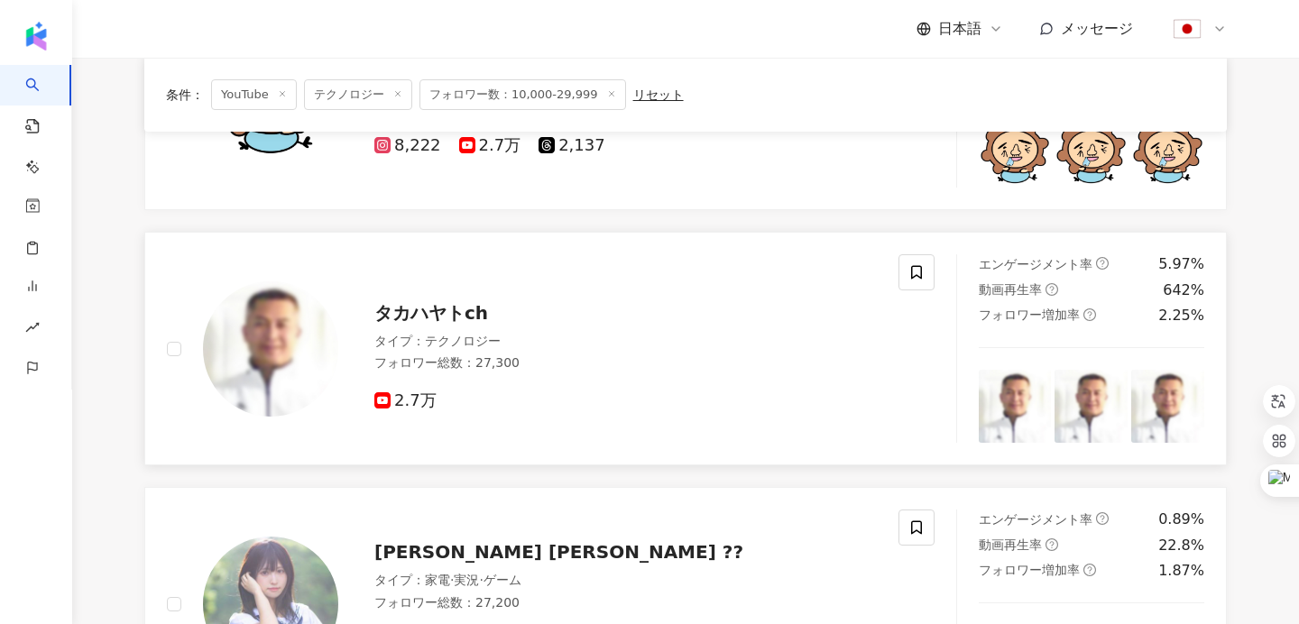
click at [444, 312] on span "タカハヤトch" at bounding box center [431, 313] width 114 height 22
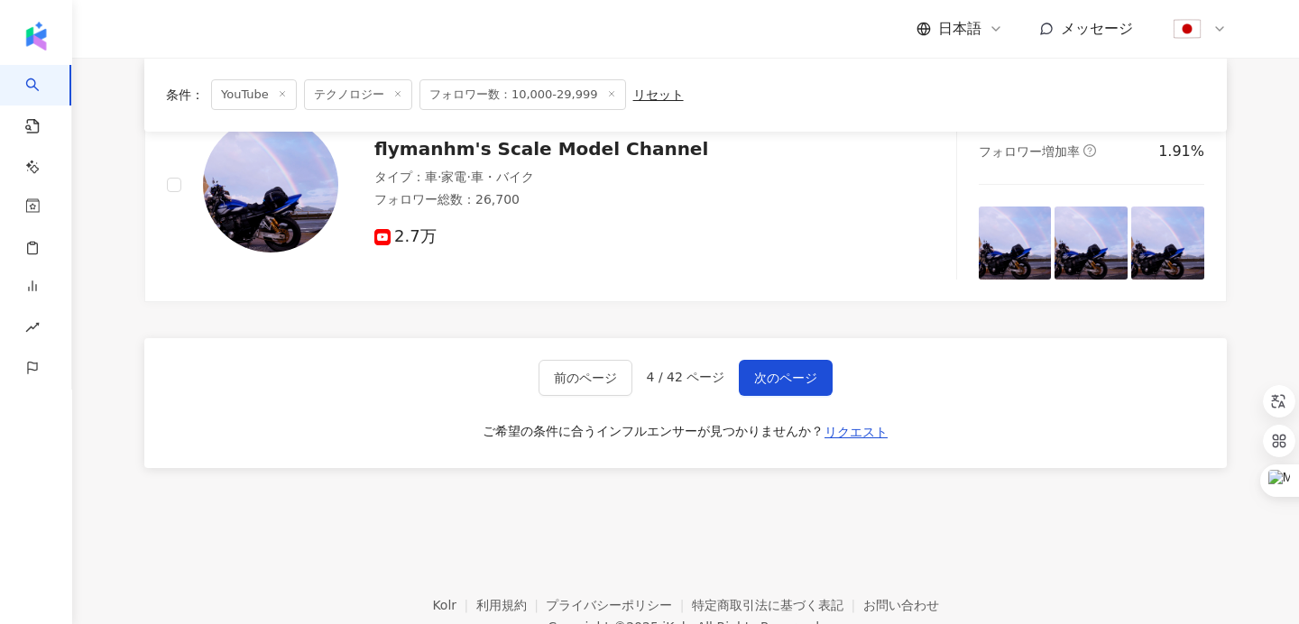
scroll to position [2851, 0]
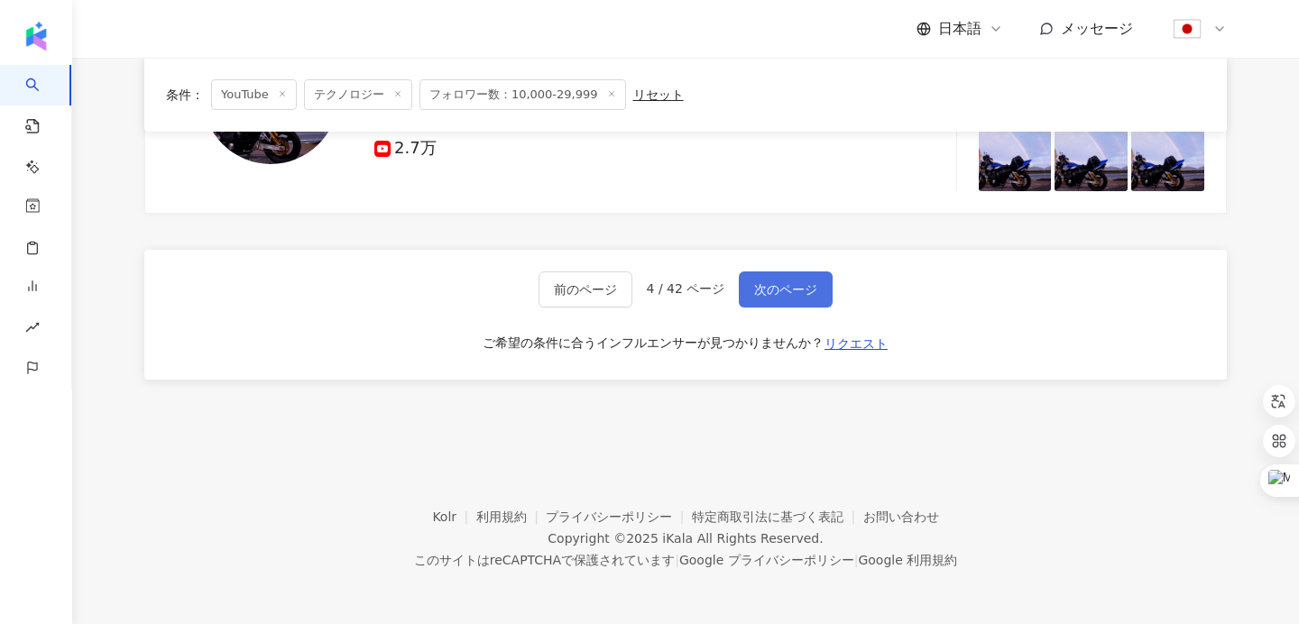
click at [790, 287] on span "次のページ" at bounding box center [785, 289] width 63 height 14
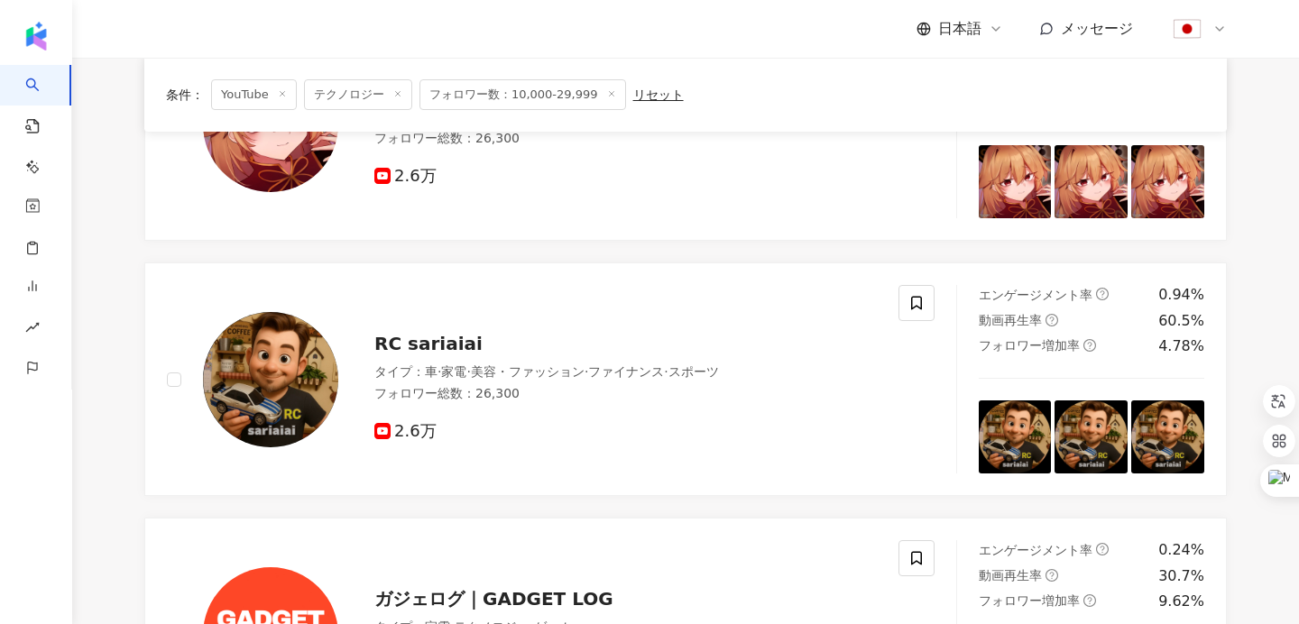
scroll to position [2463, 0]
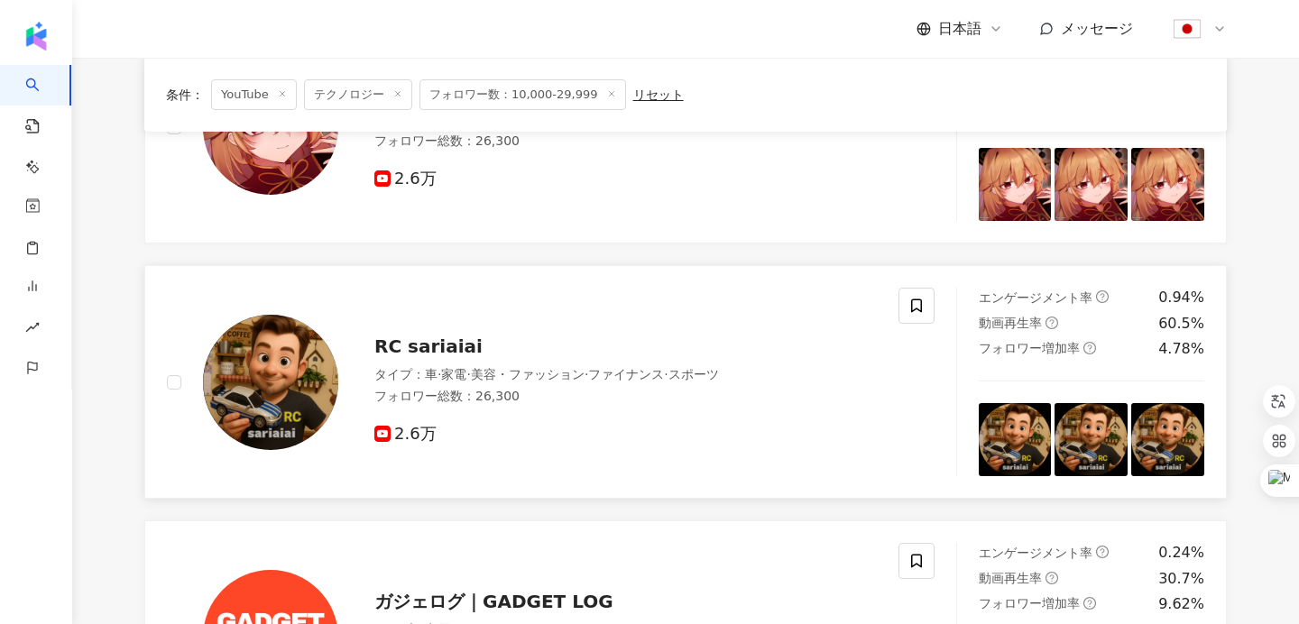
click at [402, 436] on span "2.6万" at bounding box center [405, 434] width 62 height 19
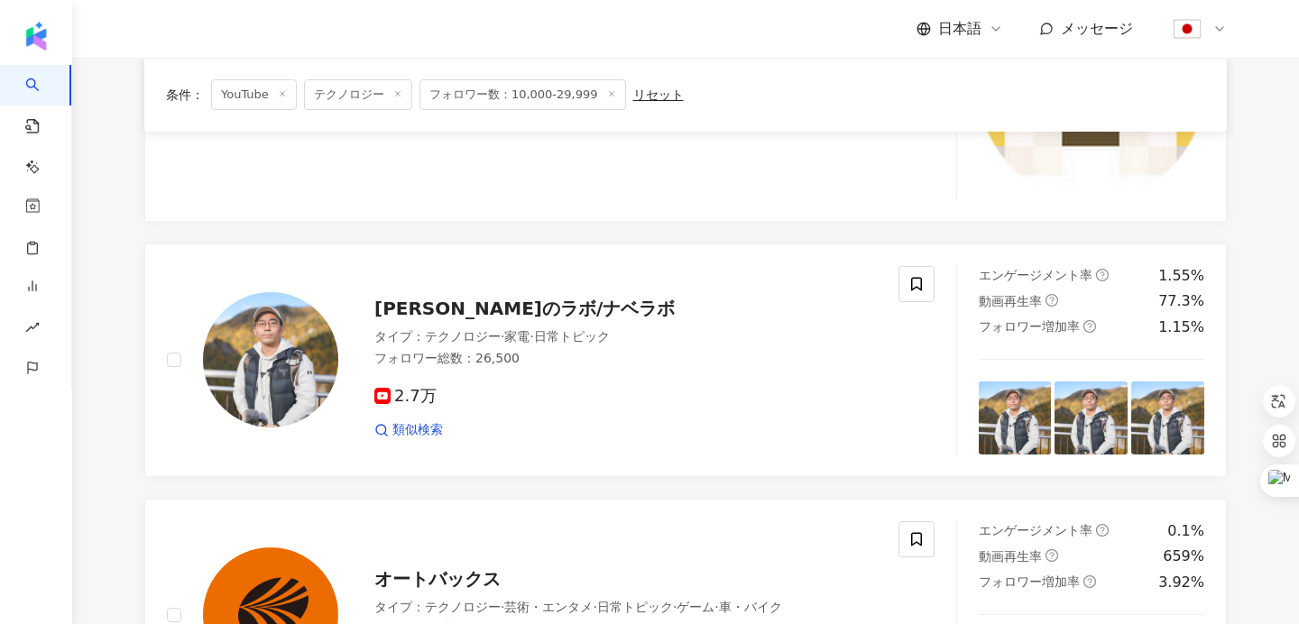
scroll to position [435, 0]
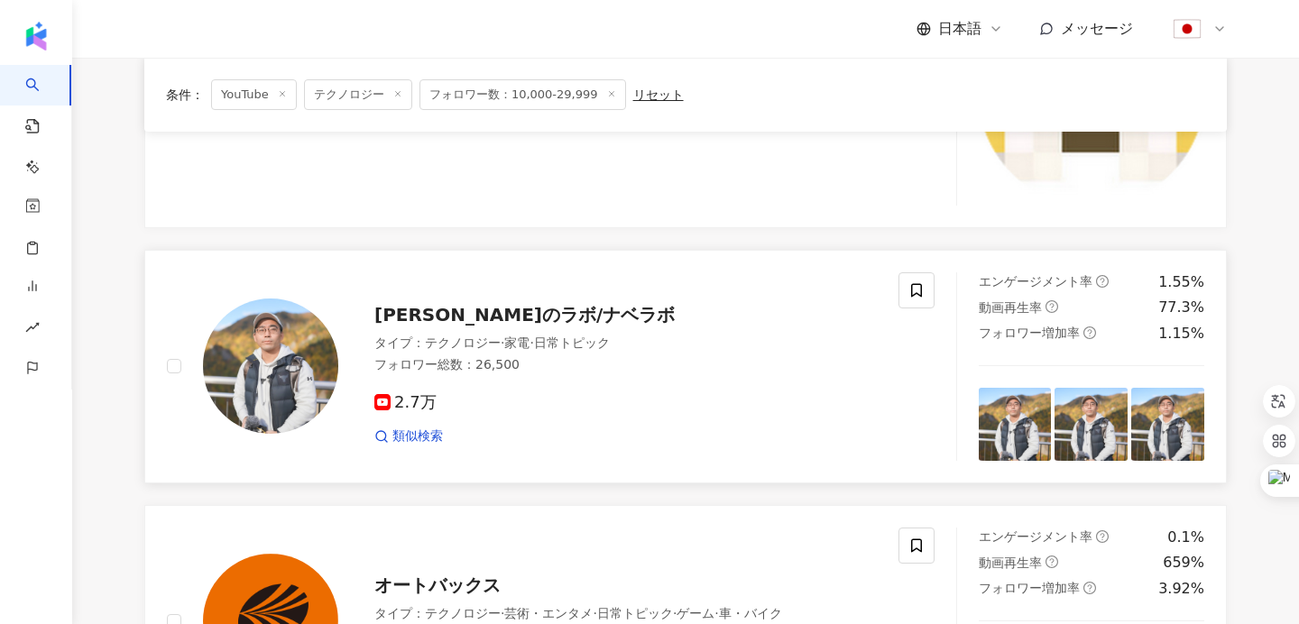
click at [403, 318] on span "ワタナベカズマサのラボ/ナベラボ" at bounding box center [524, 315] width 300 height 22
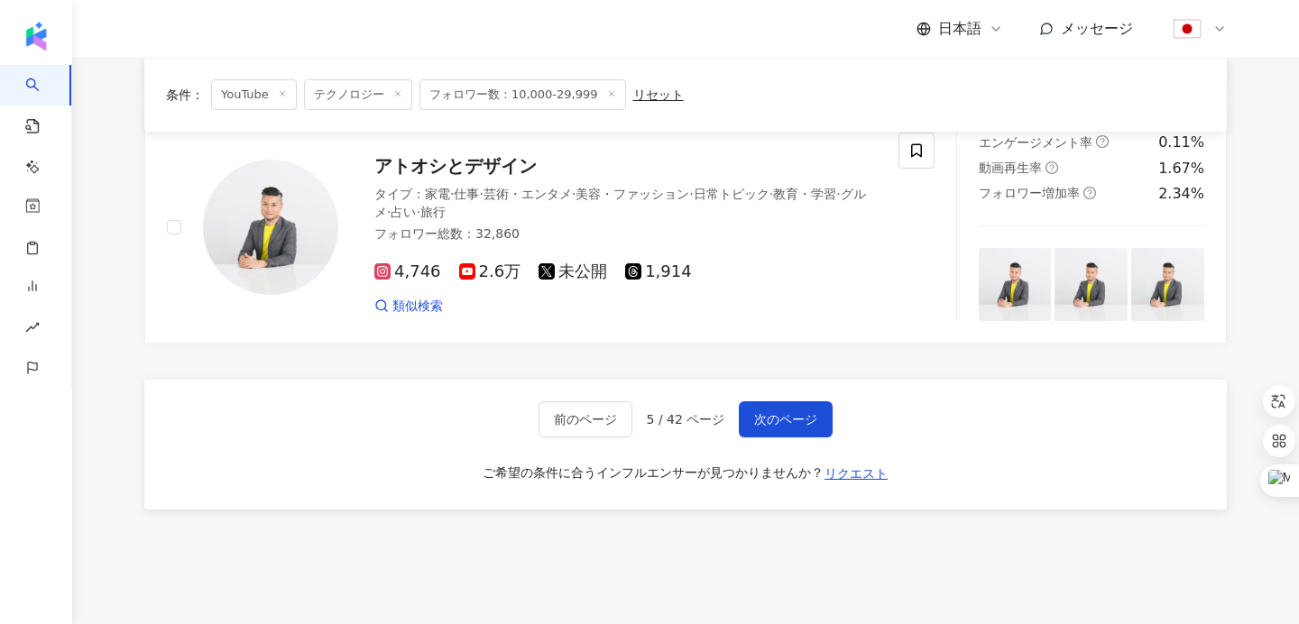
scroll to position [3114, 0]
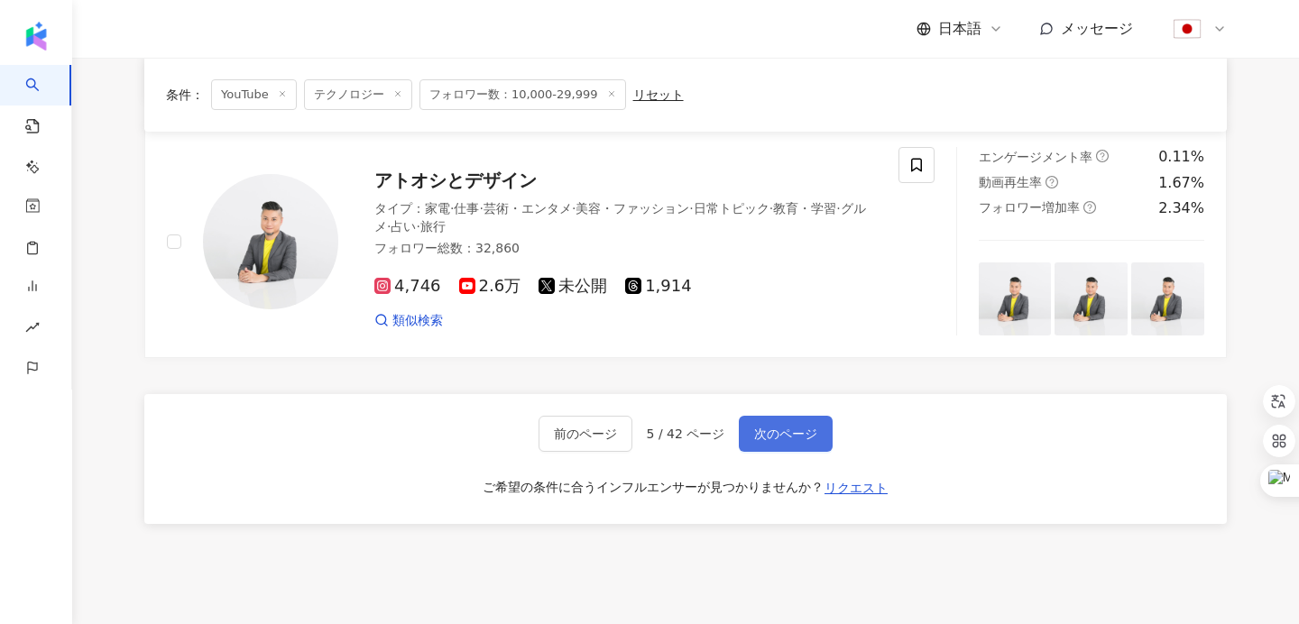
click at [772, 430] on span "次のページ" at bounding box center [785, 434] width 63 height 14
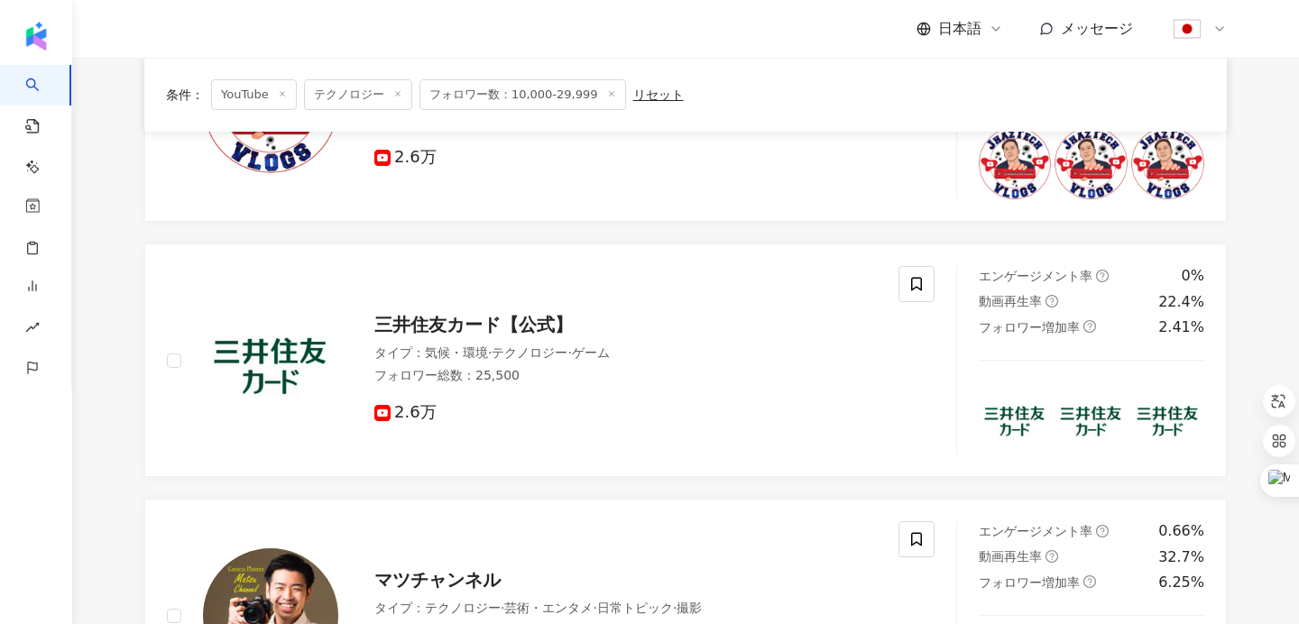
scroll to position [2851, 0]
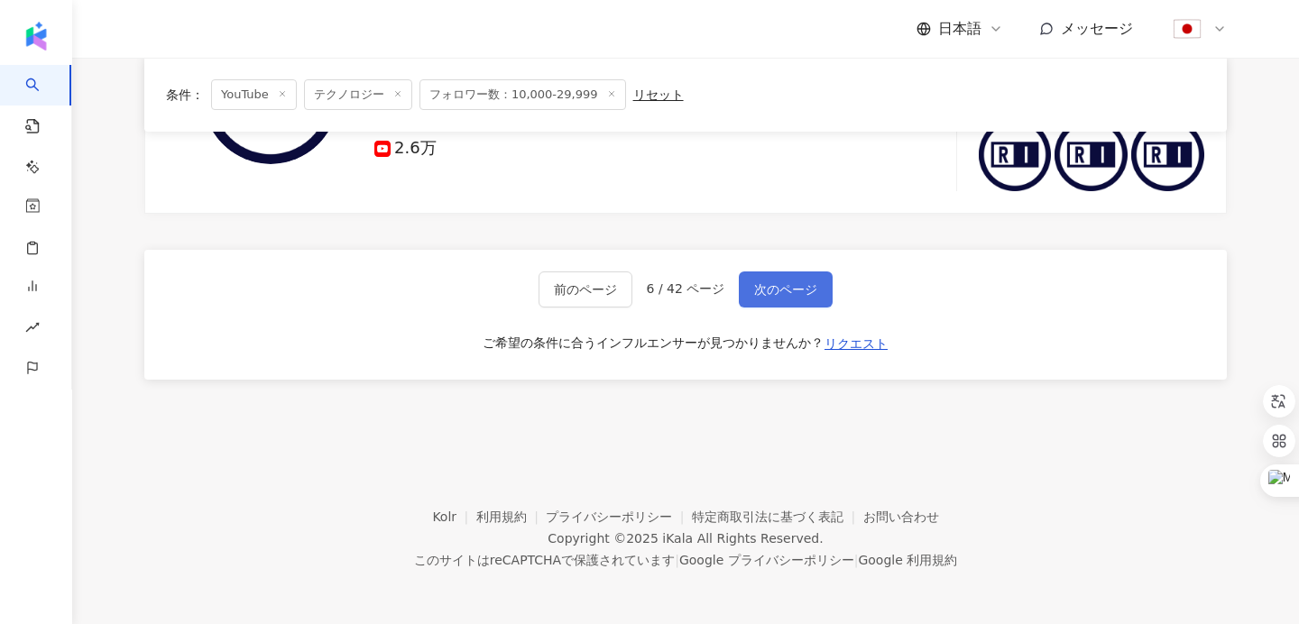
click at [799, 295] on span "次のページ" at bounding box center [785, 289] width 63 height 14
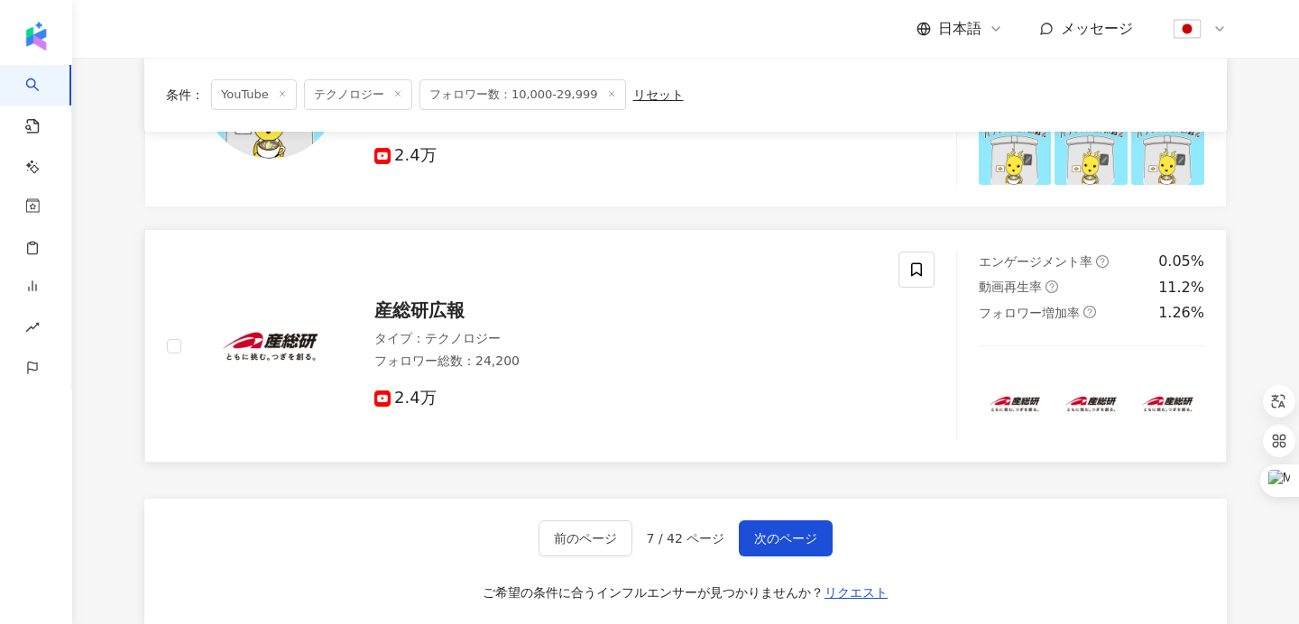
scroll to position [2326, 0]
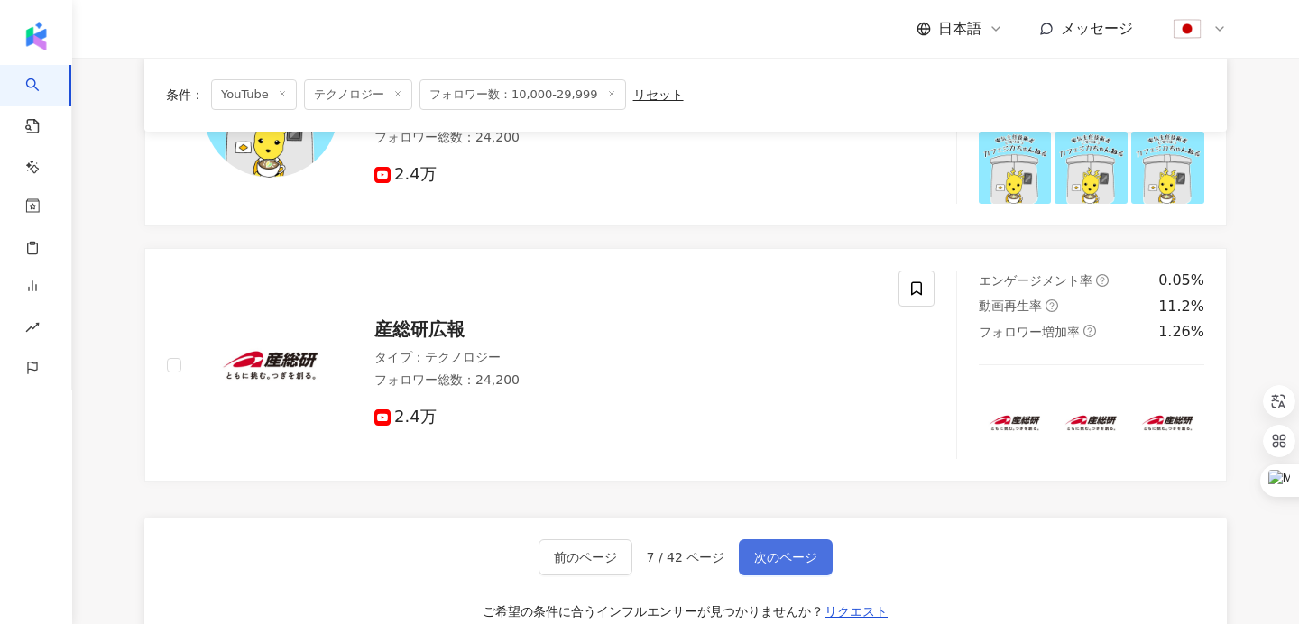
click at [780, 561] on span "次のページ" at bounding box center [785, 557] width 63 height 14
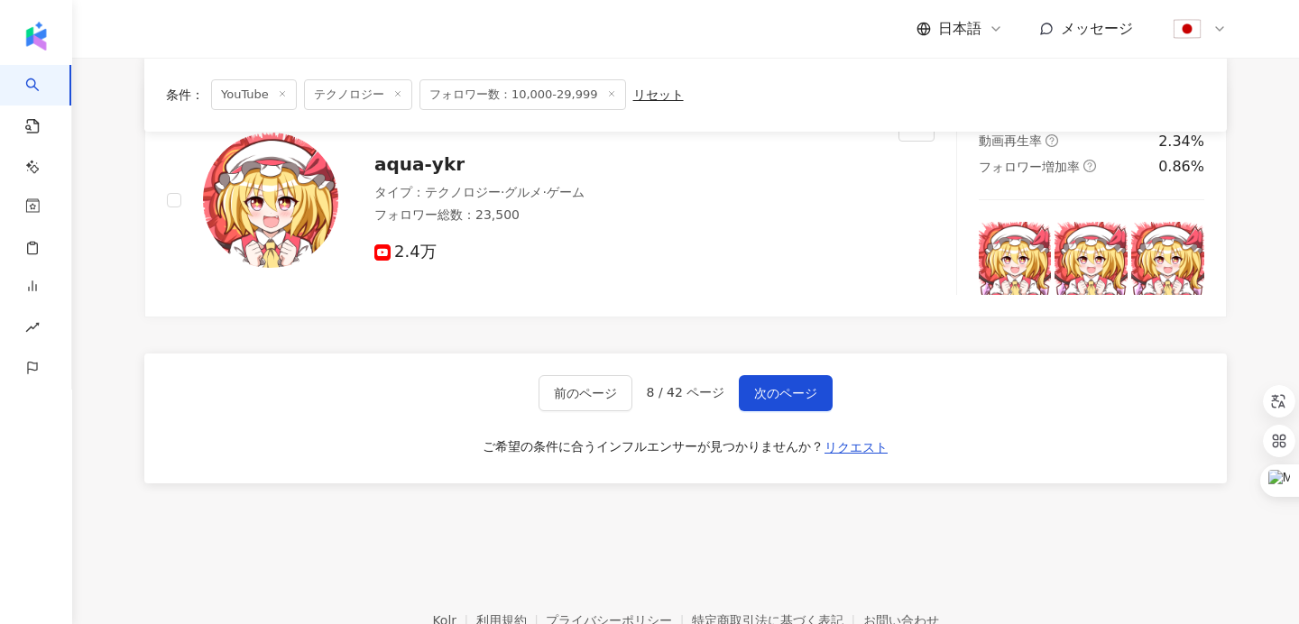
scroll to position [2851, 0]
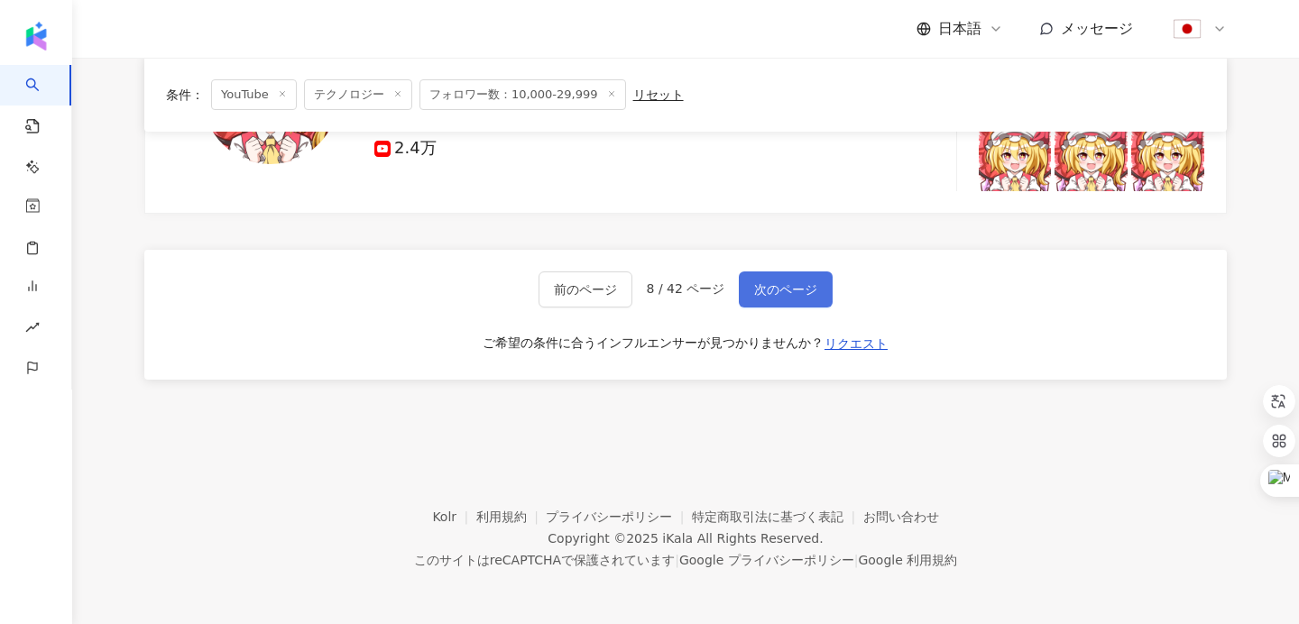
click at [796, 295] on span "次のページ" at bounding box center [785, 289] width 63 height 14
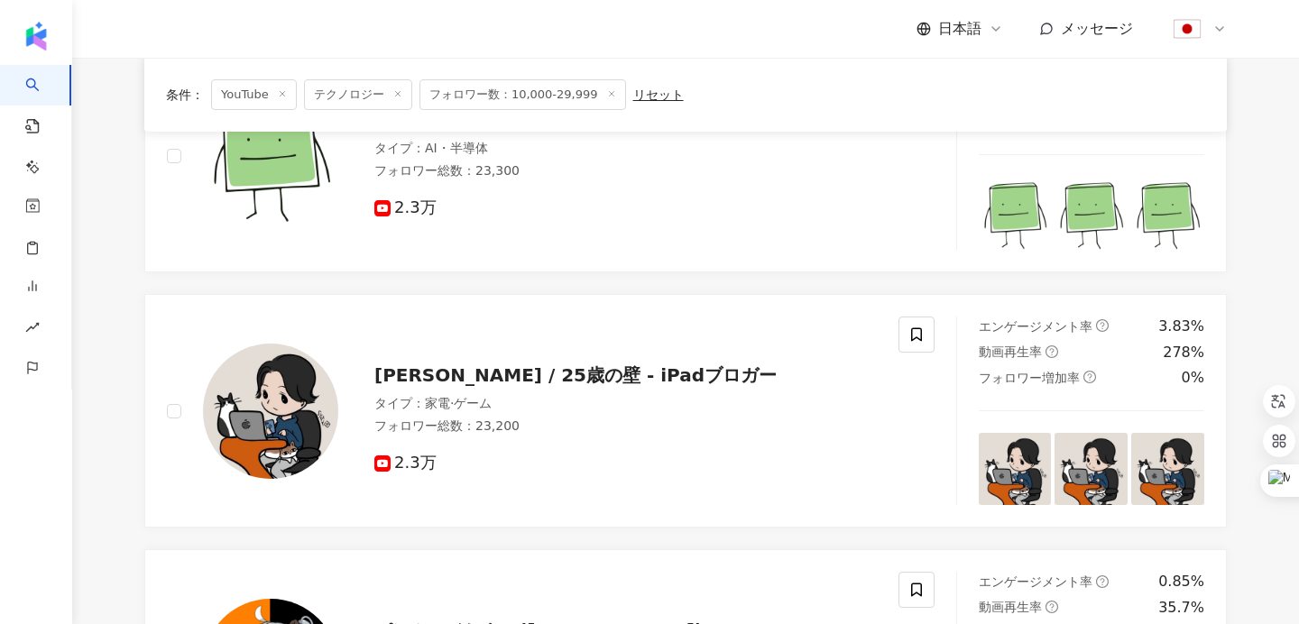
scroll to position [804, 0]
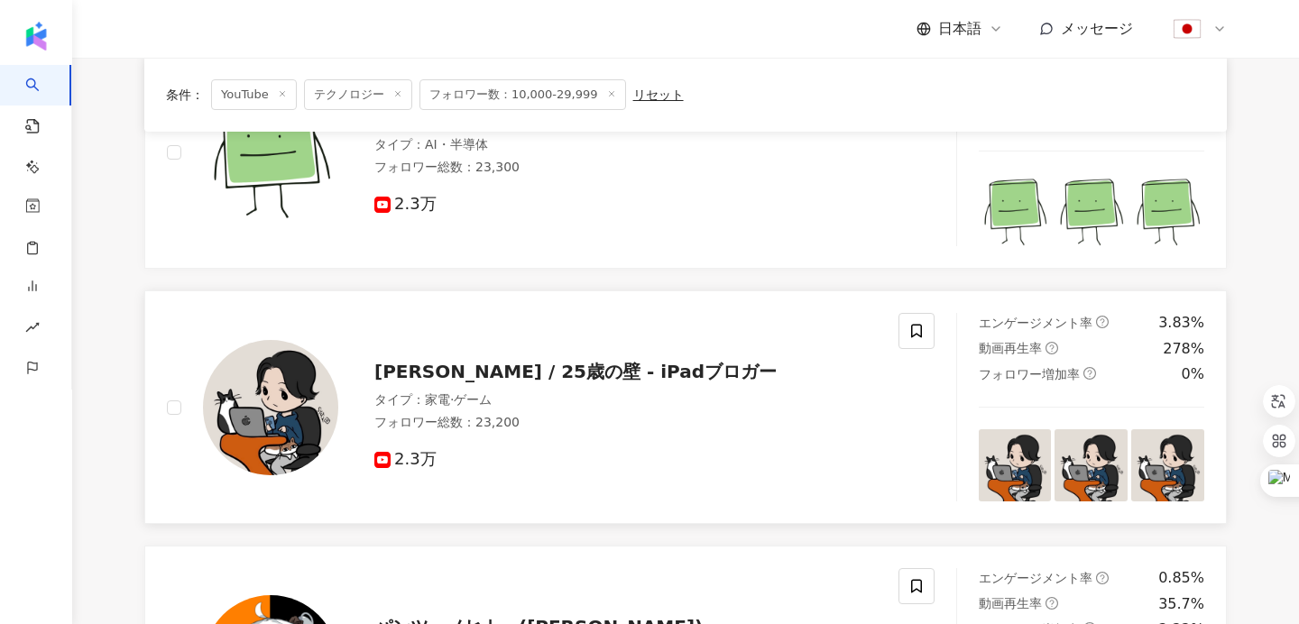
click at [570, 374] on span "shota / 25歳の壁 - iPadブロガー" at bounding box center [575, 372] width 402 height 22
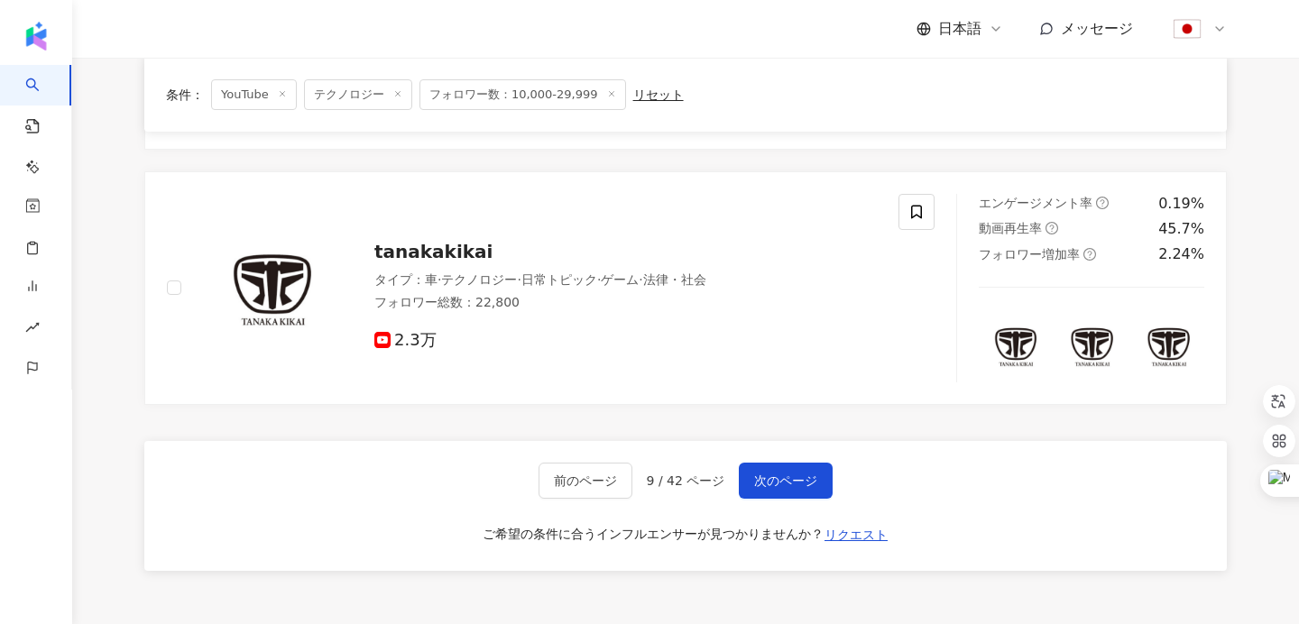
scroll to position [2727, 0]
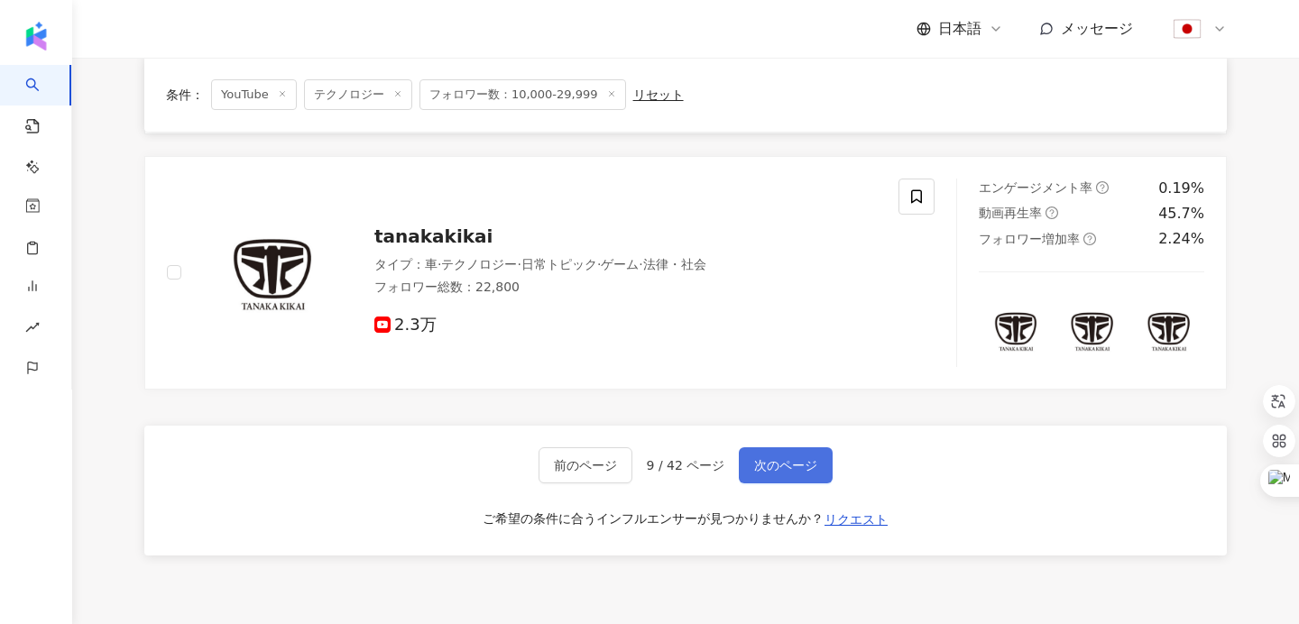
click at [789, 467] on span "次のページ" at bounding box center [785, 465] width 63 height 14
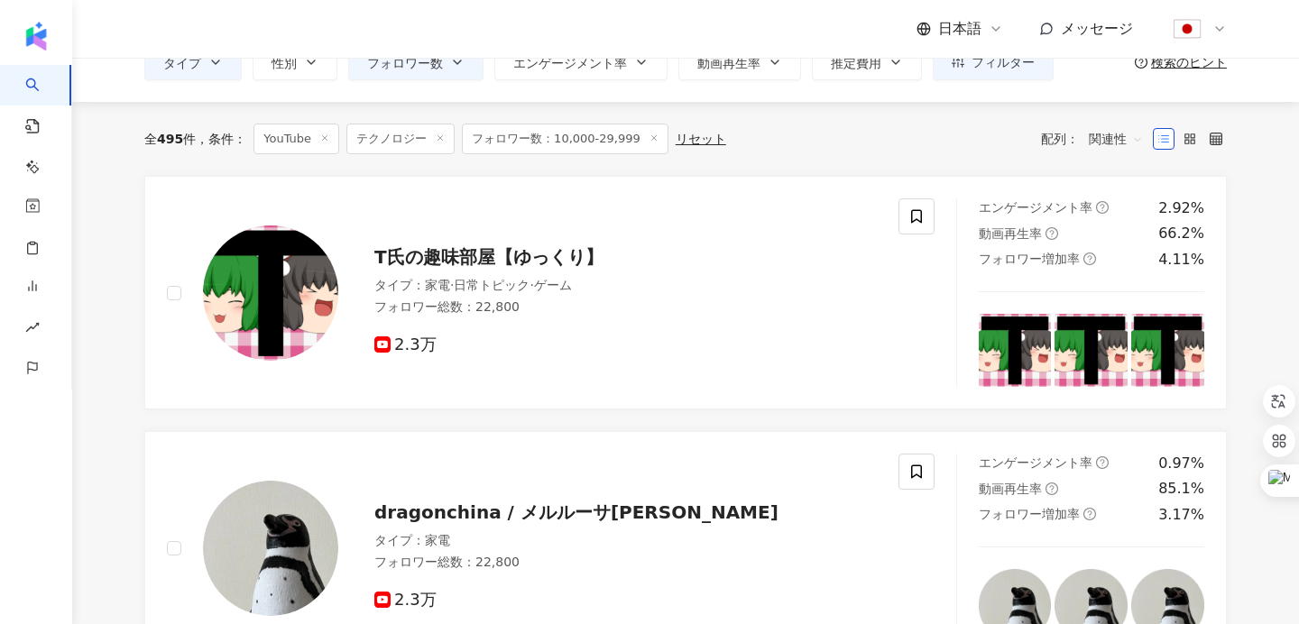
scroll to position [102, 0]
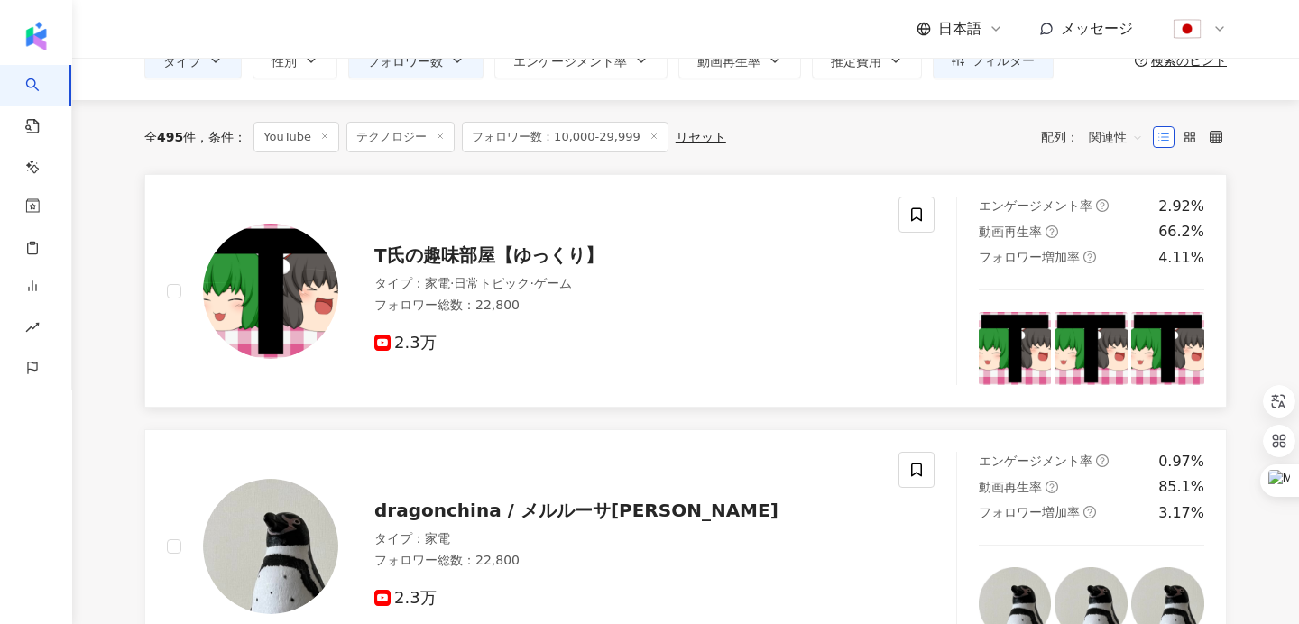
click at [503, 247] on span "T氏の趣味部屋【ゆっくり】" at bounding box center [488, 256] width 229 height 22
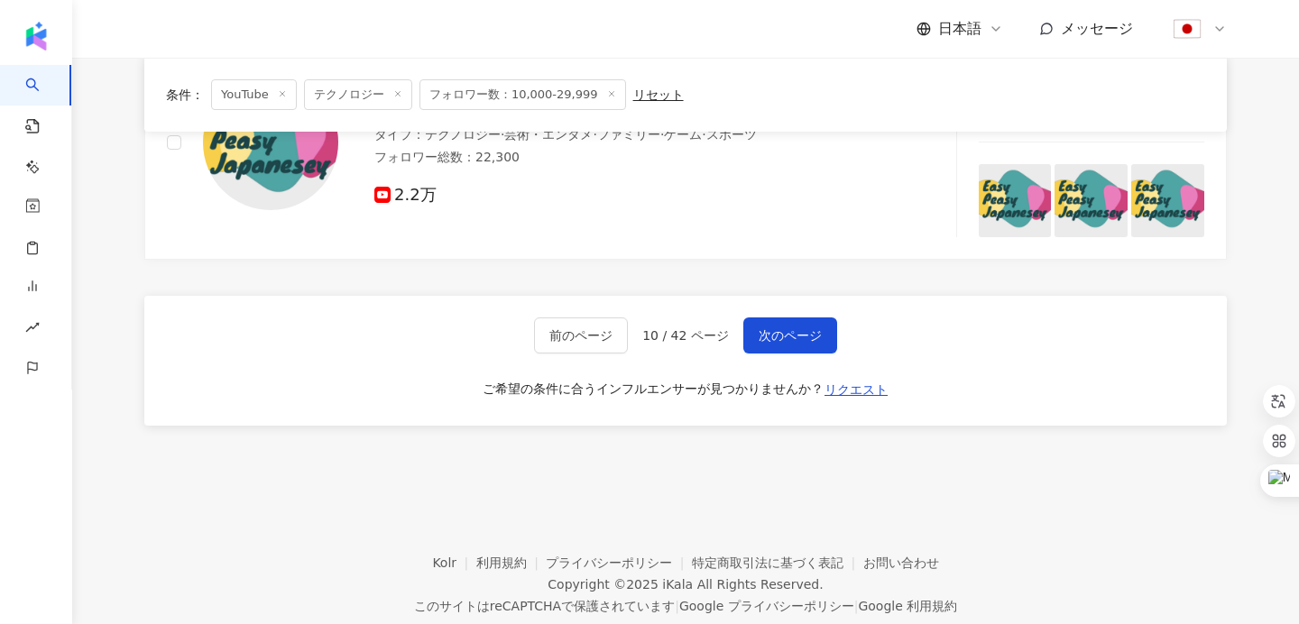
scroll to position [3104, 0]
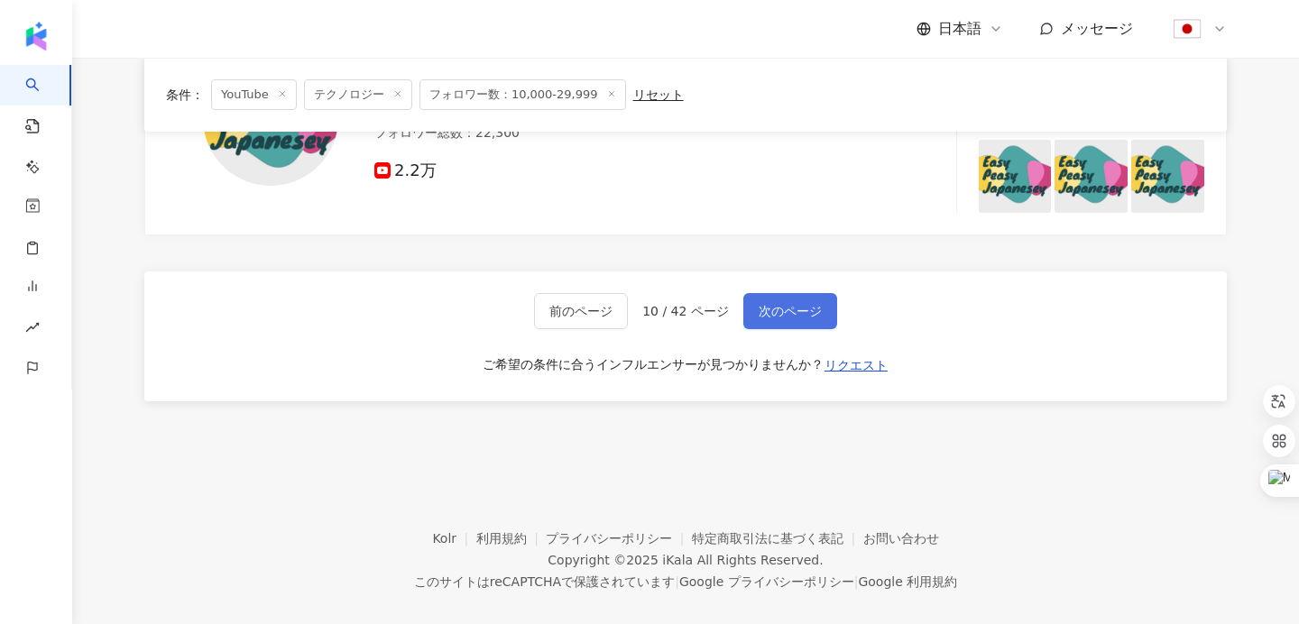
click at [799, 304] on span "次のページ" at bounding box center [790, 311] width 63 height 14
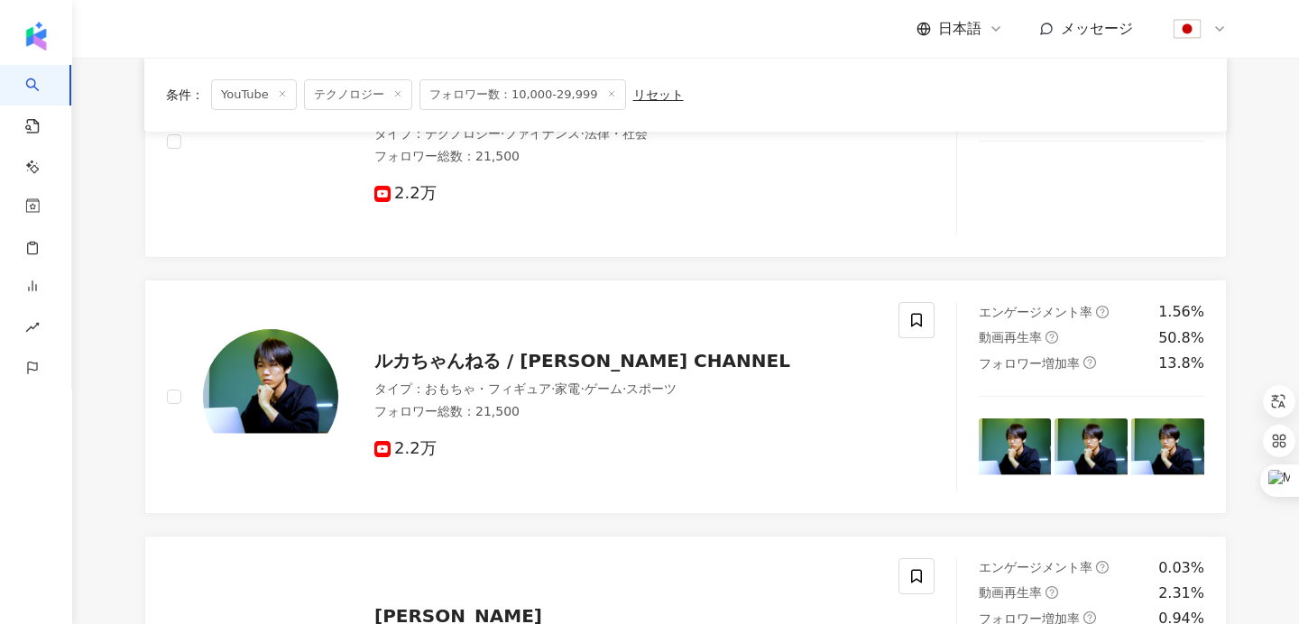
scroll to position [2546, 0]
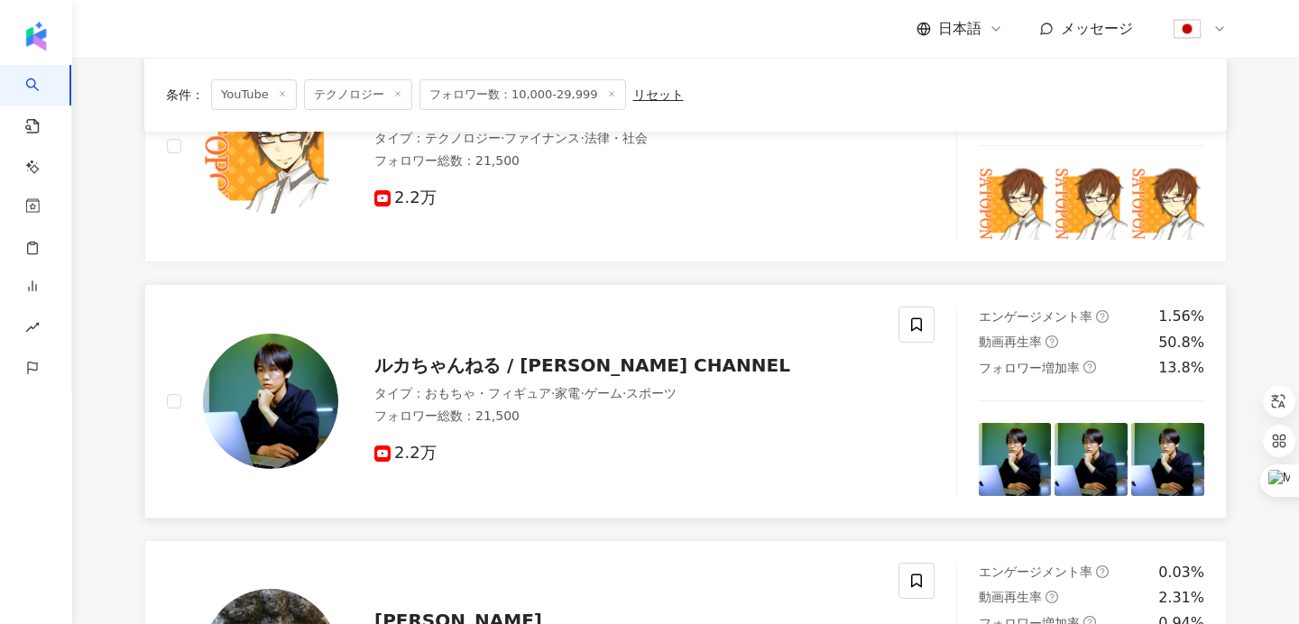
click at [580, 362] on span "ルカちゃんねる / LUCA CHANNEL" at bounding box center [582, 366] width 416 height 22
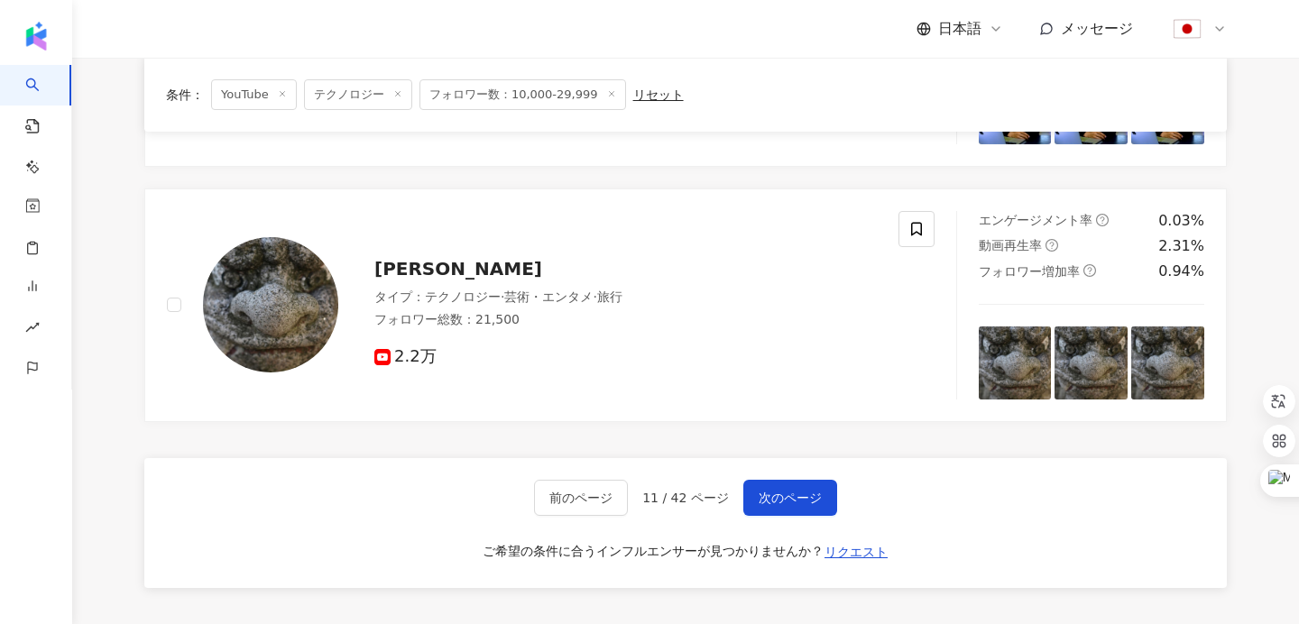
scroll to position [3106, 0]
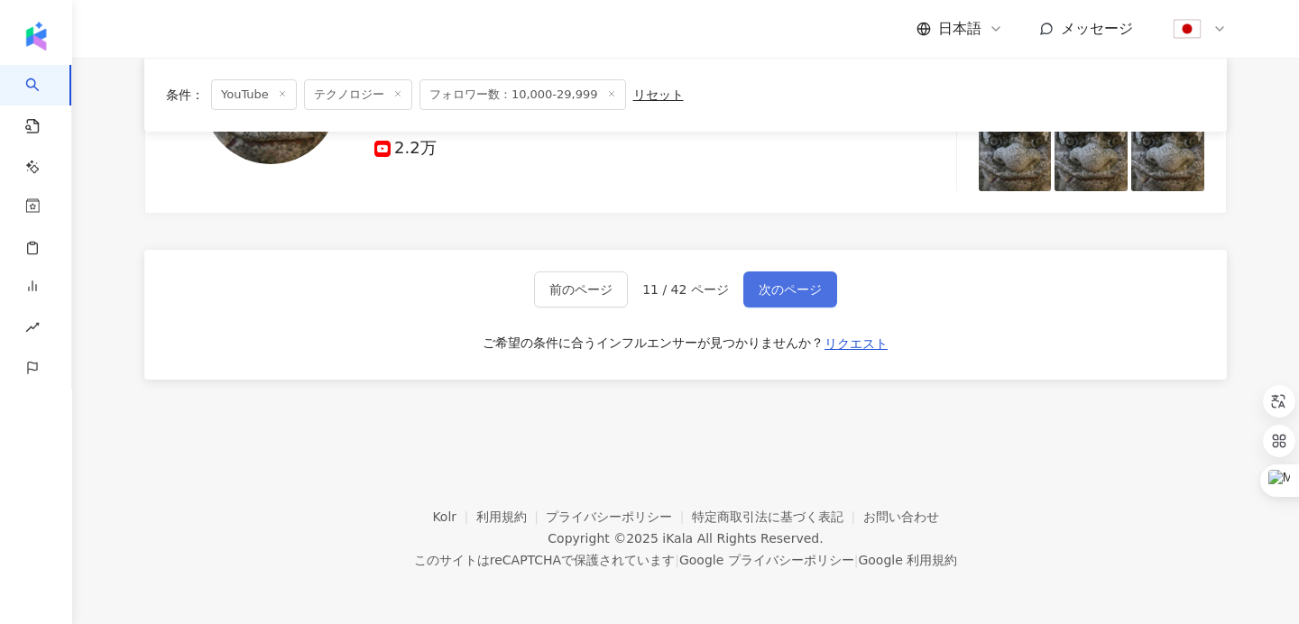
click at [787, 297] on button "次のページ" at bounding box center [791, 290] width 94 height 36
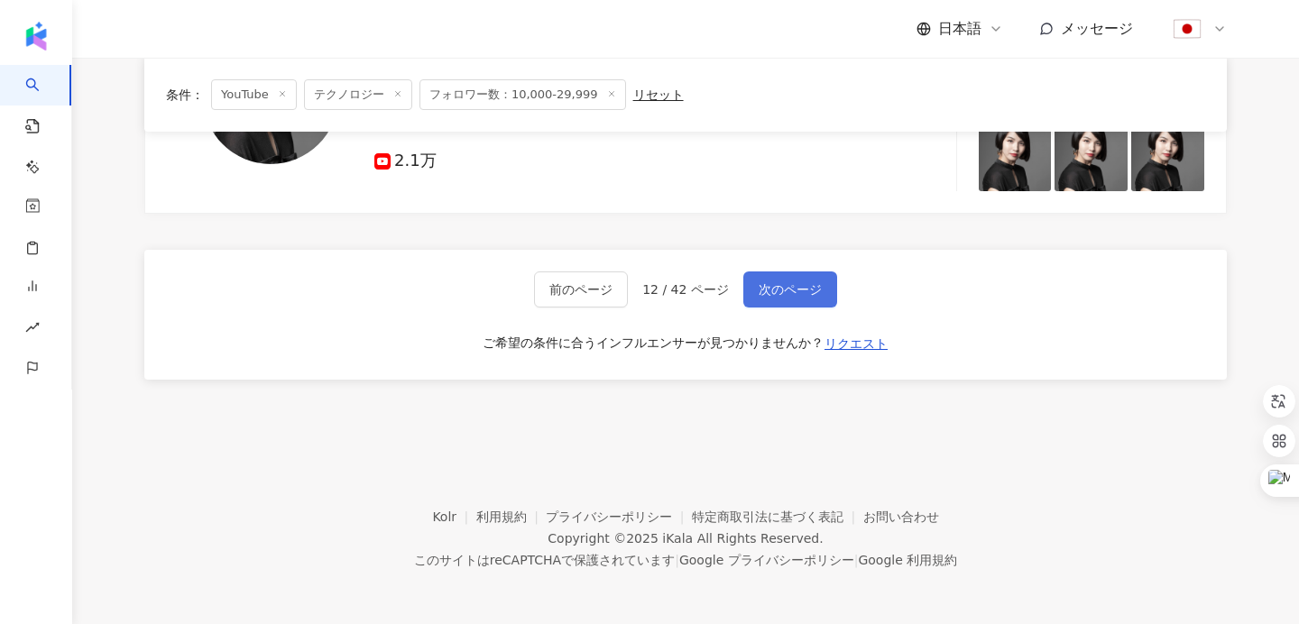
click at [785, 295] on span "次のページ" at bounding box center [790, 289] width 63 height 14
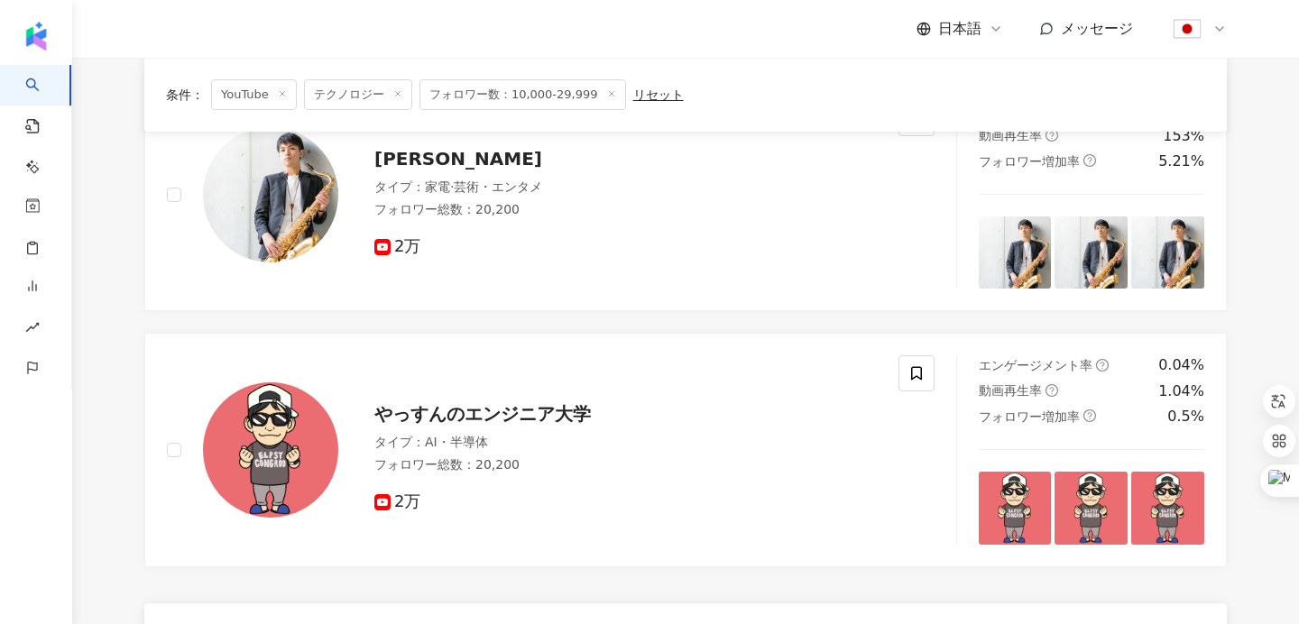
scroll to position [2181, 0]
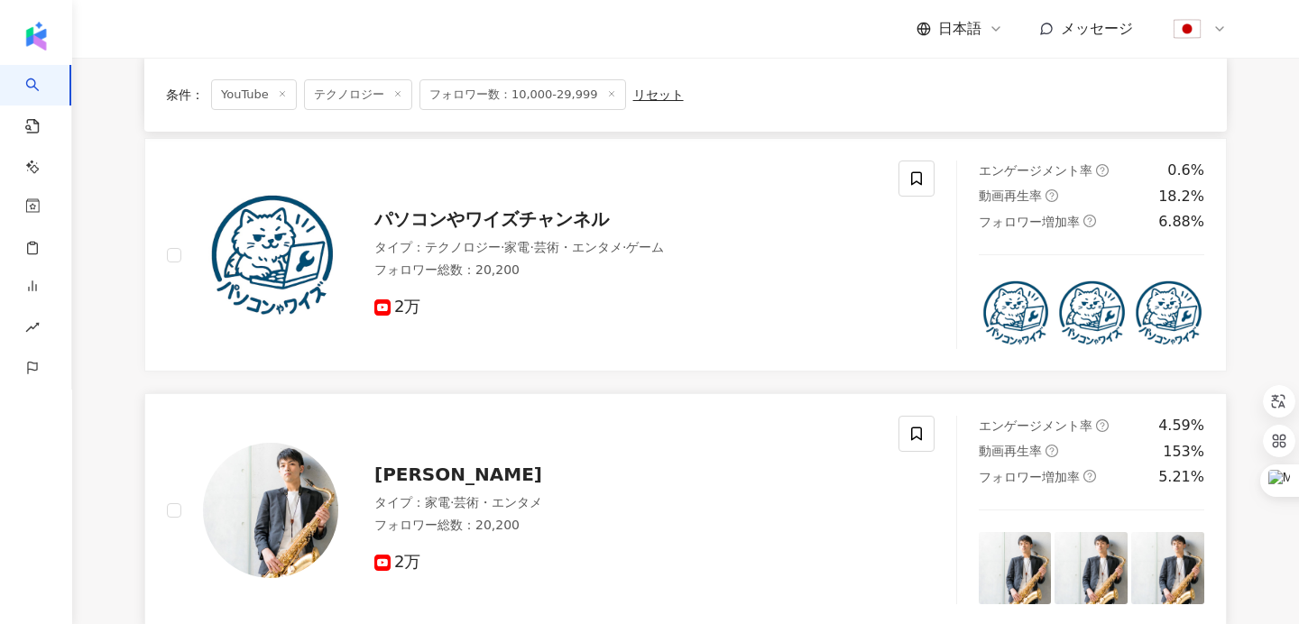
click at [427, 483] on span "Chiba Tatsuya" at bounding box center [458, 475] width 168 height 22
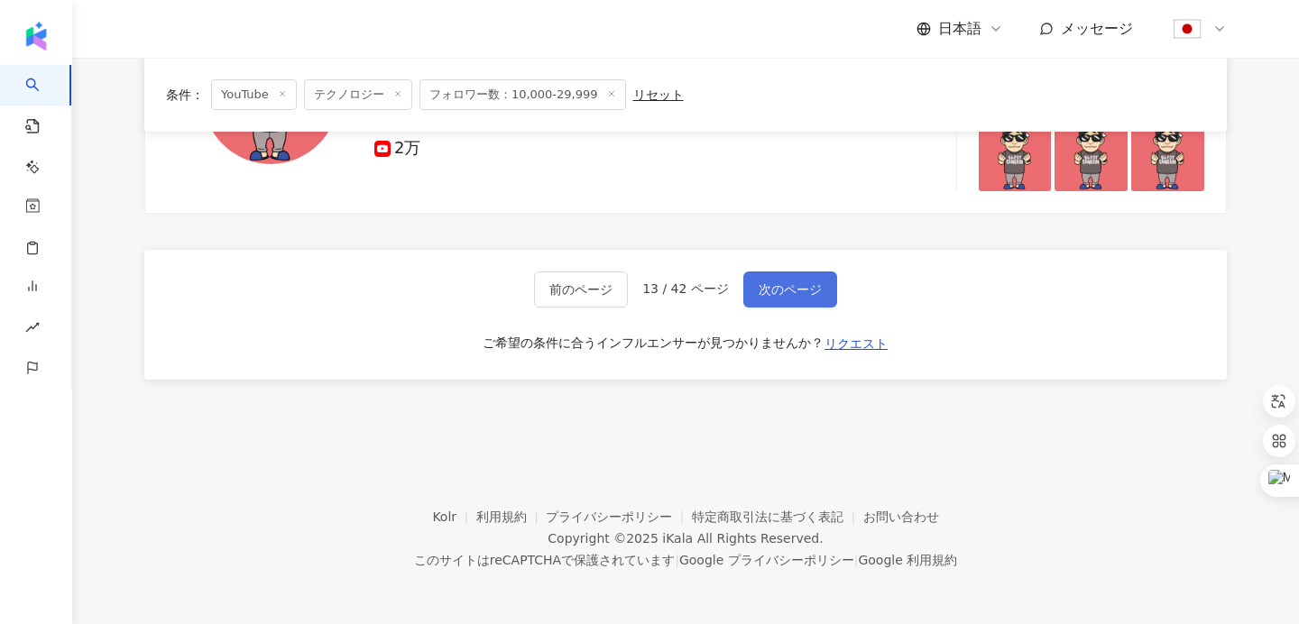
click at [798, 297] on button "次のページ" at bounding box center [791, 290] width 94 height 36
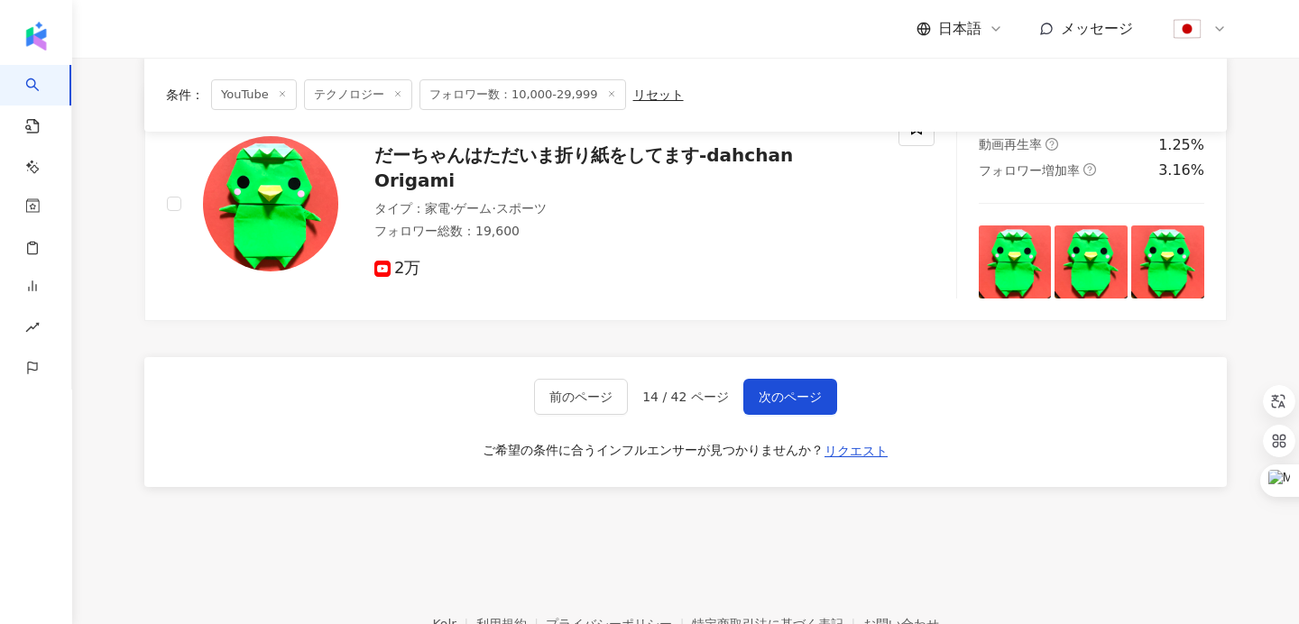
scroll to position [3106, 0]
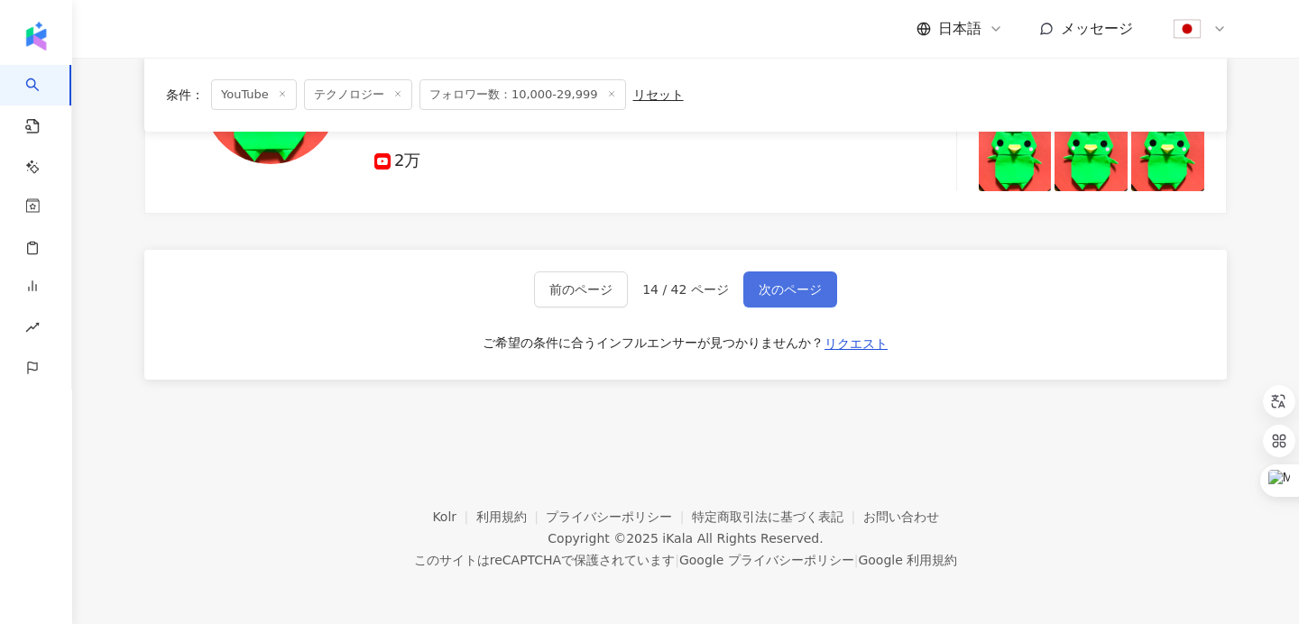
click at [816, 285] on span "次のページ" at bounding box center [790, 289] width 63 height 14
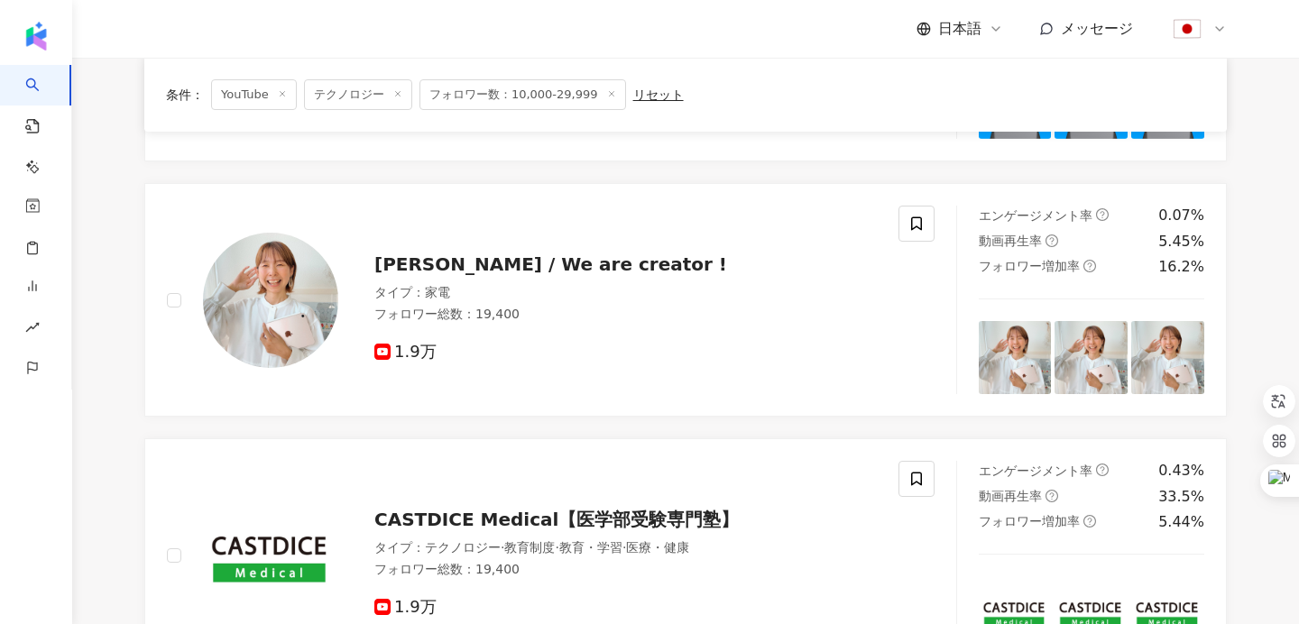
scroll to position [460, 0]
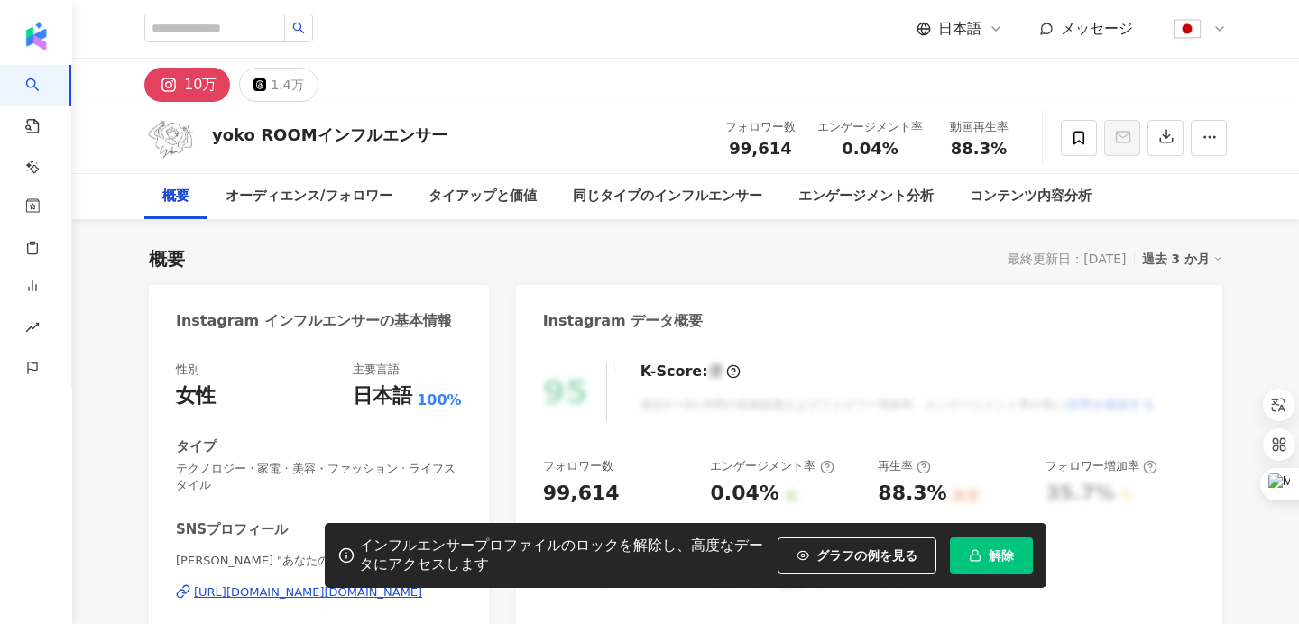
click at [1003, 563] on button "解除" at bounding box center [991, 556] width 83 height 36
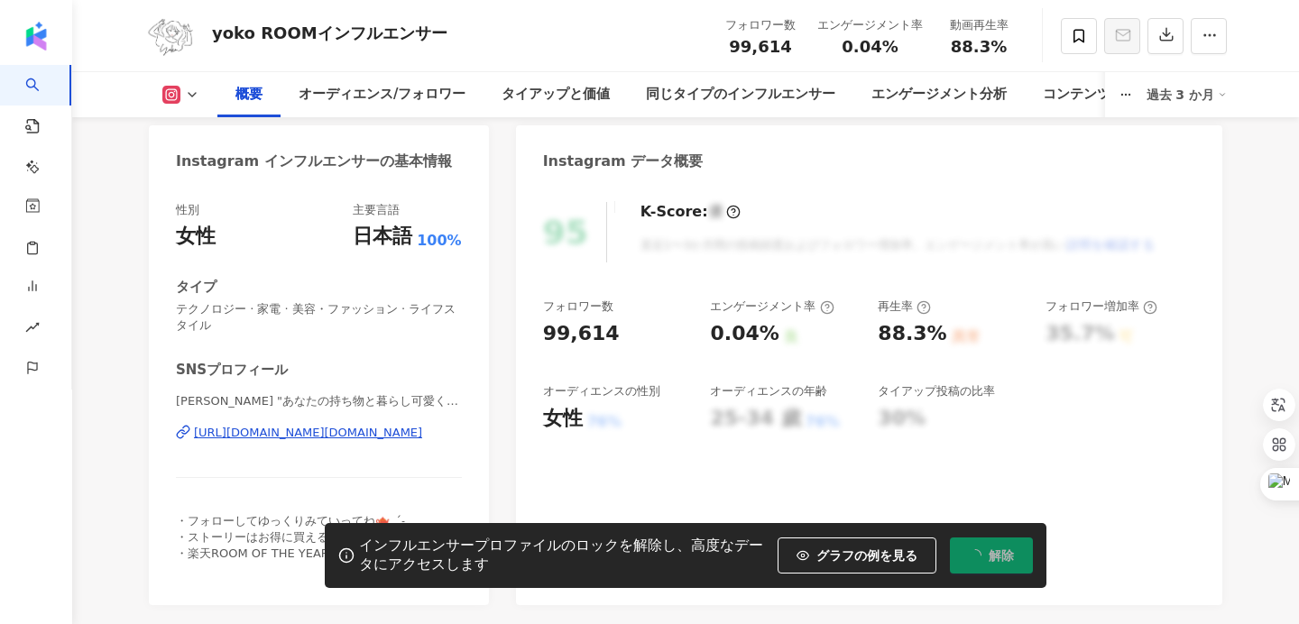
scroll to position [164, 0]
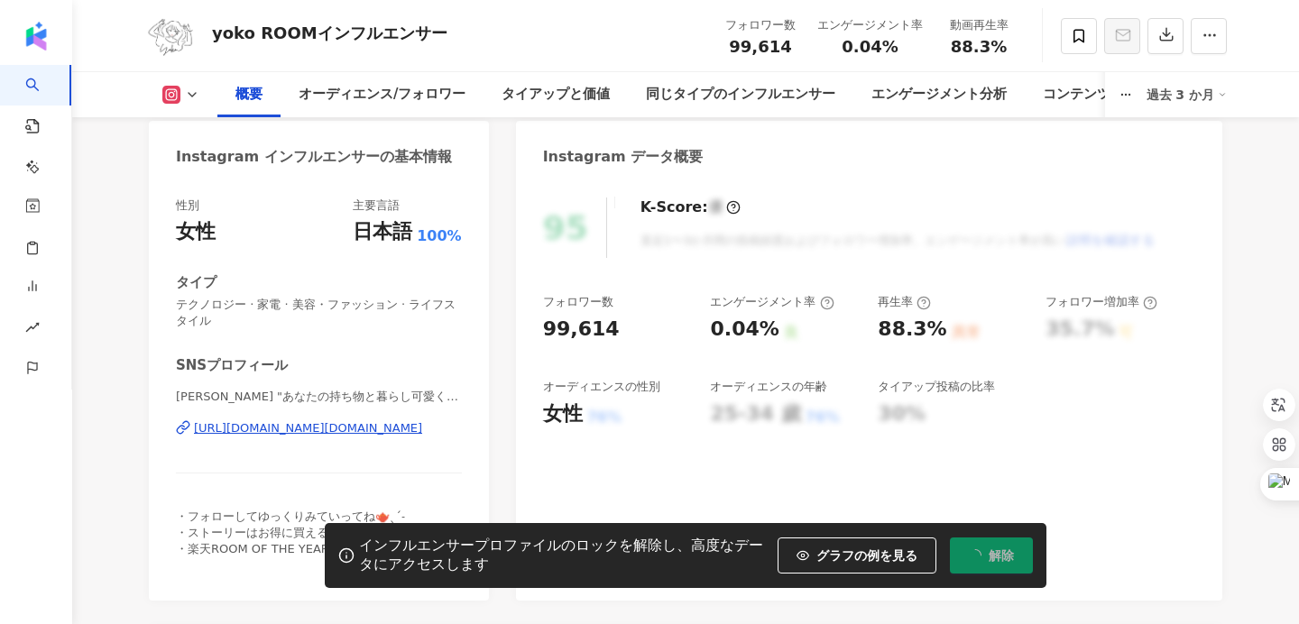
click at [360, 430] on div "https://www.instagram.com/___yoko.rty/" at bounding box center [308, 429] width 228 height 16
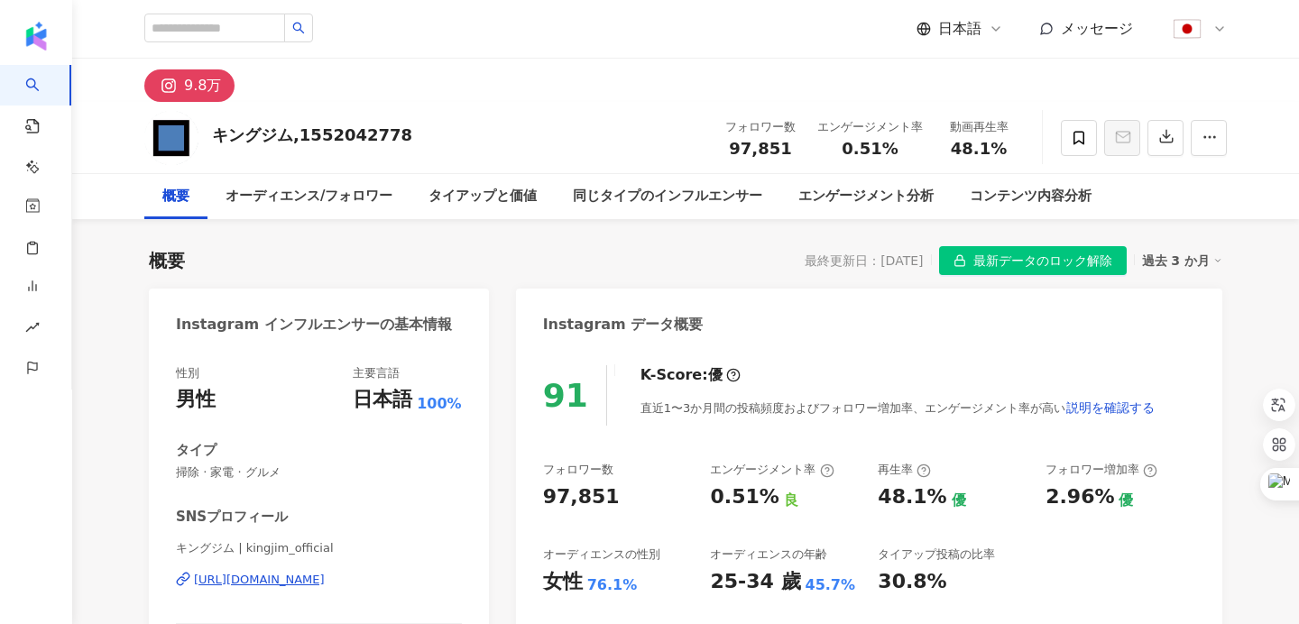
click at [325, 583] on div "[URL][DOMAIN_NAME]" at bounding box center [259, 580] width 131 height 16
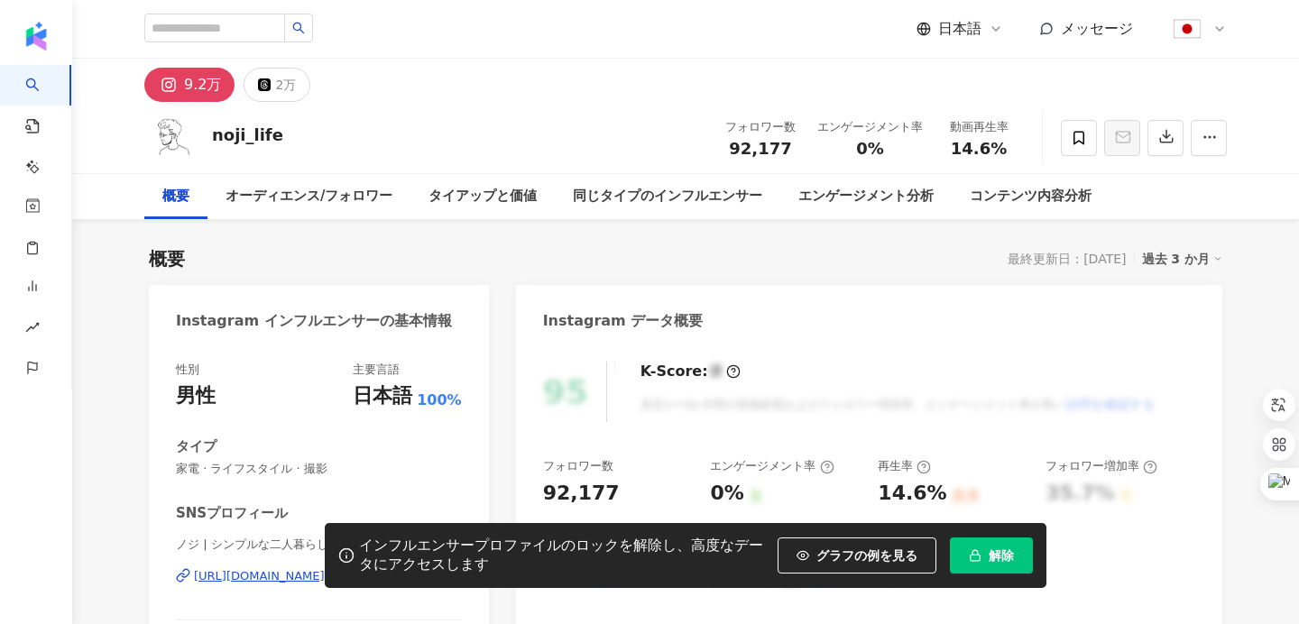
click at [965, 546] on button "解除" at bounding box center [991, 556] width 83 height 36
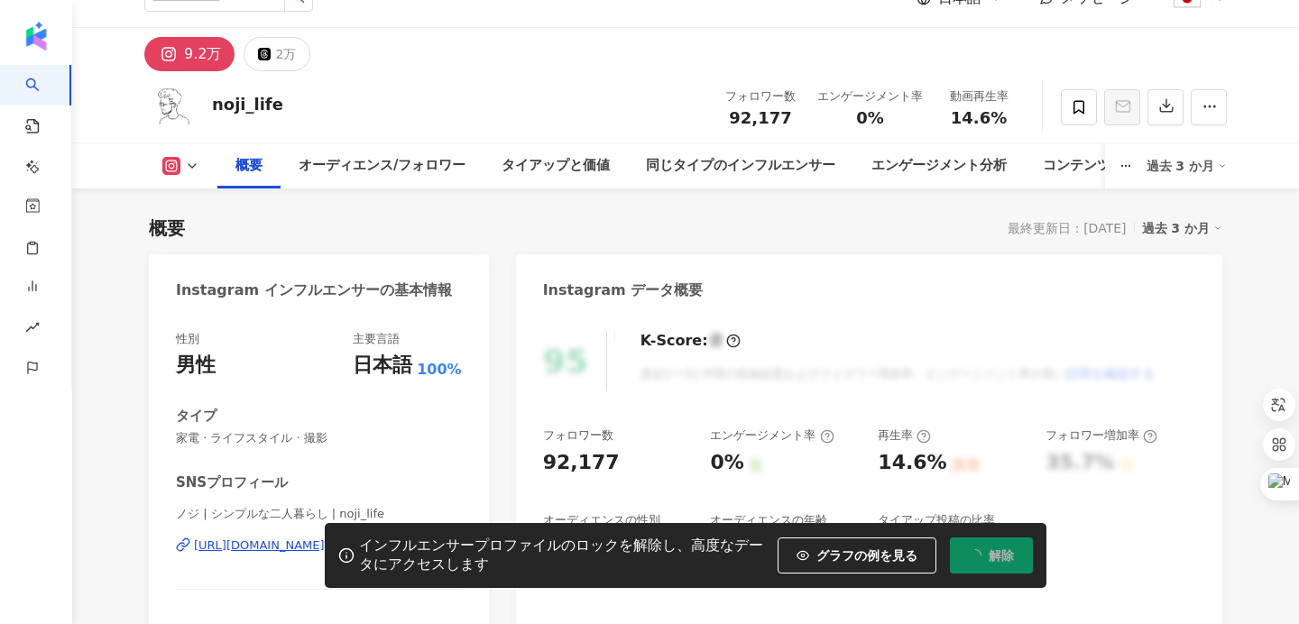
scroll to position [248, 0]
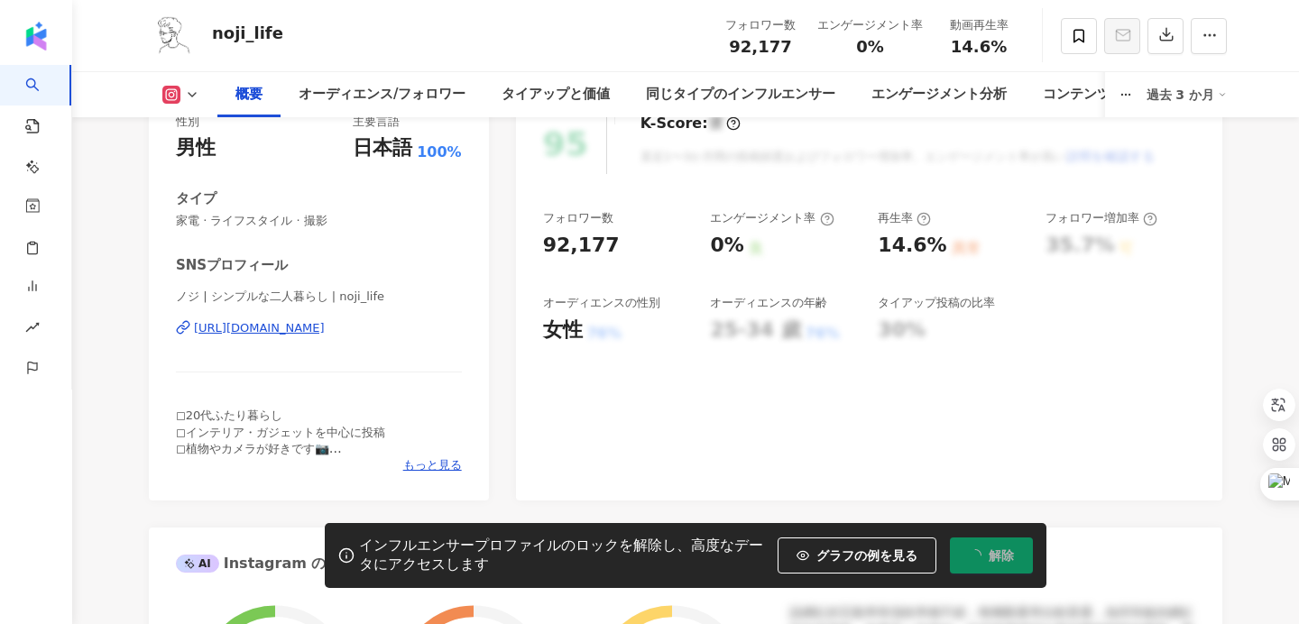
click at [325, 328] on div "https://www.instagram.com/noji_life/" at bounding box center [259, 328] width 131 height 16
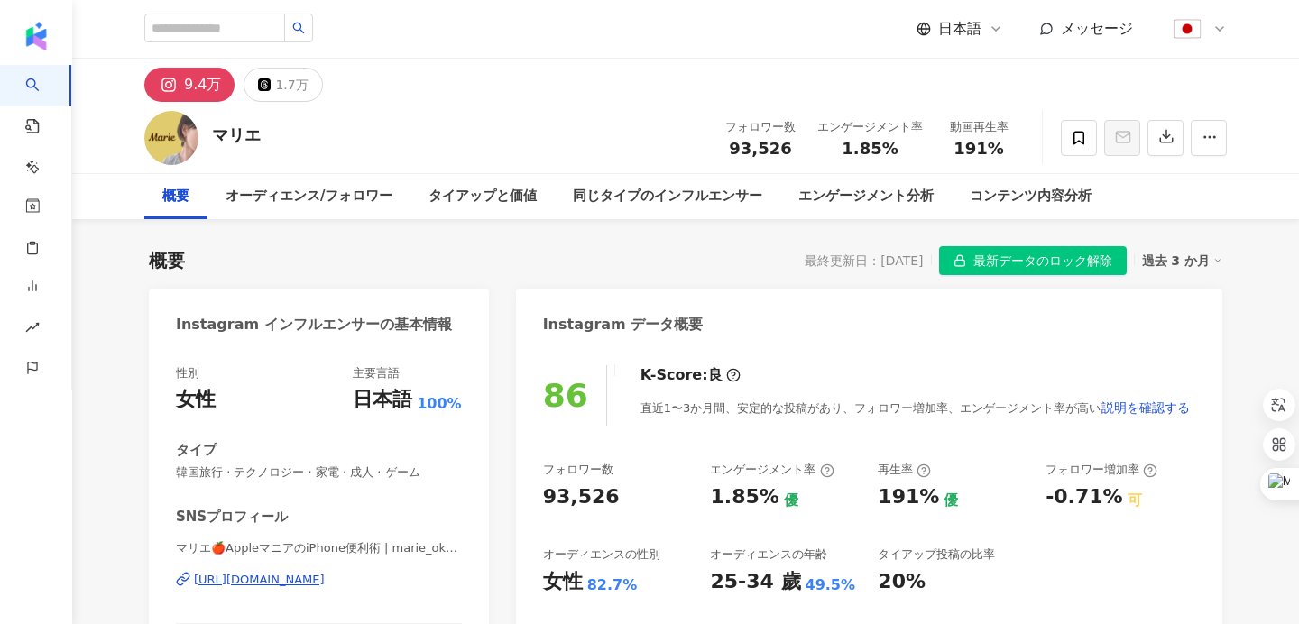
click at [325, 578] on div "[URL][DOMAIN_NAME]" at bounding box center [259, 580] width 131 height 16
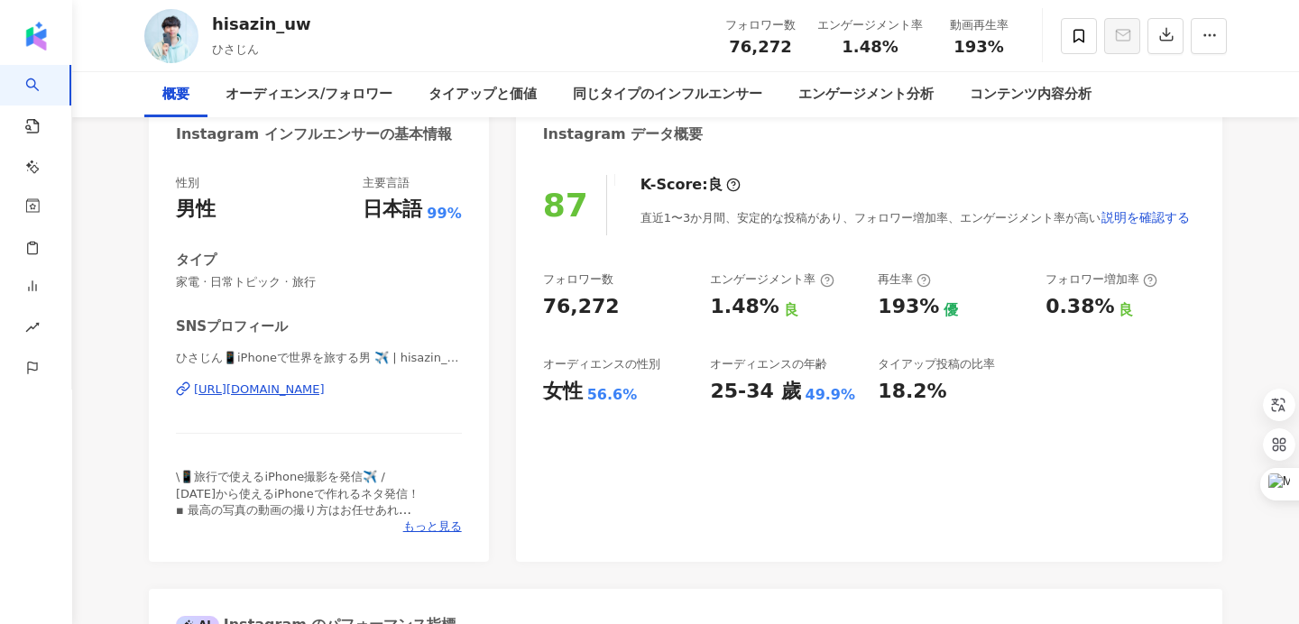
scroll to position [253, 0]
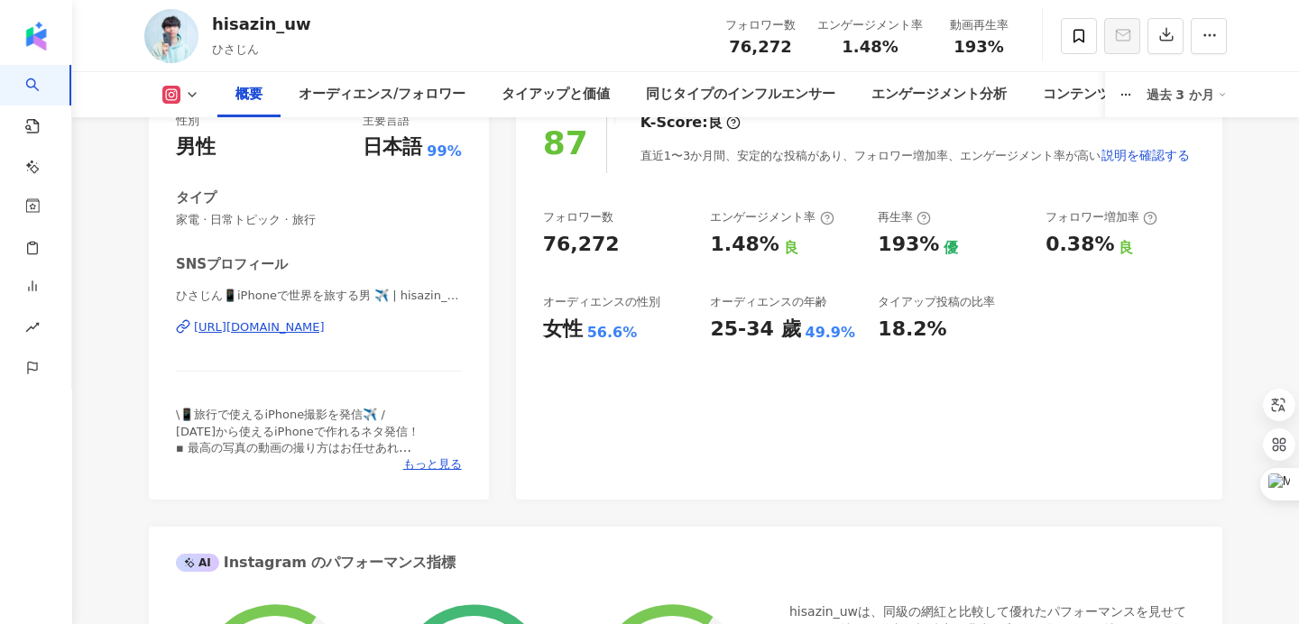
click at [325, 333] on div "https://www.instagram.com/hisazin_uw/" at bounding box center [259, 327] width 131 height 16
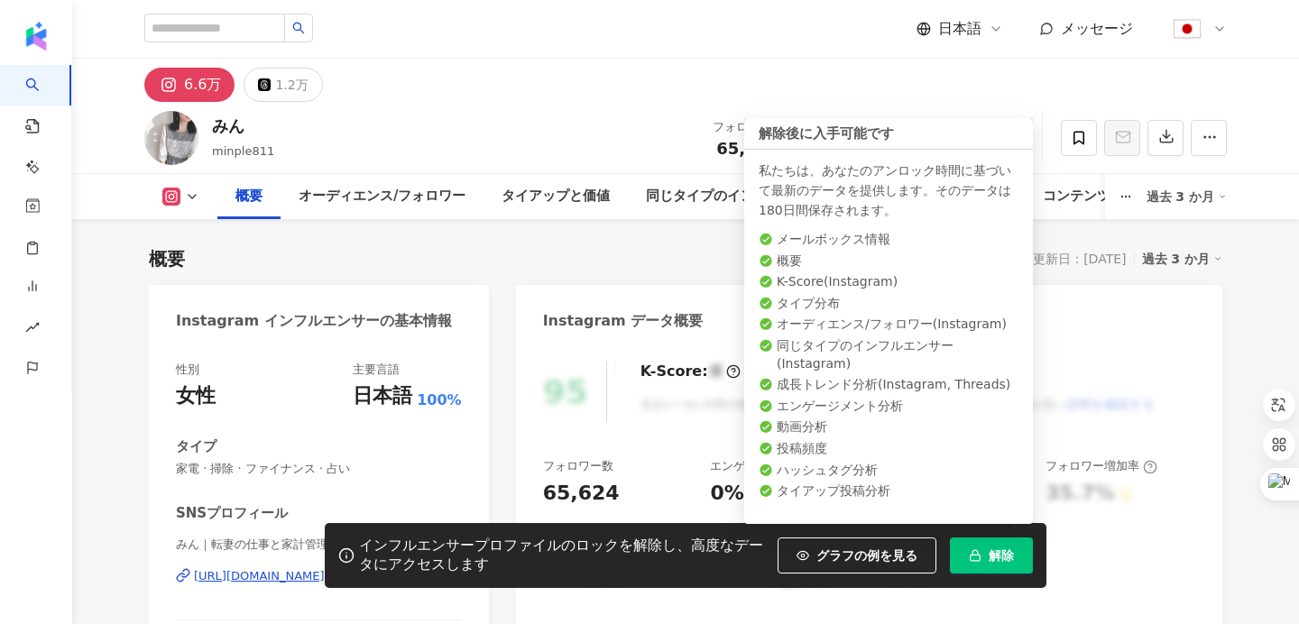
click at [1010, 557] on span "解除" at bounding box center [1001, 556] width 25 height 14
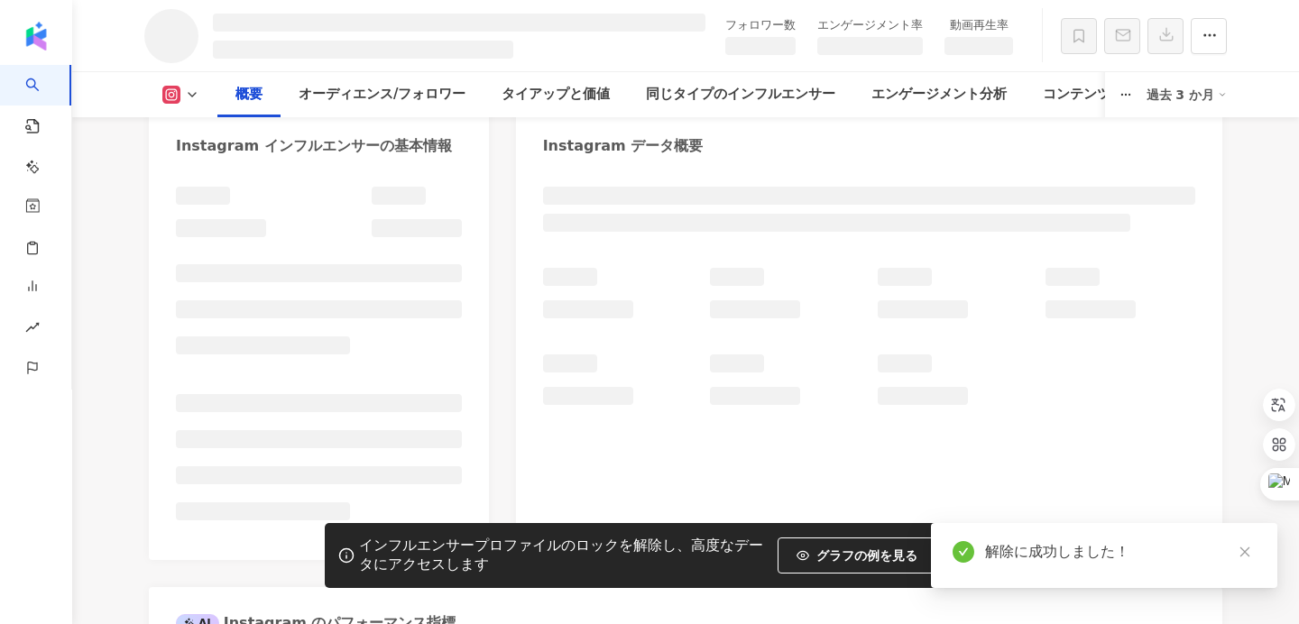
scroll to position [181, 0]
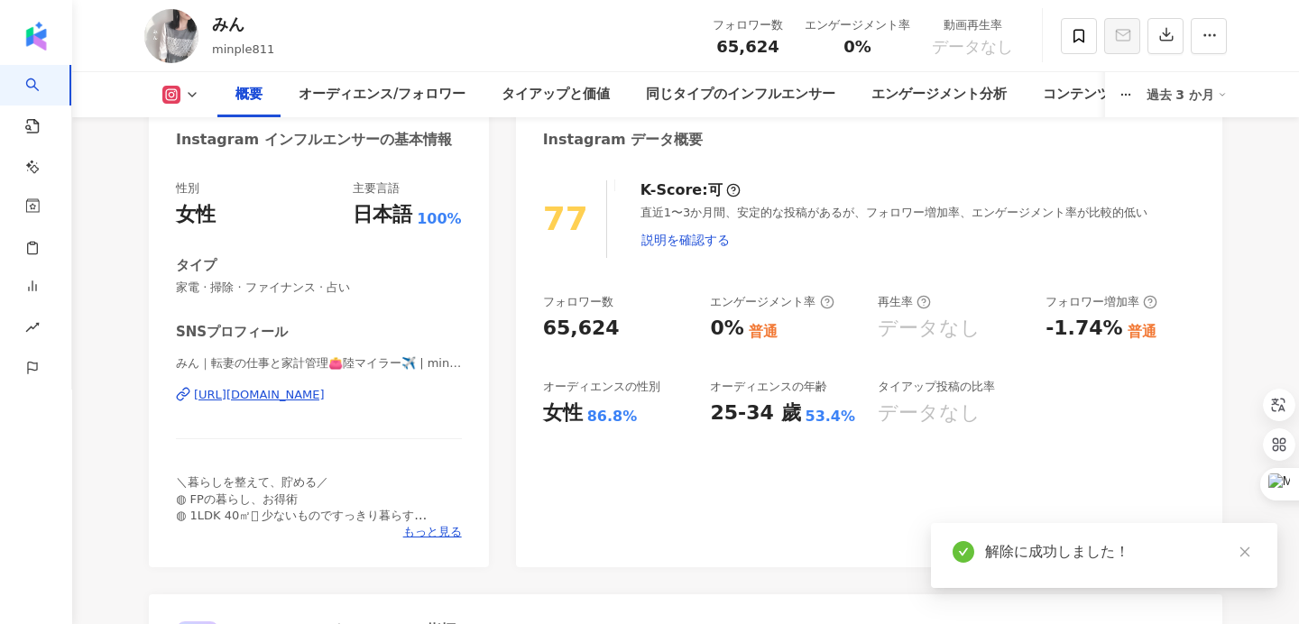
click at [296, 400] on div "[URL][DOMAIN_NAME]" at bounding box center [259, 395] width 131 height 16
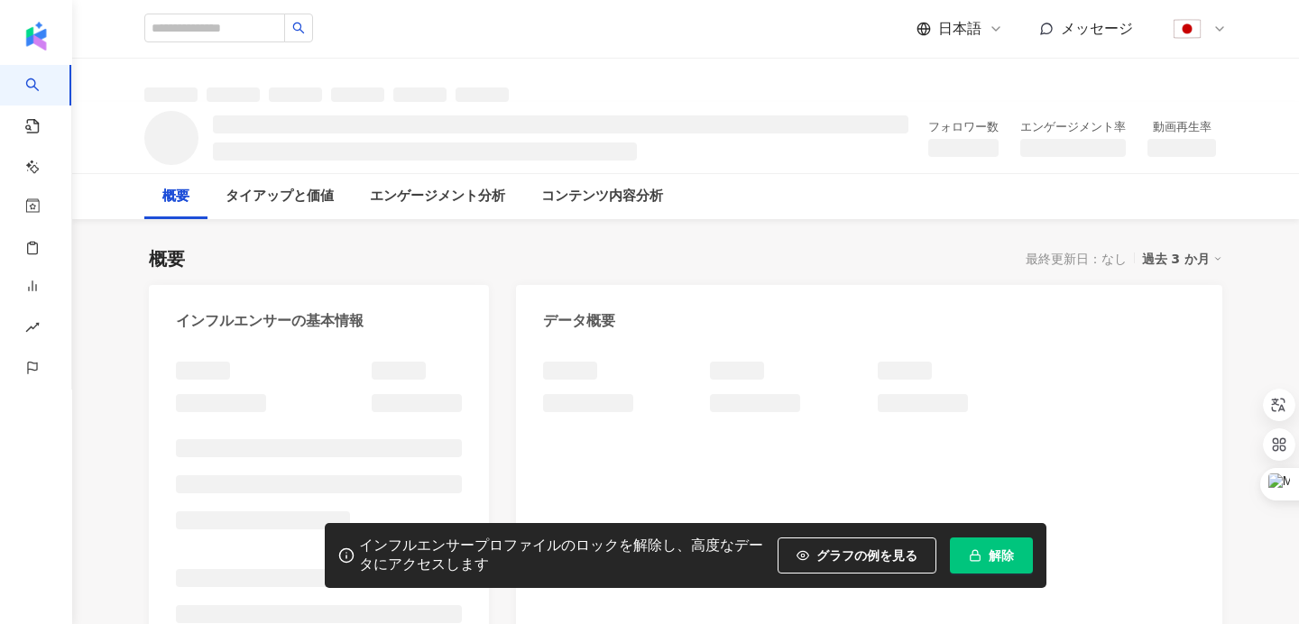
click at [994, 559] on span "解除" at bounding box center [1001, 556] width 25 height 14
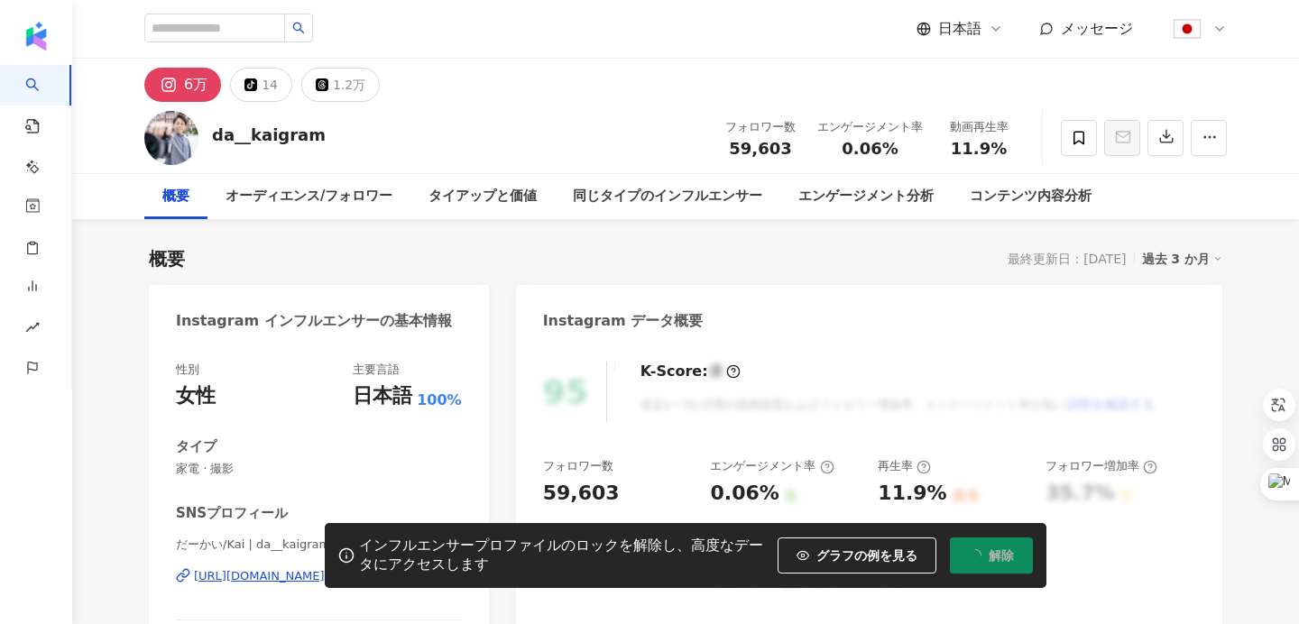
click at [240, 578] on div "インフルエンサープロファイルのロックを解除し、高度なデータにアクセスします グラフの例を見る 解除" at bounding box center [649, 555] width 1299 height 65
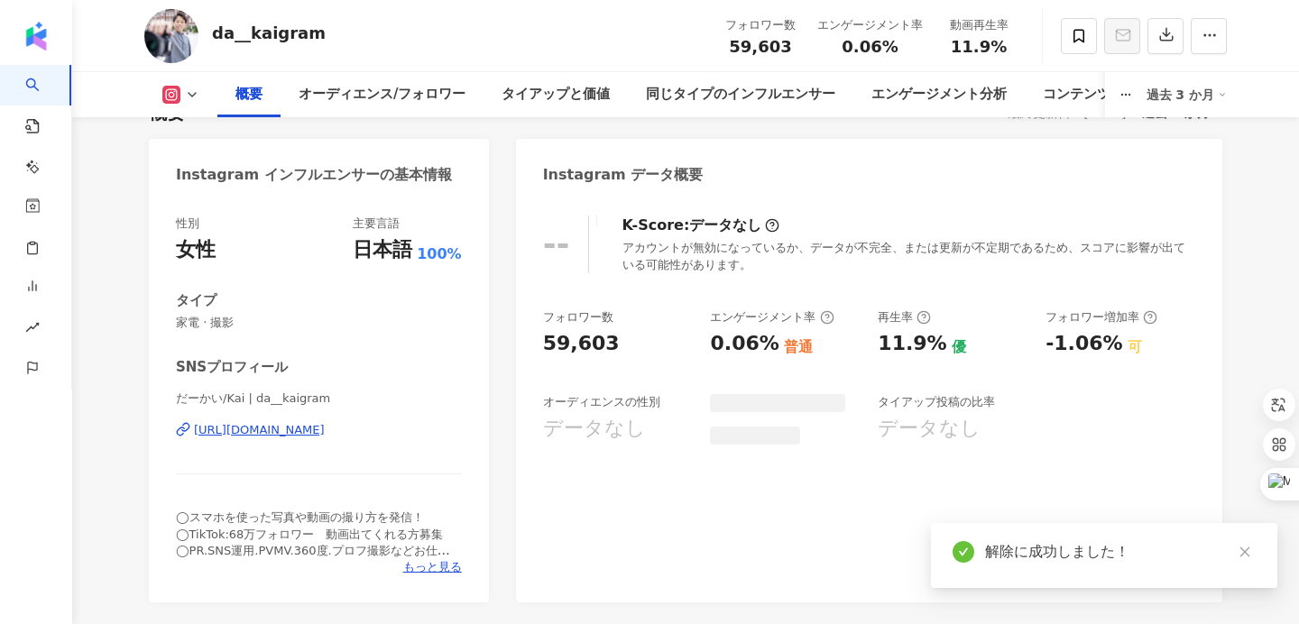
scroll to position [188, 0]
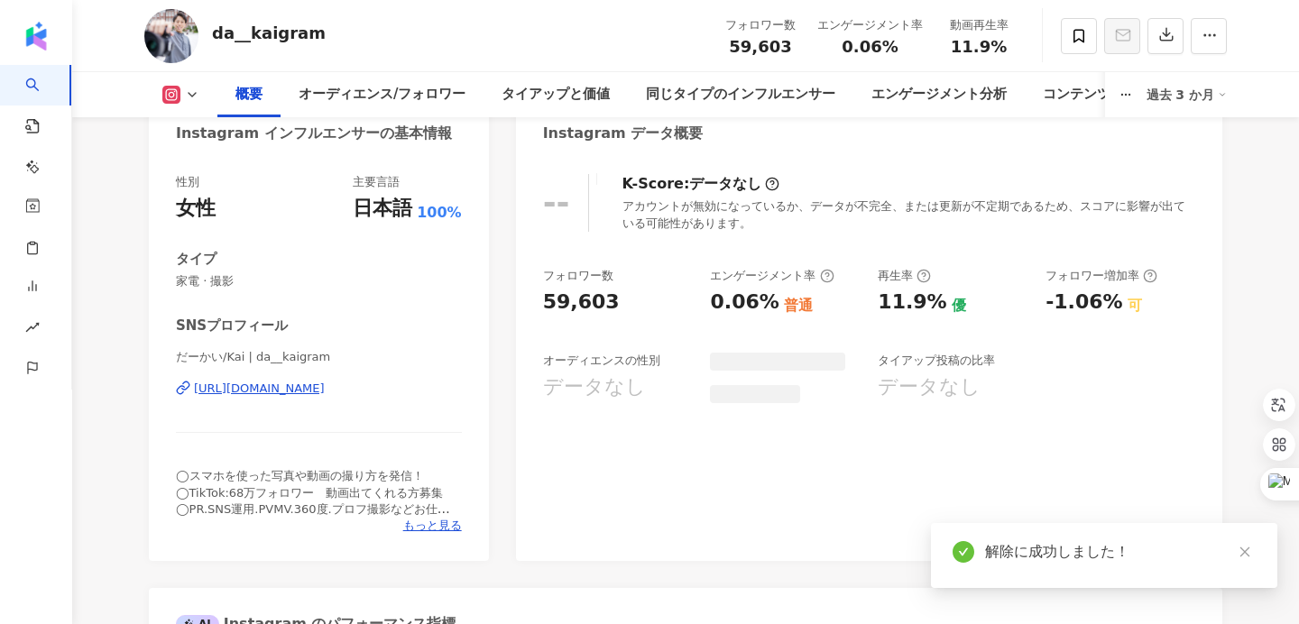
click at [291, 391] on div "https://www.instagram.com/da__kaigram/" at bounding box center [259, 389] width 131 height 16
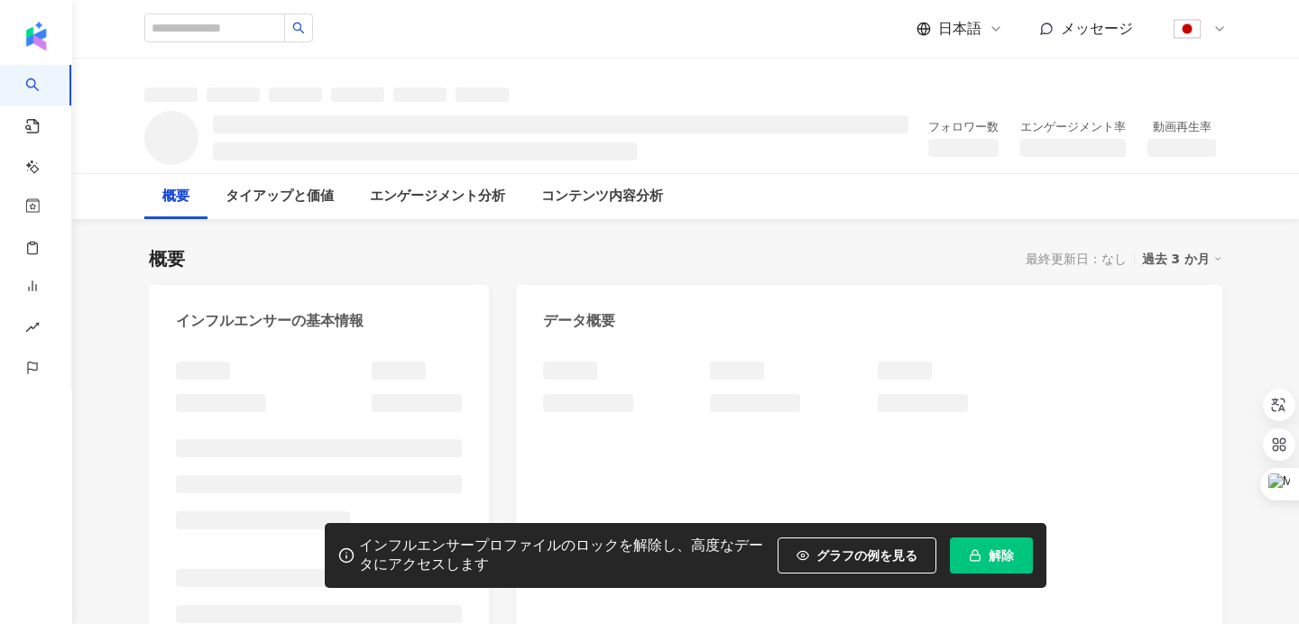
click at [1013, 560] on button "解除" at bounding box center [991, 556] width 83 height 36
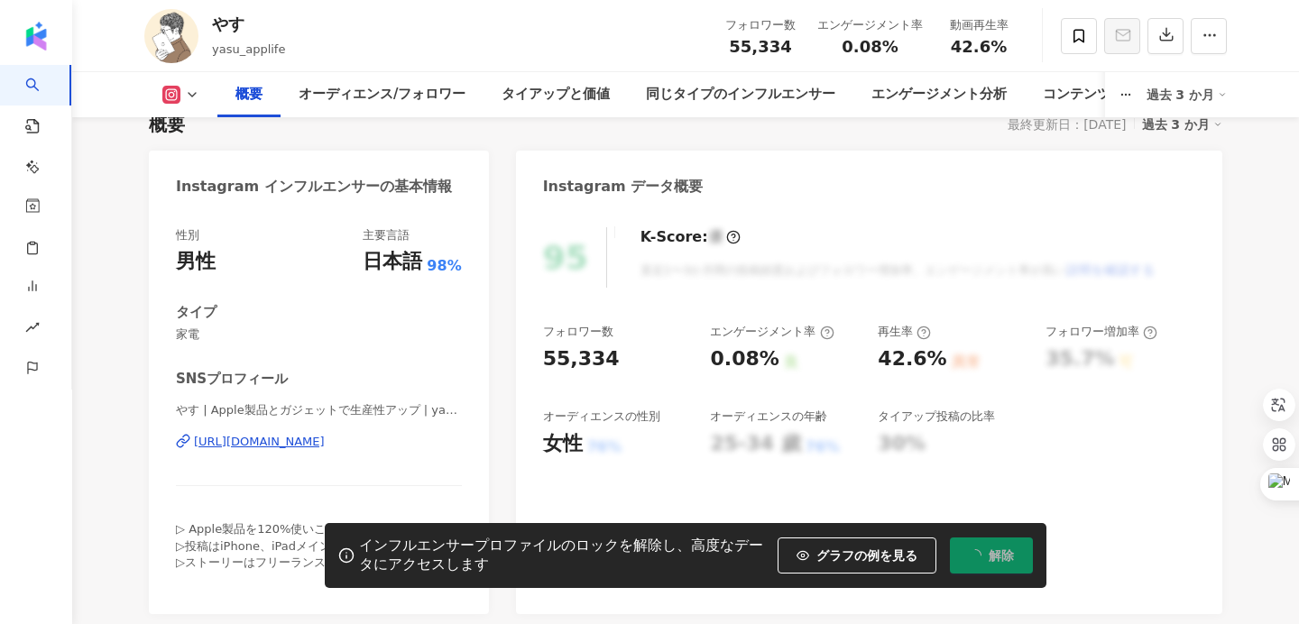
scroll to position [152, 0]
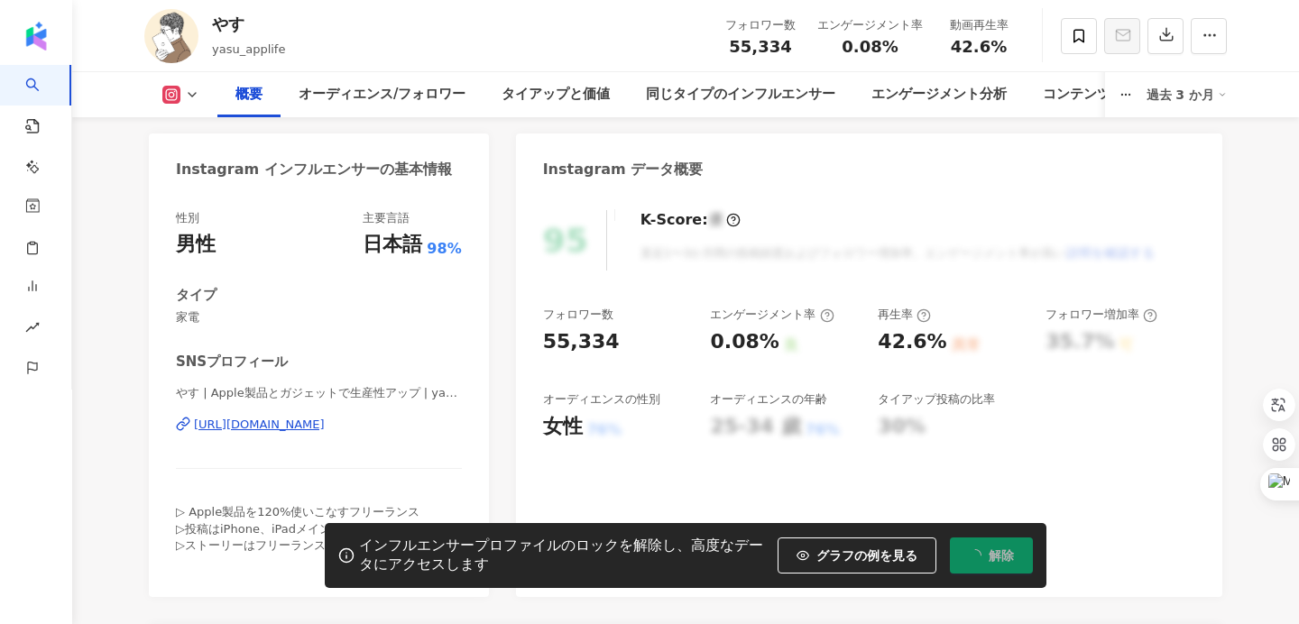
click at [325, 428] on div "https://www.instagram.com/yasu_applife/" at bounding box center [259, 425] width 131 height 16
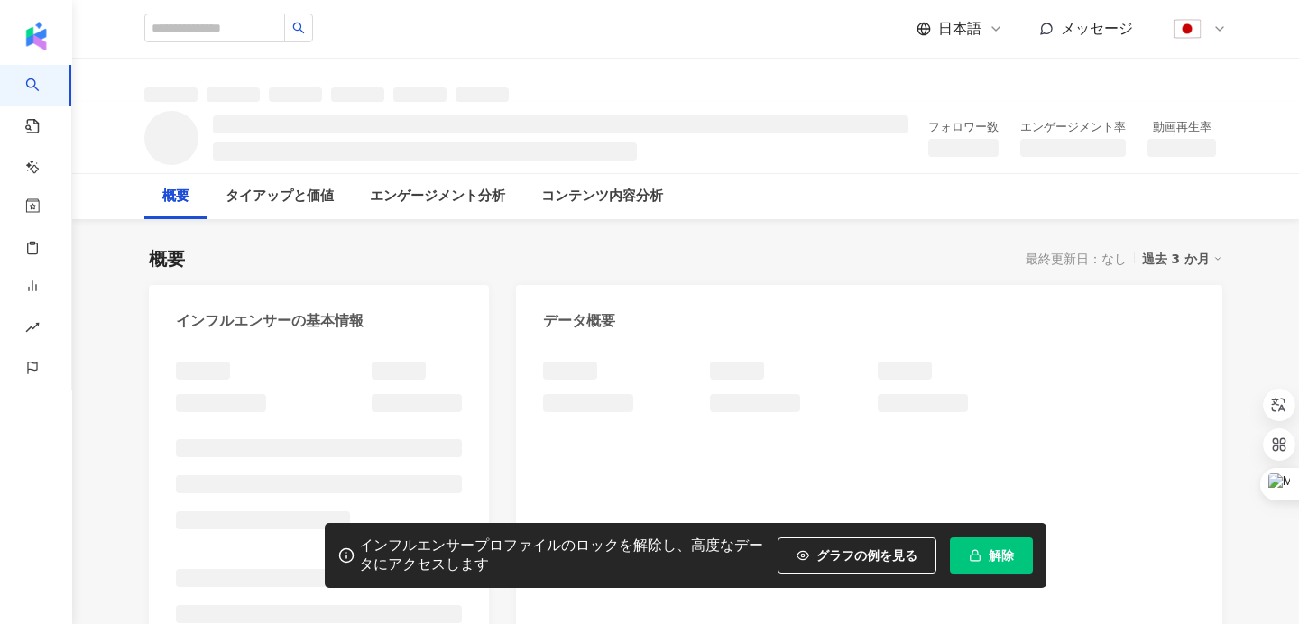
click at [985, 570] on button "解除" at bounding box center [991, 556] width 83 height 36
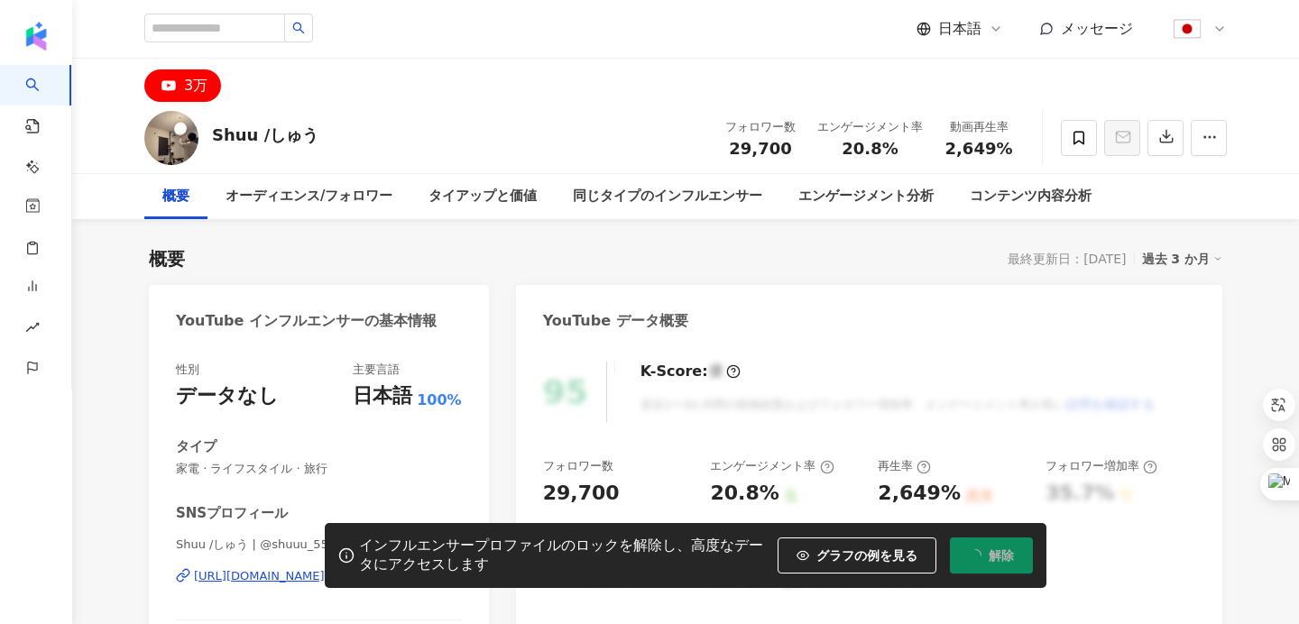
click at [243, 579] on div "インフルエンサープロファイルのロックを解除し、高度なデータにアクセスします グラフの例を見る 解除" at bounding box center [649, 555] width 1299 height 65
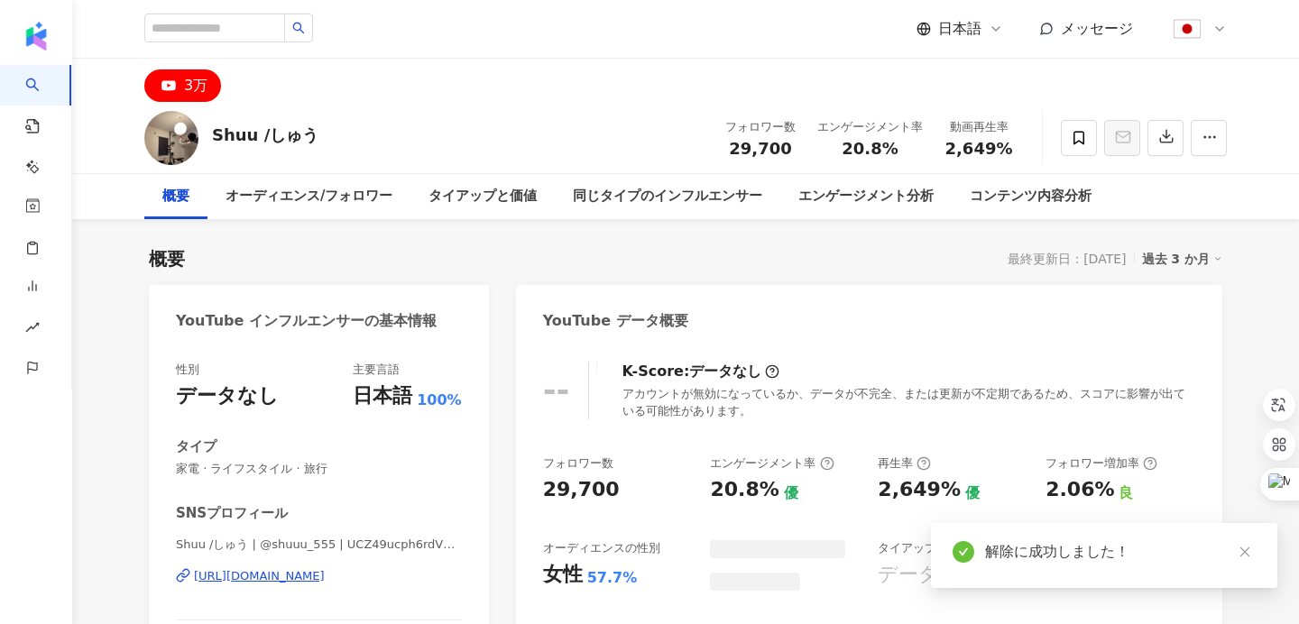
click at [264, 590] on div "Shuu /しゅう | @shuuu_555 | UCZ49ucph6rdVmpROu49bC8Q https://www.youtube.com/chann…" at bounding box center [319, 590] width 286 height 106
click at [264, 581] on div "https://www.youtube.com/channel/UCZ49ucph6rdVmpROu49bC8Q" at bounding box center [259, 577] width 131 height 16
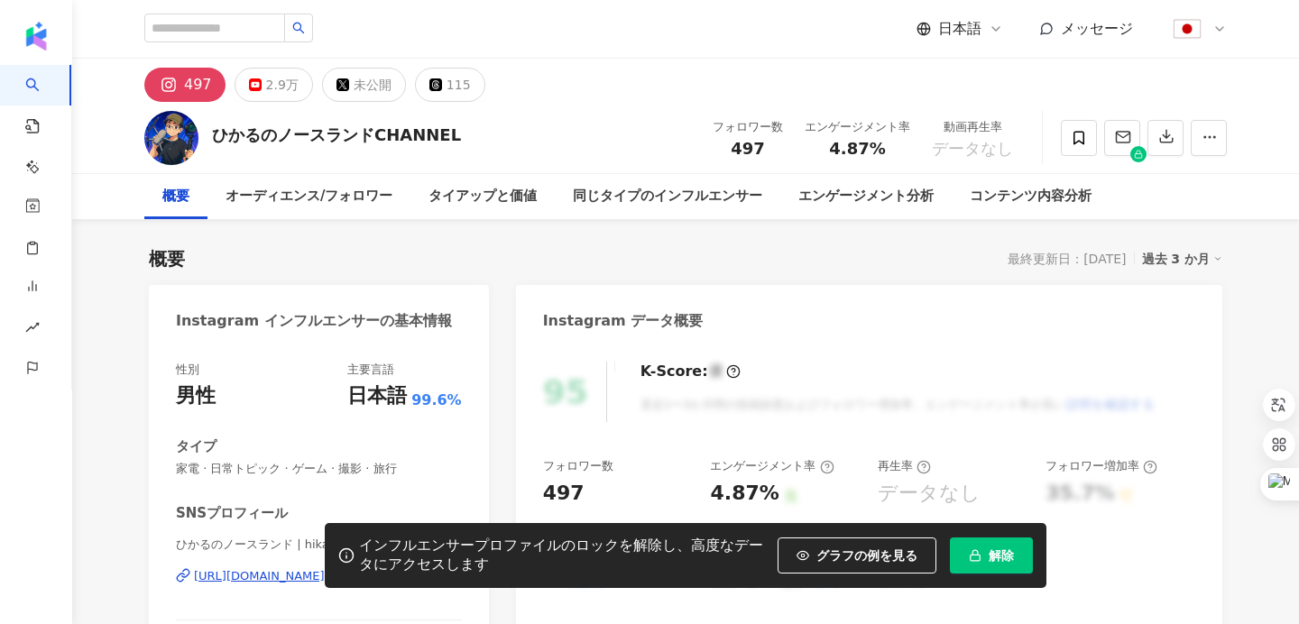
click at [975, 554] on icon "button" at bounding box center [975, 556] width 13 height 13
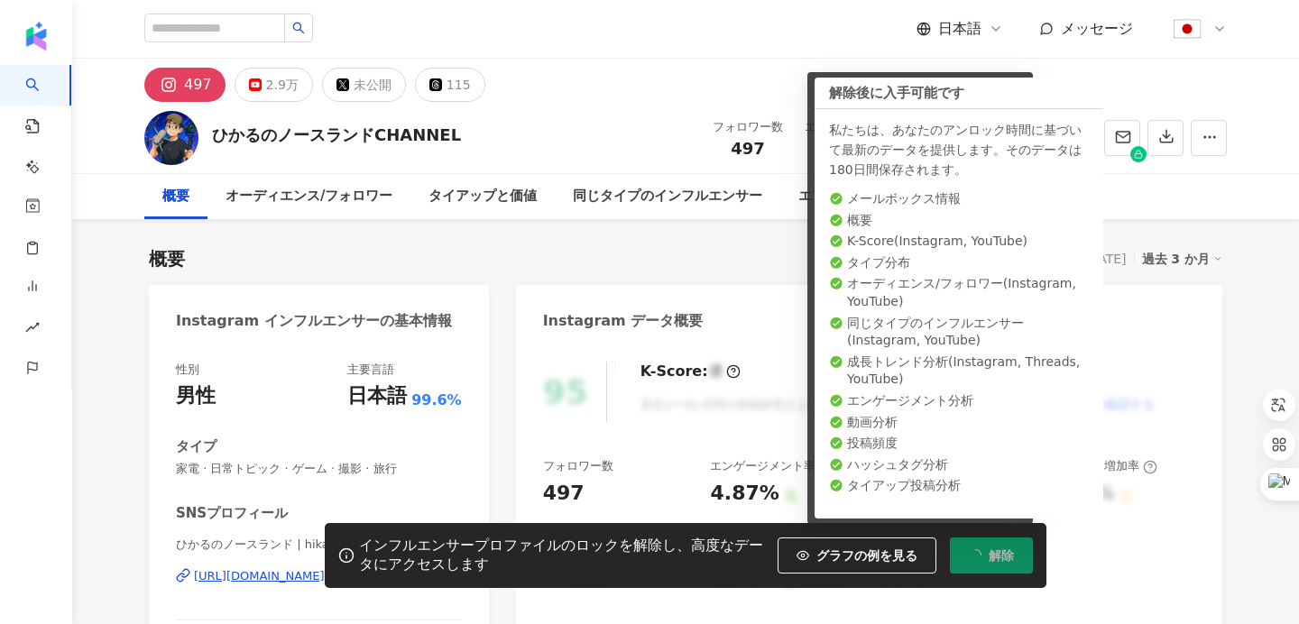
click at [387, 441] on div "タイプ" at bounding box center [319, 447] width 286 height 19
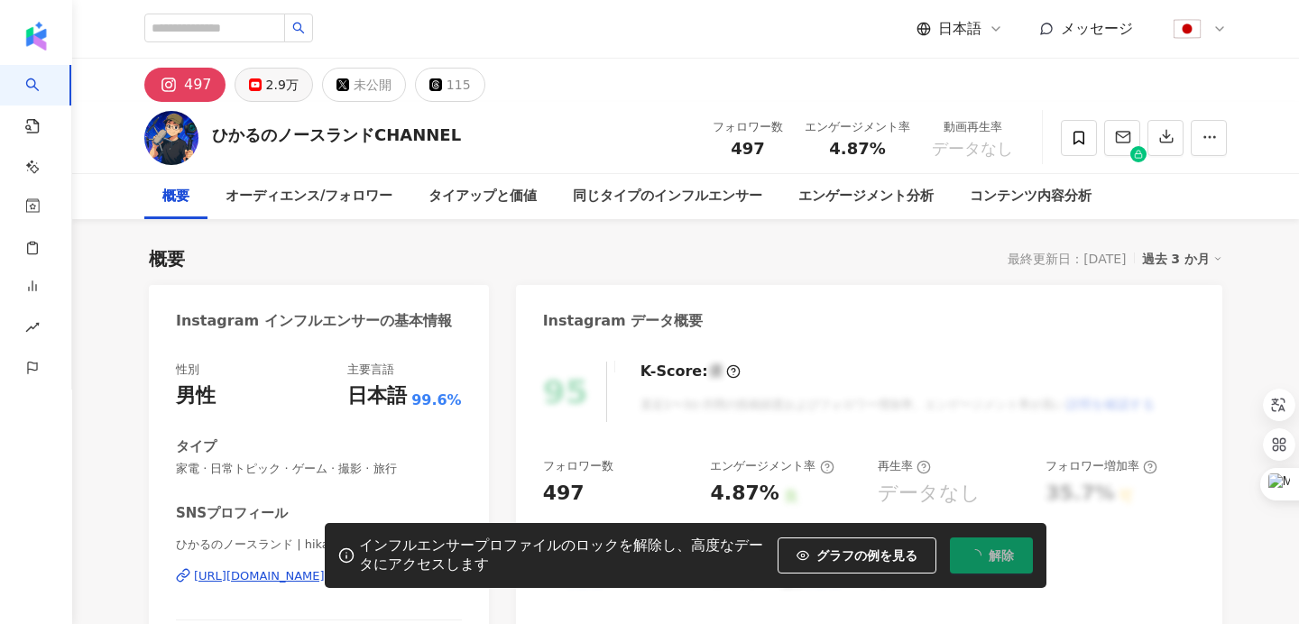
click at [260, 98] on button "2.9万" at bounding box center [274, 85] width 79 height 34
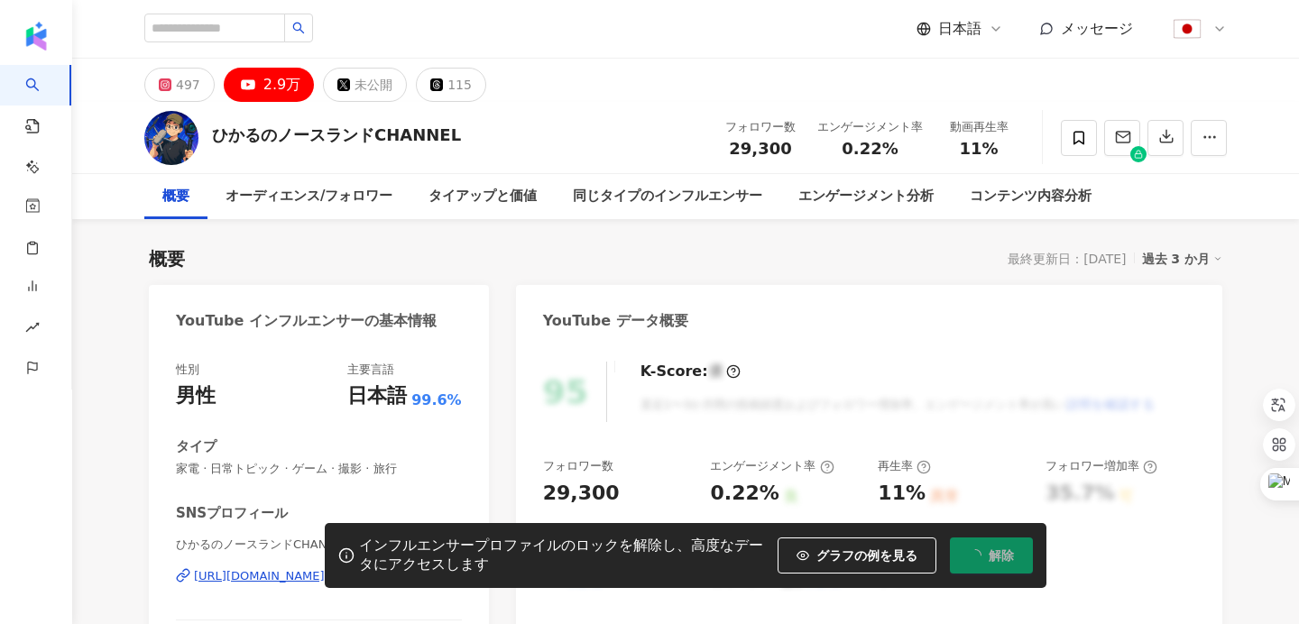
click at [249, 577] on div "インフルエンサープロファイルのロックを解除し、高度なデータにアクセスします グラフの例を見る 解除" at bounding box center [649, 555] width 1299 height 65
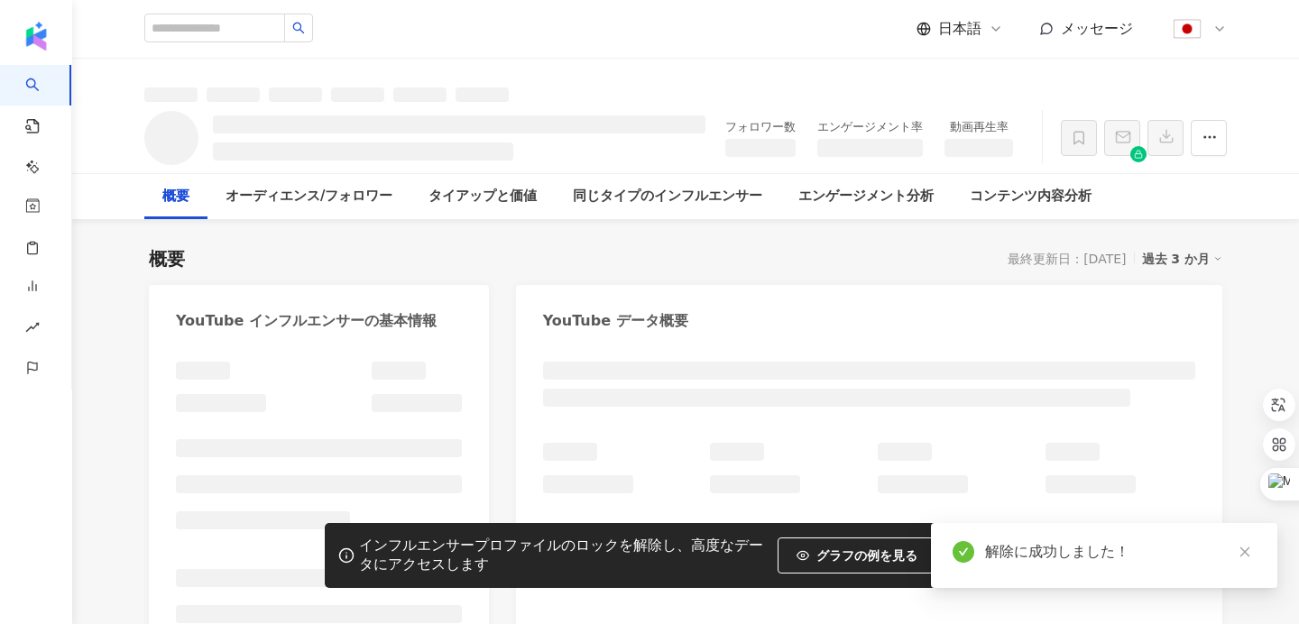
click at [267, 578] on div "インフルエンサープロファイルのロックを解除し、高度なデータにアクセスします グラフの例を見る 解除" at bounding box center [649, 555] width 1299 height 65
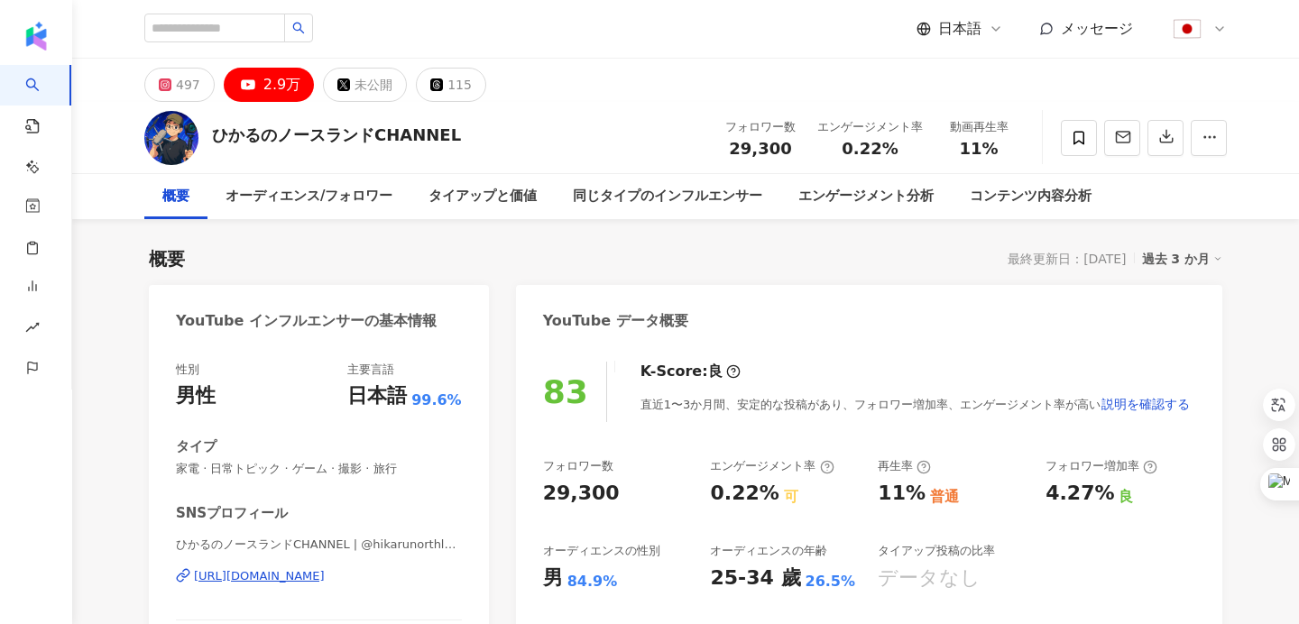
click at [315, 575] on div "[URL][DOMAIN_NAME]" at bounding box center [259, 577] width 131 height 16
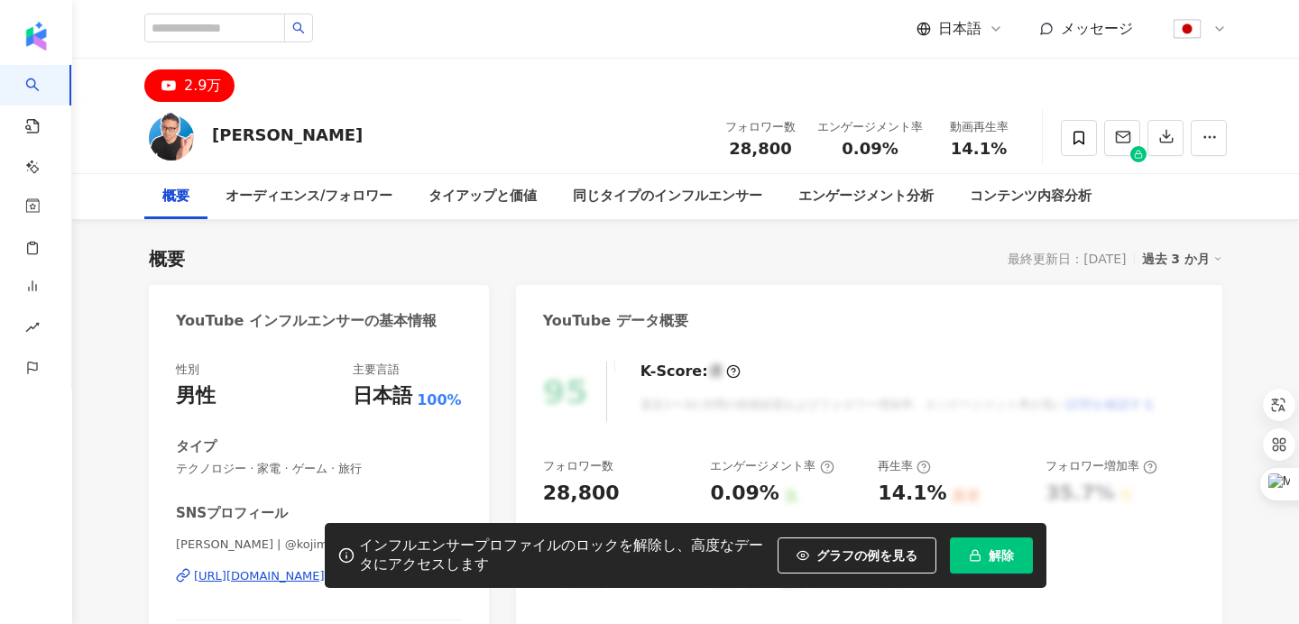
click at [1001, 560] on button "解除" at bounding box center [991, 556] width 83 height 36
click at [439, 442] on div "タイプ" at bounding box center [319, 447] width 286 height 19
click at [260, 578] on div "インフルエンサープロファイルのロックを解除し、高度なデータにアクセスします グラフの例を見る 解除" at bounding box center [649, 555] width 1299 height 65
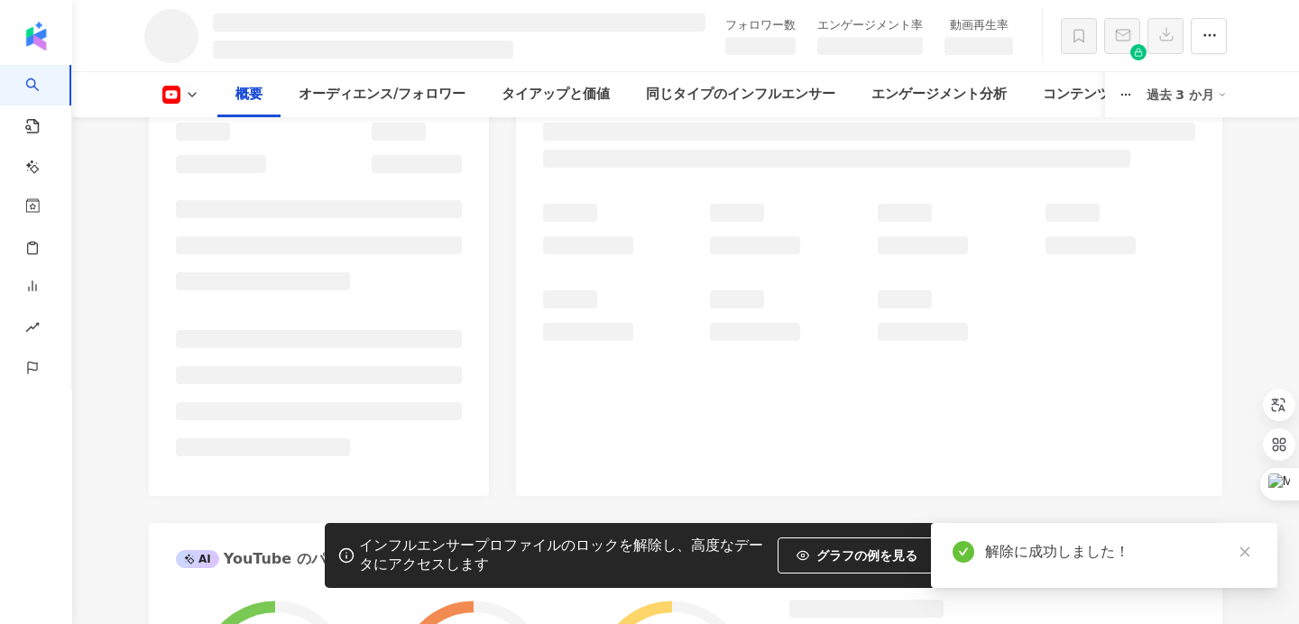
scroll to position [324, 0]
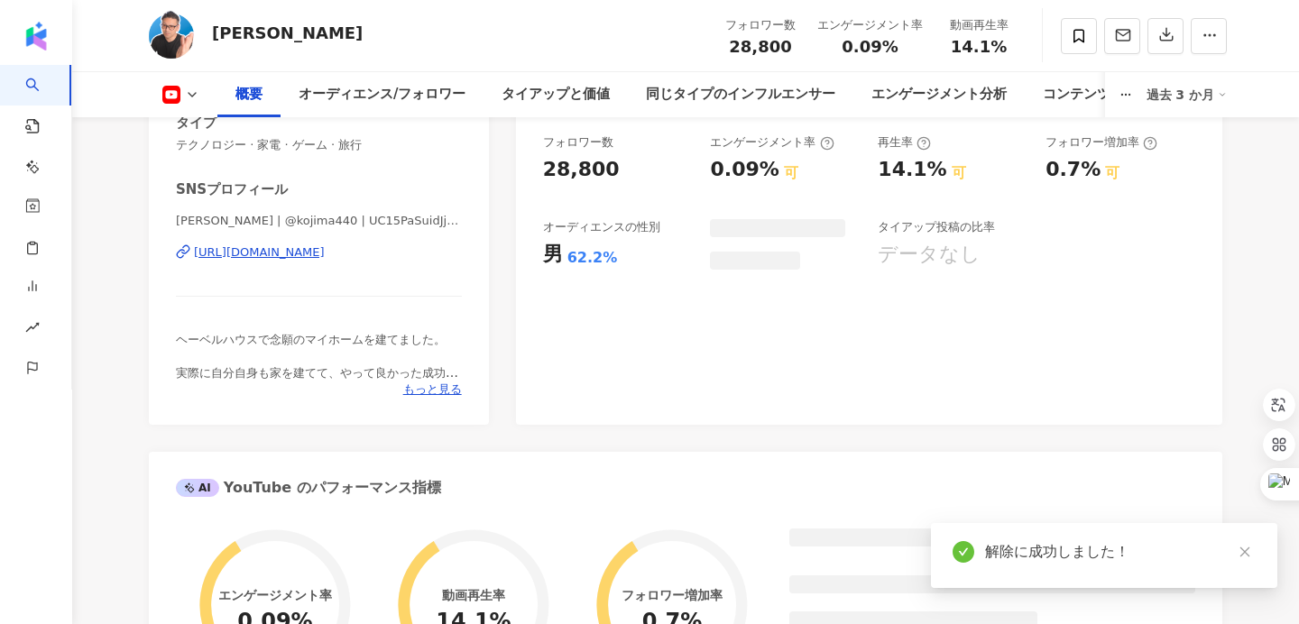
click at [325, 254] on div "[URL][DOMAIN_NAME]" at bounding box center [259, 253] width 131 height 16
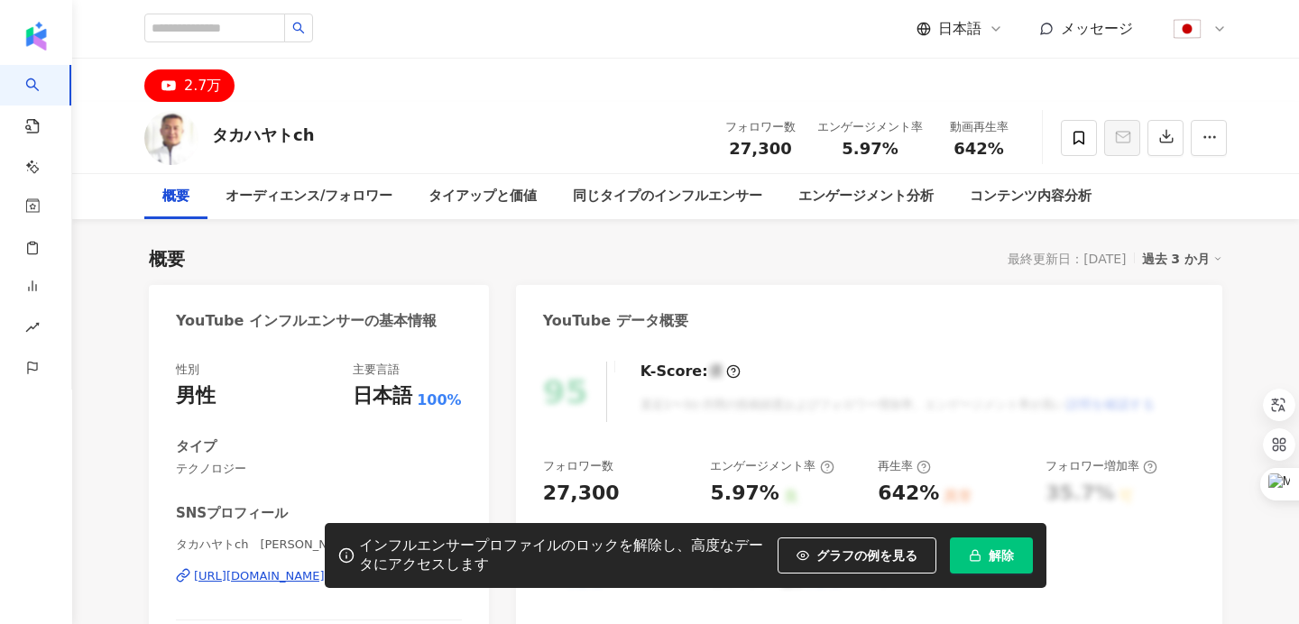
scroll to position [180, 0]
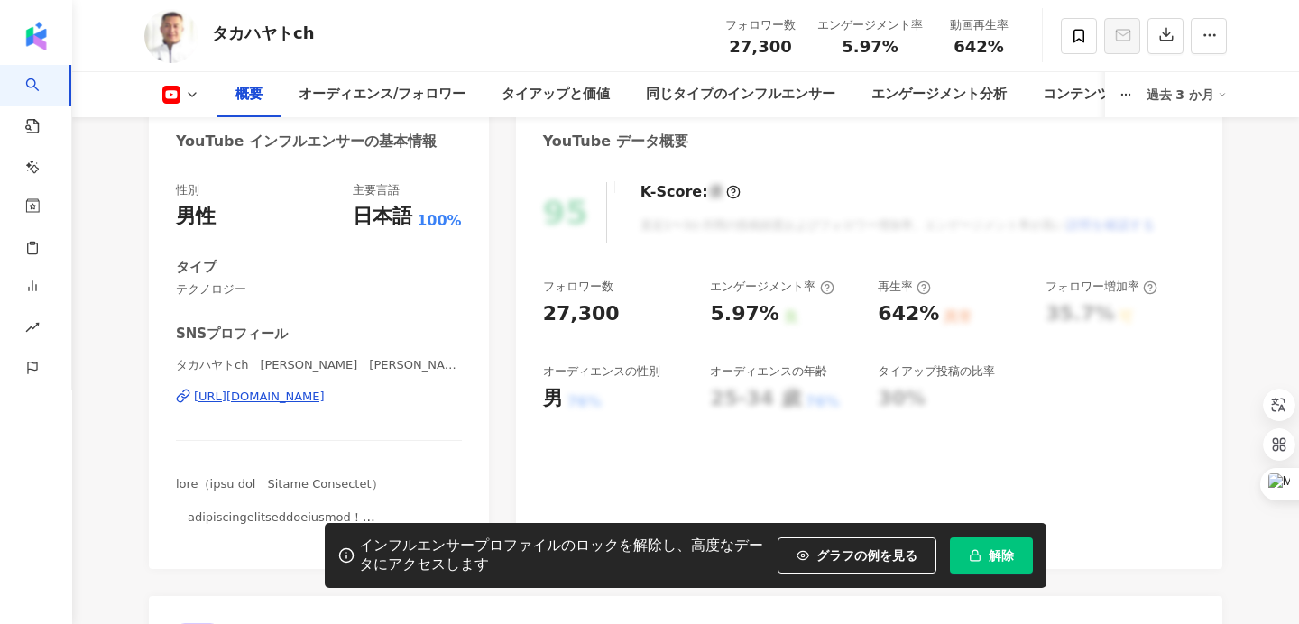
click at [325, 398] on div "[URL][DOMAIN_NAME]" at bounding box center [259, 397] width 131 height 16
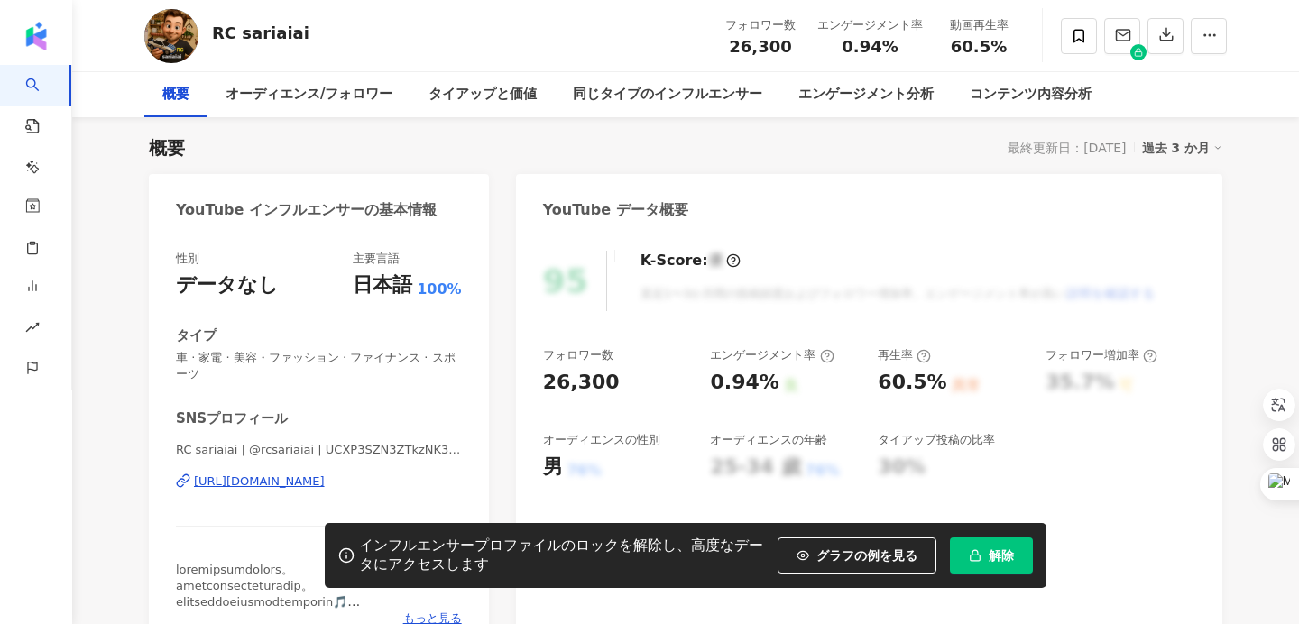
click at [325, 482] on div "[URL][DOMAIN_NAME]" at bounding box center [259, 482] width 131 height 16
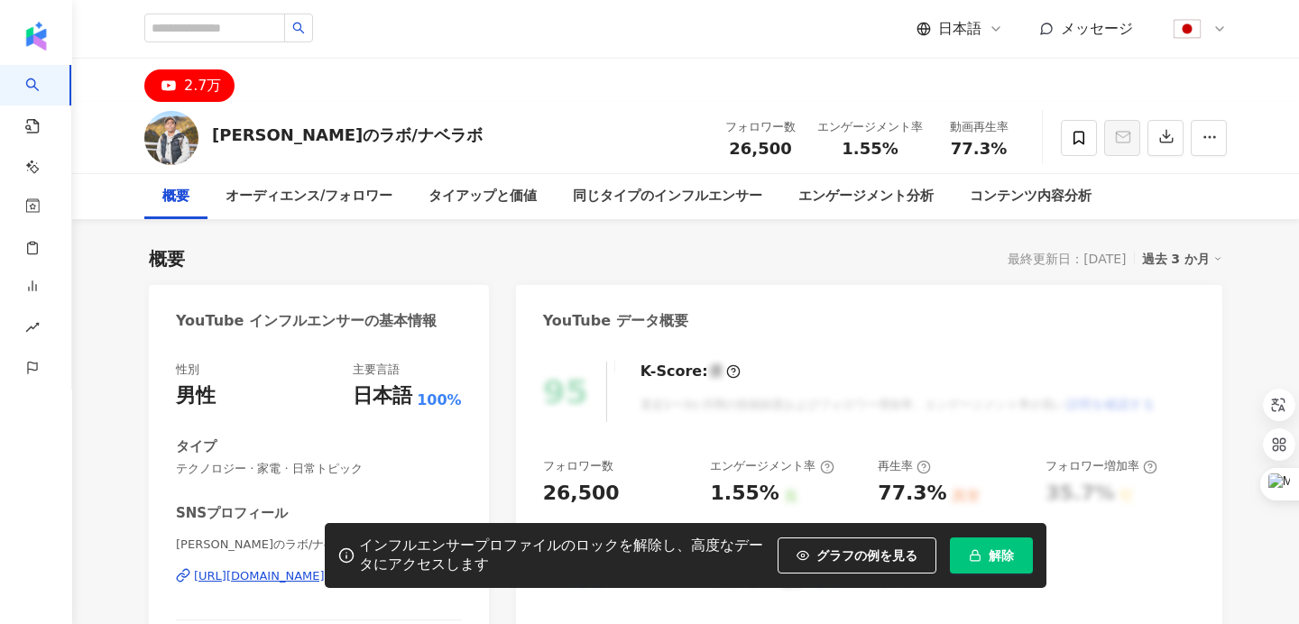
click at [351, 537] on div "[PERSON_NAME]のラボ/ナベラボ | @[PERSON_NAME]のラボナベラボ | UC7NXGlwaTTdDt9SG-EG6kWg [URL][…" at bounding box center [319, 590] width 286 height 106
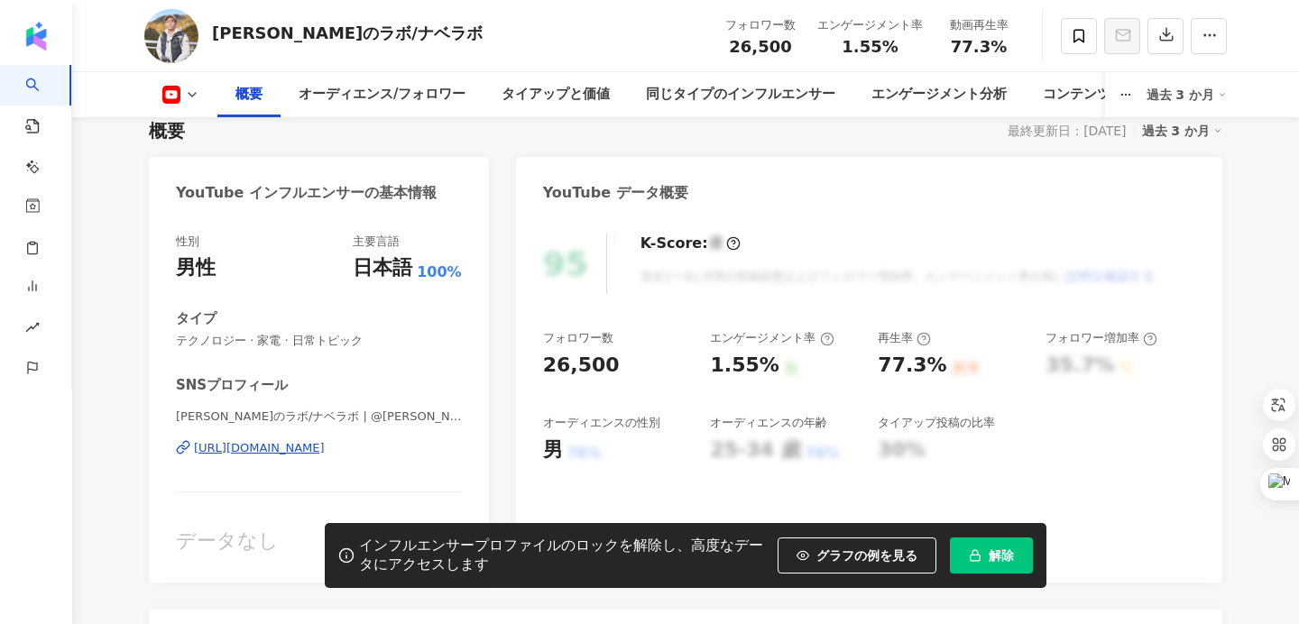
click at [325, 449] on div "[URL][DOMAIN_NAME]" at bounding box center [259, 448] width 131 height 16
click at [325, 444] on div "[URL][DOMAIN_NAME]" at bounding box center [259, 448] width 131 height 16
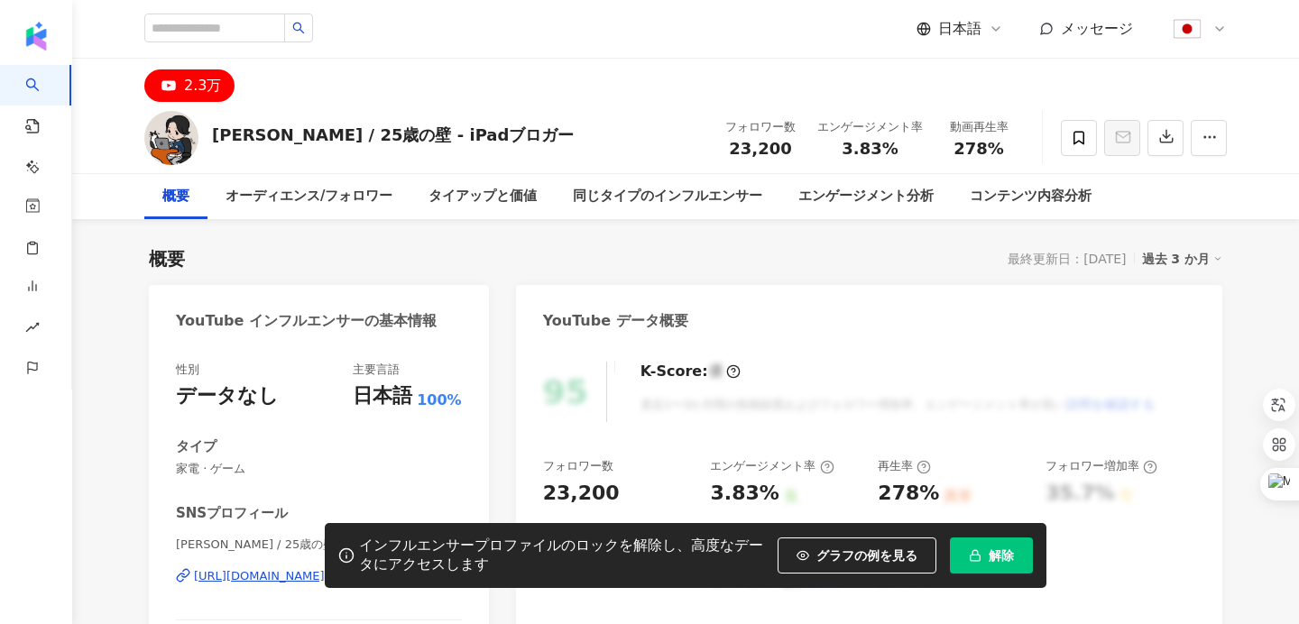
scroll to position [84, 0]
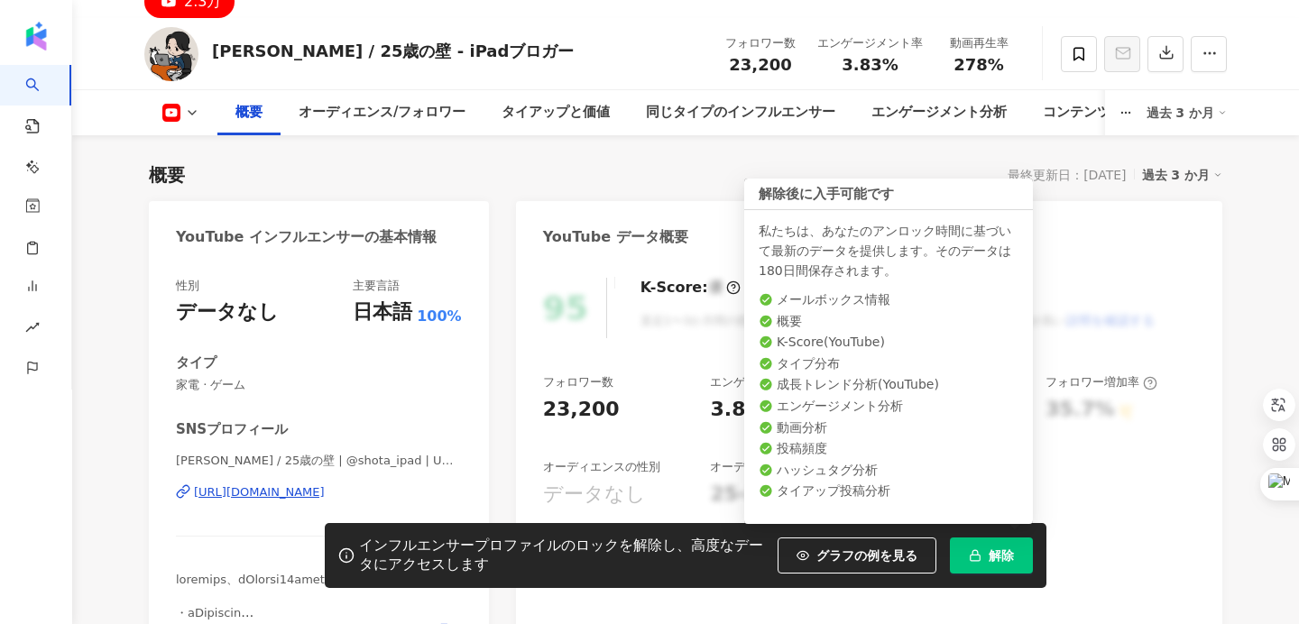
click at [985, 558] on button "解除" at bounding box center [991, 556] width 83 height 36
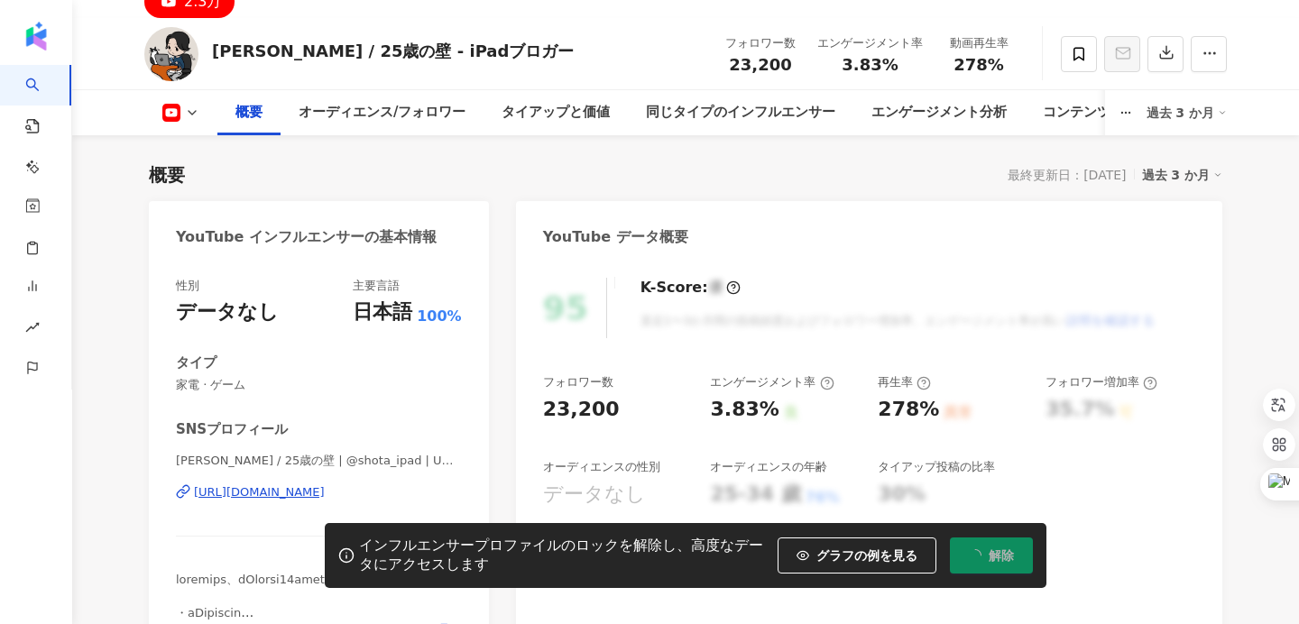
click at [325, 492] on div "https://www.youtube.com/channel/UCyEw9e_CLlB8QItA_WnKzYA" at bounding box center [259, 493] width 131 height 16
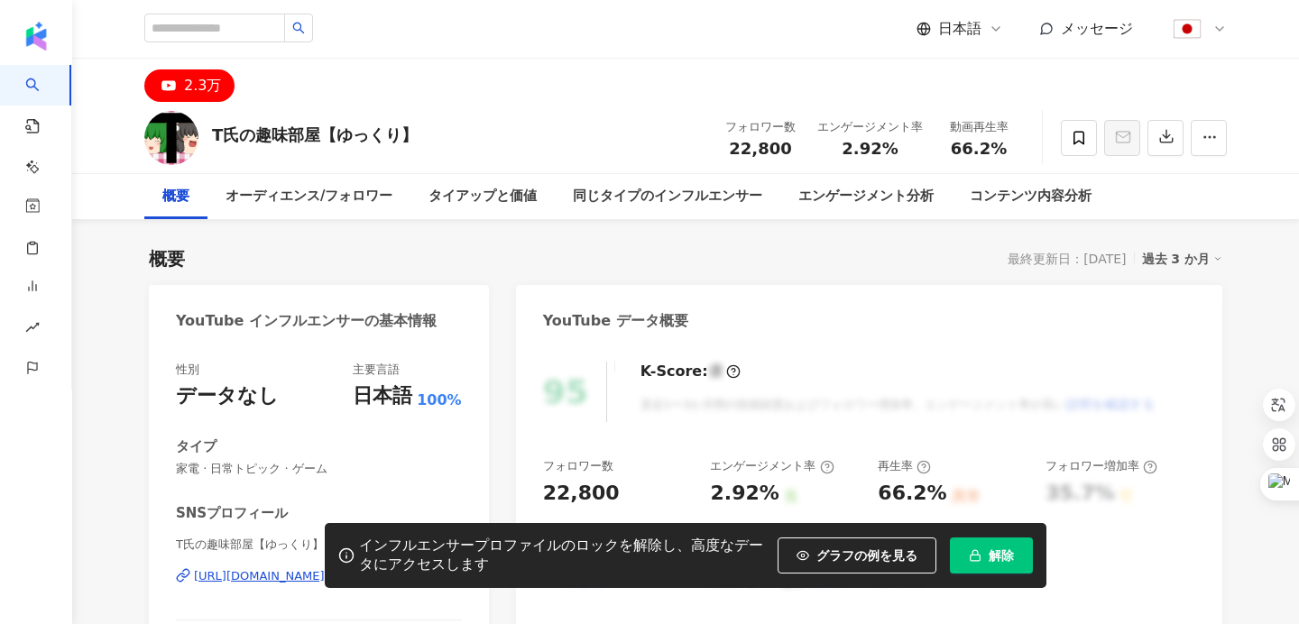
click at [269, 582] on div "インフルエンサープロファイルのロックを解除し、高度なデータにアクセスします グラフの例を見る 解除" at bounding box center [649, 555] width 1299 height 65
click at [269, 578] on div "インフルエンサープロファイルのロックを解除し、高度なデータにアクセスします グラフの例を見る 解除" at bounding box center [649, 555] width 1299 height 65
click at [972, 561] on button "解除" at bounding box center [991, 556] width 83 height 36
click at [295, 578] on div "インフルエンサープロファイルのロックを解除し、高度なデータにアクセスします グラフの例を見る 解除" at bounding box center [649, 555] width 1299 height 65
click at [291, 559] on div "インフルエンサープロファイルのロックを解除し、高度なデータにアクセスします グラフの例を見る 解除" at bounding box center [649, 555] width 1299 height 65
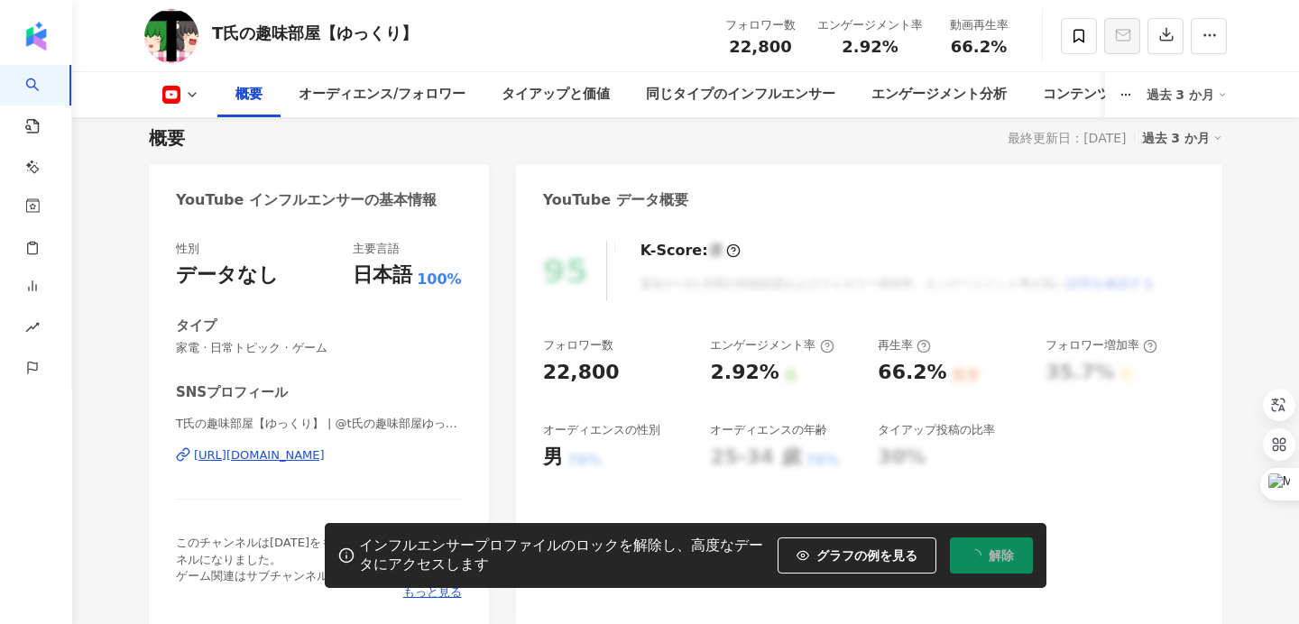
scroll to position [126, 0]
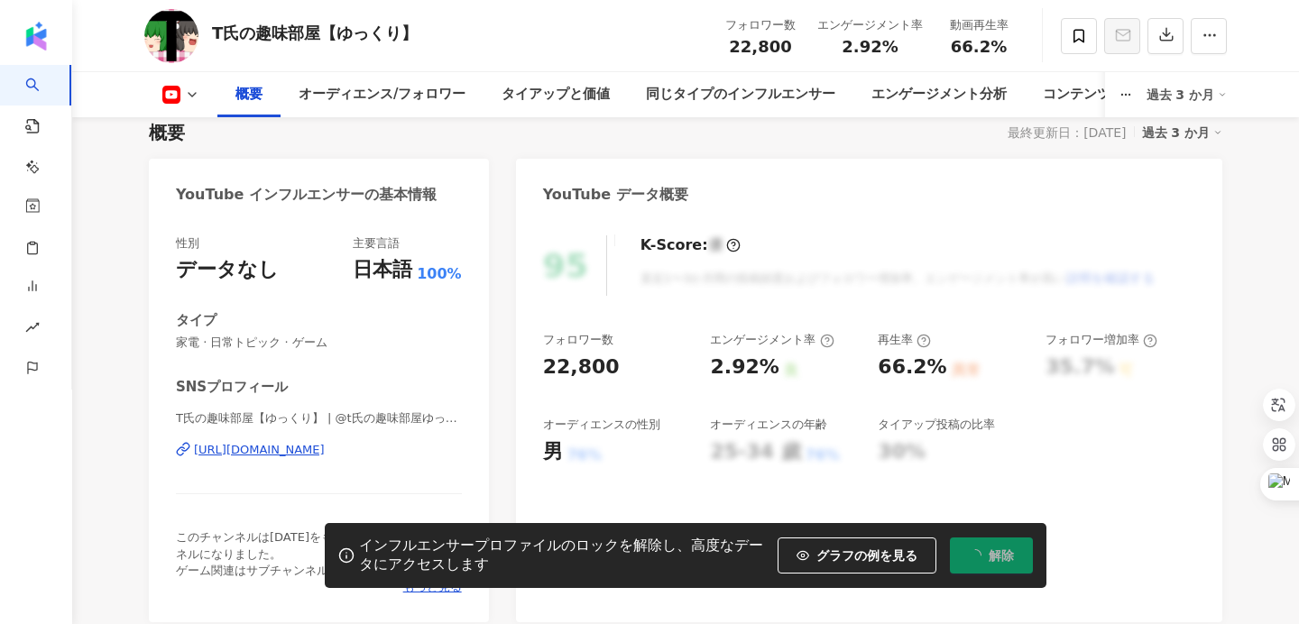
click at [308, 450] on div "https://www.youtube.com/channel/UCBgDoU5hL1IECvDNcl2kWHA" at bounding box center [259, 450] width 131 height 16
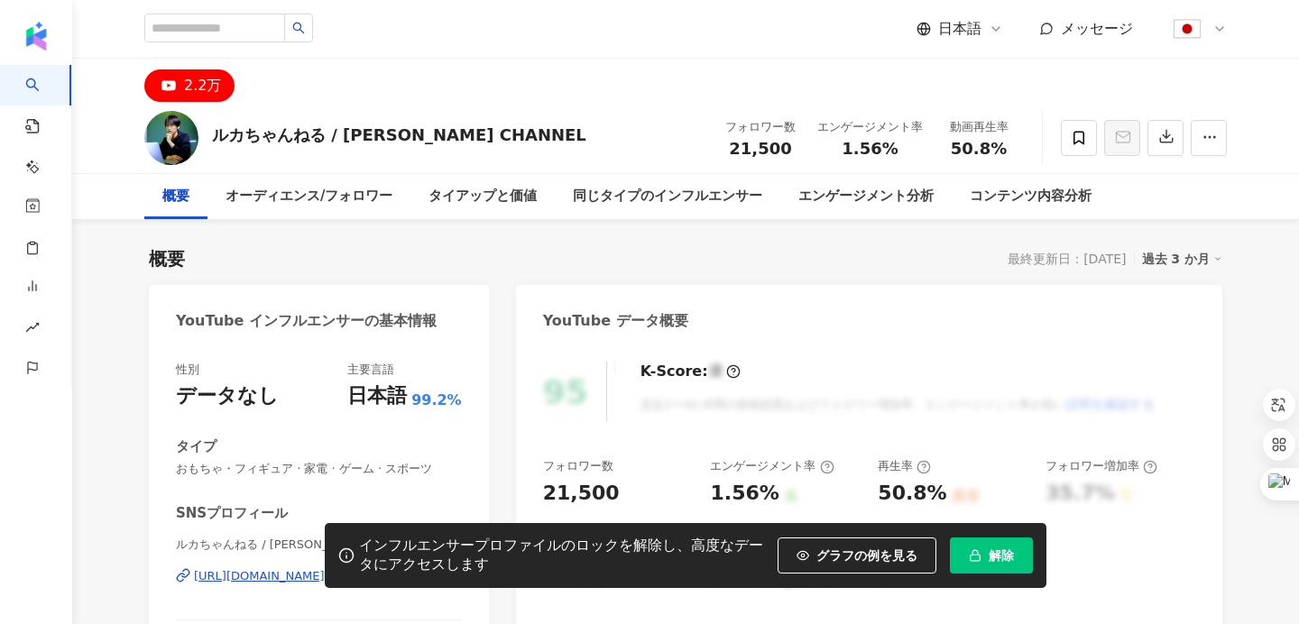
click at [1012, 564] on button "解除" at bounding box center [991, 556] width 83 height 36
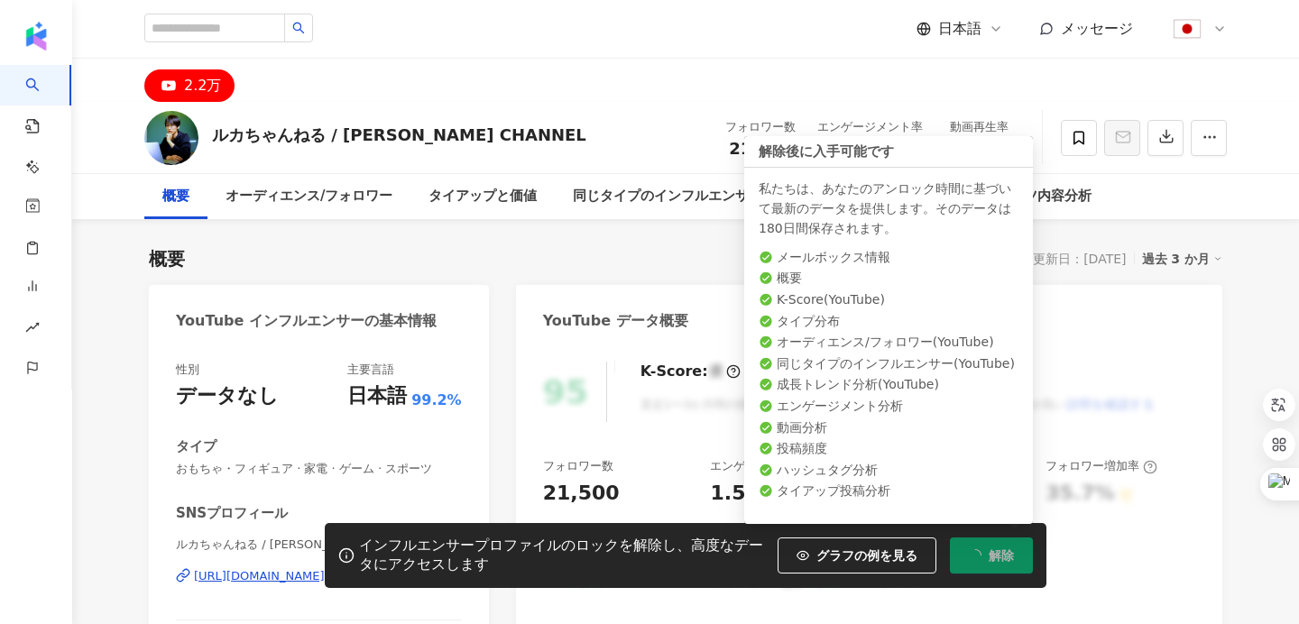
scroll to position [67, 0]
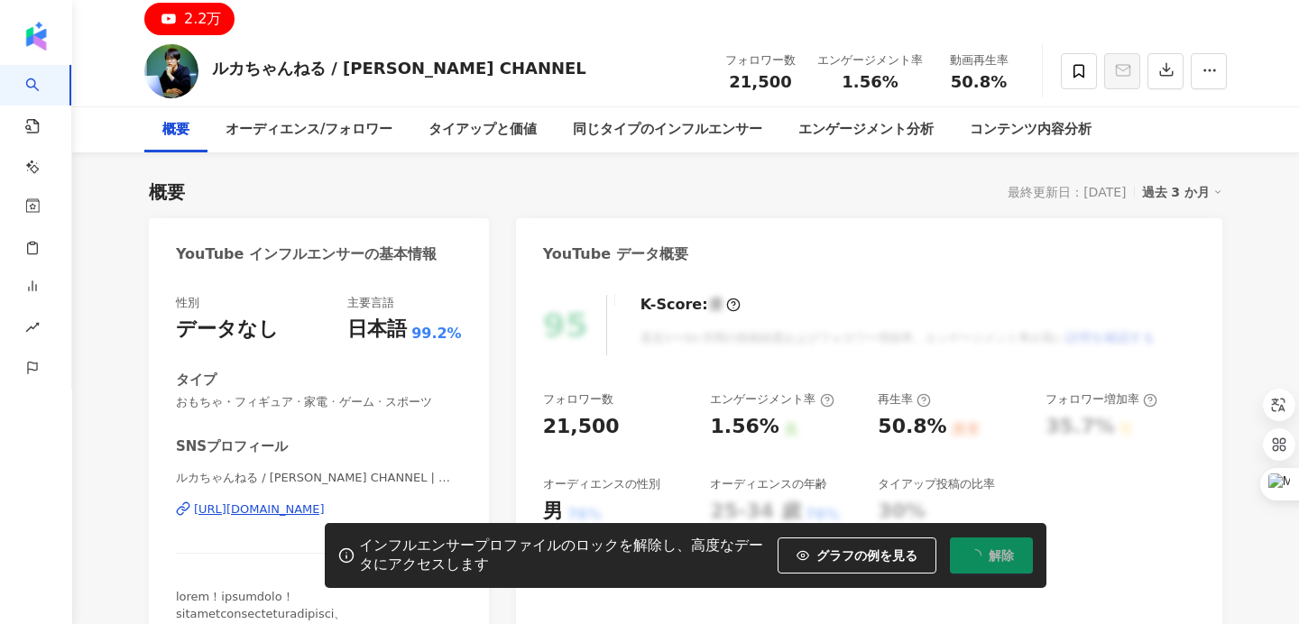
click at [310, 513] on div "https://www.youtube.com/channel/UC89bJSkRSqhExrQ7OCzwtwA" at bounding box center [259, 510] width 131 height 16
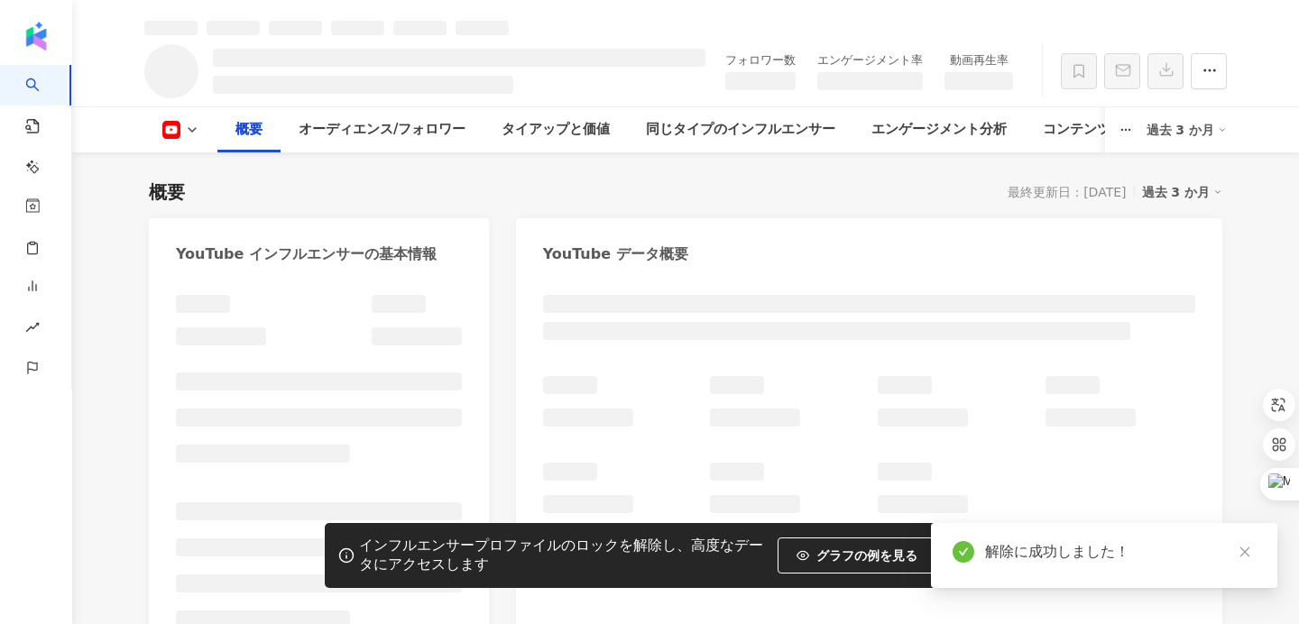
scroll to position [85, 0]
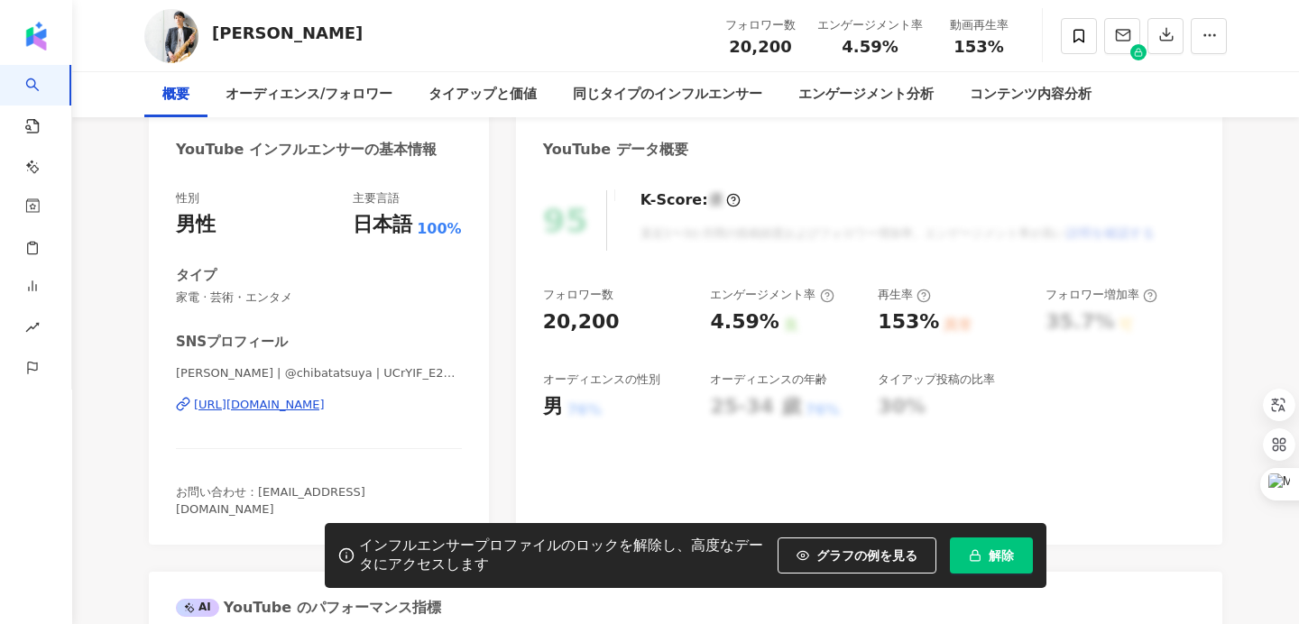
scroll to position [248, 0]
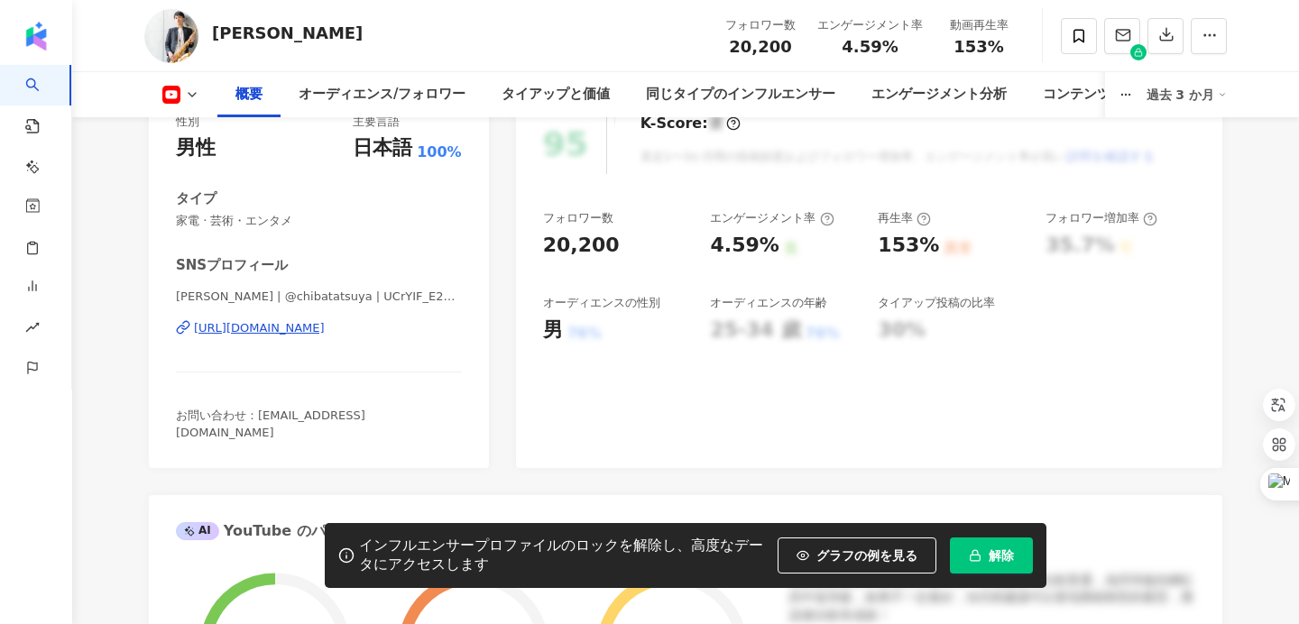
click at [325, 328] on div "[URL][DOMAIN_NAME]" at bounding box center [259, 328] width 131 height 16
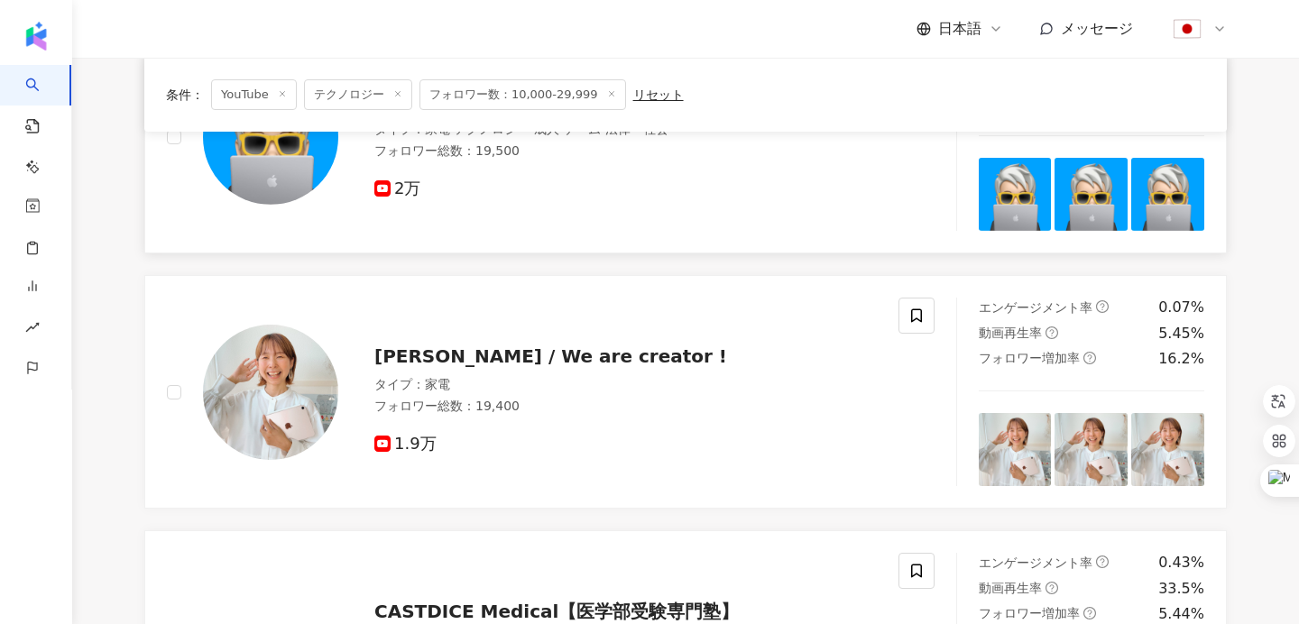
scroll to position [514, 0]
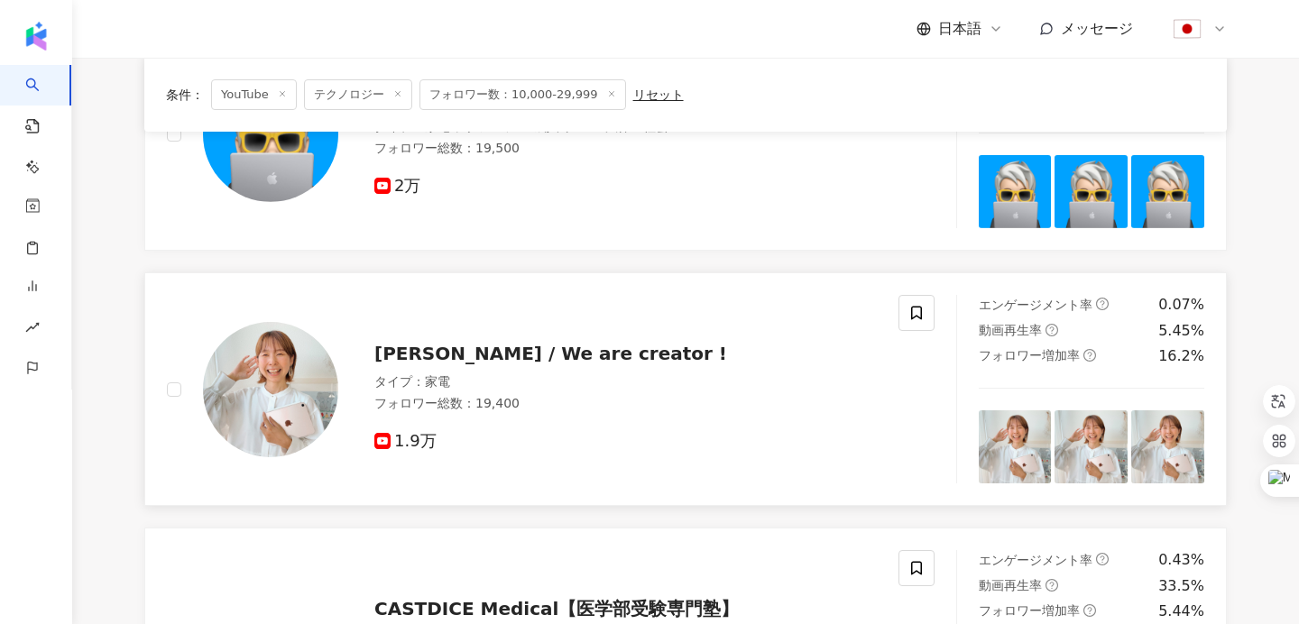
click at [507, 352] on span "[PERSON_NAME] / We are creator !" at bounding box center [550, 354] width 353 height 22
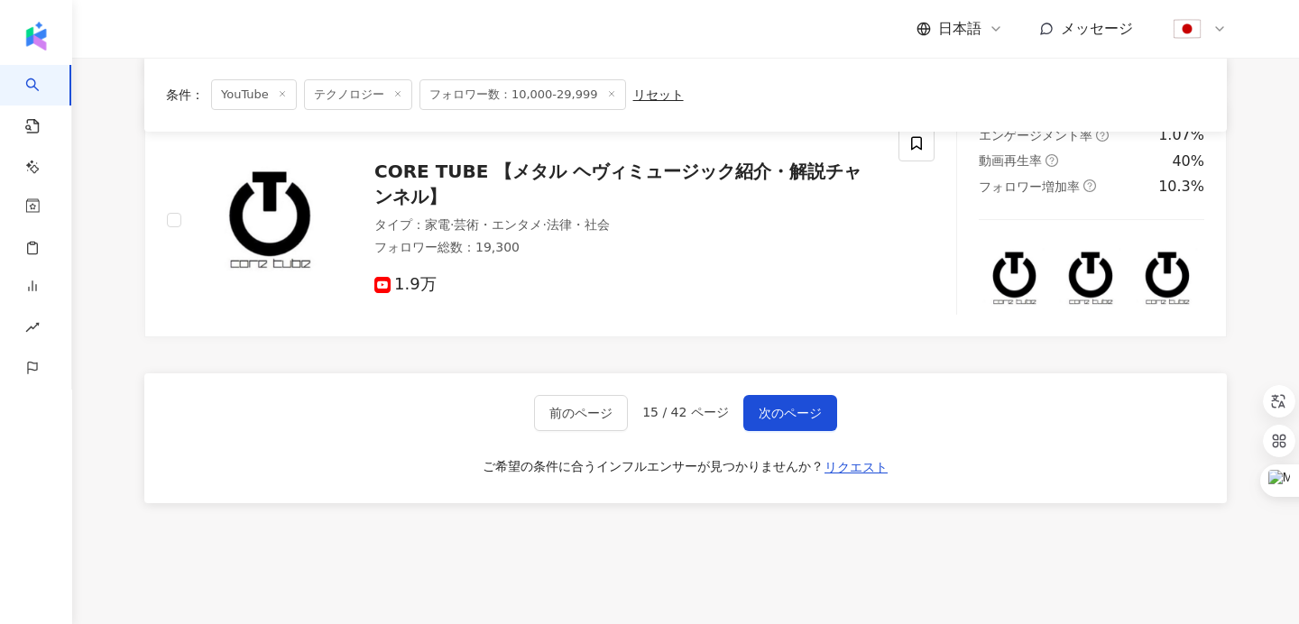
scroll to position [2851, 0]
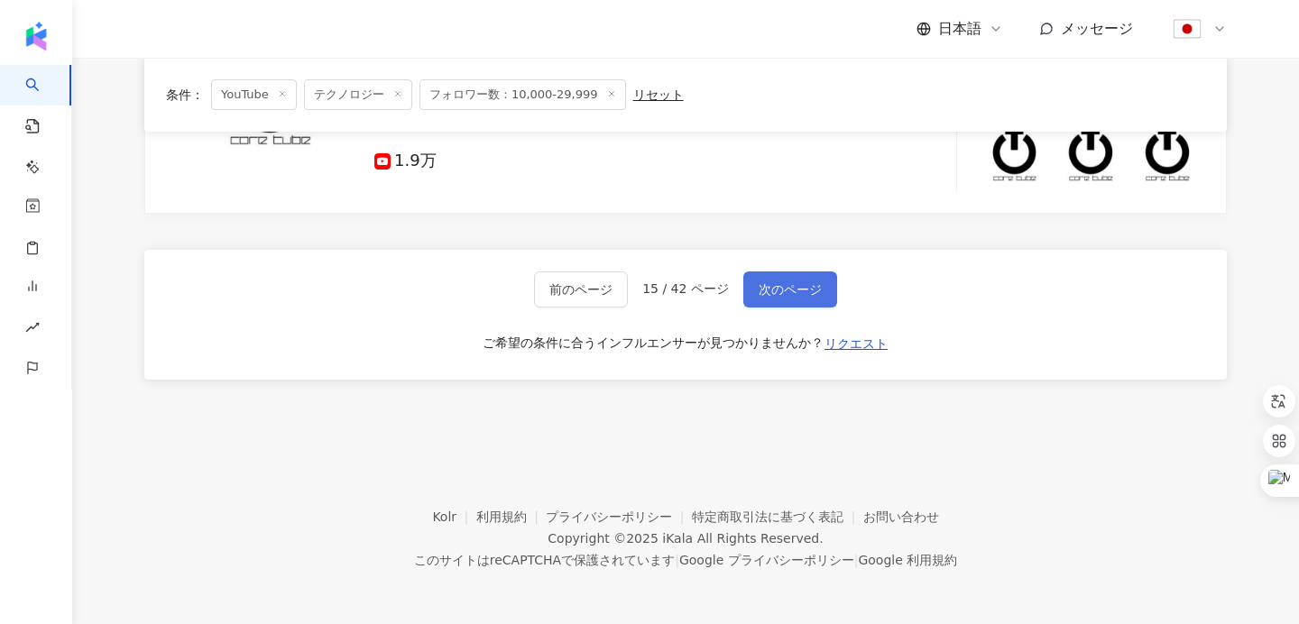
click at [776, 282] on span "次のページ" at bounding box center [790, 289] width 63 height 14
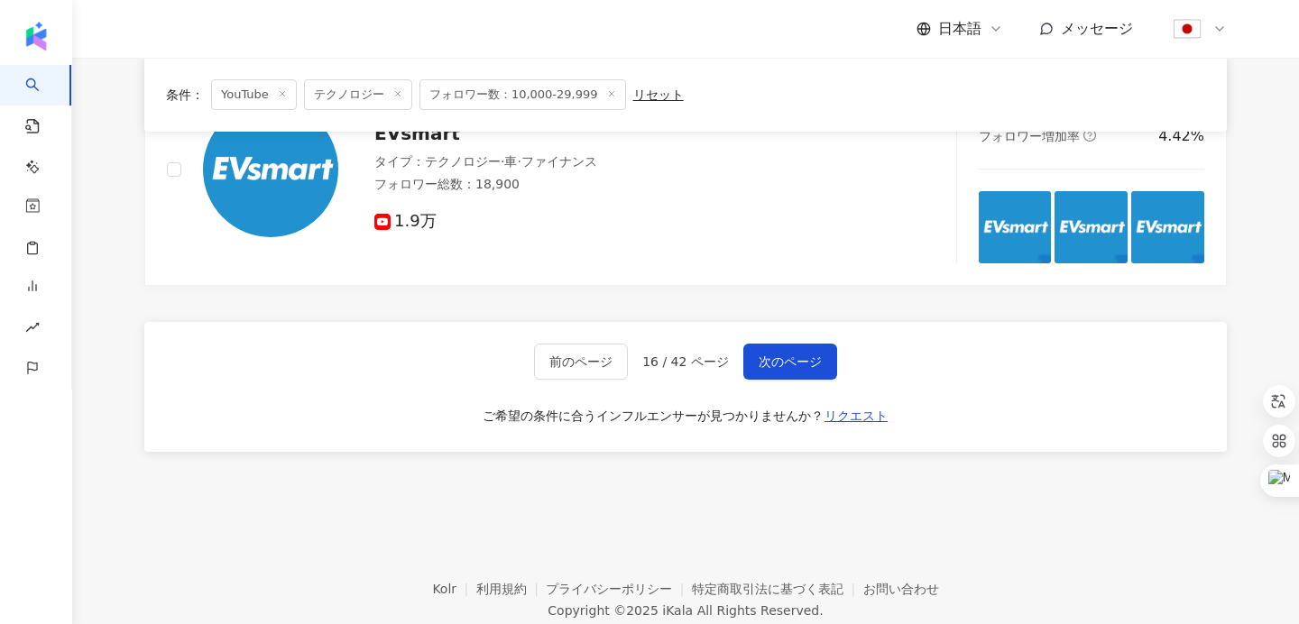
scroll to position [2595, 0]
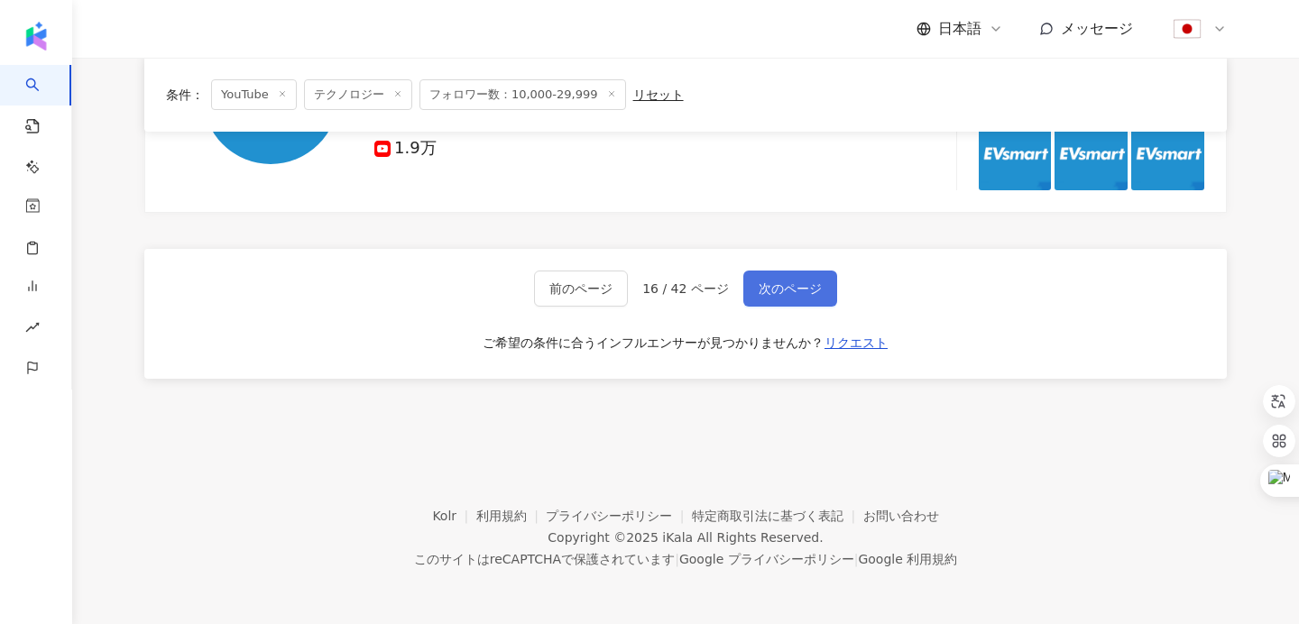
click at [800, 291] on span "次のページ" at bounding box center [790, 289] width 63 height 14
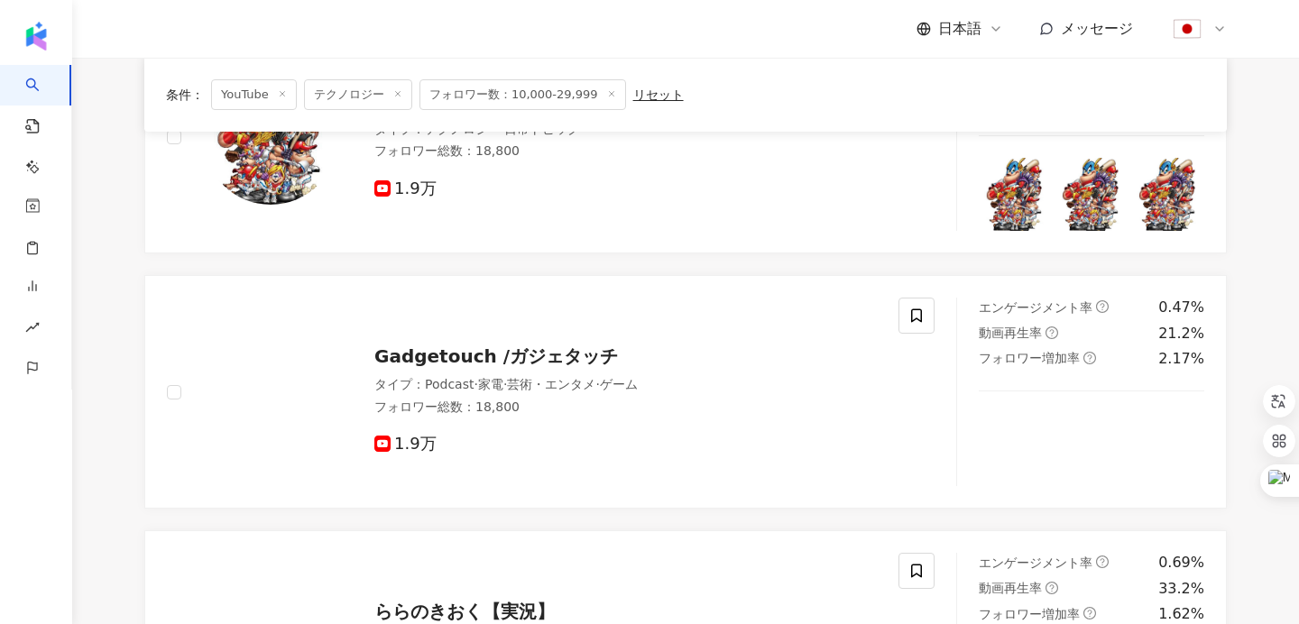
scroll to position [1221, 0]
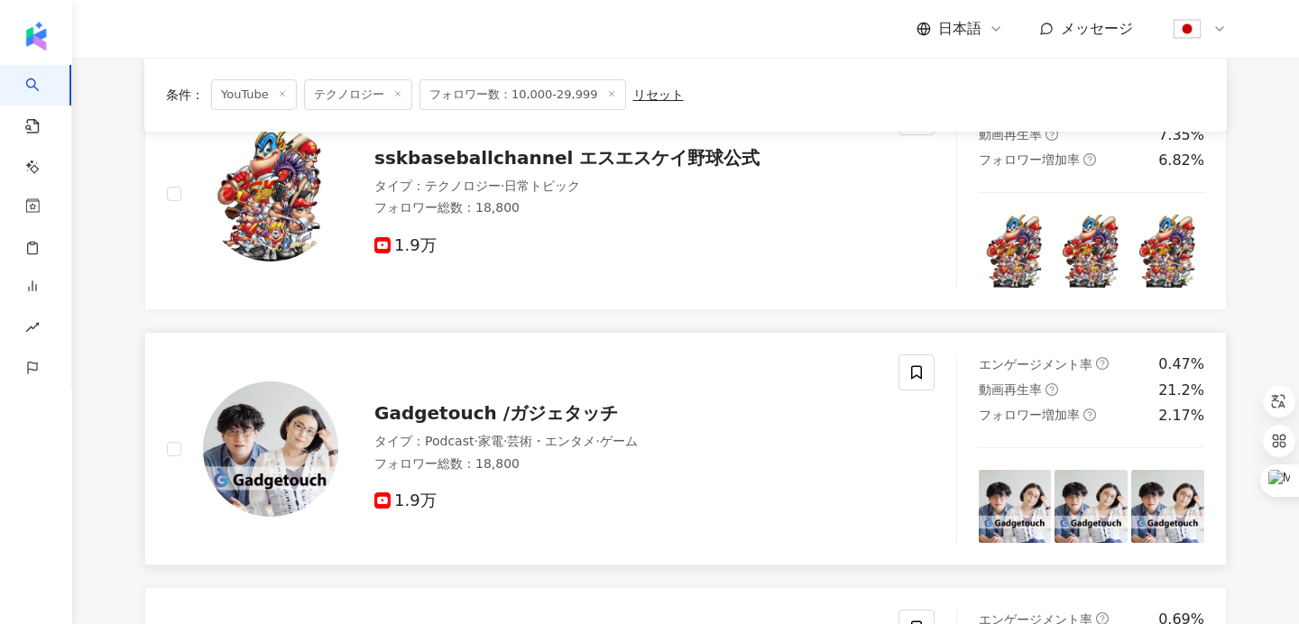
click at [527, 406] on span "Gadgetouch /ガジェタッチ" at bounding box center [496, 413] width 244 height 22
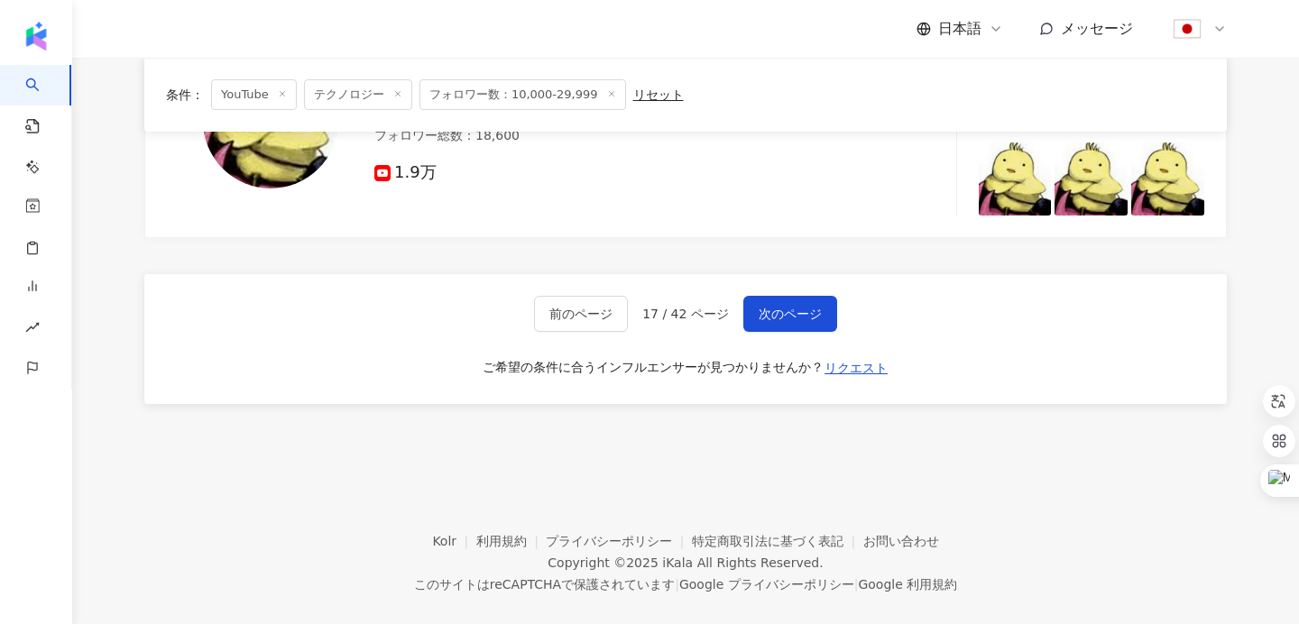
scroll to position [3091, 0]
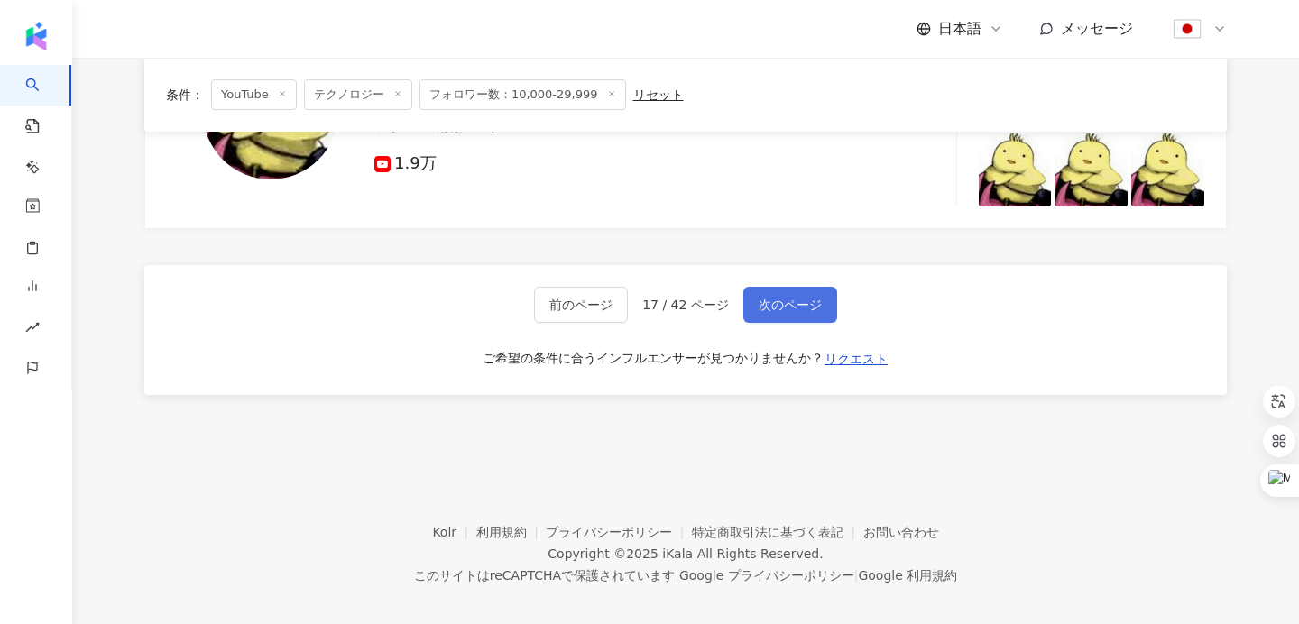
click at [790, 310] on span "次のページ" at bounding box center [790, 305] width 63 height 14
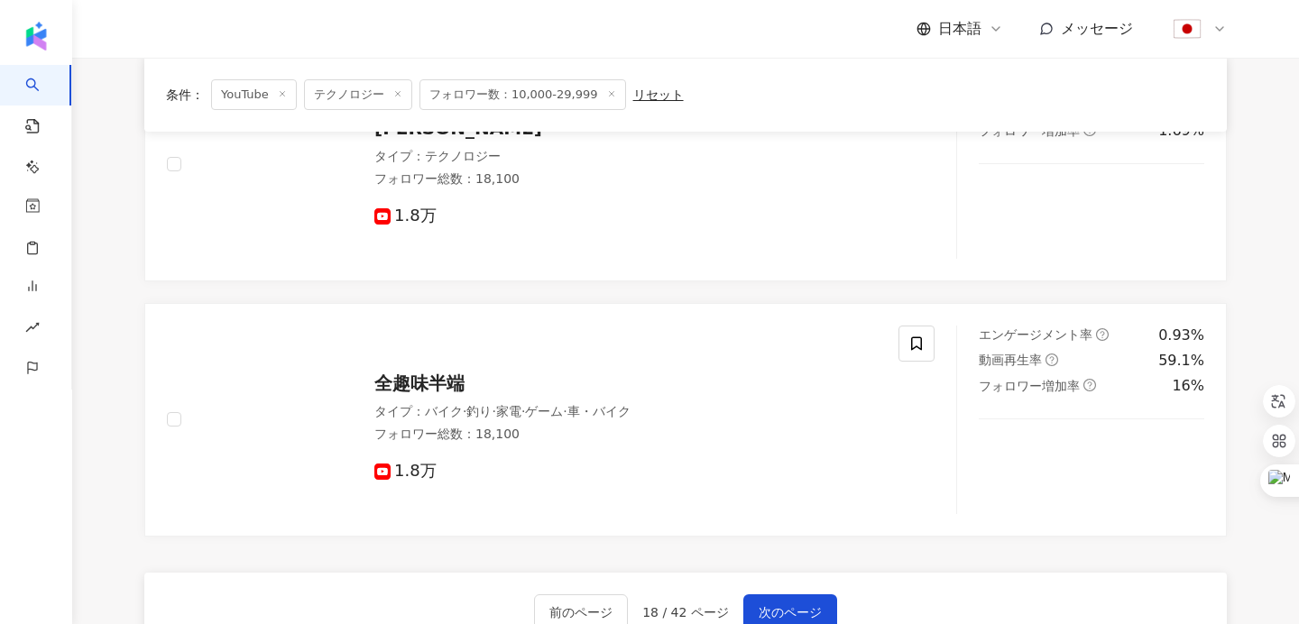
scroll to position [3106, 0]
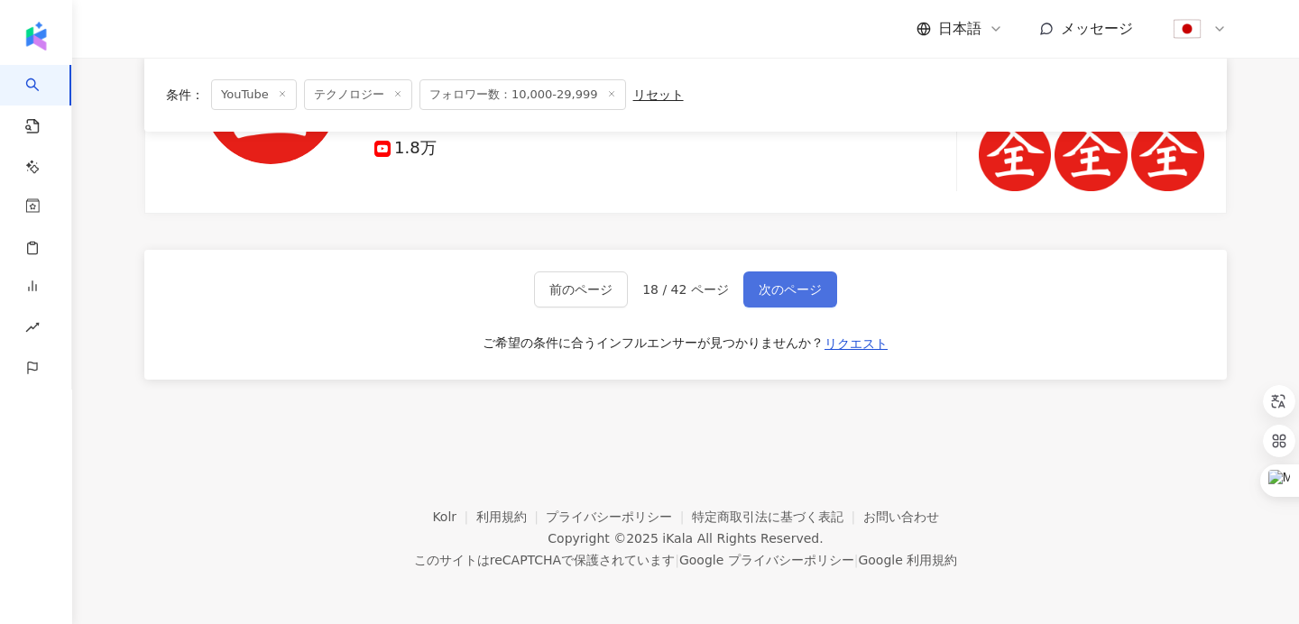
click at [792, 286] on span "次のページ" at bounding box center [790, 289] width 63 height 14
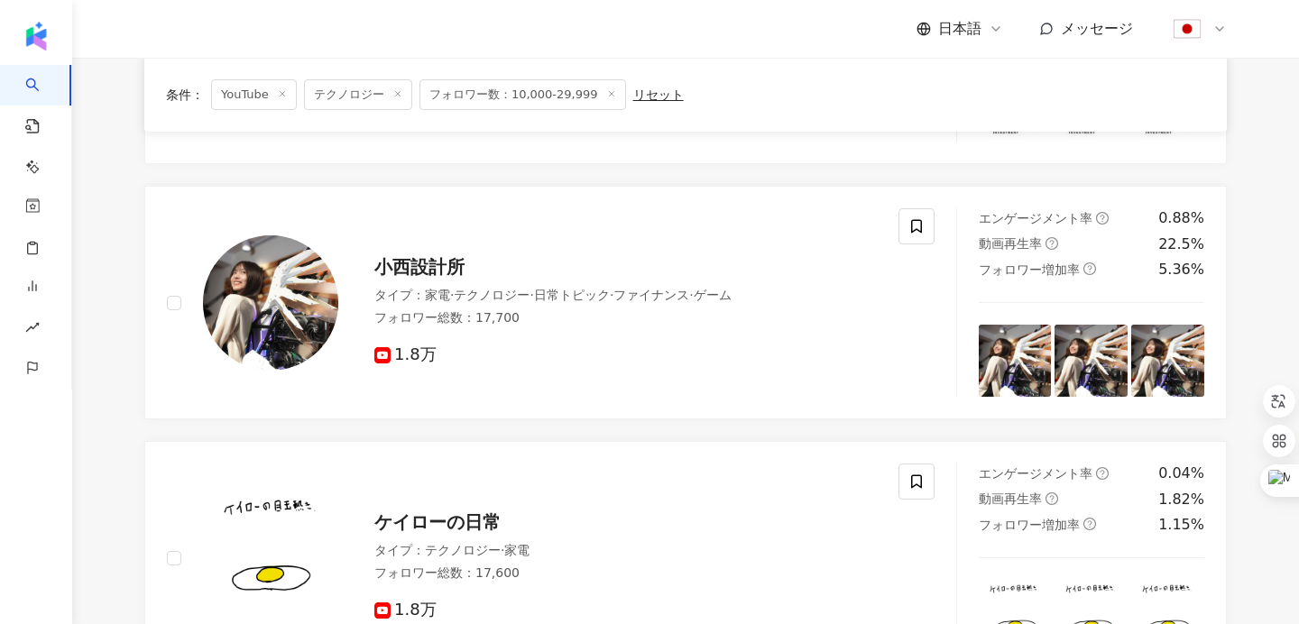
scroll to position [2237, 0]
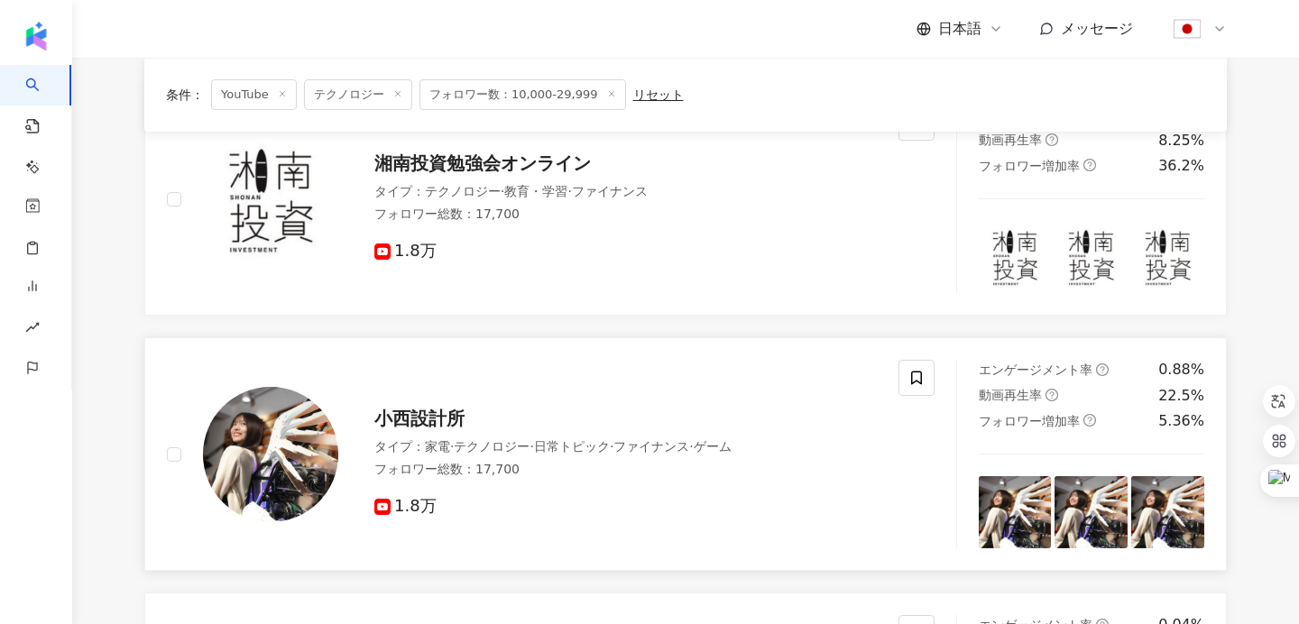
click at [406, 419] on span "小西設計所" at bounding box center [419, 419] width 90 height 22
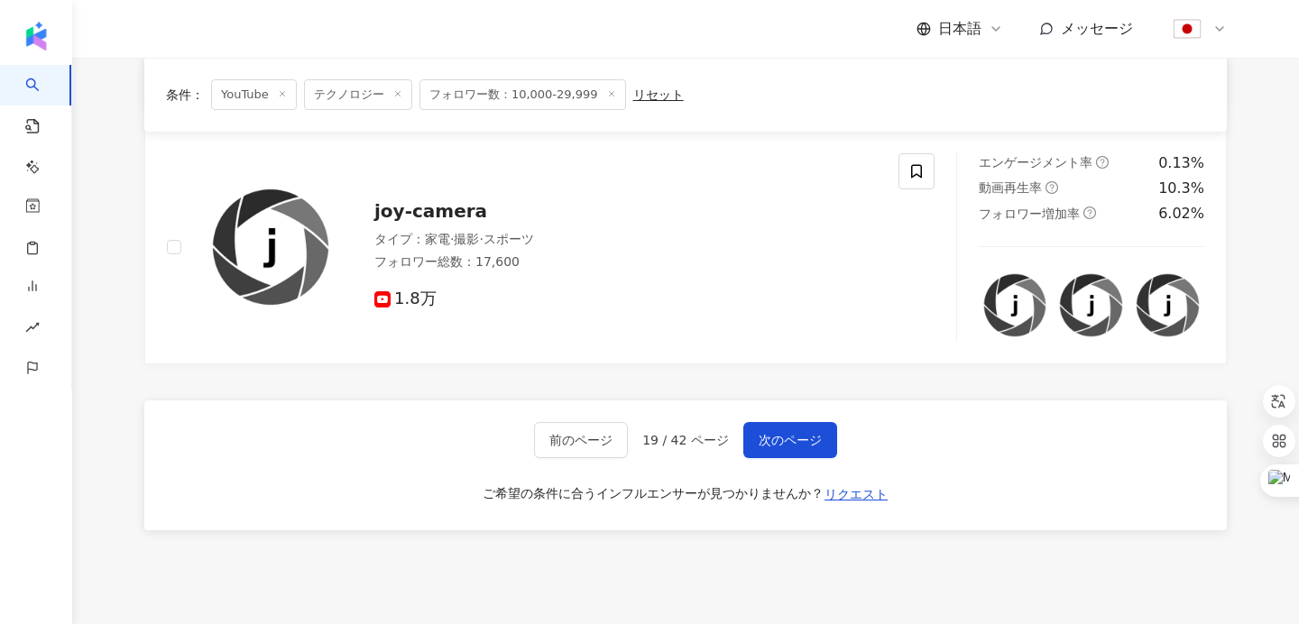
scroll to position [2997, 0]
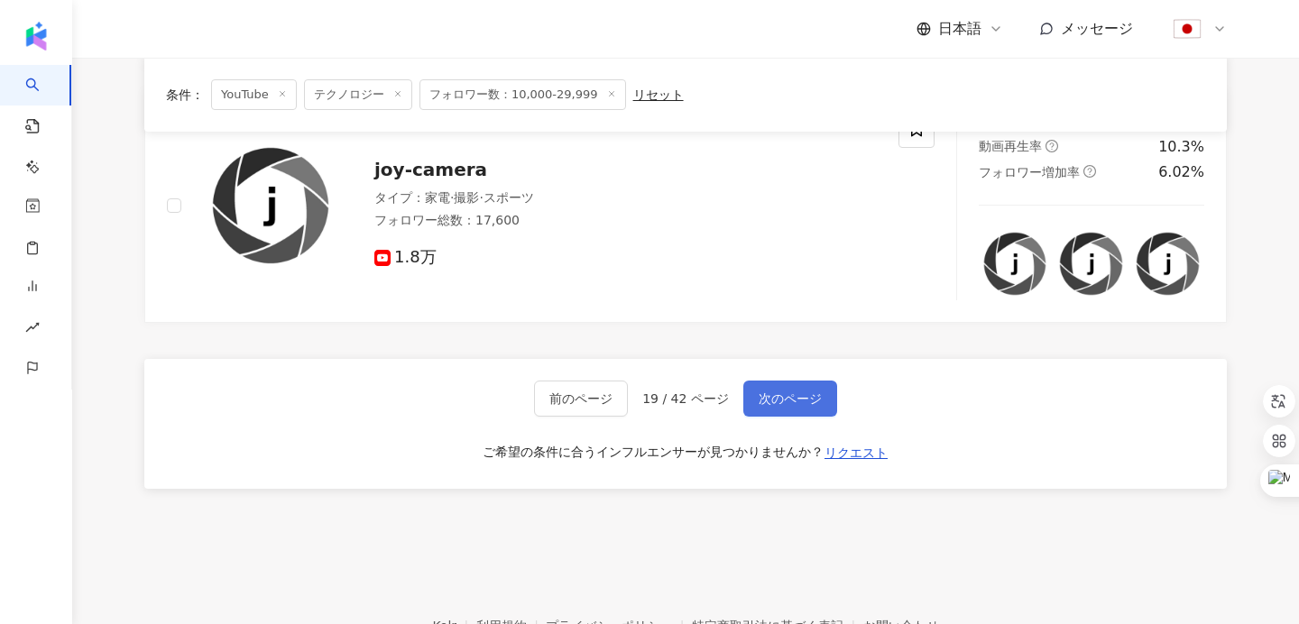
click at [786, 392] on span "次のページ" at bounding box center [790, 399] width 63 height 14
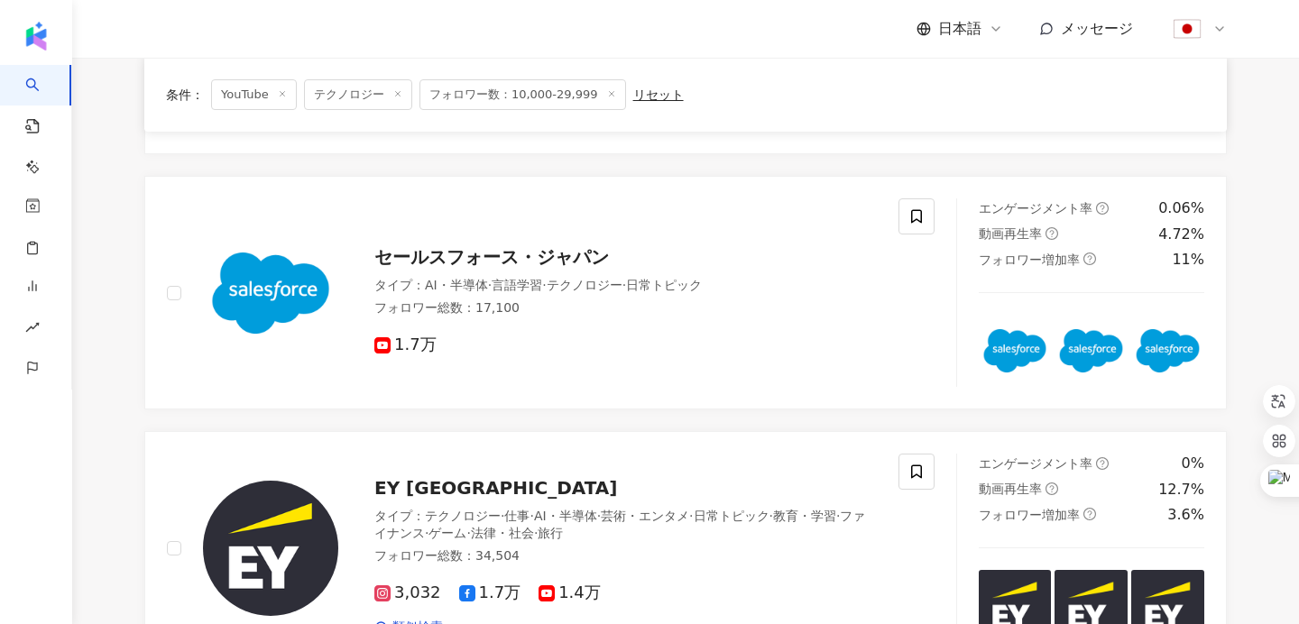
scroll to position [2851, 0]
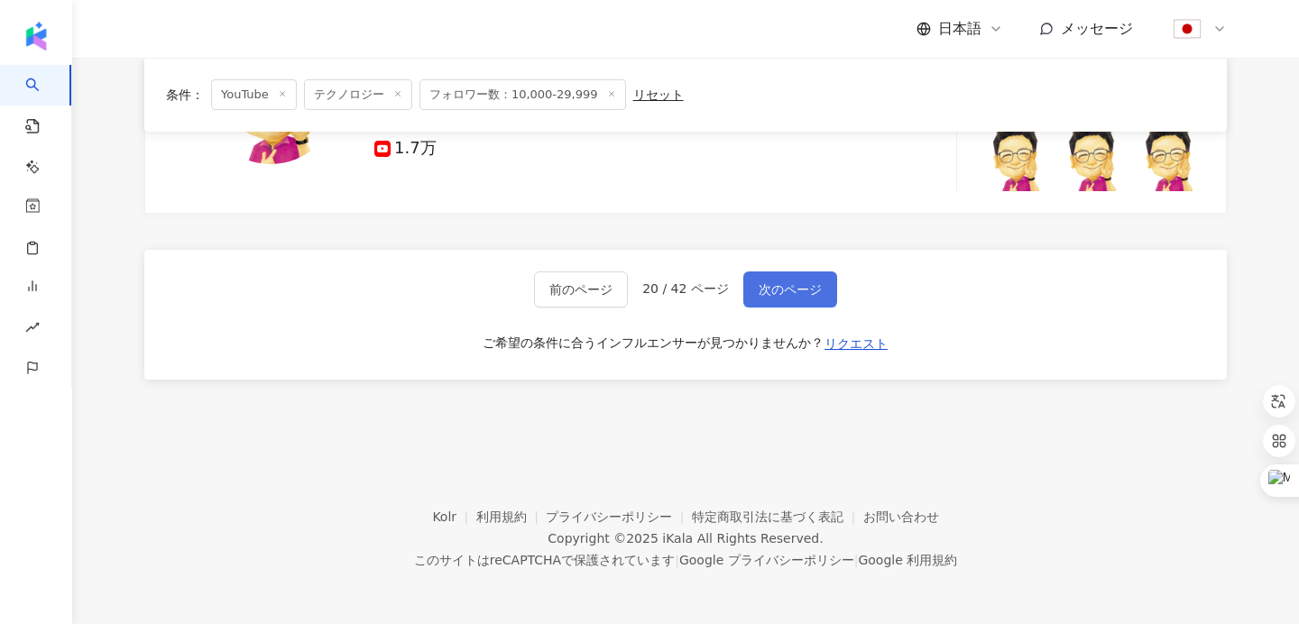
click at [806, 287] on span "次のページ" at bounding box center [790, 289] width 63 height 14
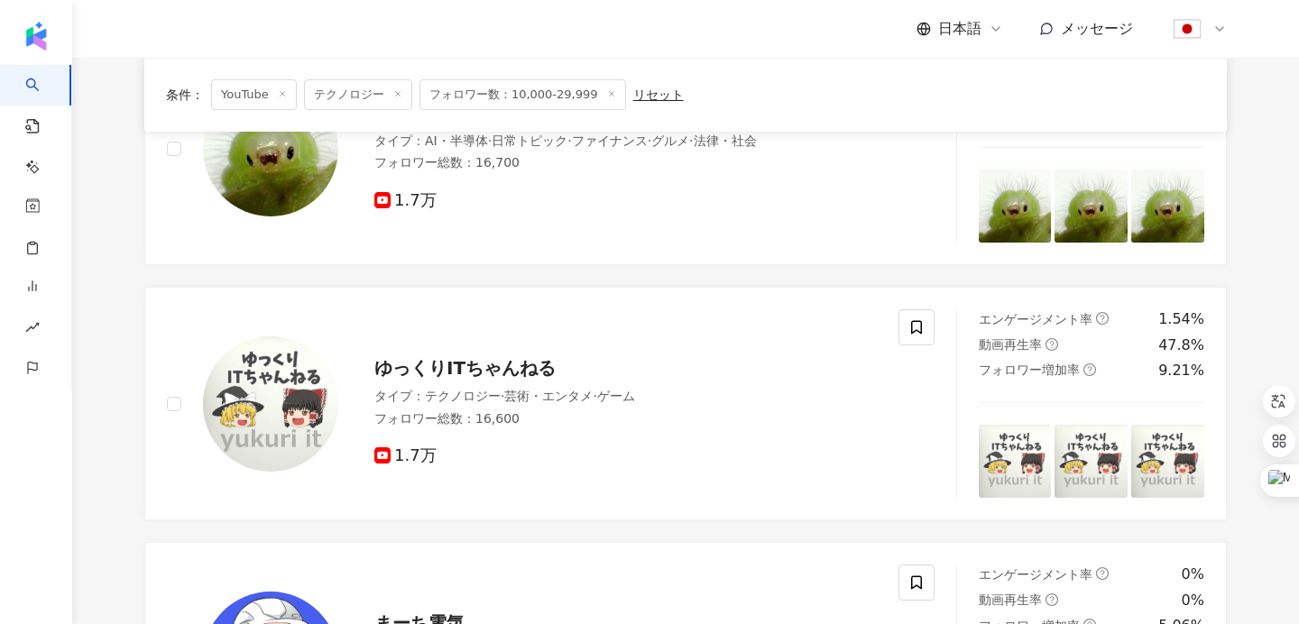
scroll to position [1217, 0]
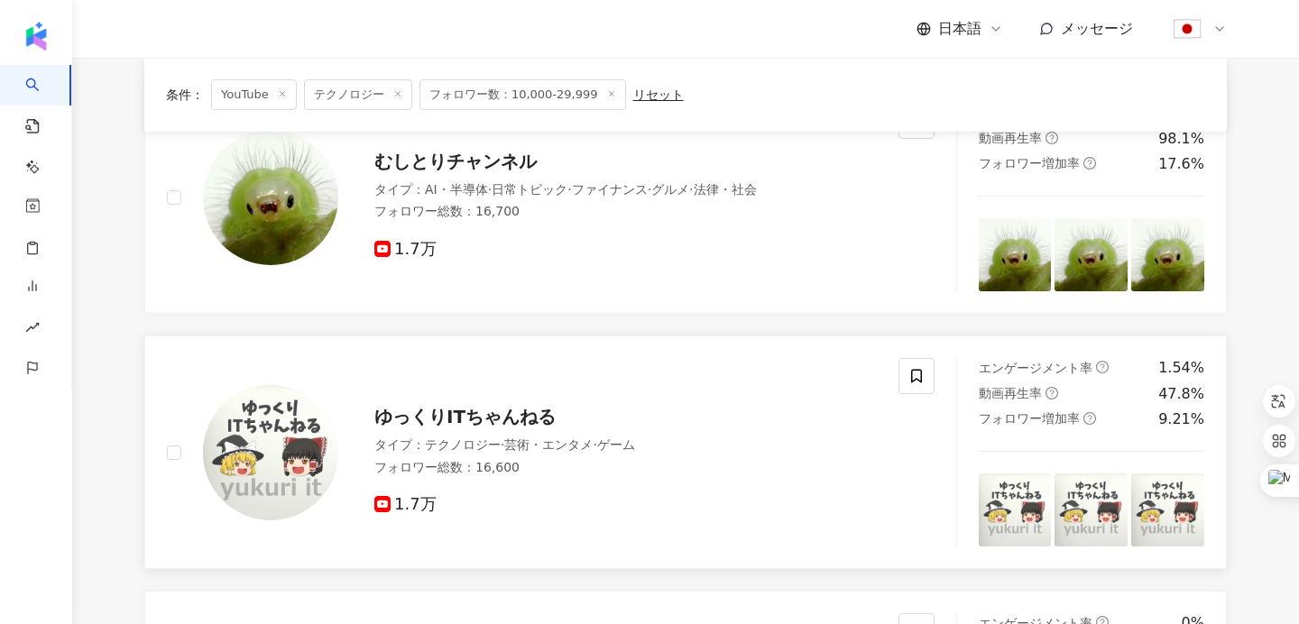
click at [476, 423] on span "ゆっくりITちゃんねる" at bounding box center [464, 417] width 181 height 22
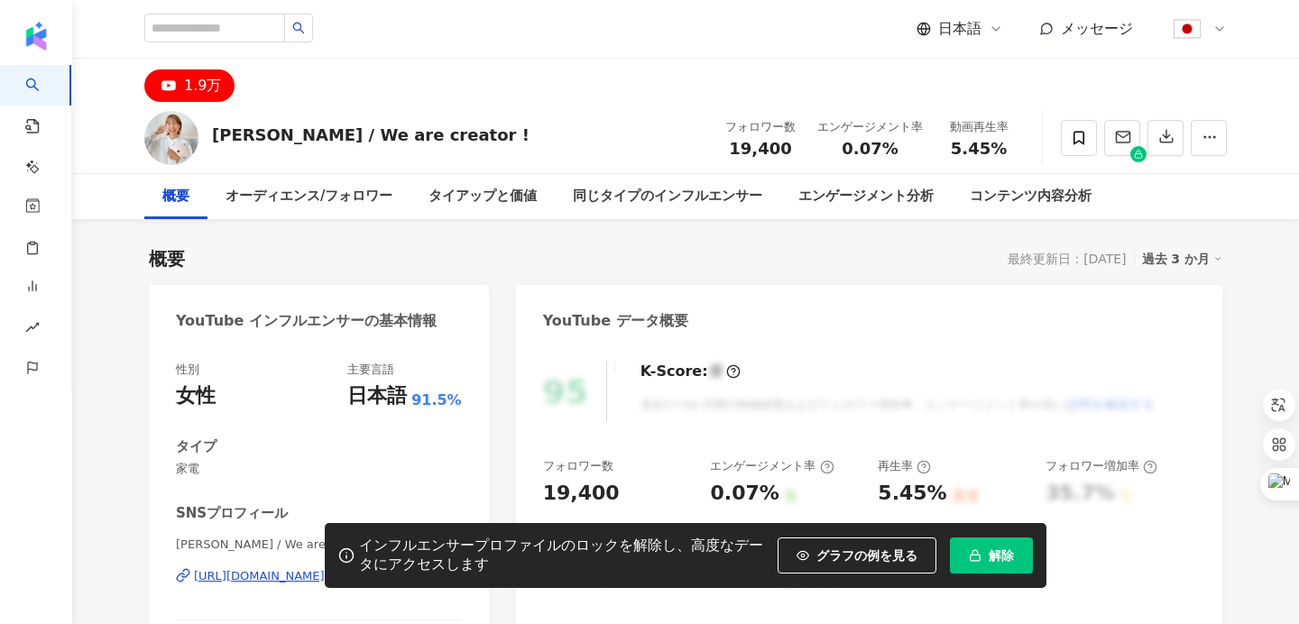
click at [325, 537] on span "みなみななこ / We are creator ! | @nanakko_7 | UCzzKXpQ4ojCKk9TFrAhl_qA" at bounding box center [319, 545] width 286 height 16
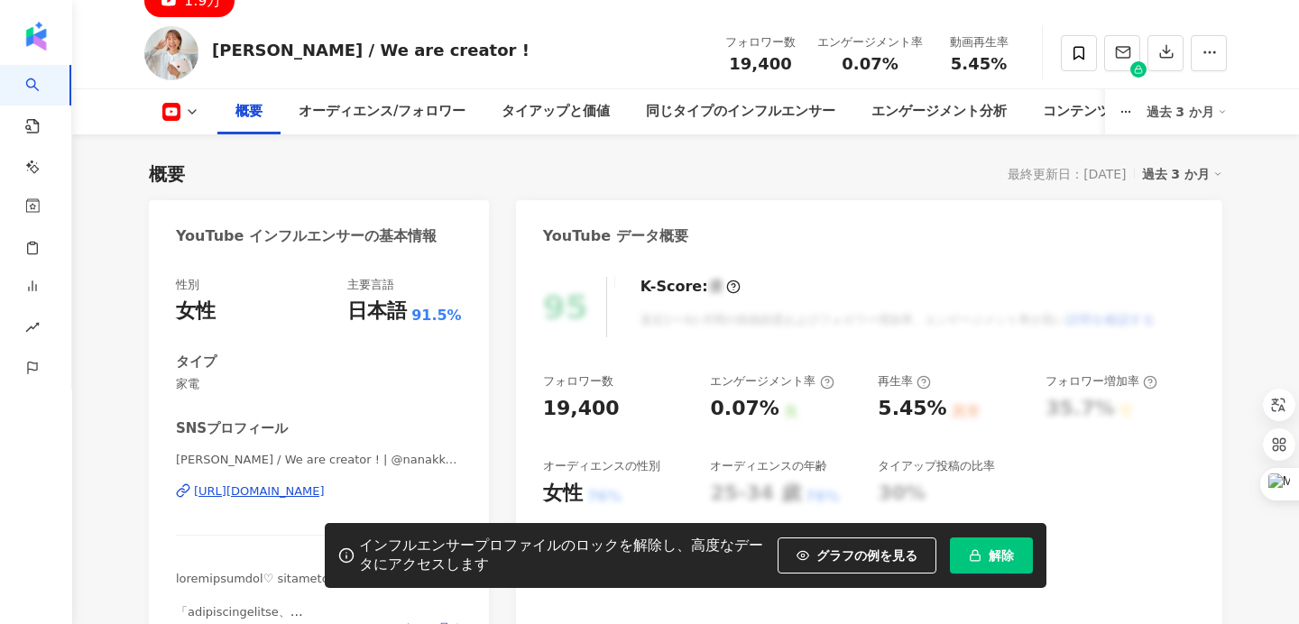
click at [320, 494] on div "https://www.youtube.com/channel/UCzzKXpQ4ojCKk9TFrAhl_qA" at bounding box center [259, 492] width 131 height 16
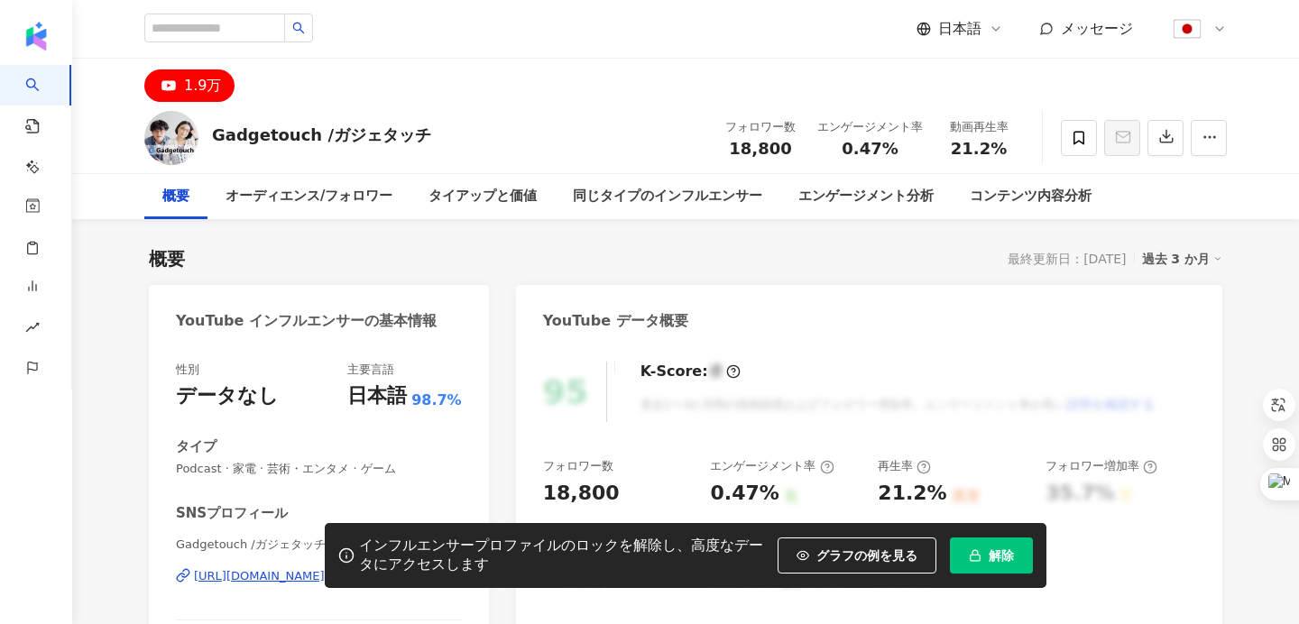
scroll to position [248, 0]
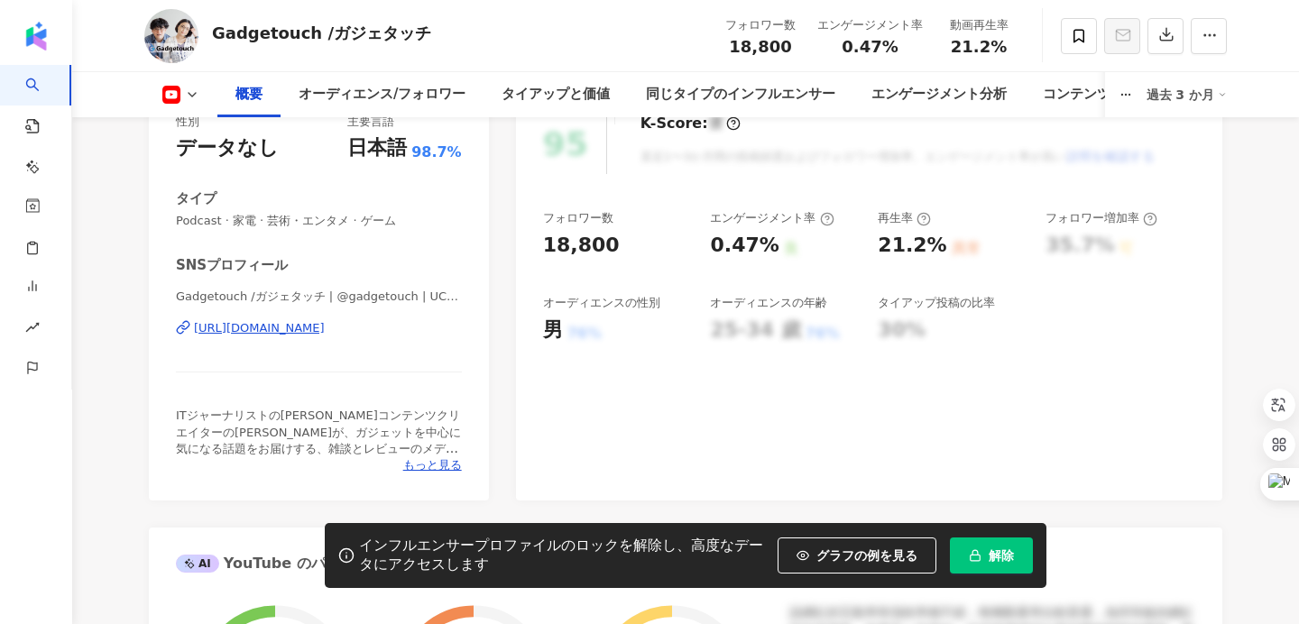
click at [325, 332] on div "https://www.youtube.com/channel/UCuPUa6kshVZHlN_JGyRkutw" at bounding box center [259, 328] width 131 height 16
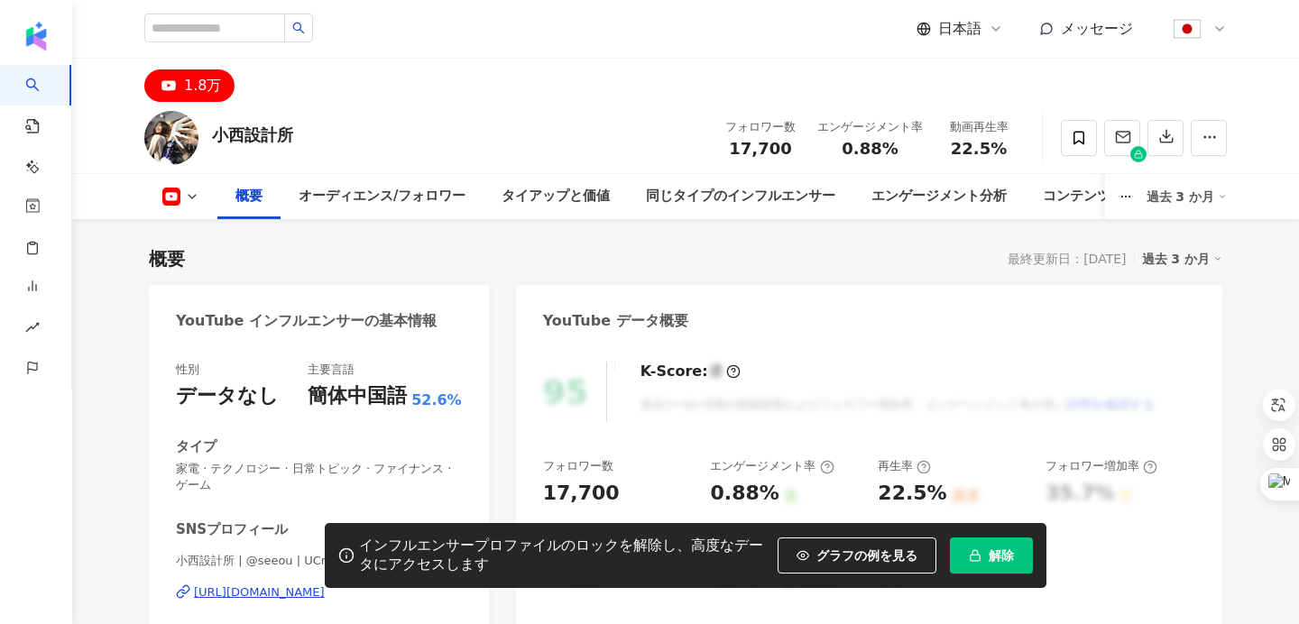
scroll to position [1, 0]
click at [365, 520] on div "SNSプロフィール 小西設計所 | @seeou | UCnXgH90mkMVJu86Lbfi-c6g [URL][DOMAIN_NAME] 小西设计所 Yo…" at bounding box center [319, 620] width 286 height 201
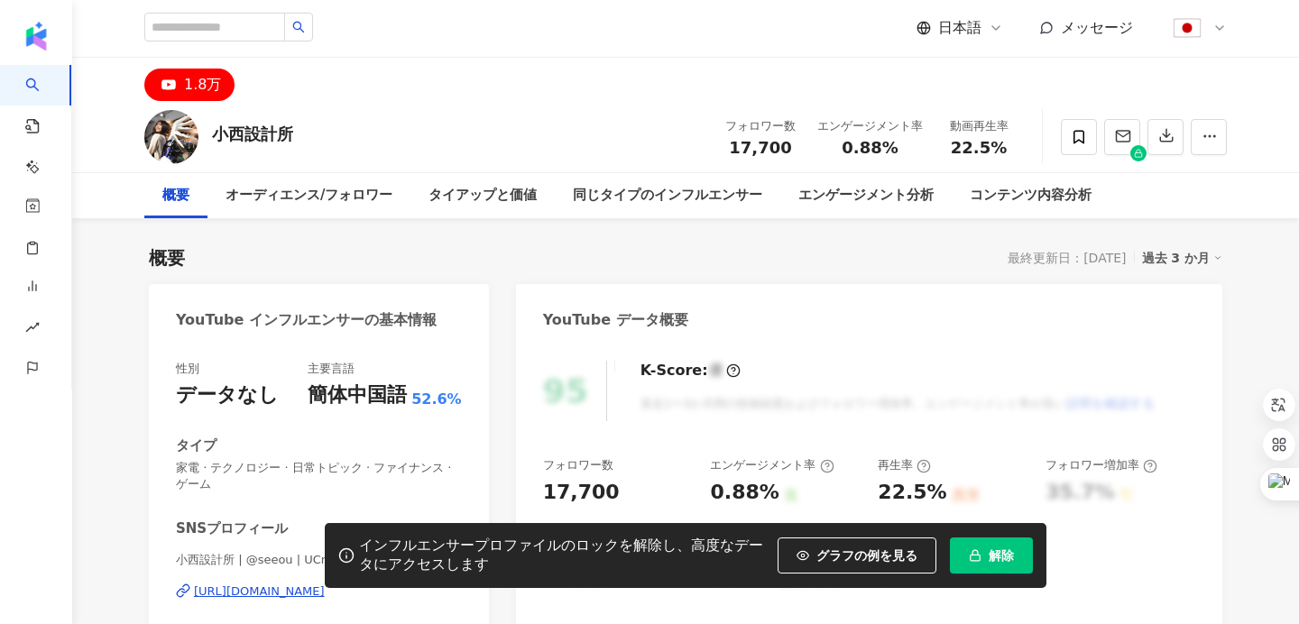
scroll to position [125, 0]
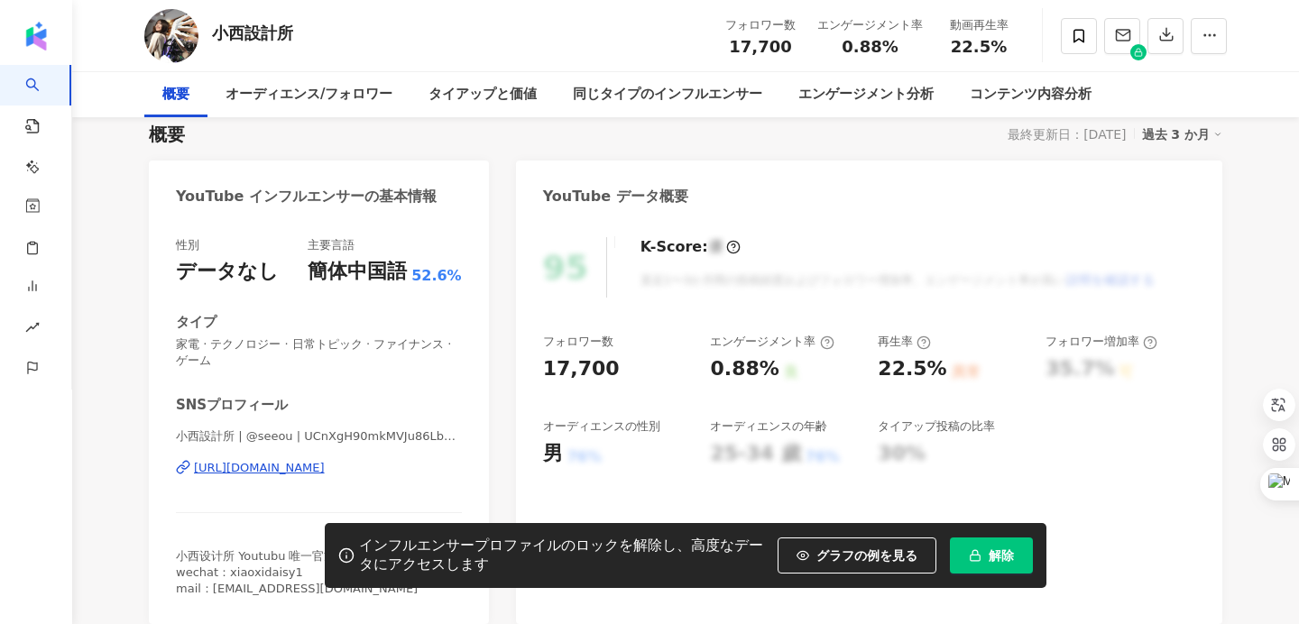
click at [325, 467] on div "[URL][DOMAIN_NAME]" at bounding box center [259, 468] width 131 height 16
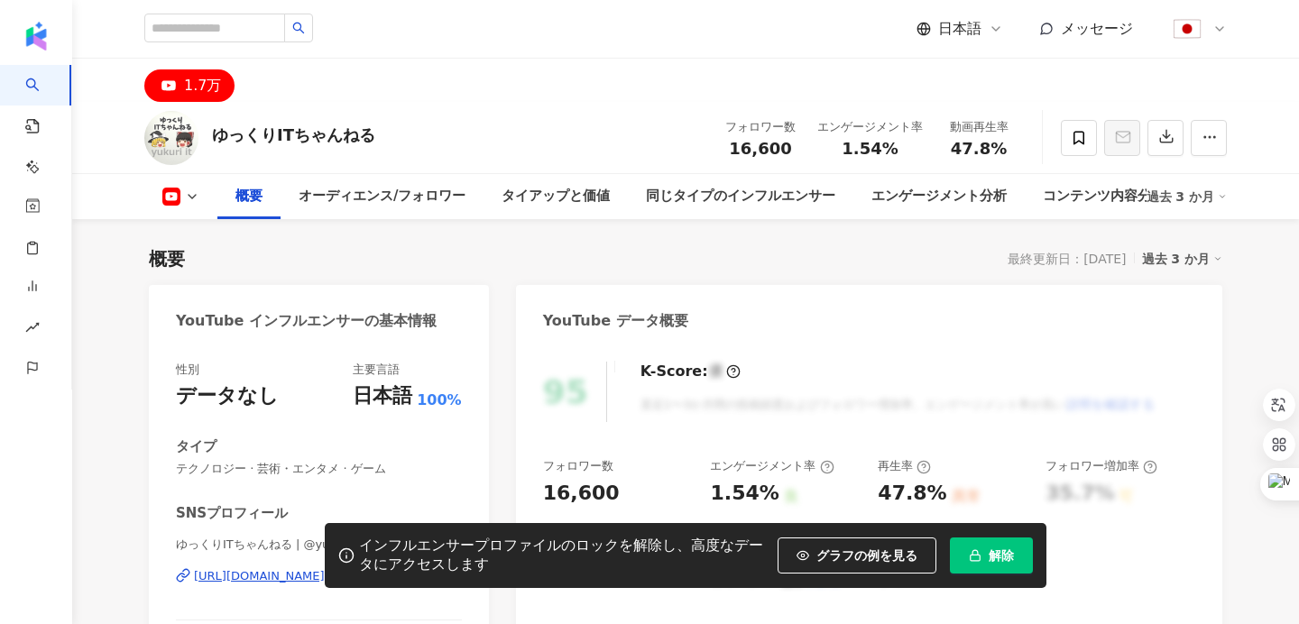
scroll to position [188, 0]
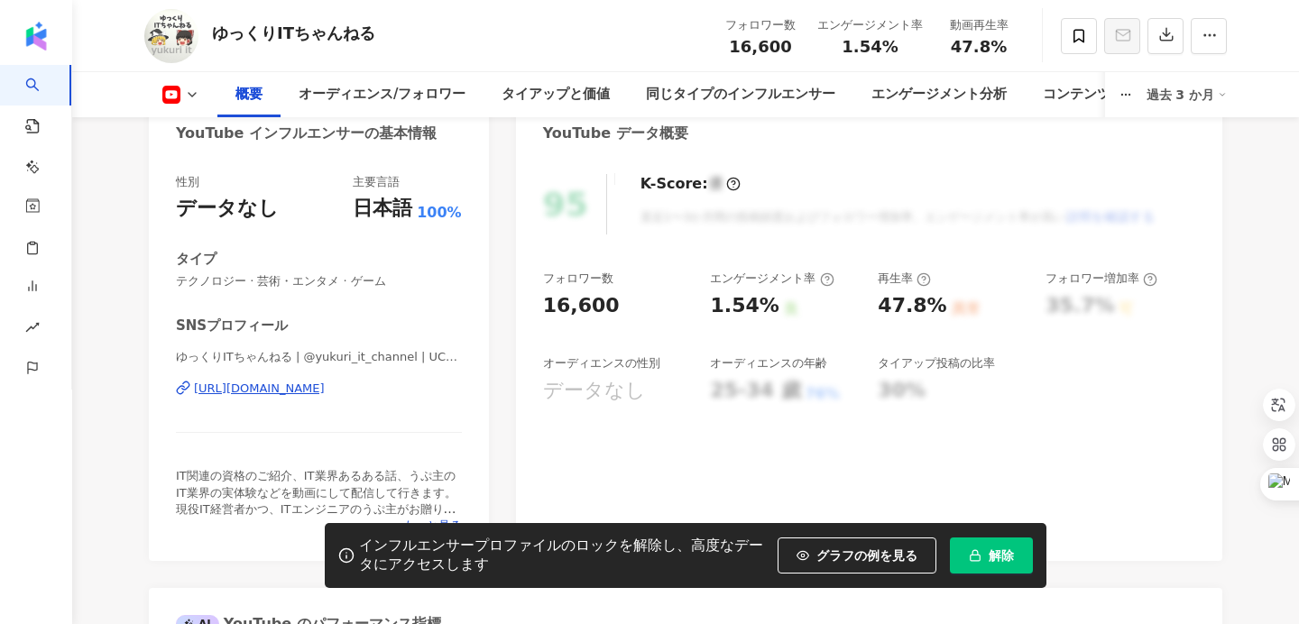
click at [325, 394] on div "[URL][DOMAIN_NAME]" at bounding box center [259, 389] width 131 height 16
